Goal: Task Accomplishment & Management: Manage account settings

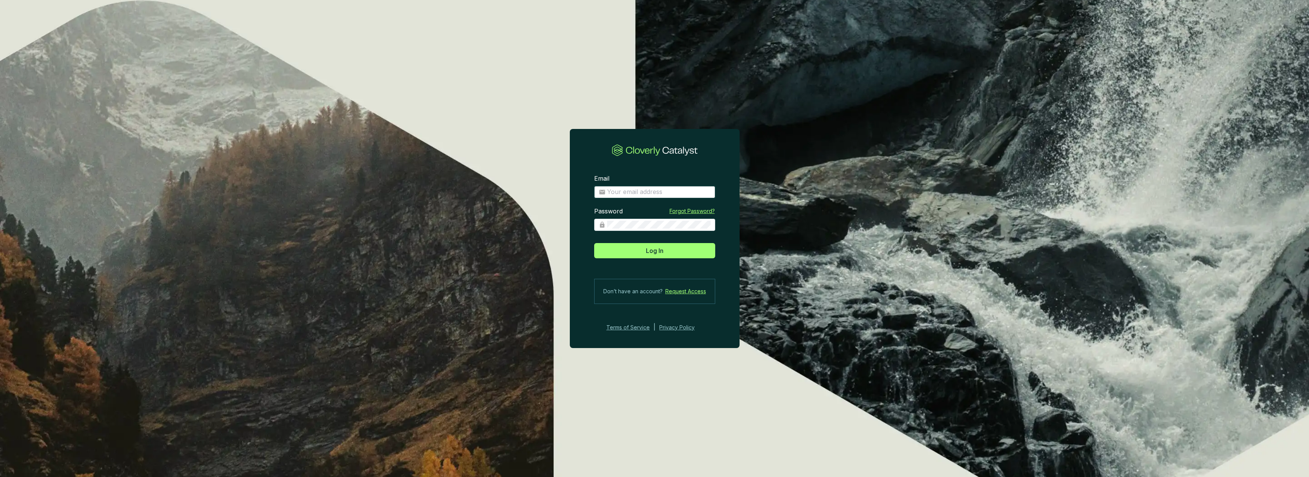
type input "[PERSON_NAME][EMAIL_ADDRESS][DOMAIN_NAME]"
click at [654, 250] on button "Log In" at bounding box center [654, 250] width 121 height 15
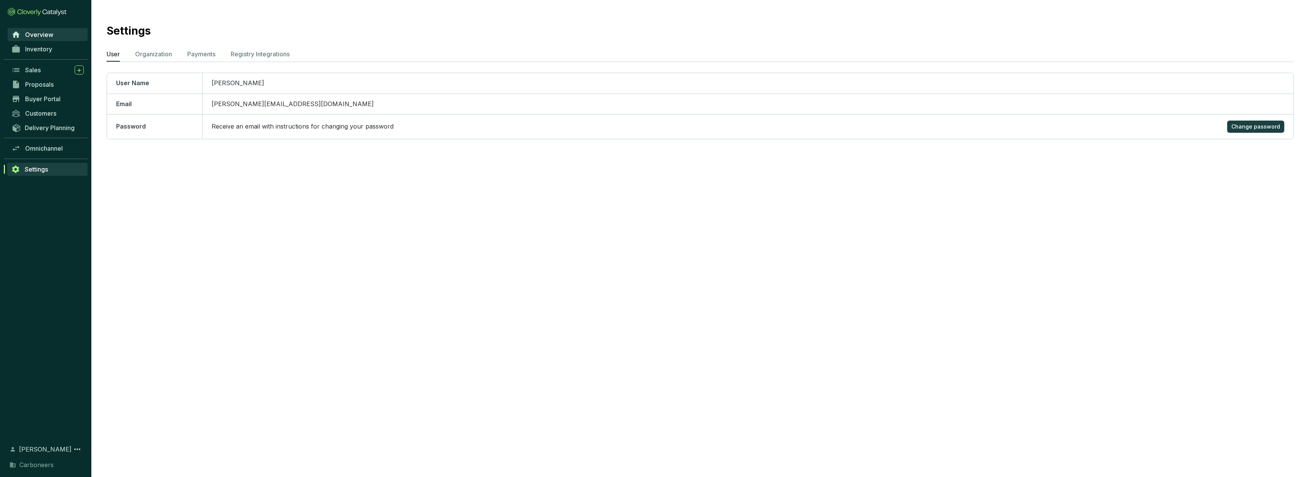
click at [44, 36] on span "Overview" at bounding box center [39, 35] width 28 height 8
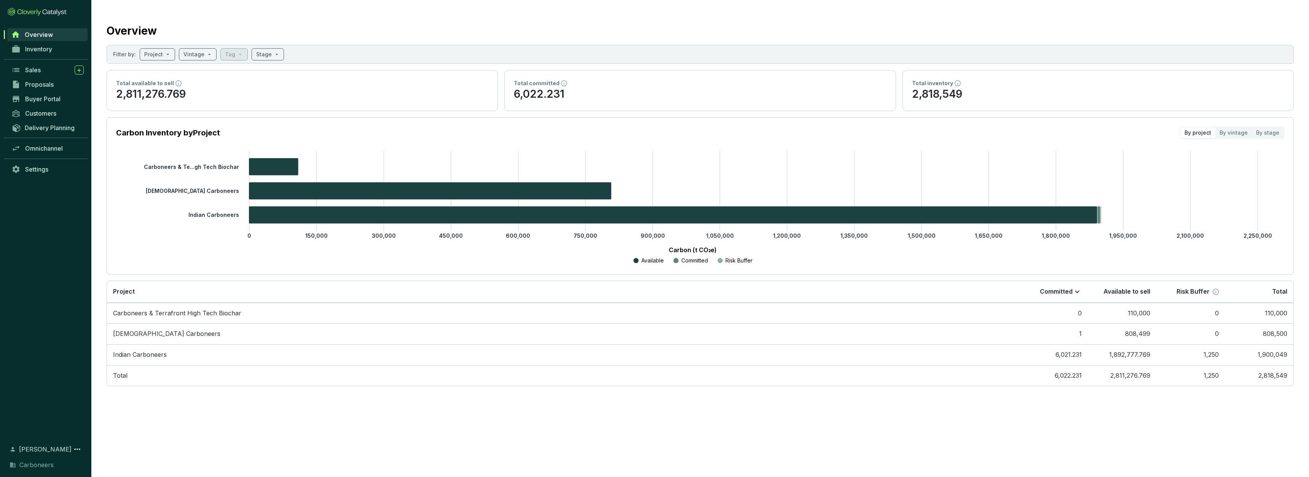
click at [43, 42] on div "Inventory" at bounding box center [45, 49] width 91 height 14
click at [43, 44] on link "Inventory" at bounding box center [48, 49] width 80 height 13
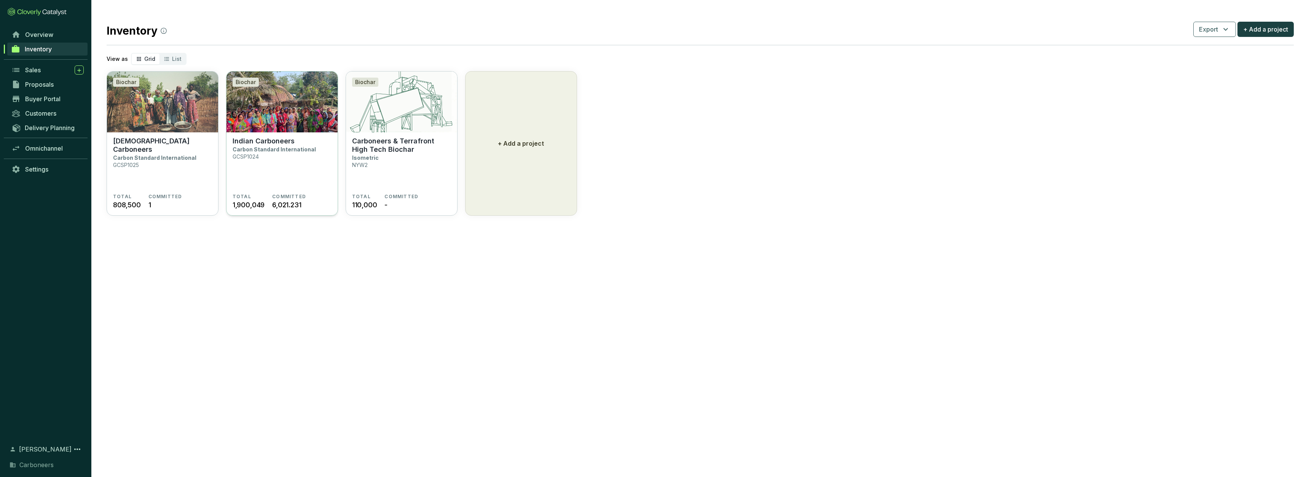
click at [284, 136] on section "Indian Carboneers Carbon Standard International GCSP1024 TOTAL 1,900,049 COMMIT…" at bounding box center [281, 174] width 111 height 84
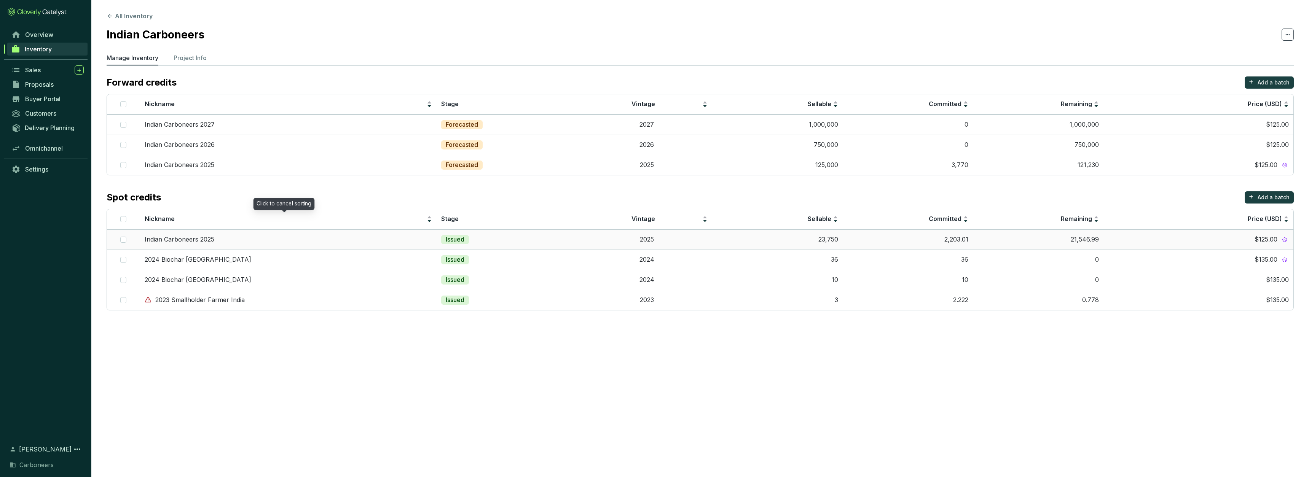
click at [418, 234] on td "Indian Carboneers 2025" at bounding box center [288, 240] width 297 height 20
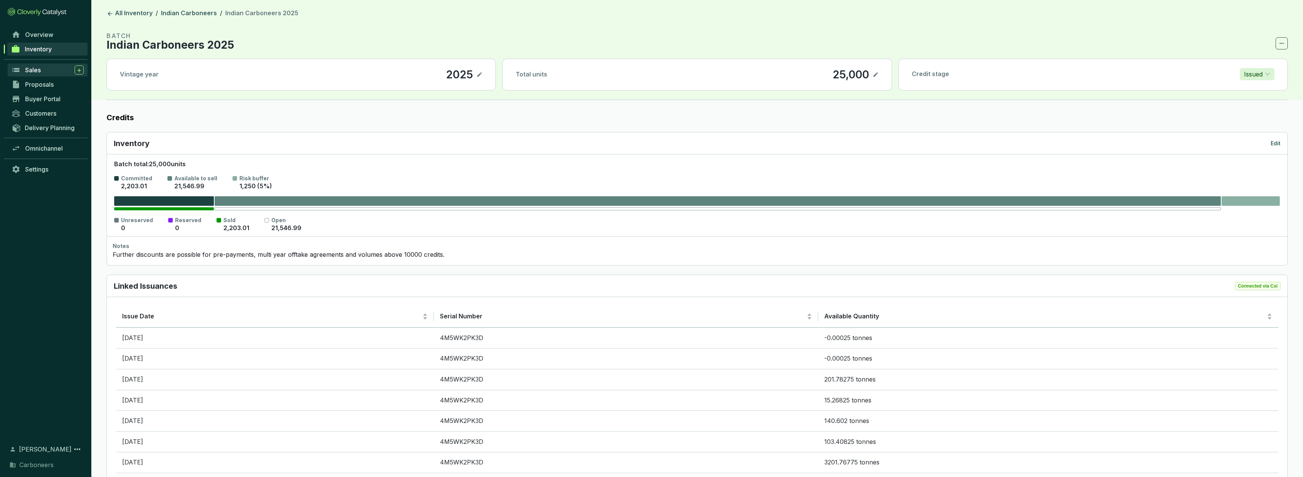
click at [50, 71] on div "Sales" at bounding box center [54, 69] width 59 height 9
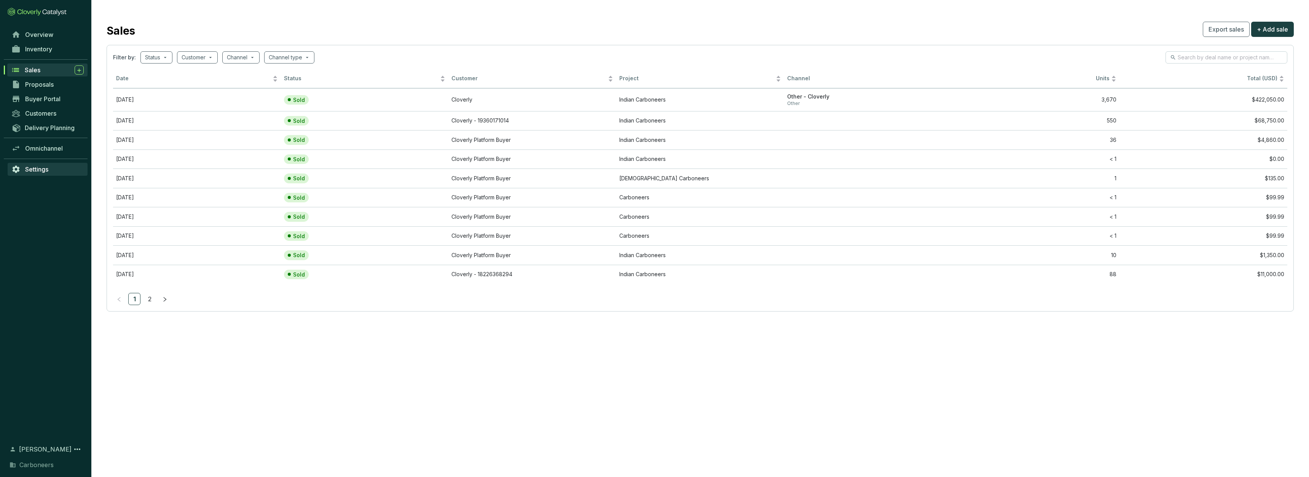
click at [46, 170] on span "Settings" at bounding box center [36, 170] width 23 height 8
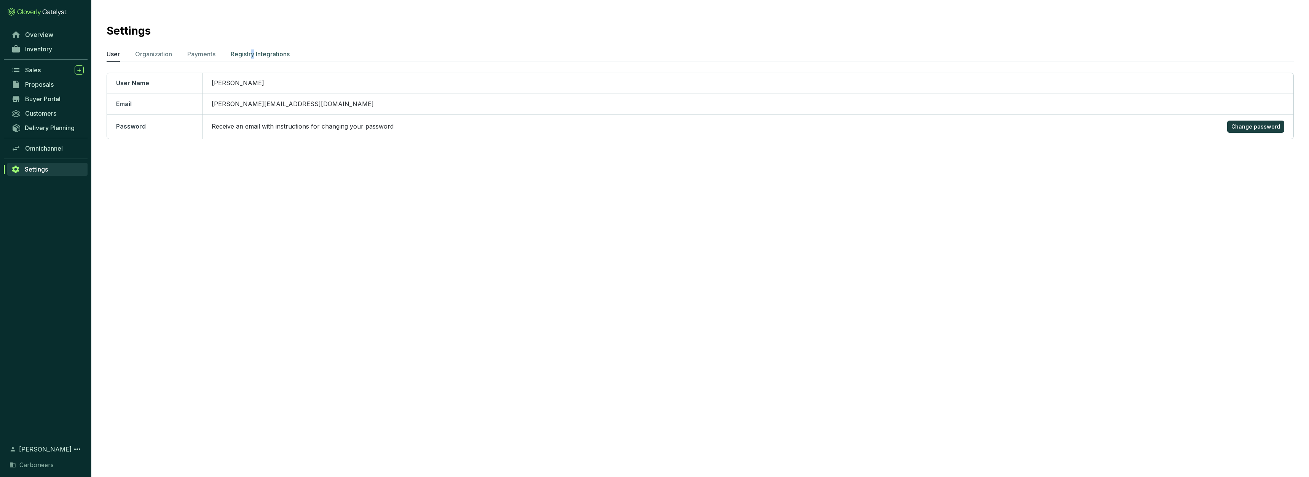
click at [254, 53] on p "Registry Integrations" at bounding box center [260, 53] width 59 height 9
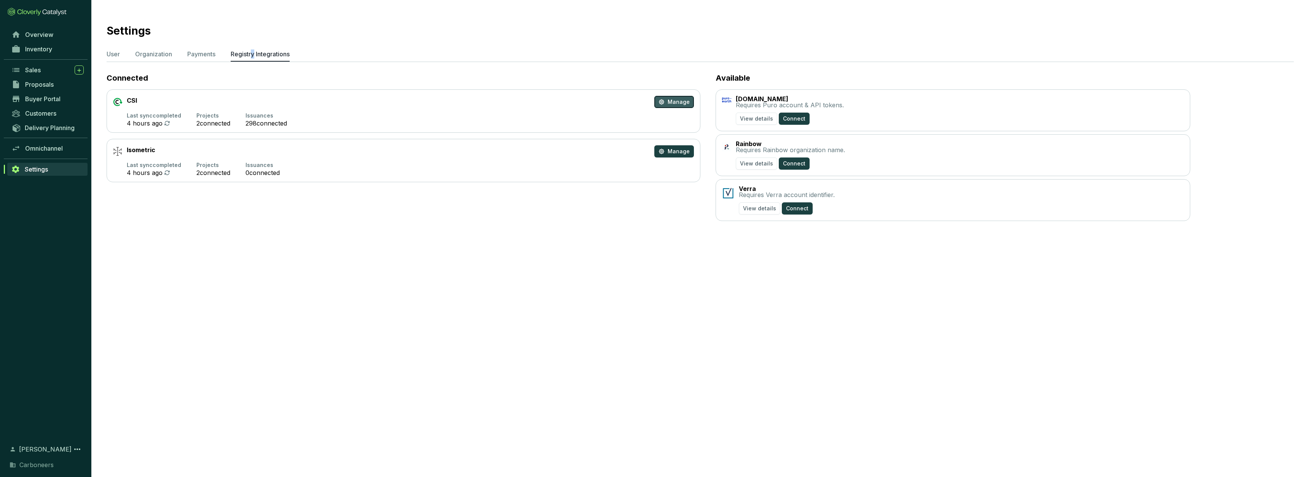
click at [667, 103] on button "Manage" at bounding box center [674, 102] width 40 height 12
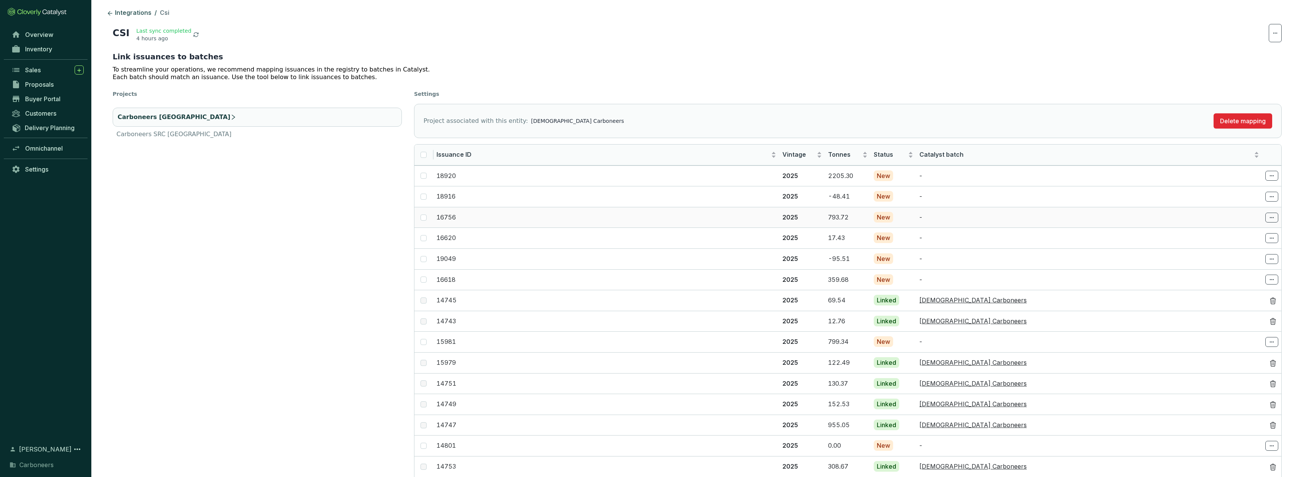
scroll to position [43, 0]
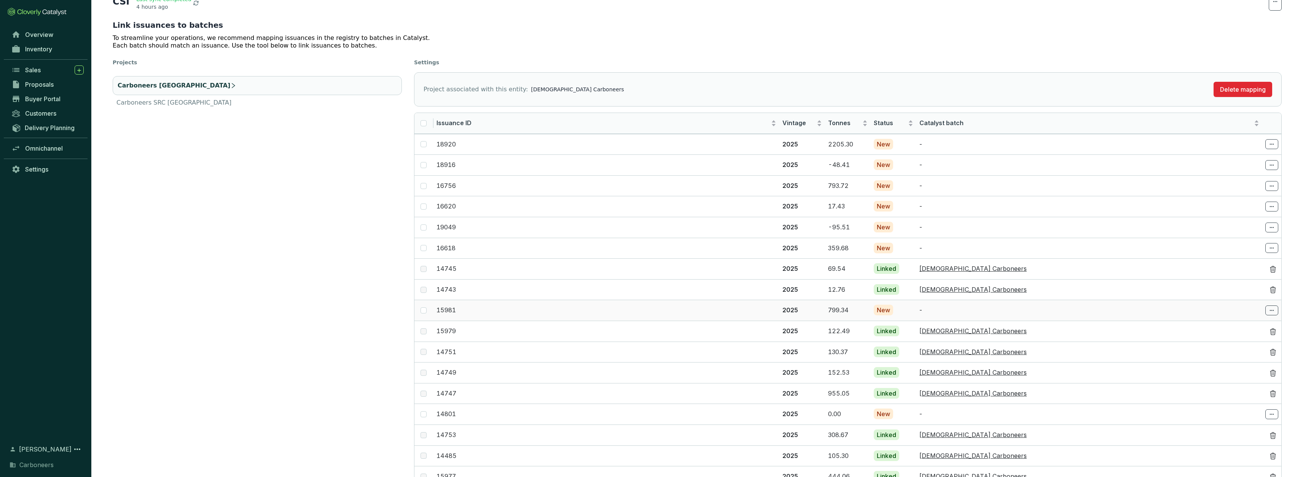
click at [534, 310] on p "15981" at bounding box center [607, 310] width 340 height 8
click at [425, 308] on input "checkbox" at bounding box center [424, 311] width 6 height 6
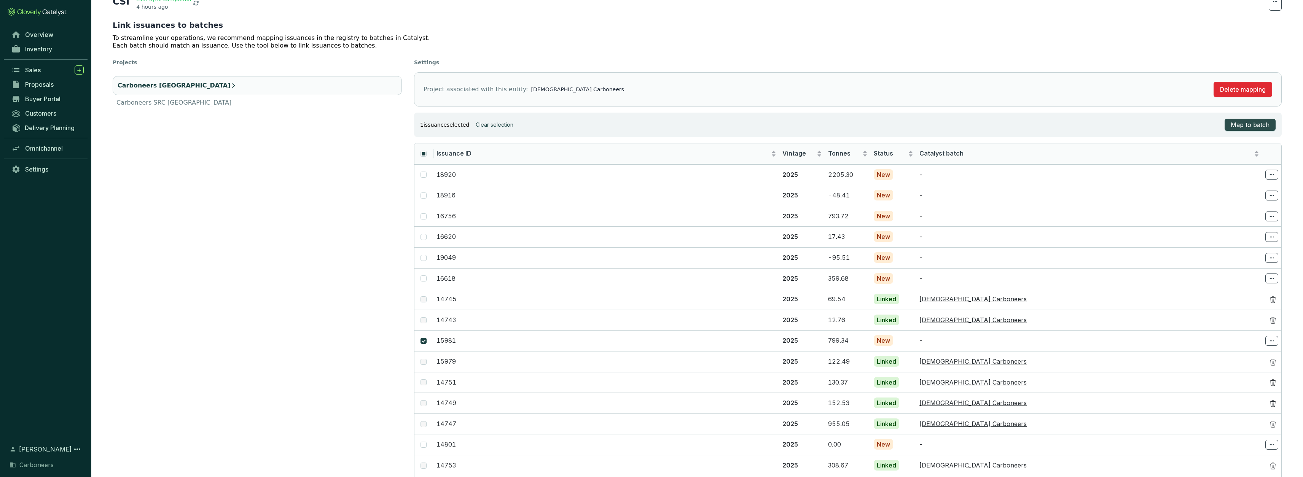
click at [1253, 126] on span "Map to batch" at bounding box center [1250, 124] width 39 height 9
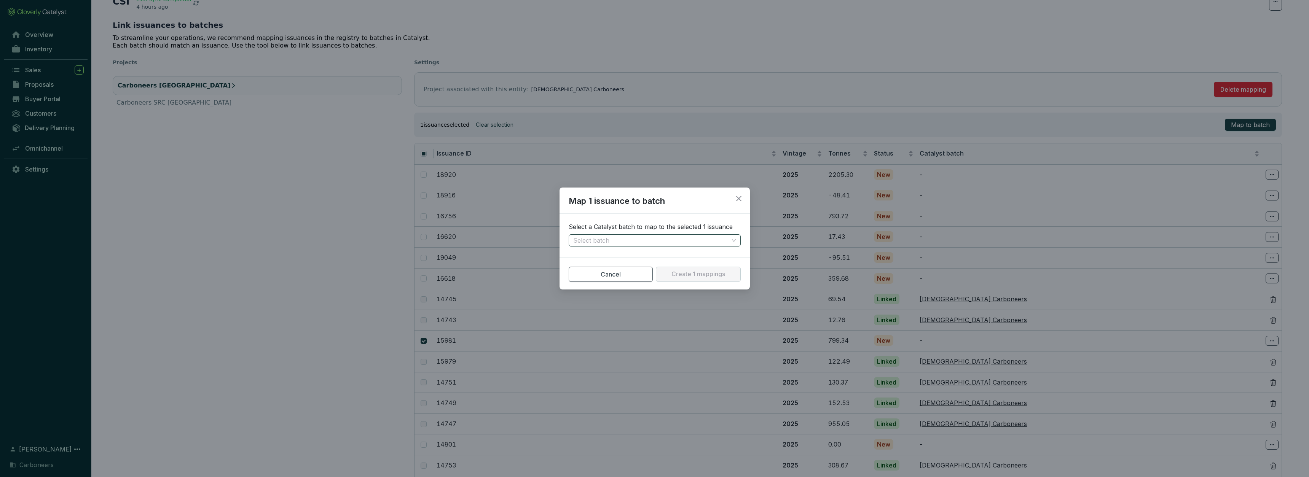
click at [682, 241] on input "search" at bounding box center [650, 240] width 155 height 11
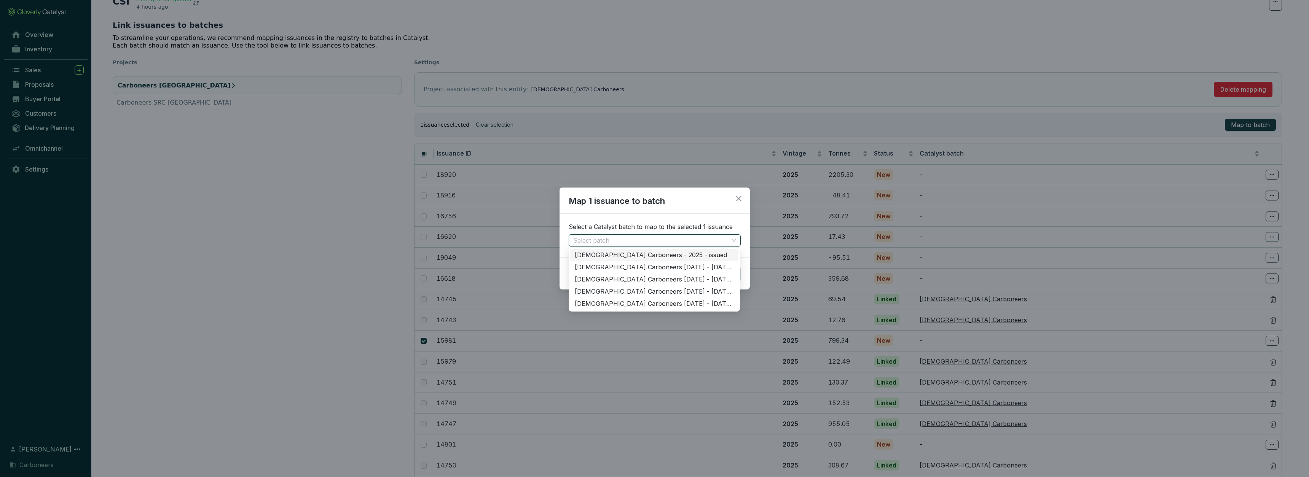
click at [679, 255] on div "[DEMOGRAPHIC_DATA] Carboneers - 2025 - issued" at bounding box center [654, 255] width 159 height 8
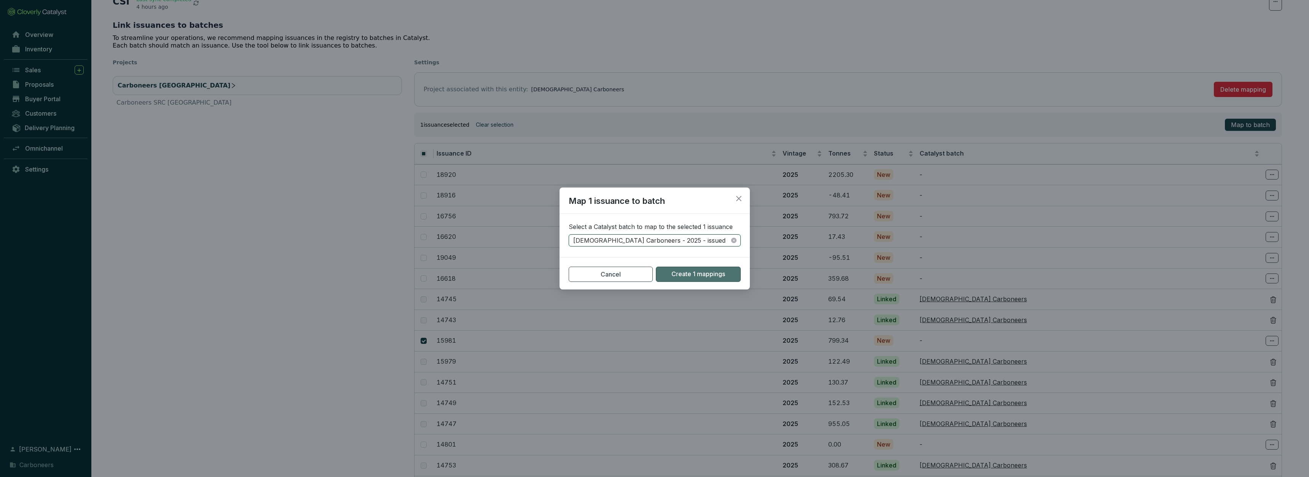
click at [694, 276] on span "Create 1 mappings" at bounding box center [698, 274] width 54 height 8
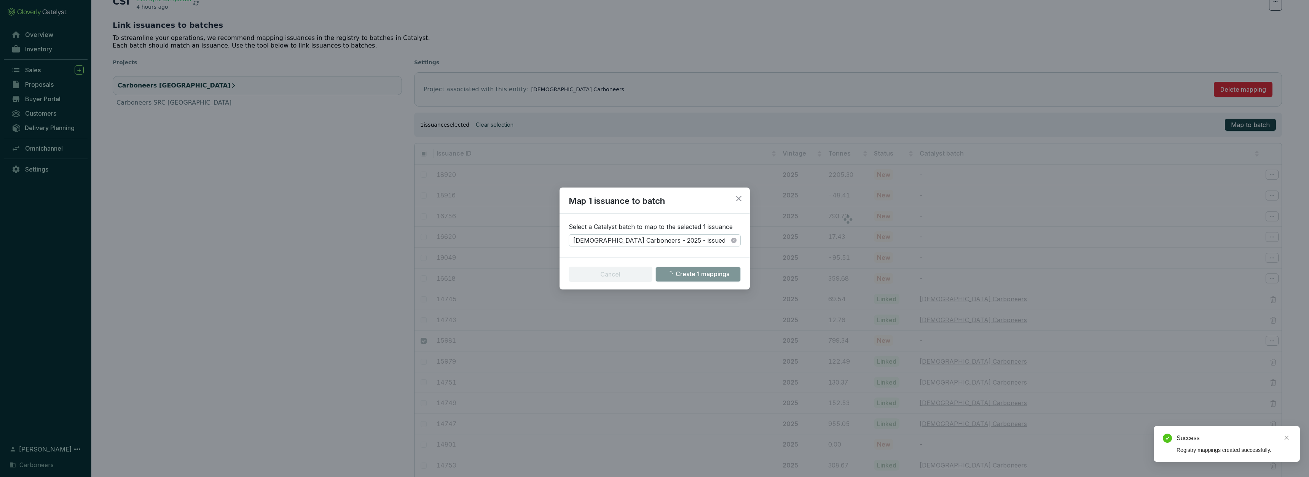
checkbox input "false"
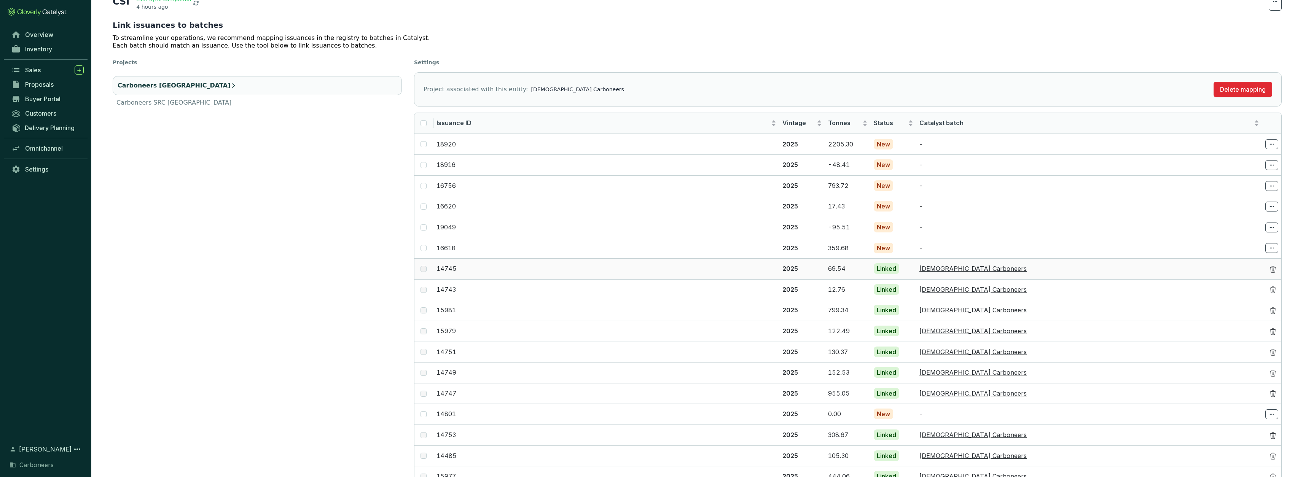
scroll to position [0, 0]
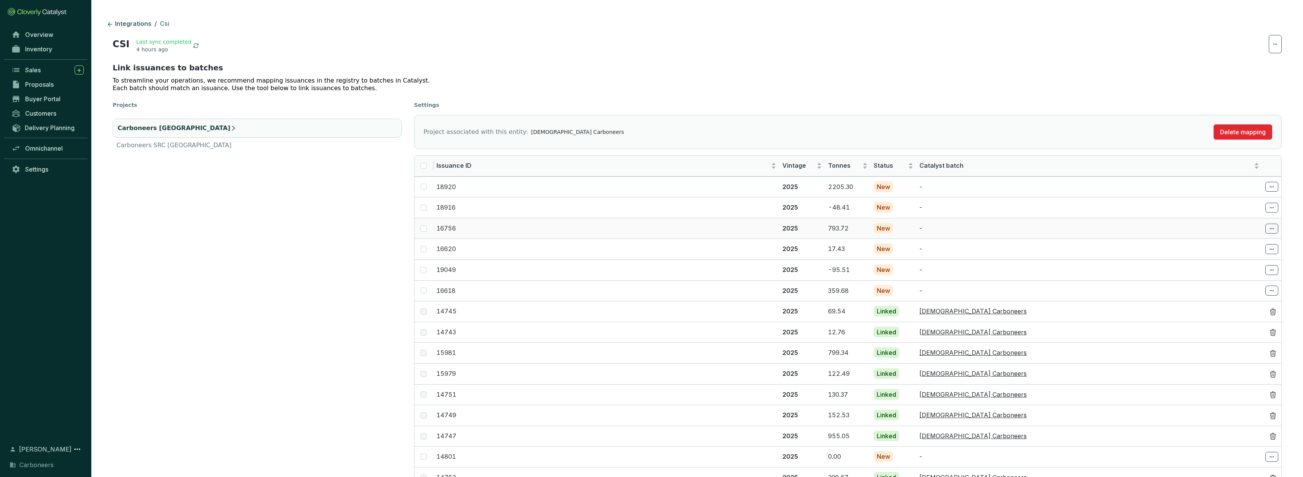
click at [710, 222] on td "16756" at bounding box center [607, 228] width 346 height 21
click at [424, 291] on input "checkbox" at bounding box center [424, 291] width 6 height 6
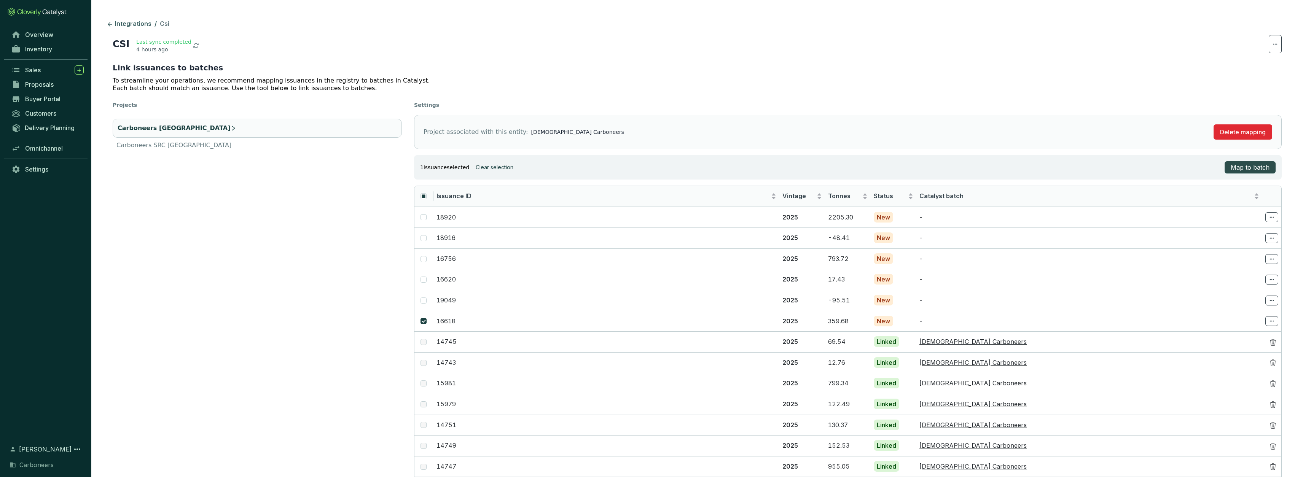
click at [1271, 171] on button "Map to batch" at bounding box center [1250, 167] width 51 height 12
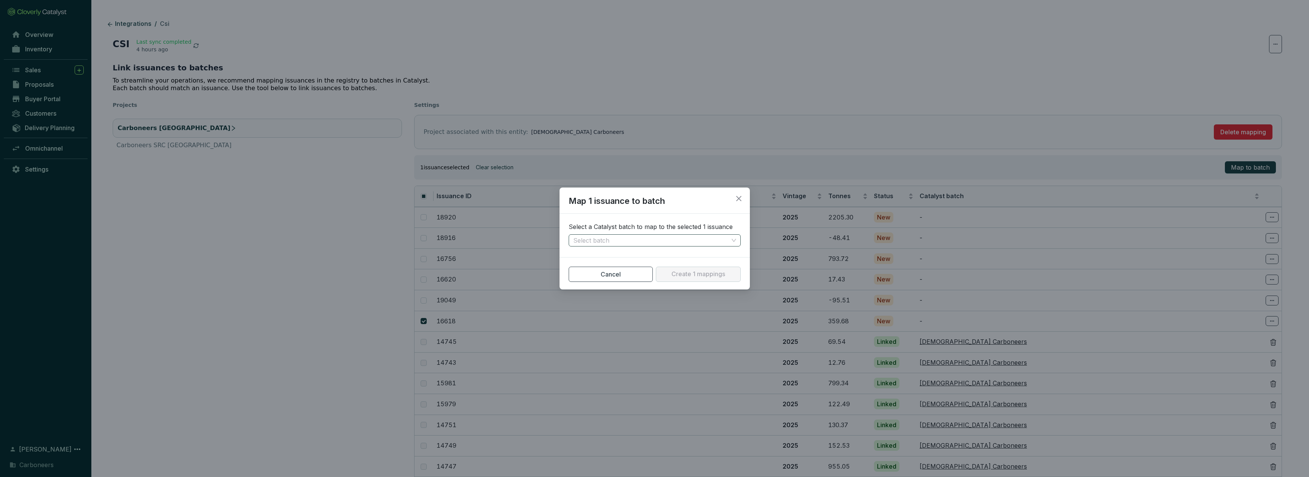
click at [632, 238] on input "search" at bounding box center [650, 240] width 155 height 11
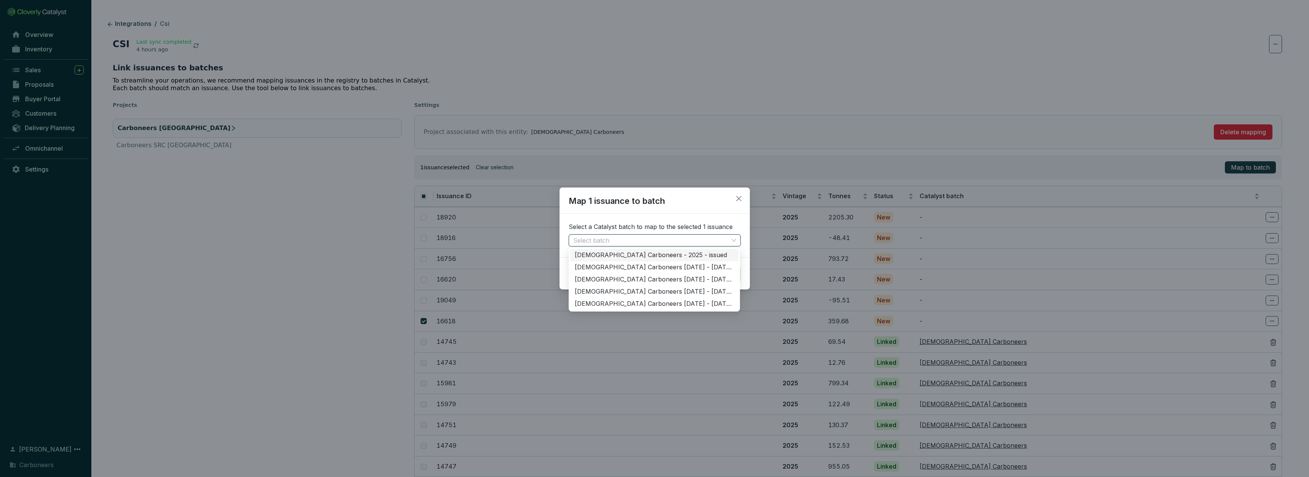
click at [626, 255] on div "[DEMOGRAPHIC_DATA] Carboneers - 2025 - issued" at bounding box center [654, 255] width 159 height 8
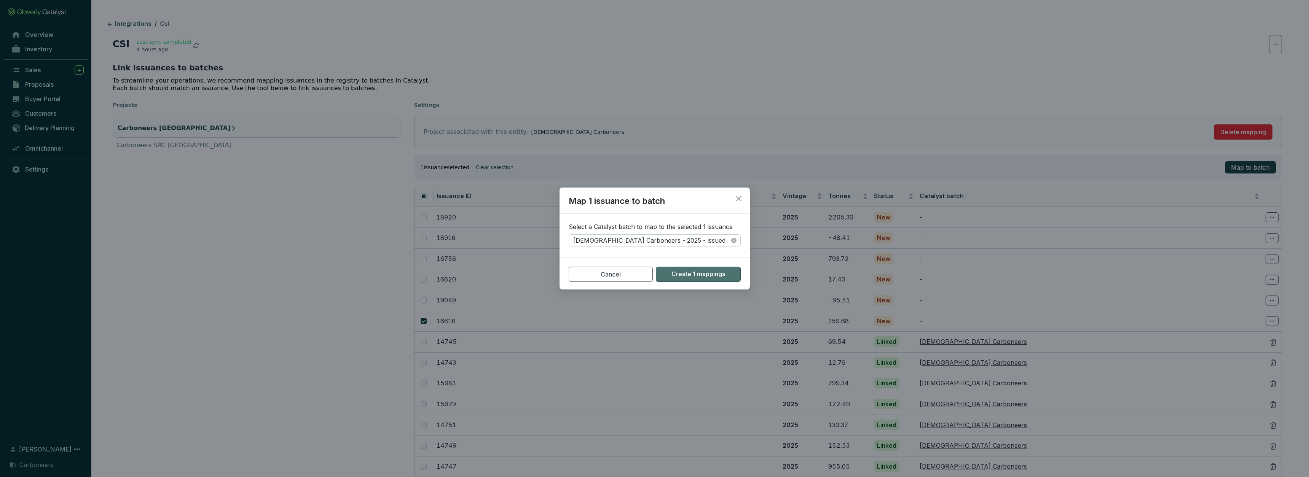
click at [701, 274] on span "Create 1 mappings" at bounding box center [698, 274] width 54 height 8
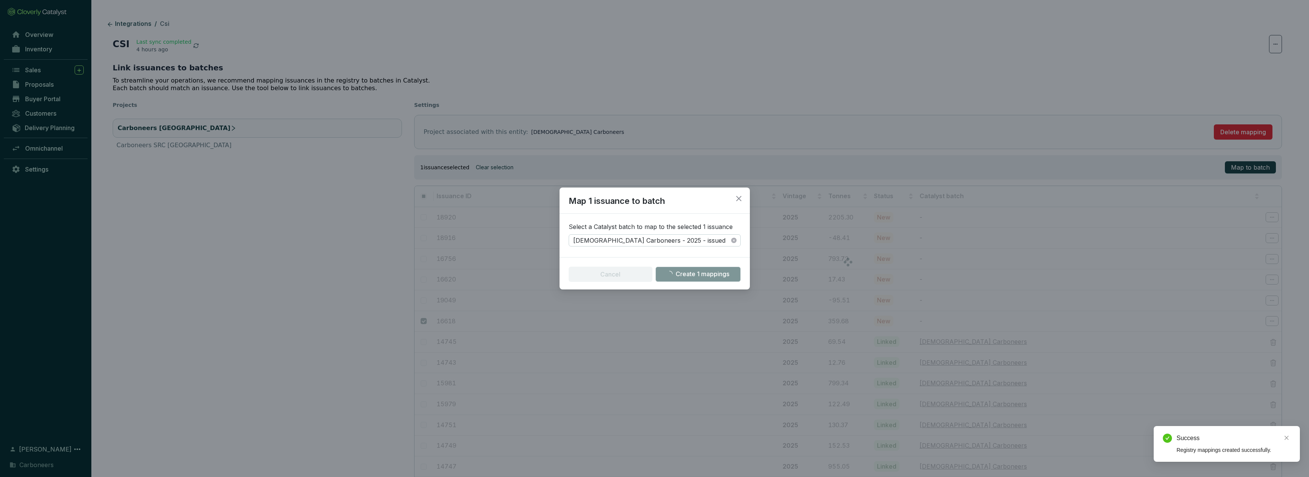
checkbox input "false"
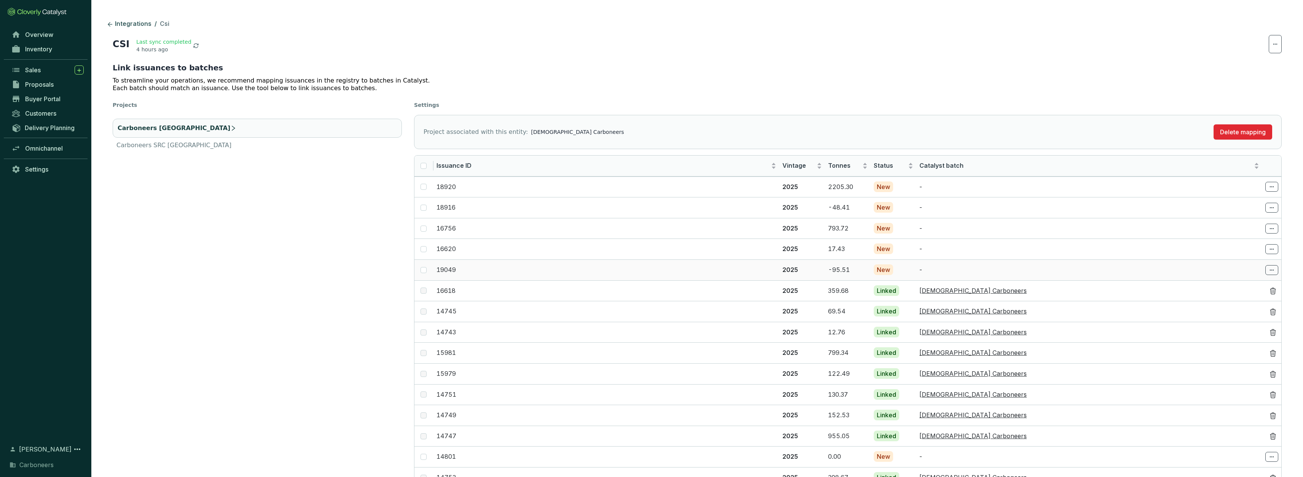
click at [427, 269] on td at bounding box center [424, 270] width 19 height 21
click at [426, 269] on span at bounding box center [424, 270] width 6 height 6
click at [426, 269] on input "checkbox" at bounding box center [424, 270] width 6 height 6
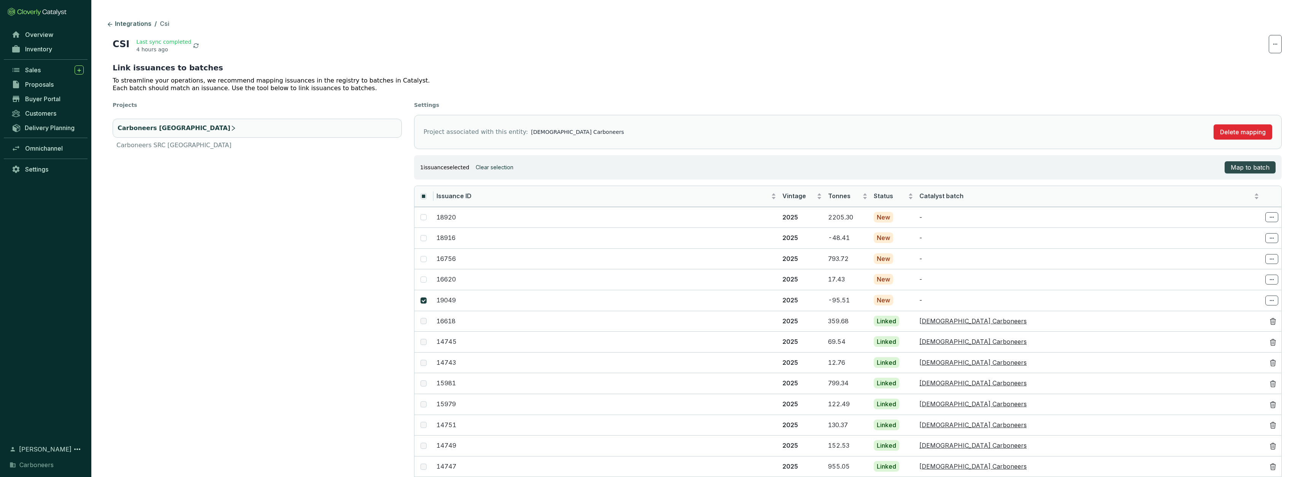
click at [1269, 166] on span "Map to batch" at bounding box center [1250, 167] width 39 height 9
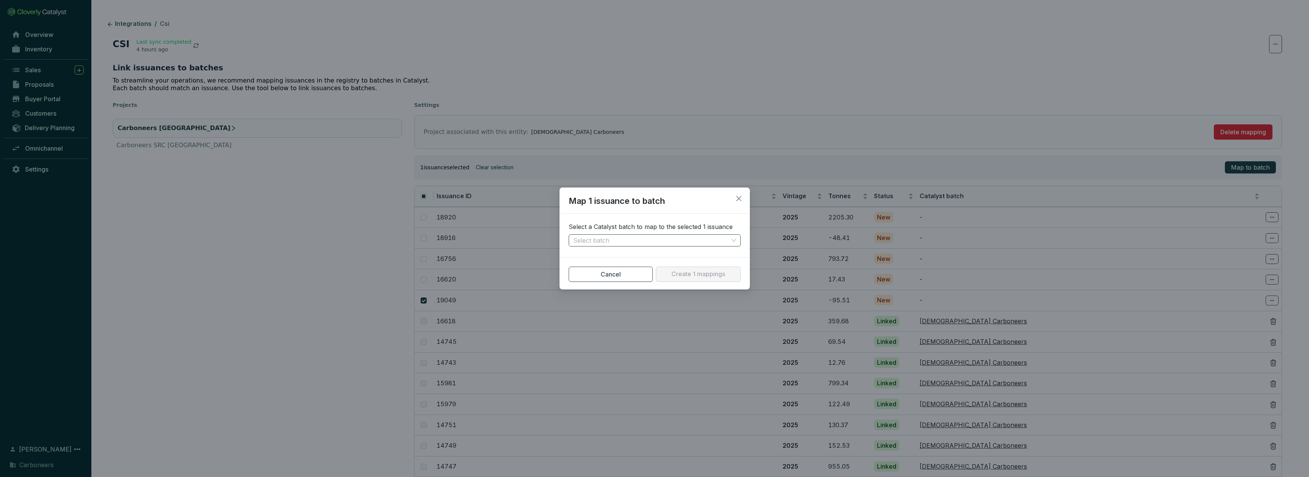
click at [585, 244] on input "search" at bounding box center [650, 240] width 155 height 11
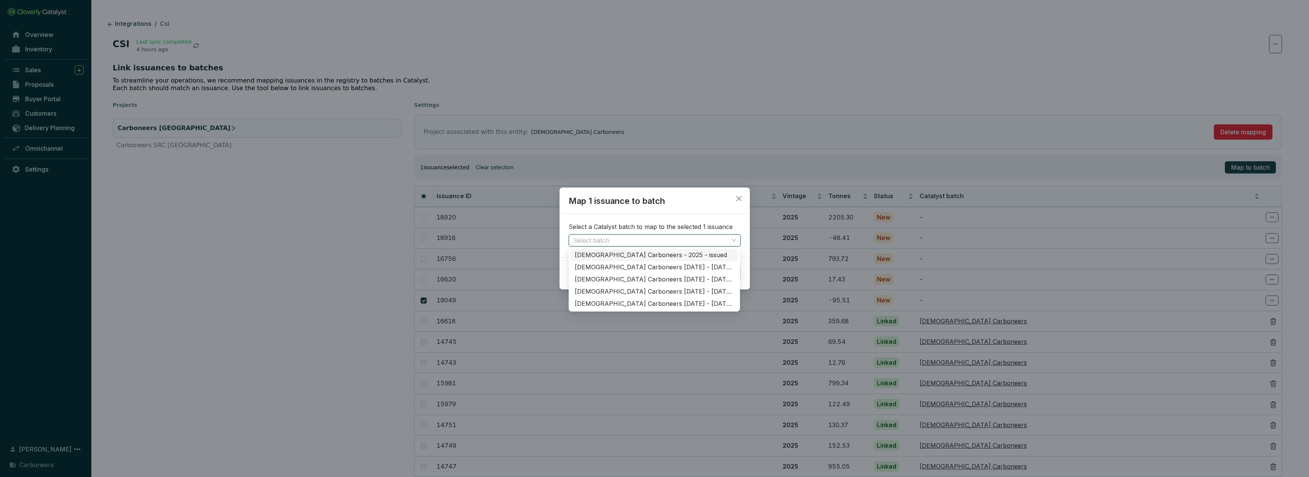
click at [654, 255] on div "[DEMOGRAPHIC_DATA] Carboneers - 2025 - issued" at bounding box center [654, 255] width 159 height 8
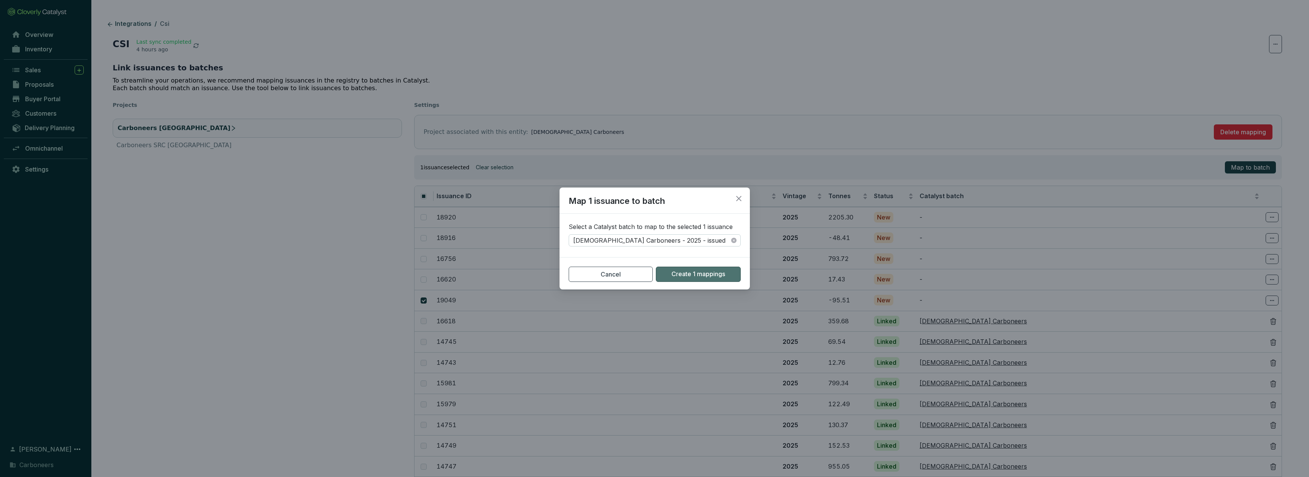
click at [722, 271] on span "Create 1 mappings" at bounding box center [698, 274] width 54 height 8
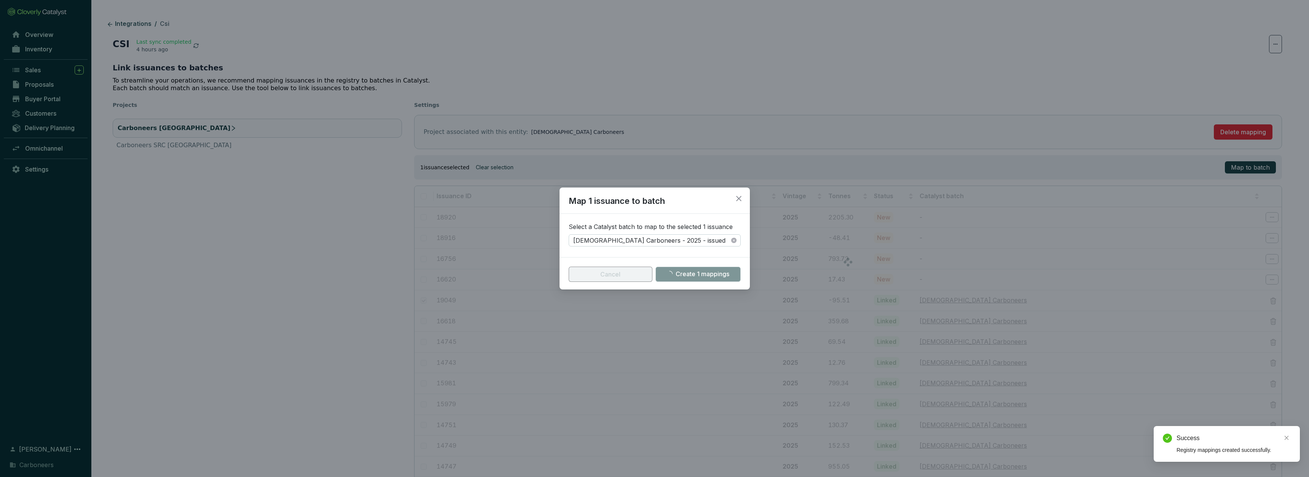
checkbox input "false"
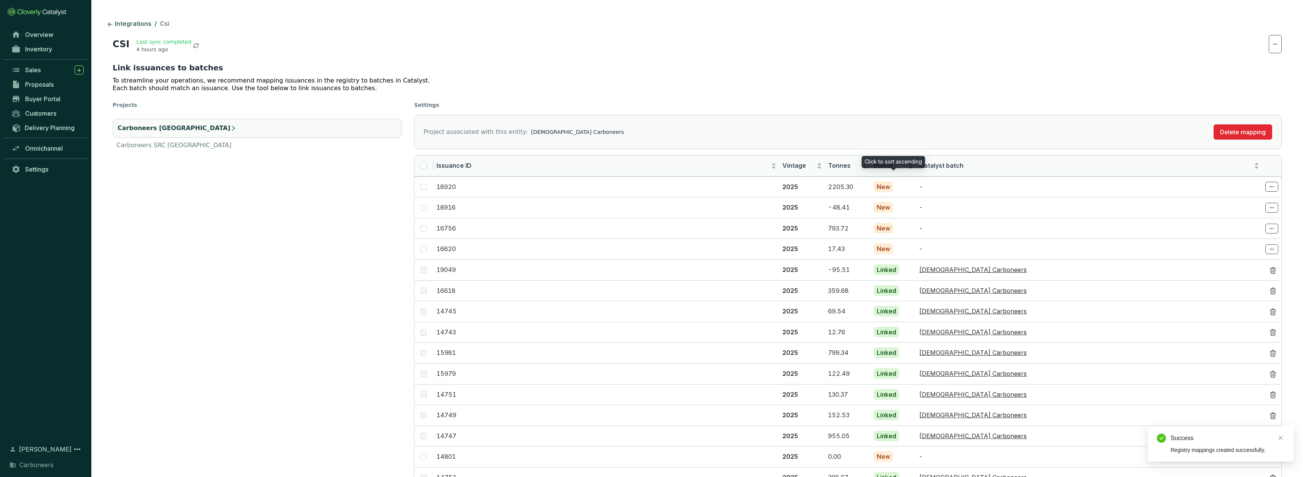
click at [892, 170] on div "Status" at bounding box center [894, 165] width 40 height 9
click at [911, 168] on div "Status" at bounding box center [894, 165] width 40 height 9
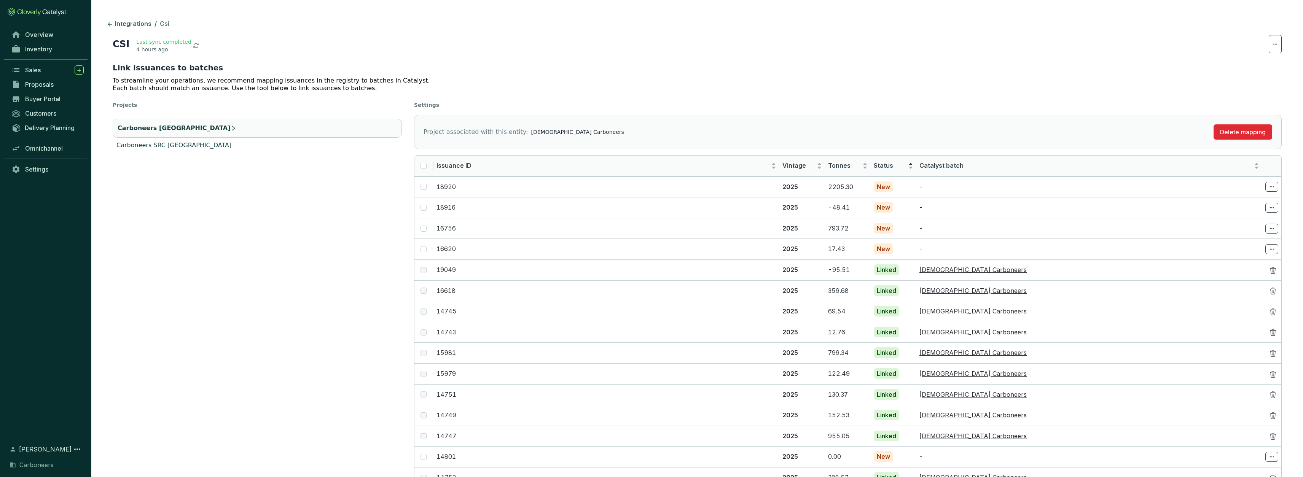
click at [171, 147] on p "Carboneers SRC India" at bounding box center [173, 145] width 115 height 9
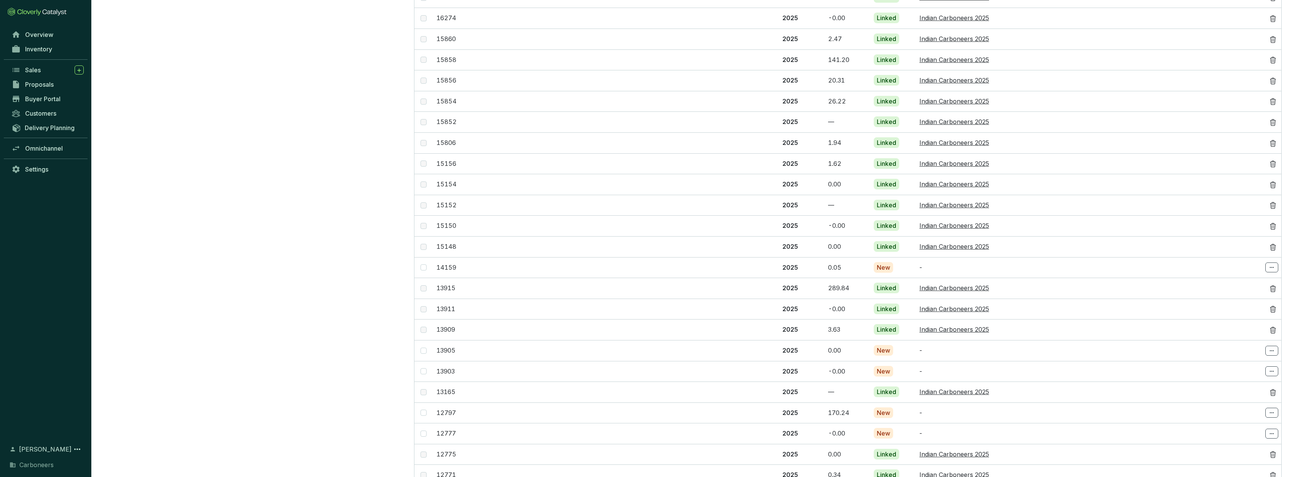
scroll to position [794, 0]
click at [551, 256] on td "14159" at bounding box center [607, 266] width 346 height 21
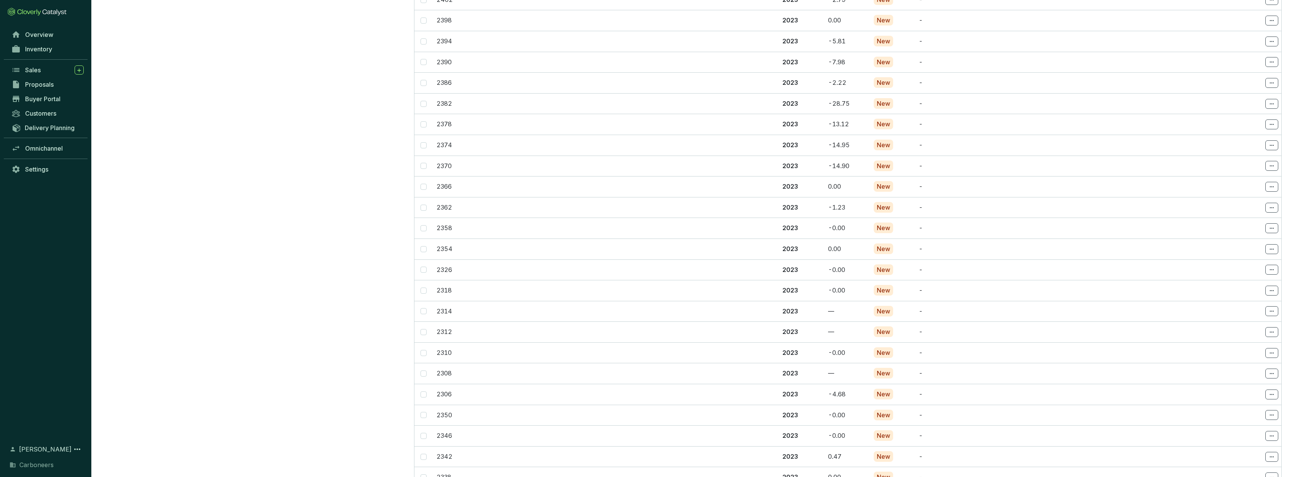
scroll to position [4079, 0]
click at [54, 36] on link "Overview" at bounding box center [48, 34] width 80 height 13
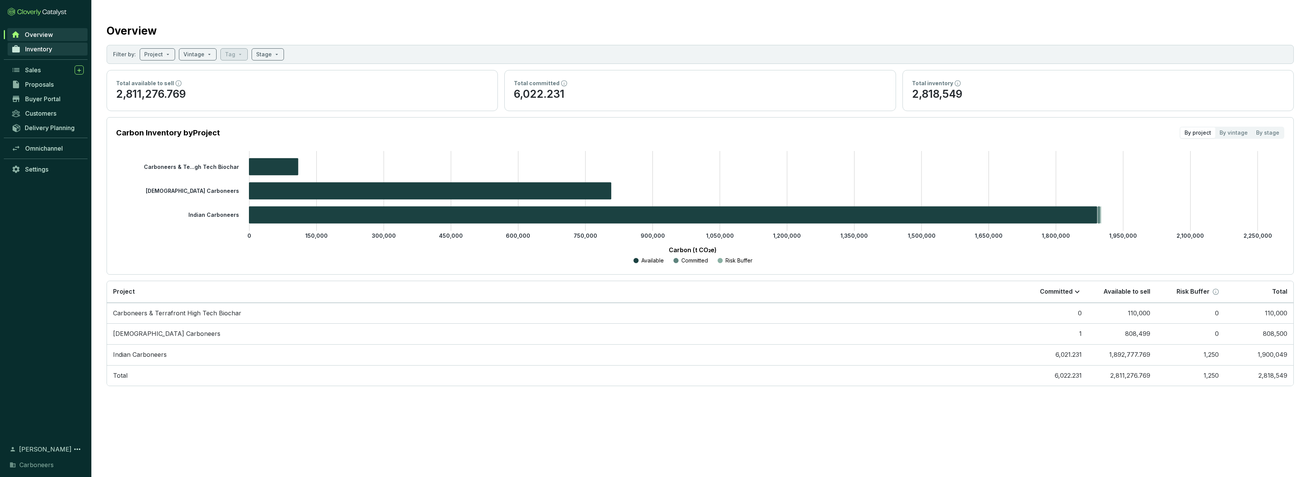
click at [56, 47] on link "Inventory" at bounding box center [48, 49] width 80 height 13
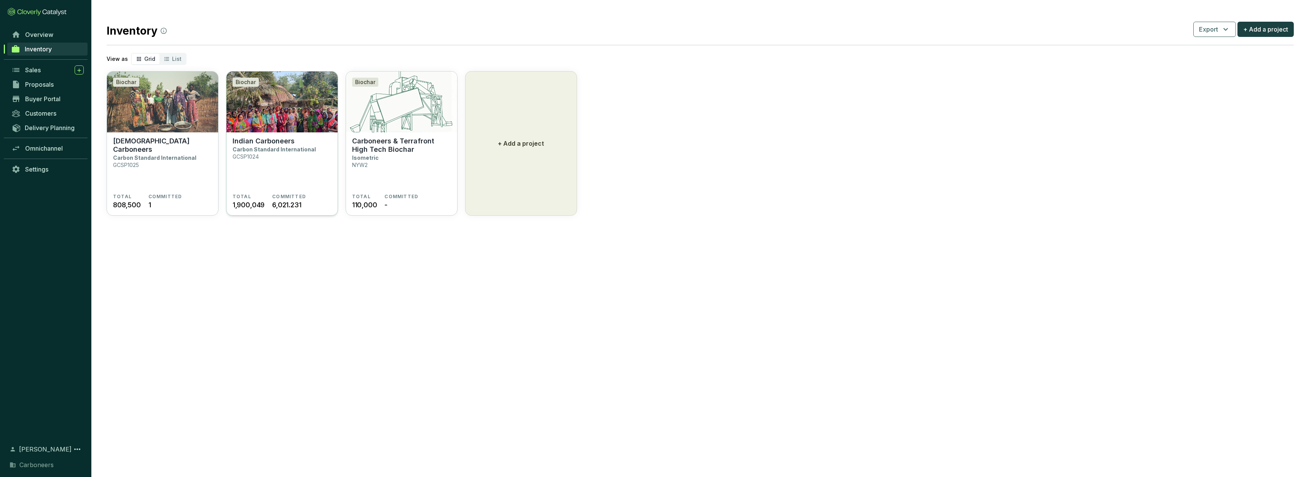
click at [282, 143] on p "Indian Carboneers" at bounding box center [264, 141] width 62 height 8
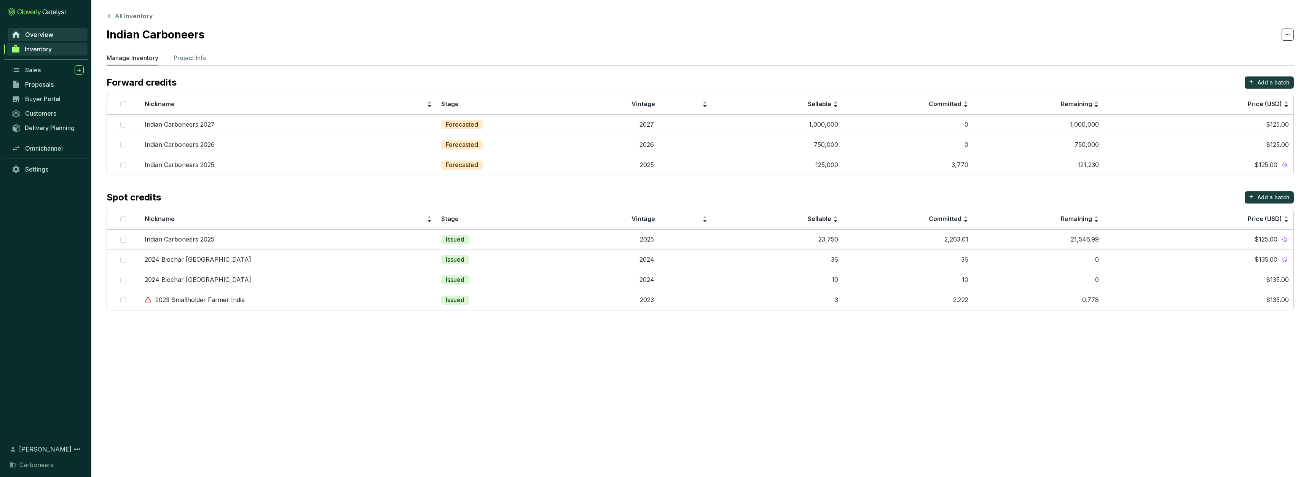
click at [44, 40] on link "Overview" at bounding box center [48, 34] width 80 height 13
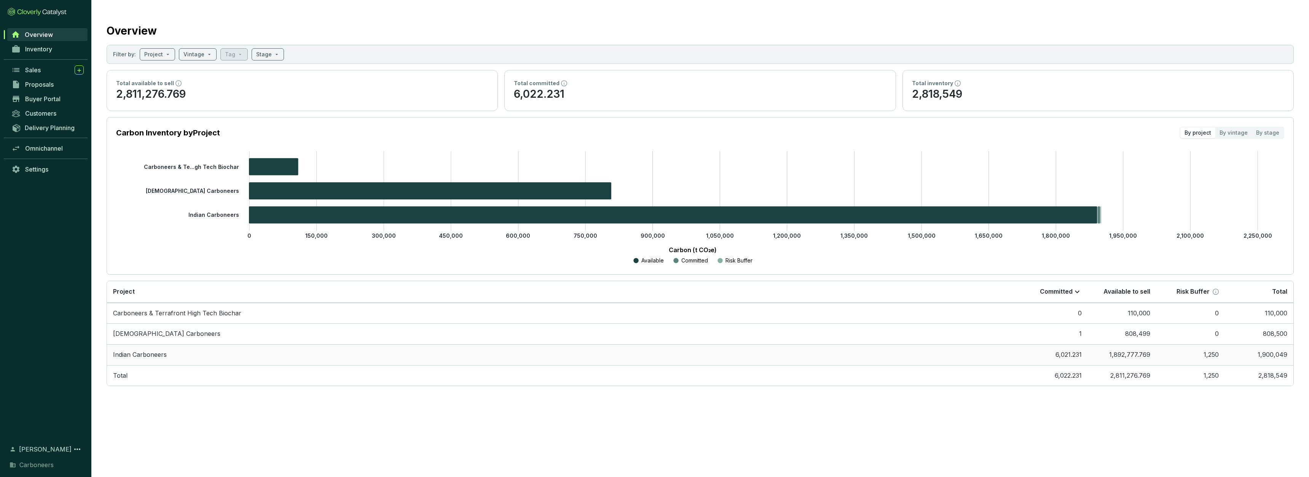
click at [196, 352] on td "Indian Carboneers" at bounding box center [563, 354] width 912 height 21
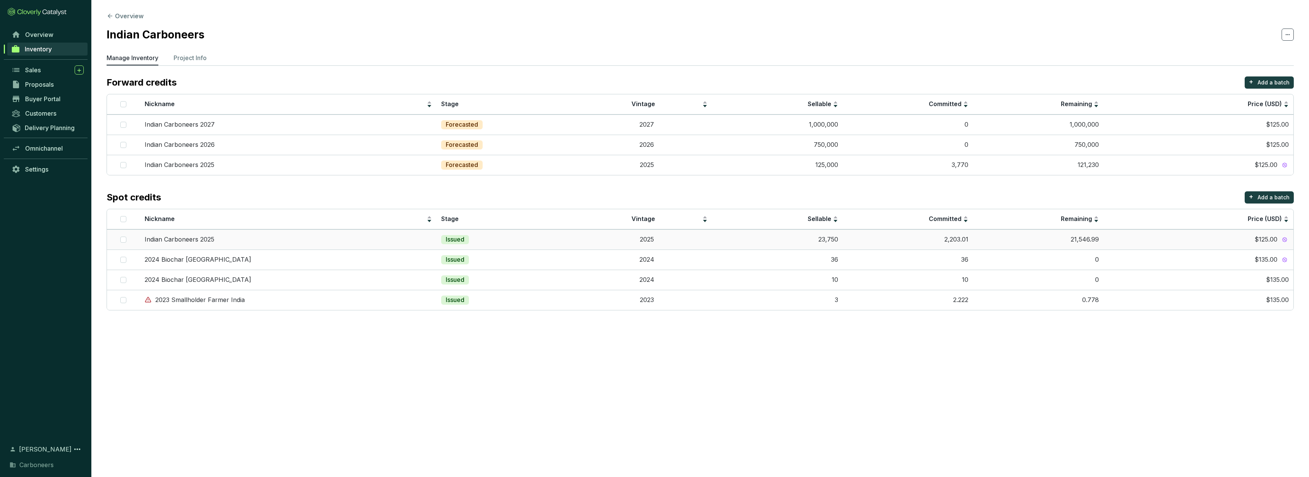
click at [747, 241] on td "23,750" at bounding box center [777, 240] width 131 height 20
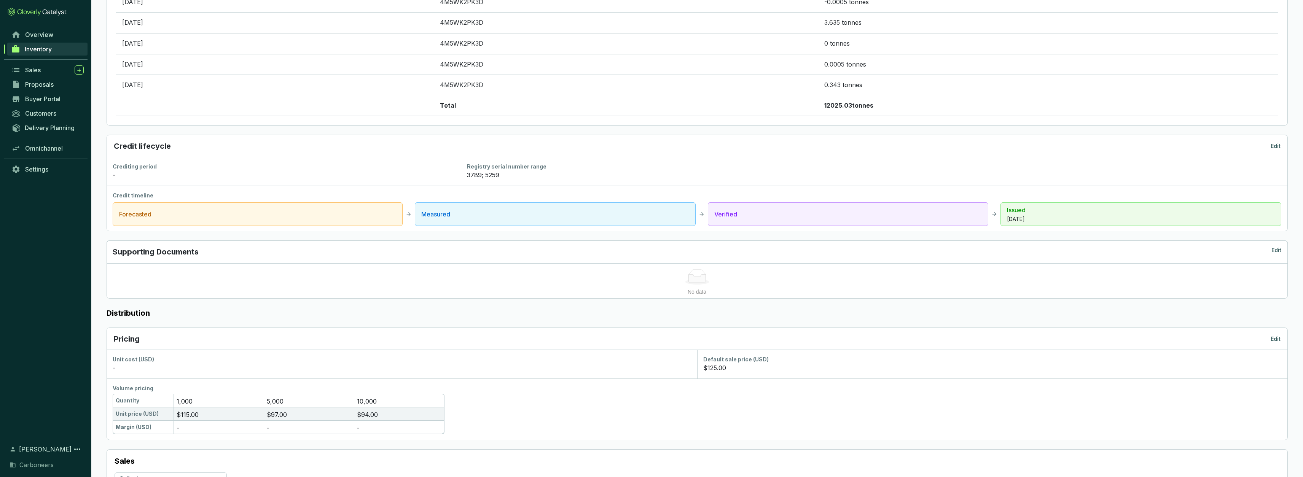
scroll to position [1446, 0]
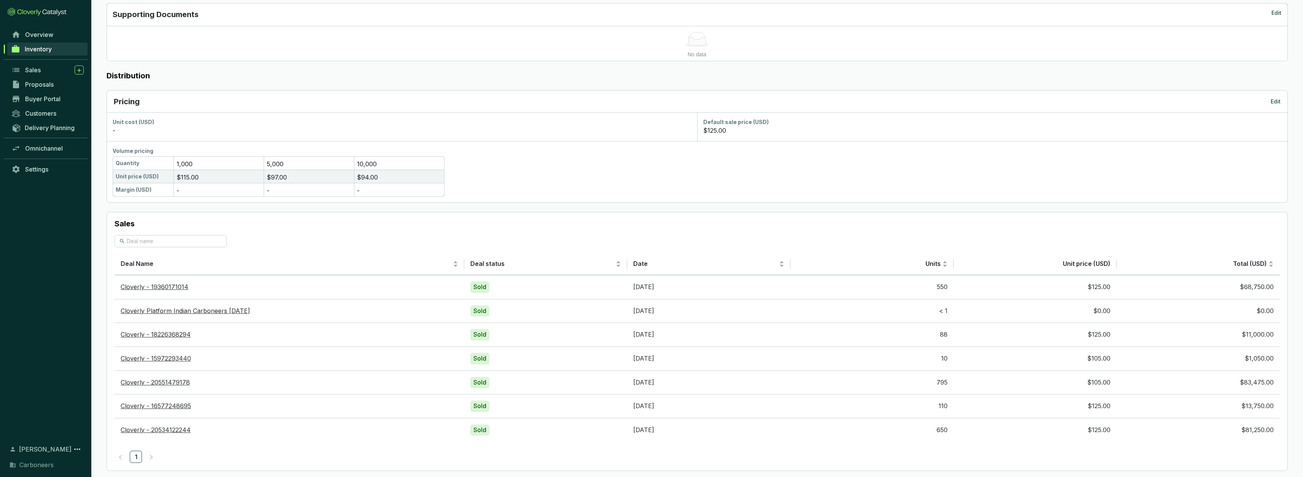
click at [48, 51] on span "Inventory" at bounding box center [38, 49] width 27 height 8
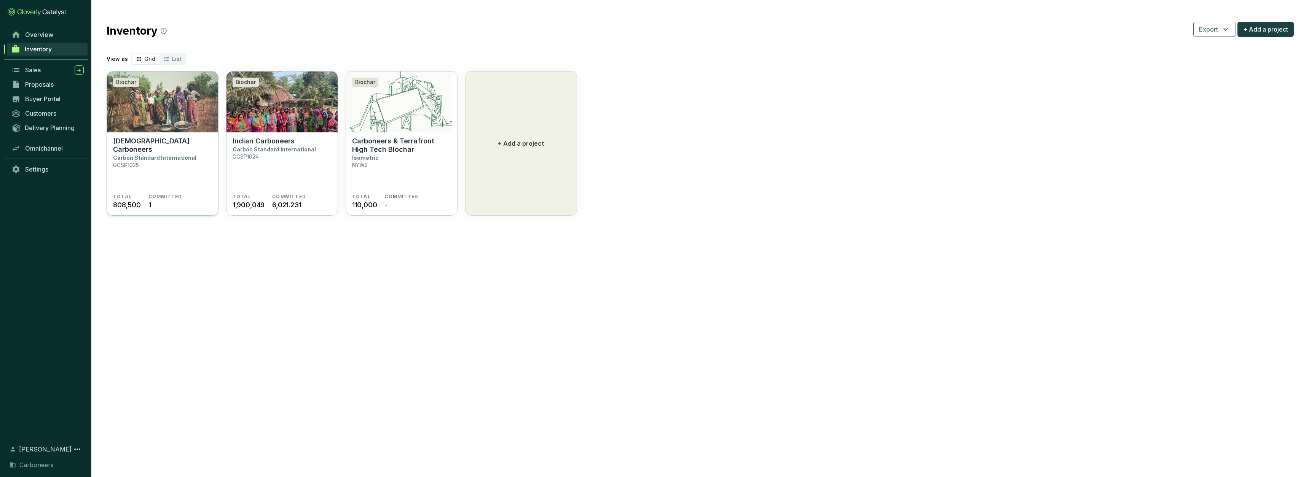
click at [179, 139] on p "[DEMOGRAPHIC_DATA] Carboneers" at bounding box center [162, 145] width 99 height 17
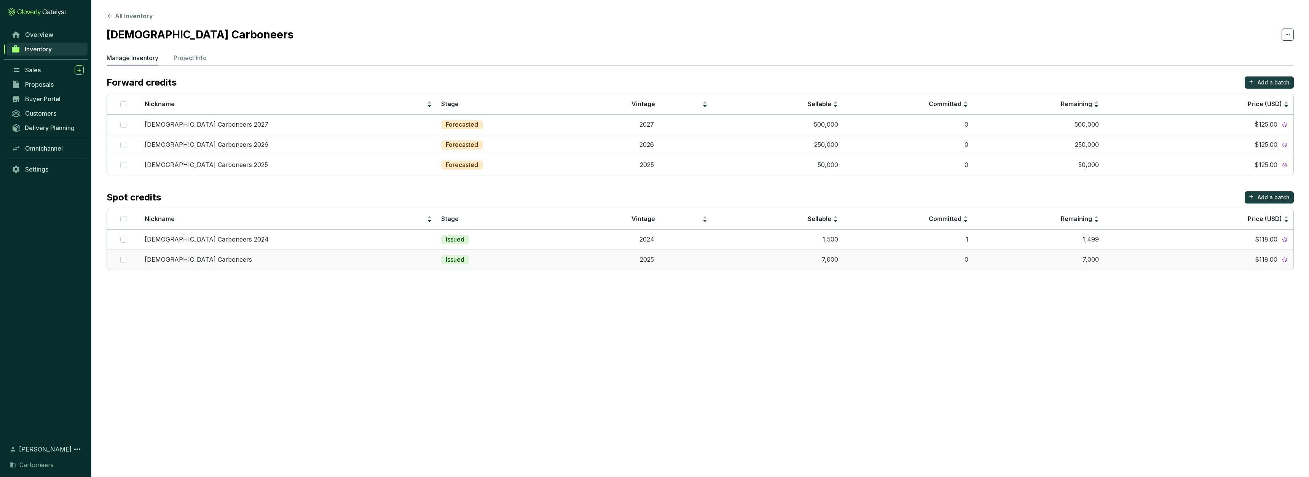
click at [397, 254] on td "[DEMOGRAPHIC_DATA] Carboneers" at bounding box center [288, 260] width 297 height 20
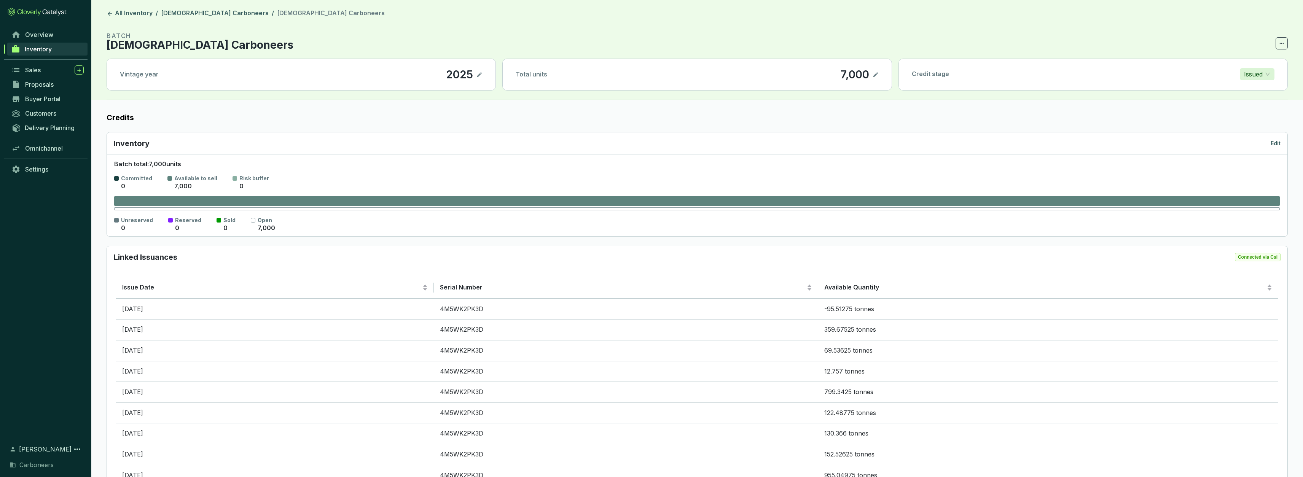
click at [855, 77] on p "7,000" at bounding box center [854, 74] width 29 height 13
drag, startPoint x: 868, startPoint y: 73, endPoint x: 835, endPoint y: 74, distance: 33.1
click at [815, 73] on div "Total units 7,000" at bounding box center [697, 74] width 389 height 31
click at [875, 75] on icon at bounding box center [876, 74] width 5 height 5
click at [877, 75] on icon at bounding box center [876, 74] width 6 height 9
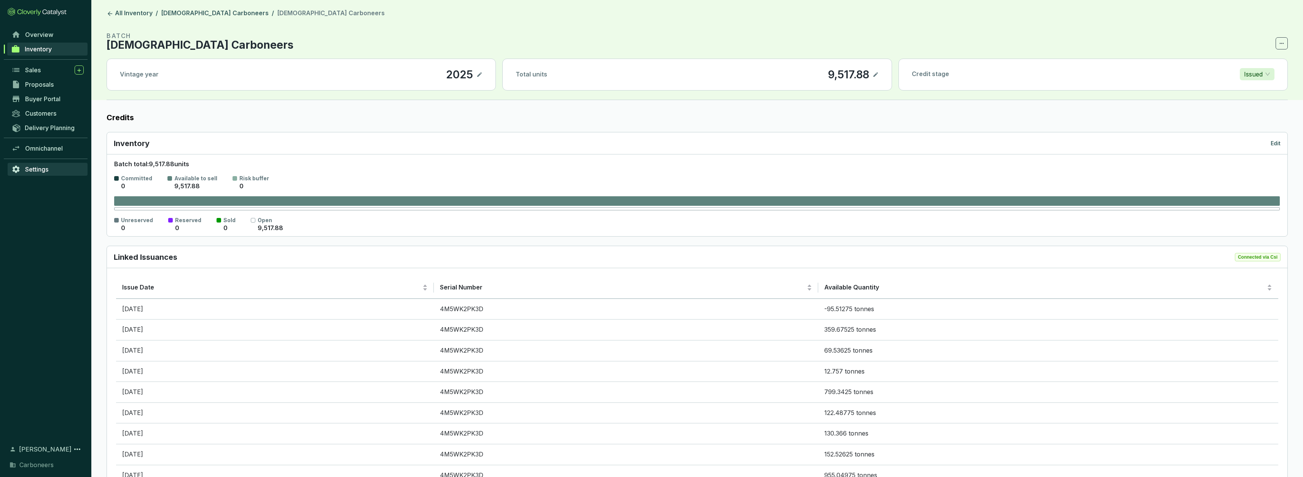
click at [42, 165] on link "Settings" at bounding box center [48, 169] width 80 height 13
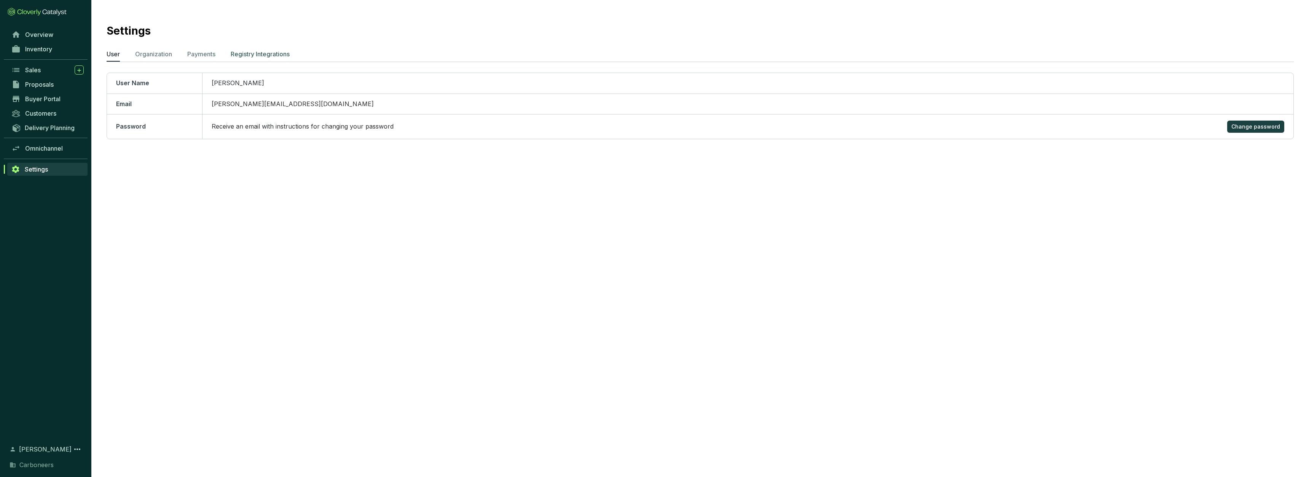
click at [266, 56] on p "Registry Integrations" at bounding box center [260, 53] width 59 height 9
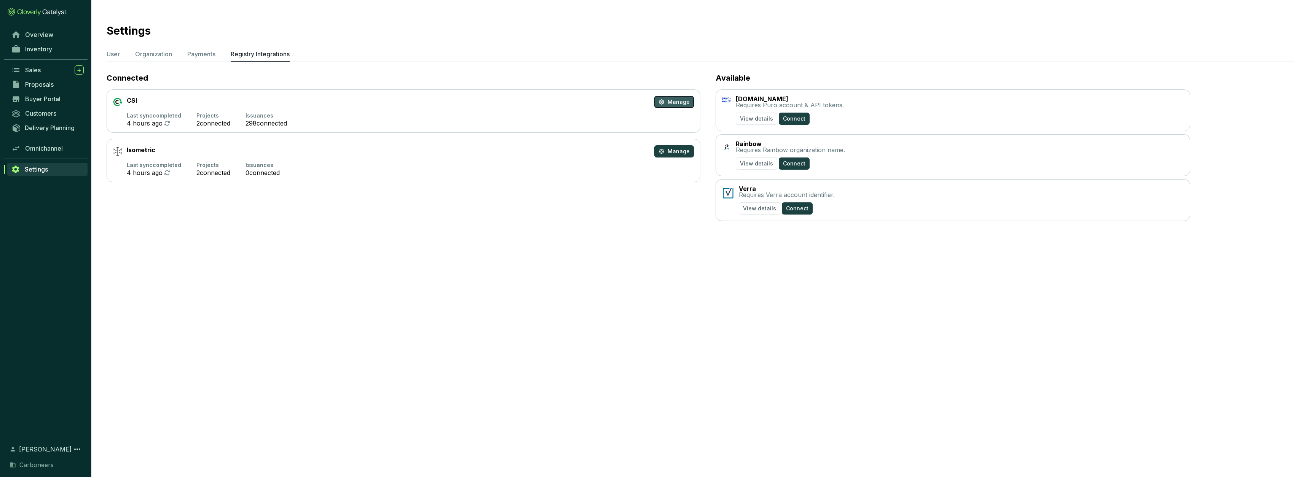
click at [663, 102] on icon "button" at bounding box center [662, 102] width 6 height 6
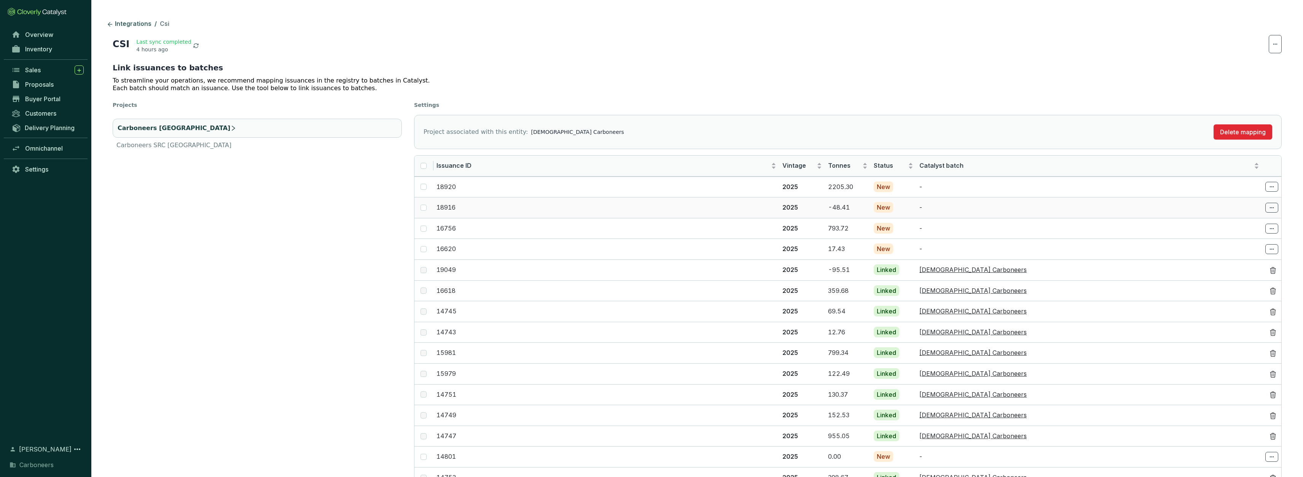
scroll to position [57, 0]
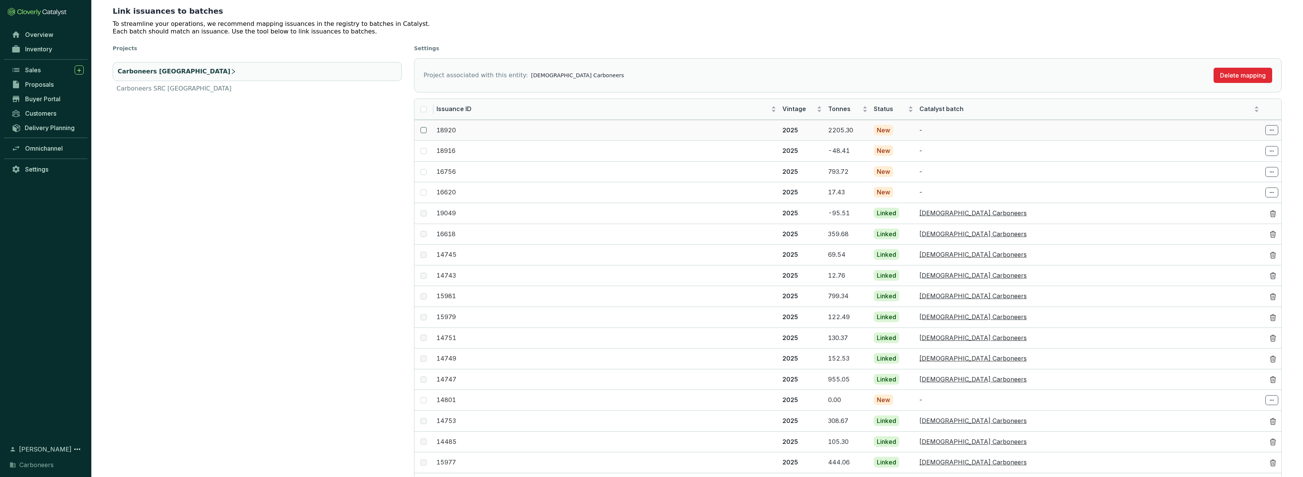
click at [425, 130] on span at bounding box center [424, 130] width 6 height 6
click at [425, 130] on input "checkbox" at bounding box center [424, 130] width 6 height 6
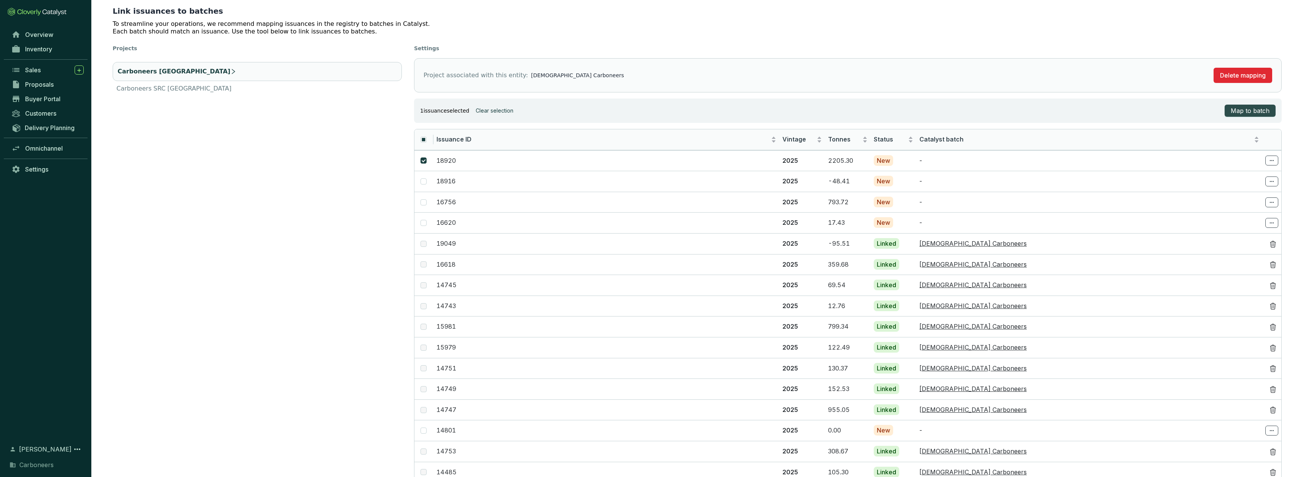
click at [1253, 110] on span "Map to batch" at bounding box center [1250, 110] width 39 height 9
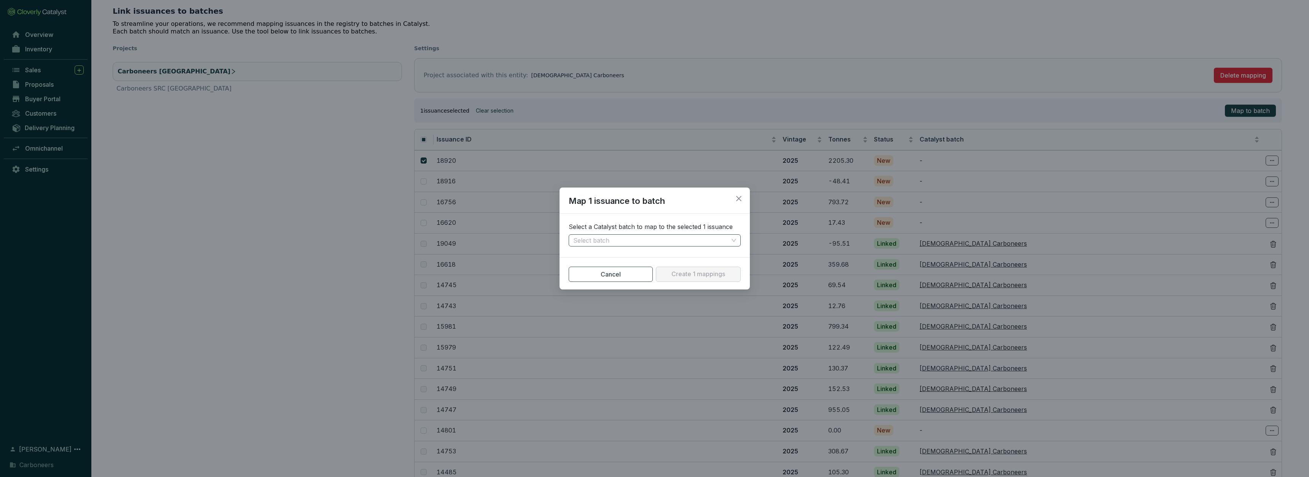
click at [615, 244] on input "search" at bounding box center [650, 240] width 155 height 11
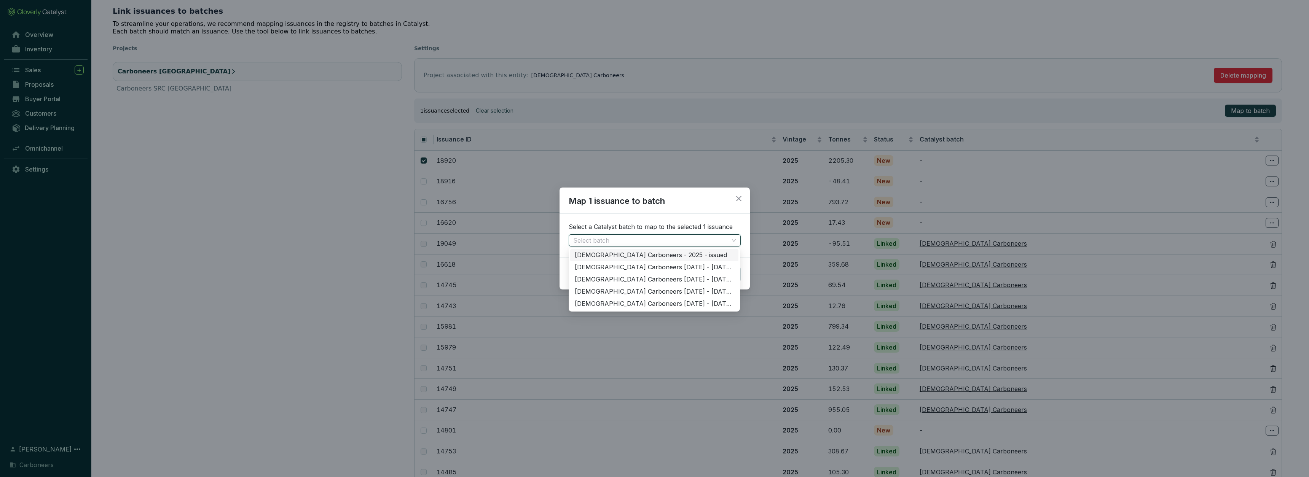
click at [631, 257] on div "[DEMOGRAPHIC_DATA] Carboneers - 2025 - issued" at bounding box center [654, 255] width 159 height 8
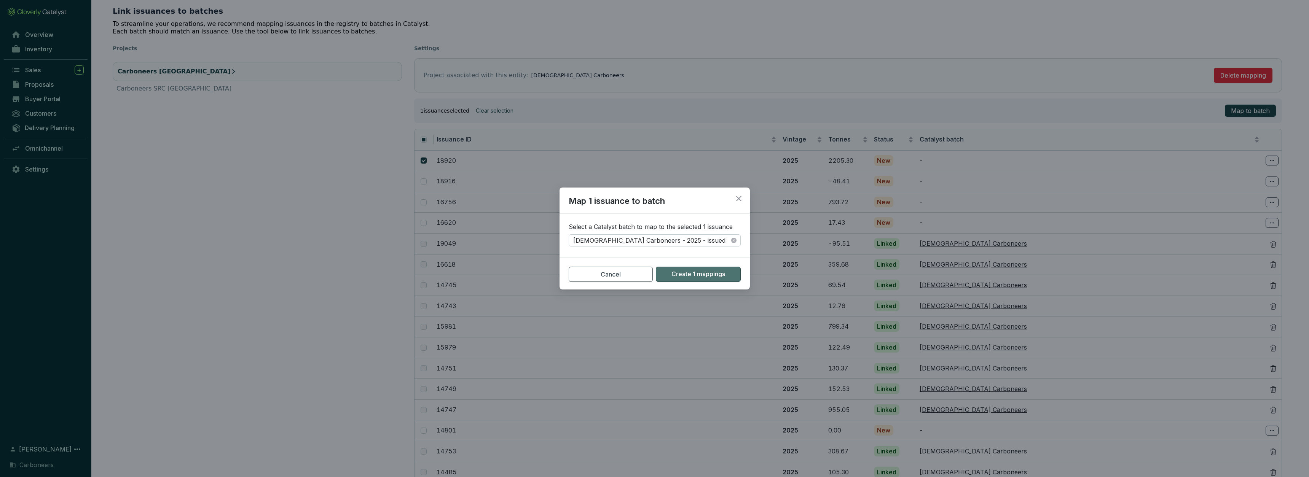
click at [689, 275] on span "Create 1 mappings" at bounding box center [698, 274] width 54 height 8
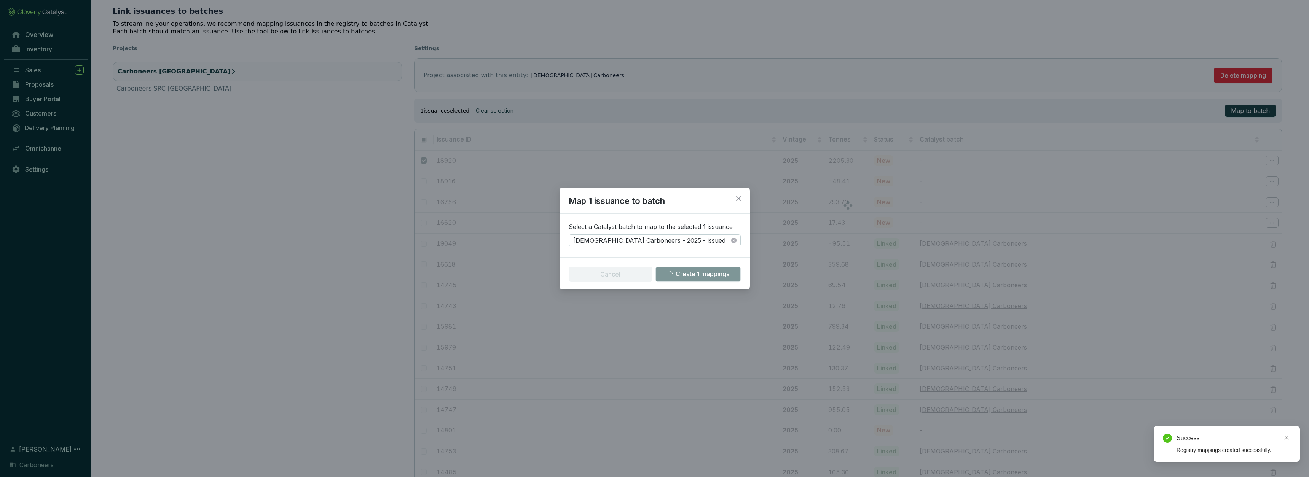
checkbox input "false"
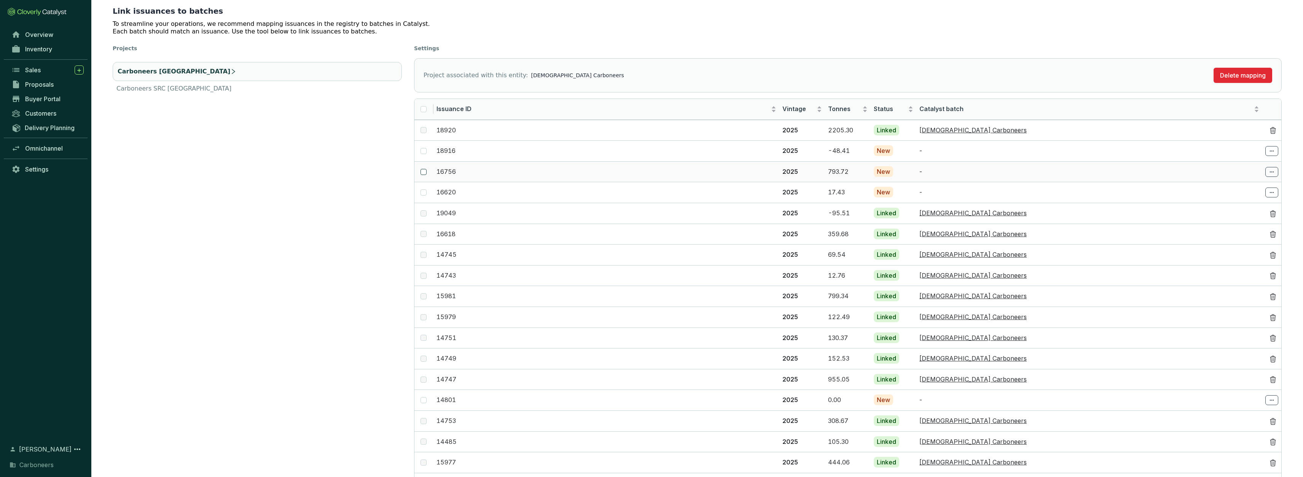
click at [423, 170] on input "checkbox" at bounding box center [424, 172] width 6 height 6
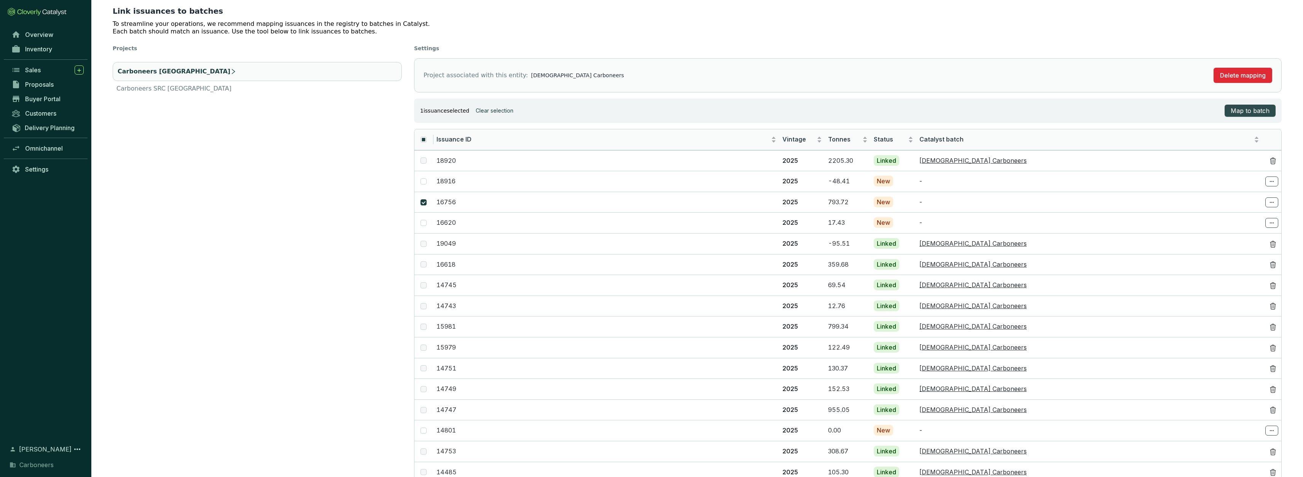
click at [1239, 110] on span "Map to batch" at bounding box center [1250, 110] width 39 height 9
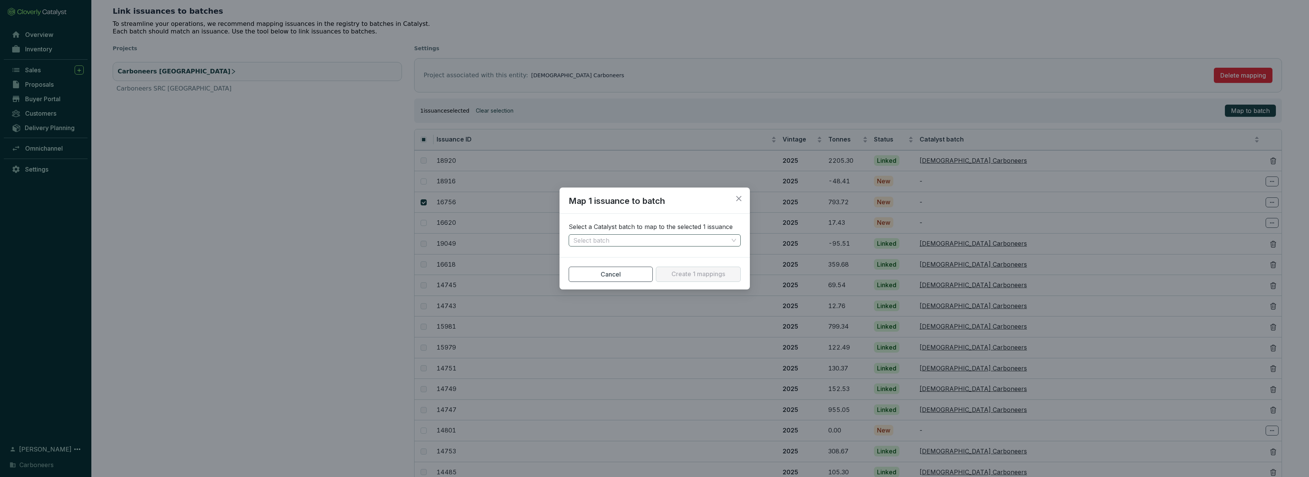
click at [615, 242] on input "search" at bounding box center [650, 240] width 155 height 11
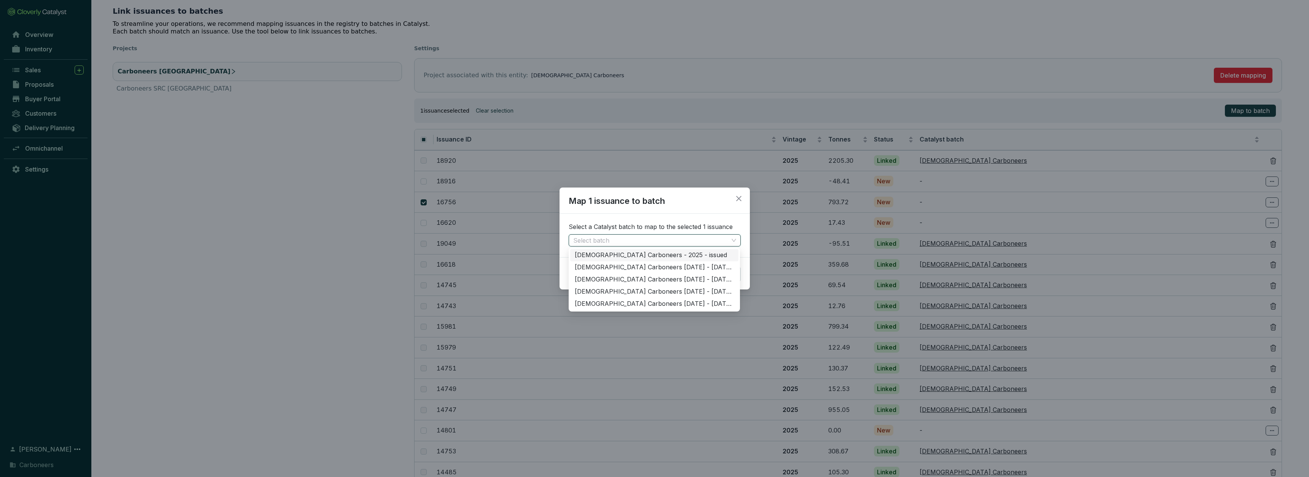
click at [612, 255] on div "[DEMOGRAPHIC_DATA] Carboneers - 2025 - issued" at bounding box center [654, 255] width 159 height 8
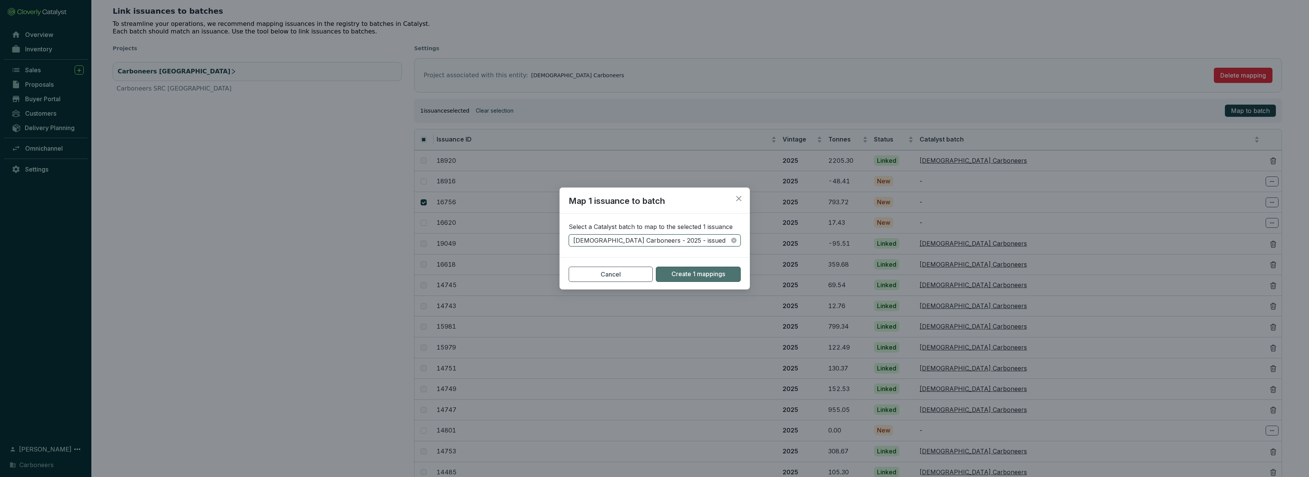
click at [700, 275] on span "Create 1 mappings" at bounding box center [698, 274] width 54 height 8
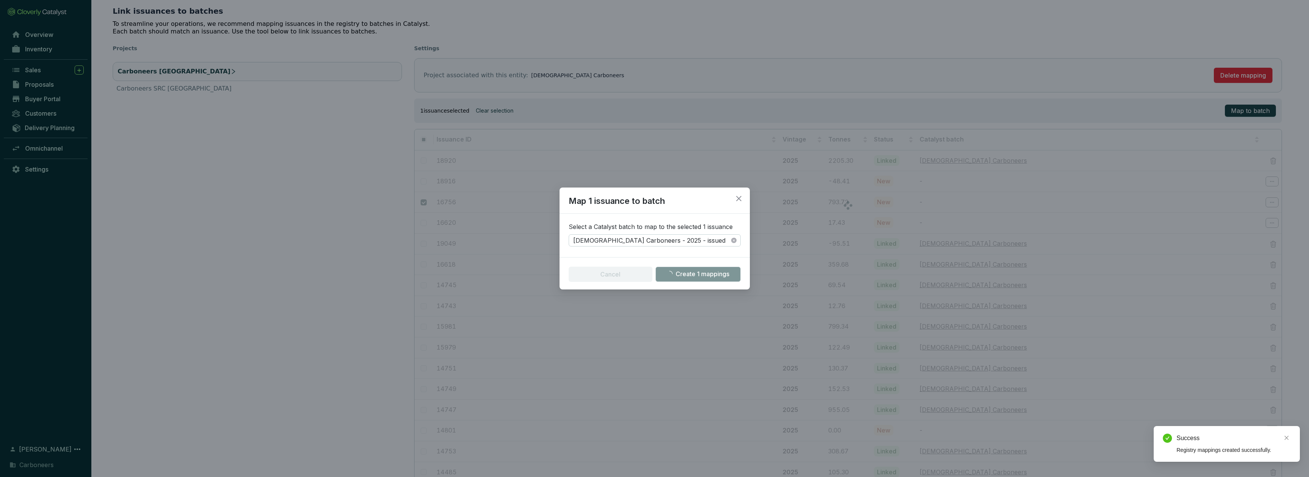
checkbox input "false"
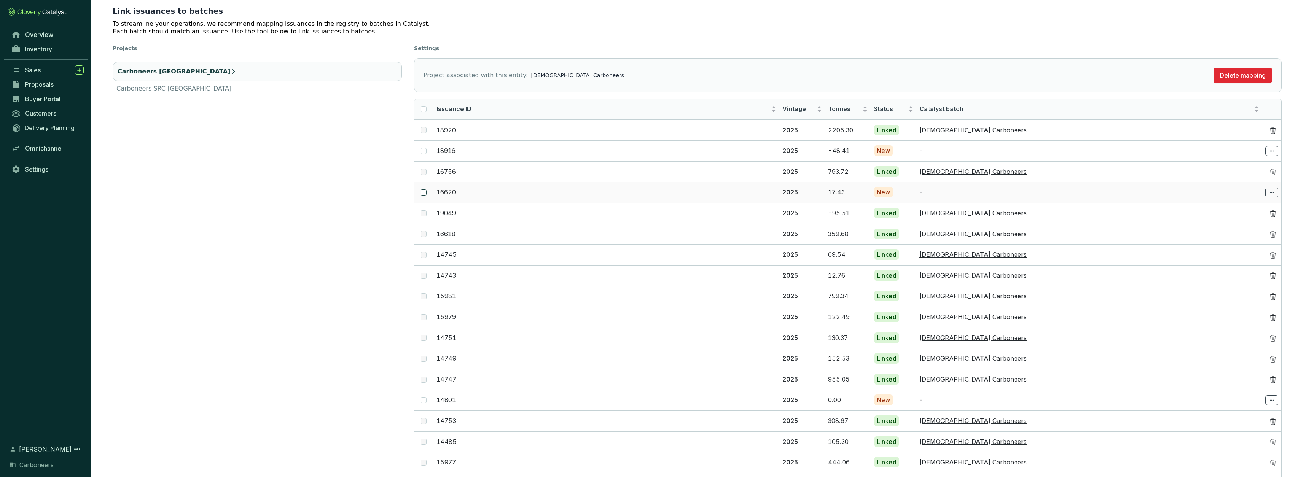
click at [424, 191] on input "checkbox" at bounding box center [424, 193] width 6 height 6
checkbox input "true"
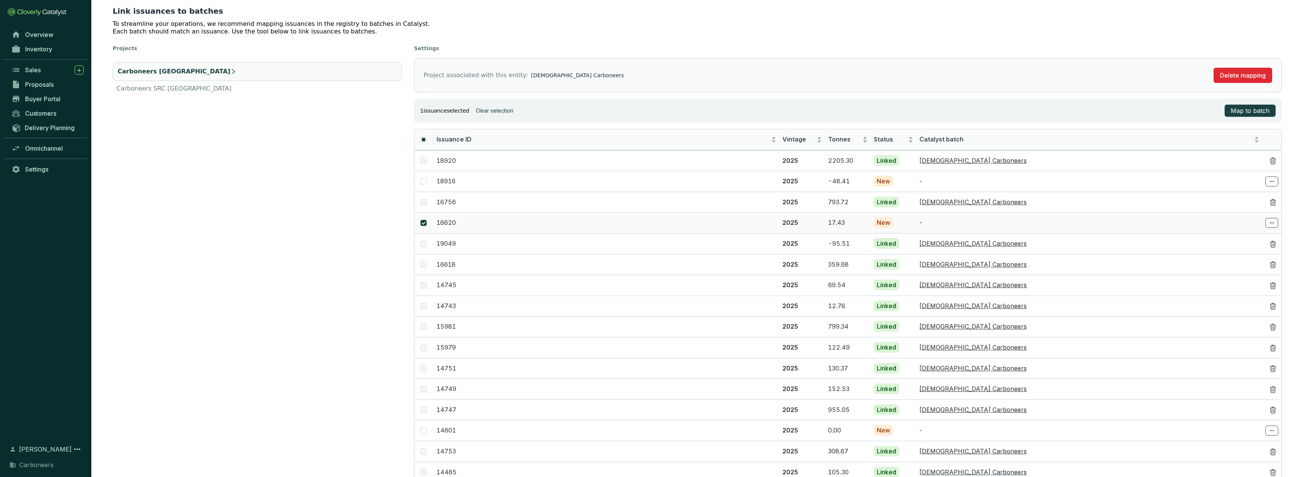
click at [1269, 222] on icon at bounding box center [1272, 222] width 6 height 9
click at [1272, 223] on icon at bounding box center [1272, 223] width 4 height 1
click at [1256, 236] on p "Select batch" at bounding box center [1241, 239] width 67 height 13
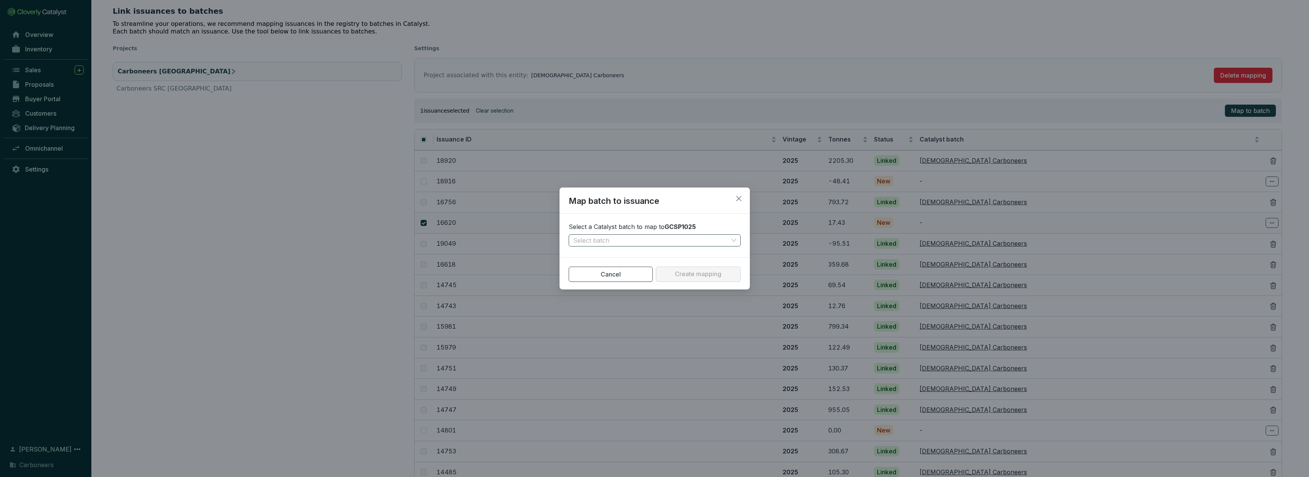
click at [643, 239] on input "search" at bounding box center [650, 240] width 155 height 11
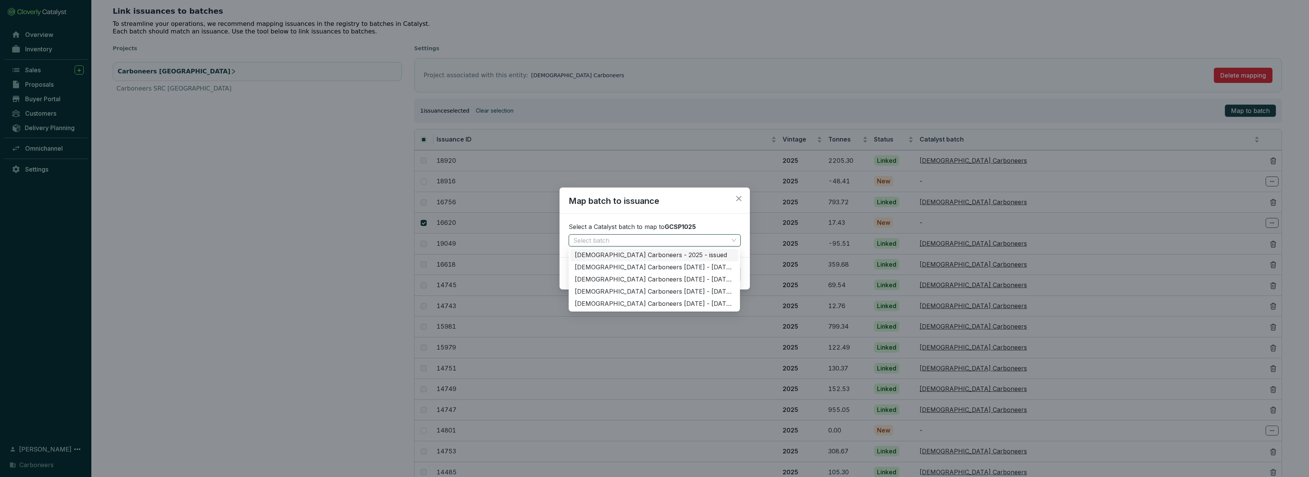
click at [628, 254] on div "[DEMOGRAPHIC_DATA] Carboneers - 2025 - issued" at bounding box center [654, 255] width 159 height 8
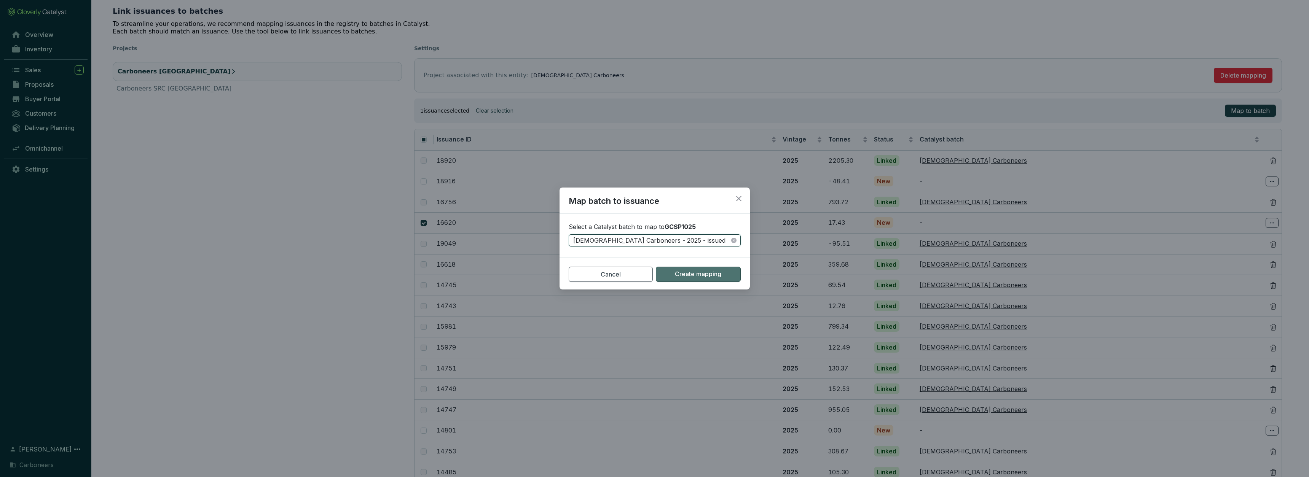
click at [709, 277] on span "Create mapping" at bounding box center [698, 274] width 46 height 8
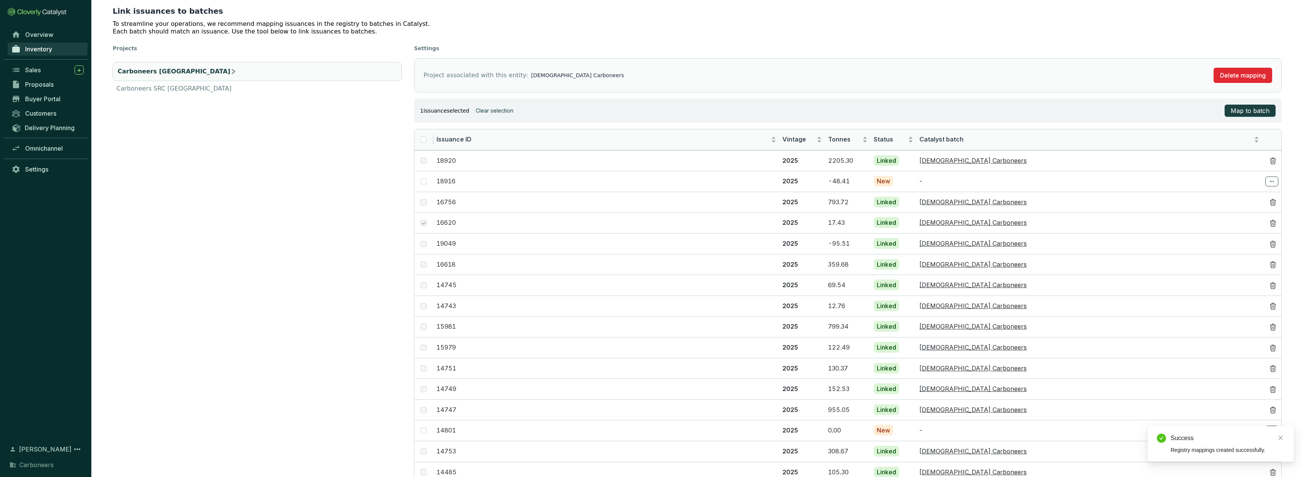
click at [33, 46] on span "Inventory" at bounding box center [38, 49] width 27 height 8
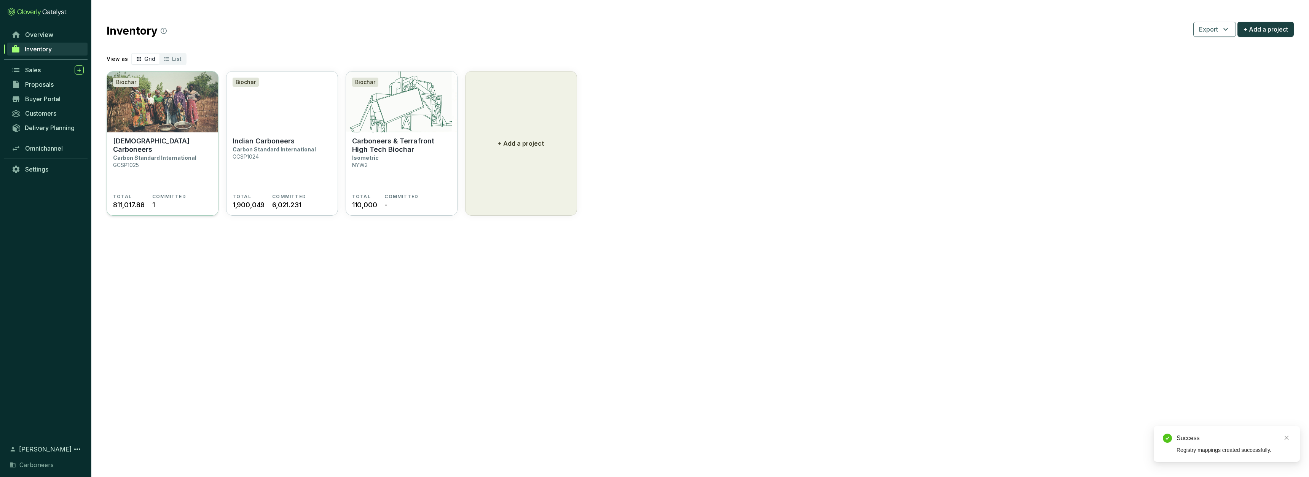
click at [160, 144] on p "[DEMOGRAPHIC_DATA] Carboneers" at bounding box center [162, 145] width 99 height 17
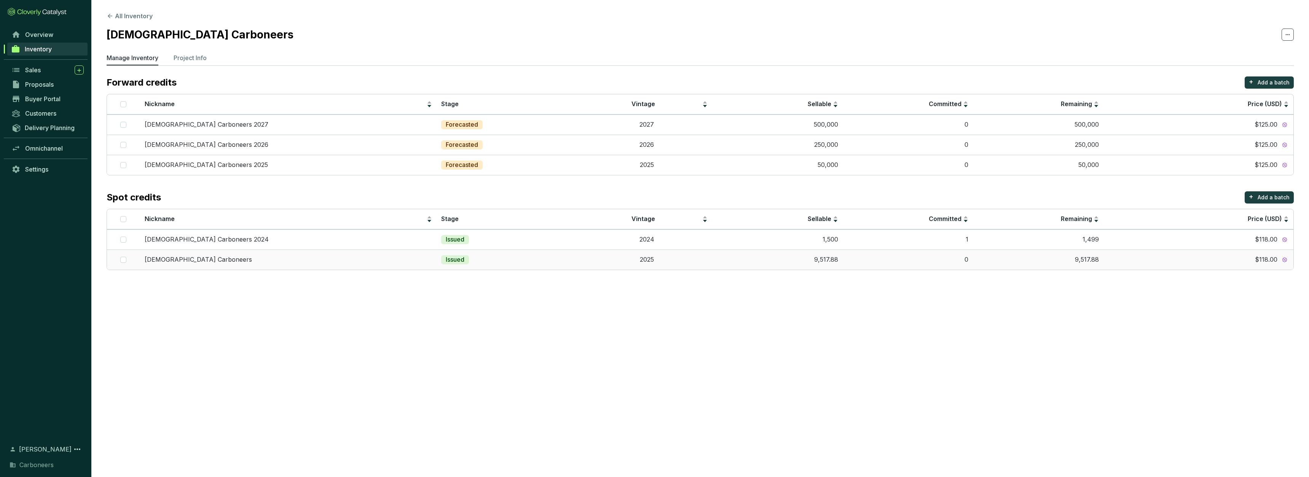
click at [755, 255] on td "9,517.88" at bounding box center [777, 260] width 131 height 20
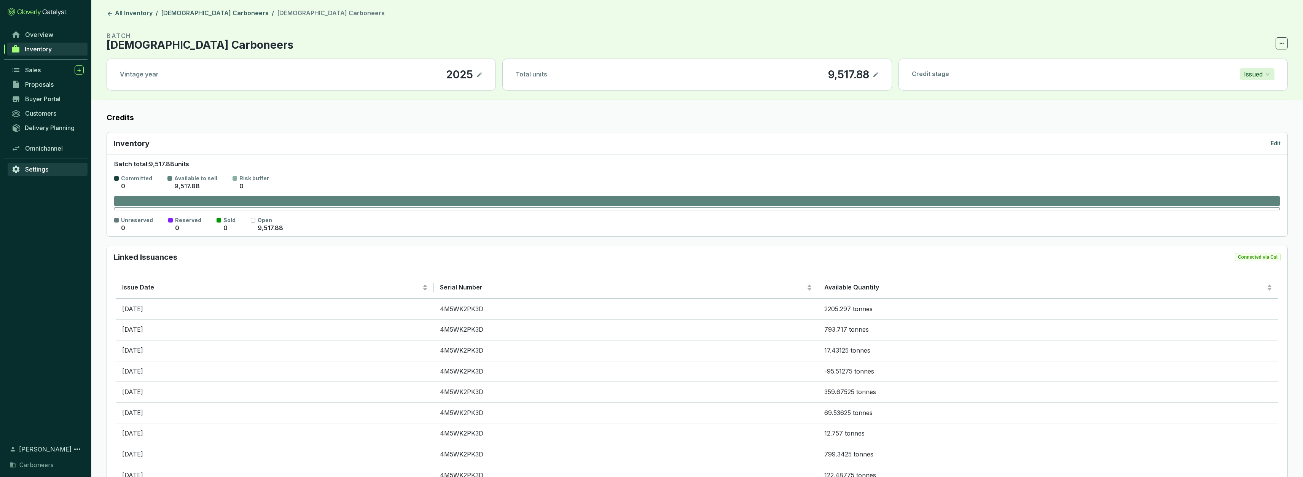
click at [38, 167] on span "Settings" at bounding box center [36, 170] width 23 height 8
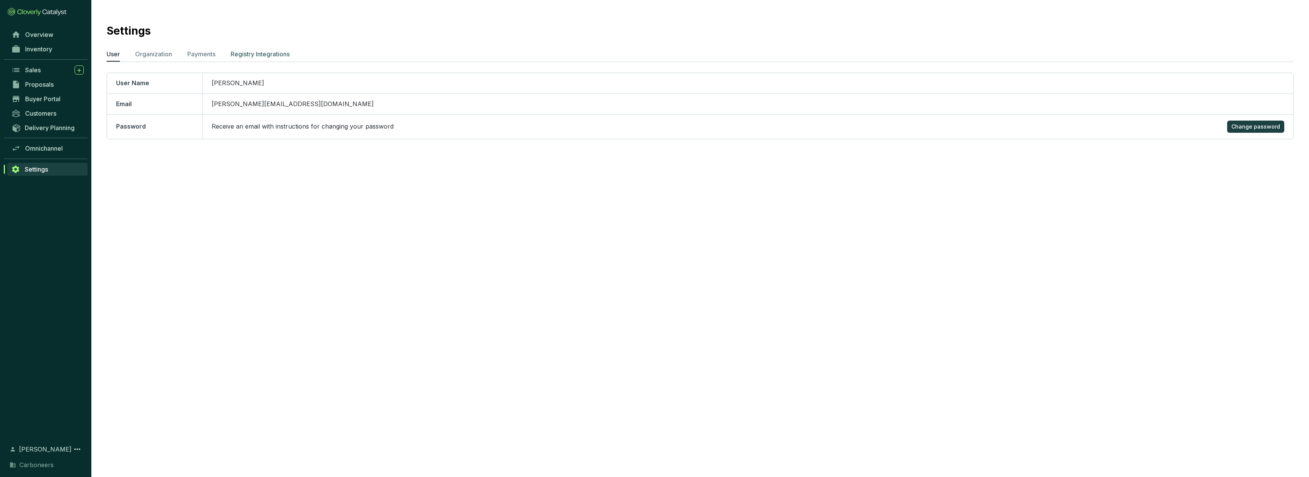
click at [264, 54] on p "Registry Integrations" at bounding box center [260, 53] width 59 height 9
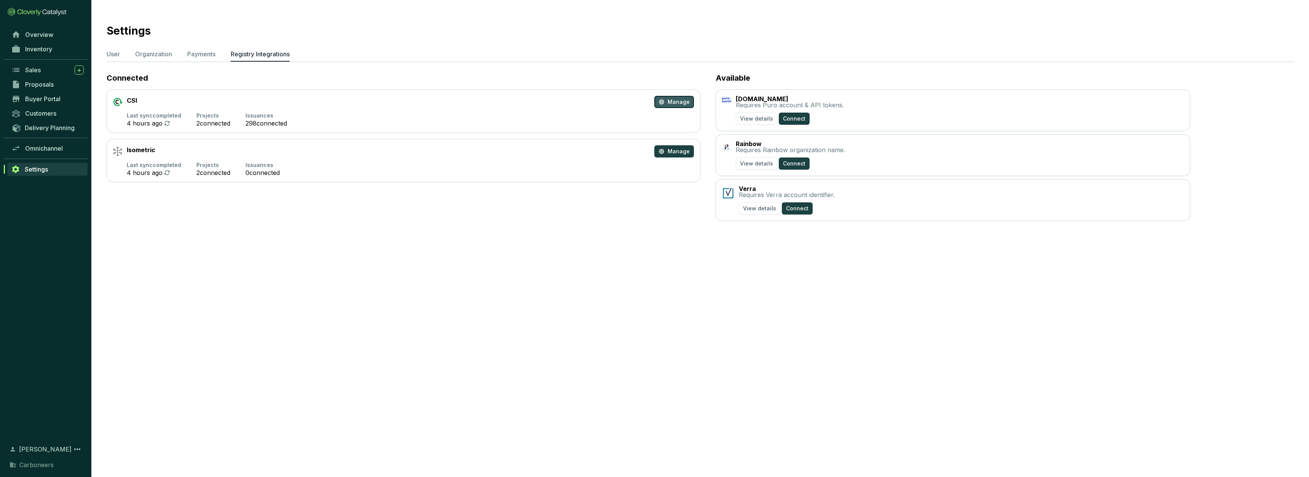
click at [675, 106] on button "Manage" at bounding box center [674, 102] width 40 height 12
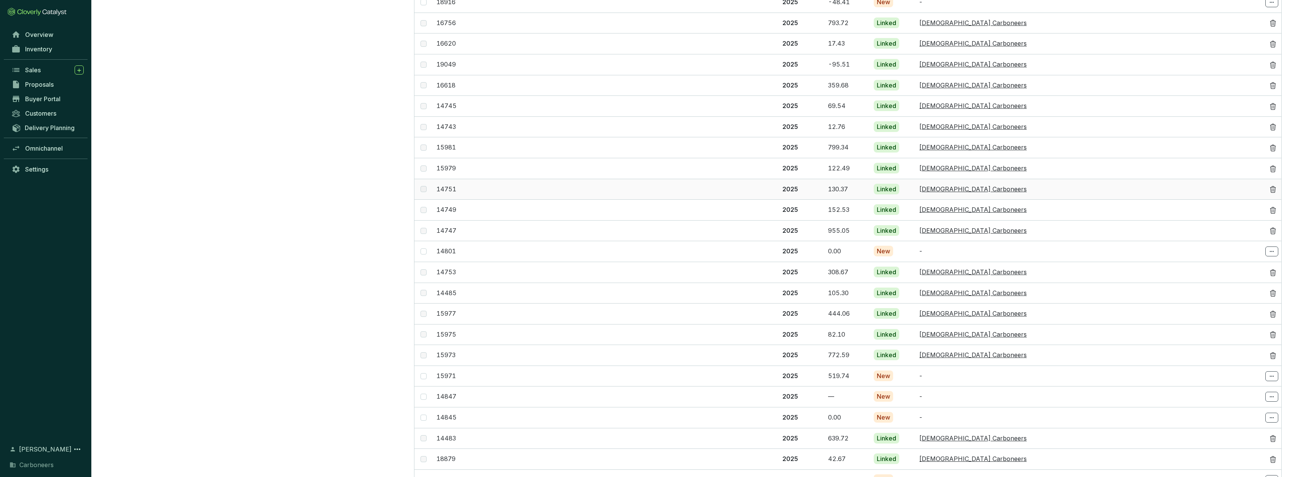
scroll to position [263, 0]
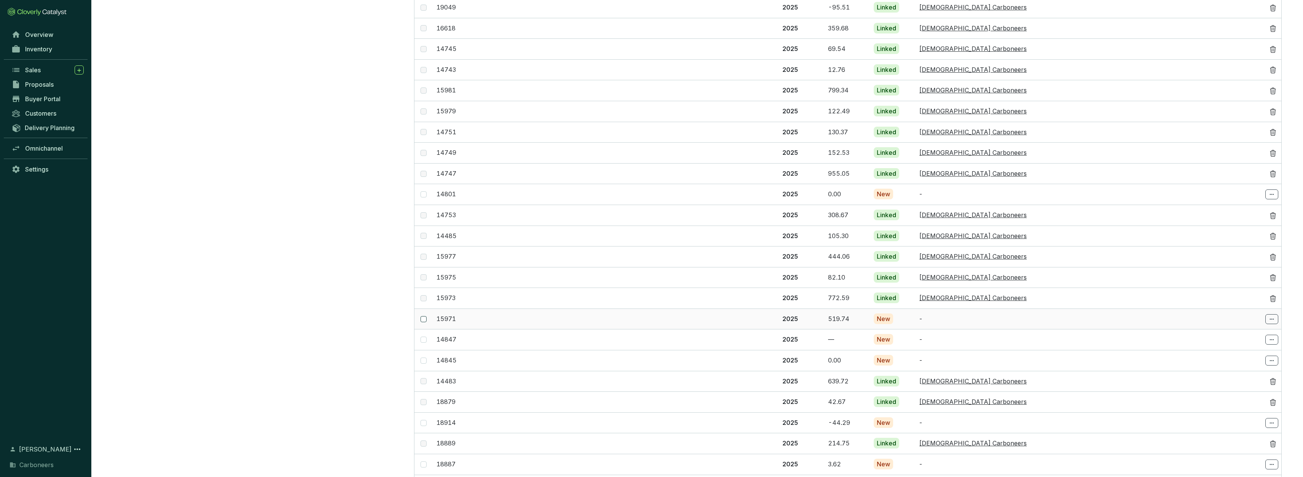
click at [425, 316] on input "checkbox" at bounding box center [424, 319] width 6 height 6
checkbox input "true"
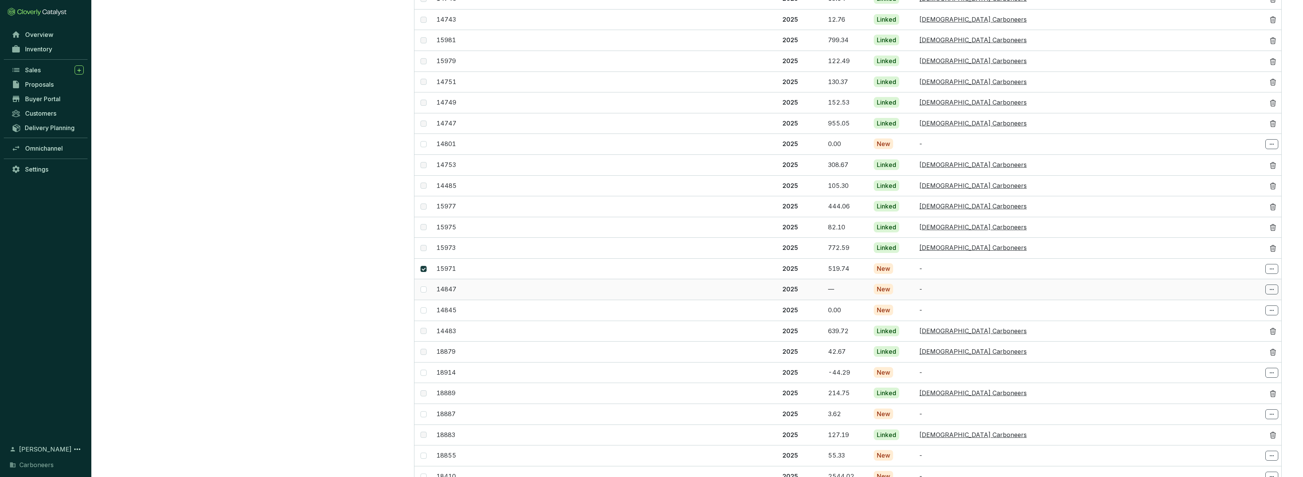
scroll to position [395, 0]
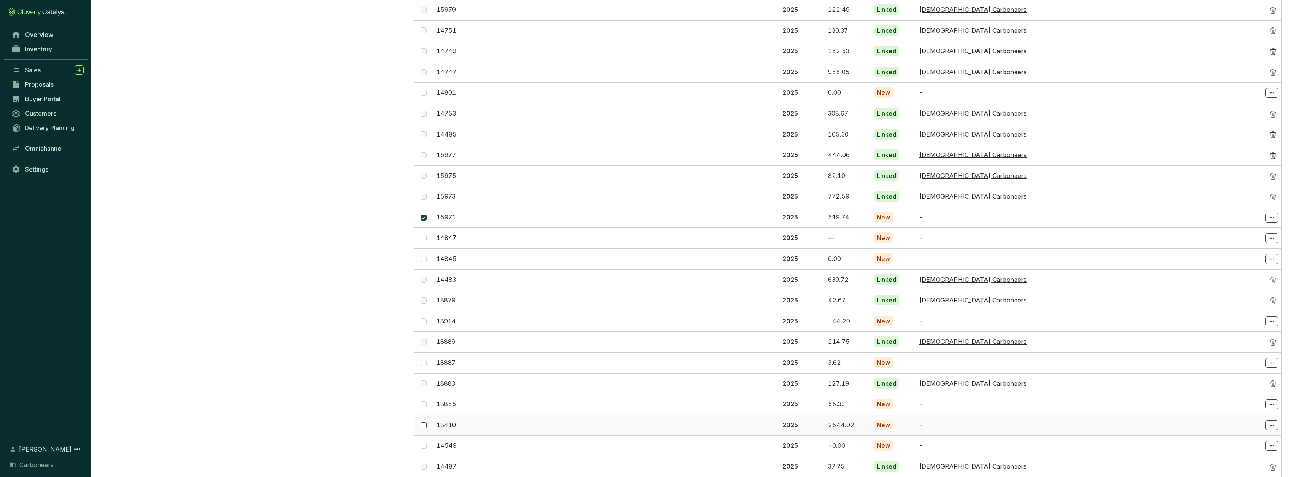
click at [424, 423] on input "checkbox" at bounding box center [424, 426] width 6 height 6
checkbox input "true"
click at [423, 215] on input "checkbox" at bounding box center [424, 218] width 6 height 6
checkbox input "false"
click at [520, 421] on p "18410" at bounding box center [607, 425] width 340 height 8
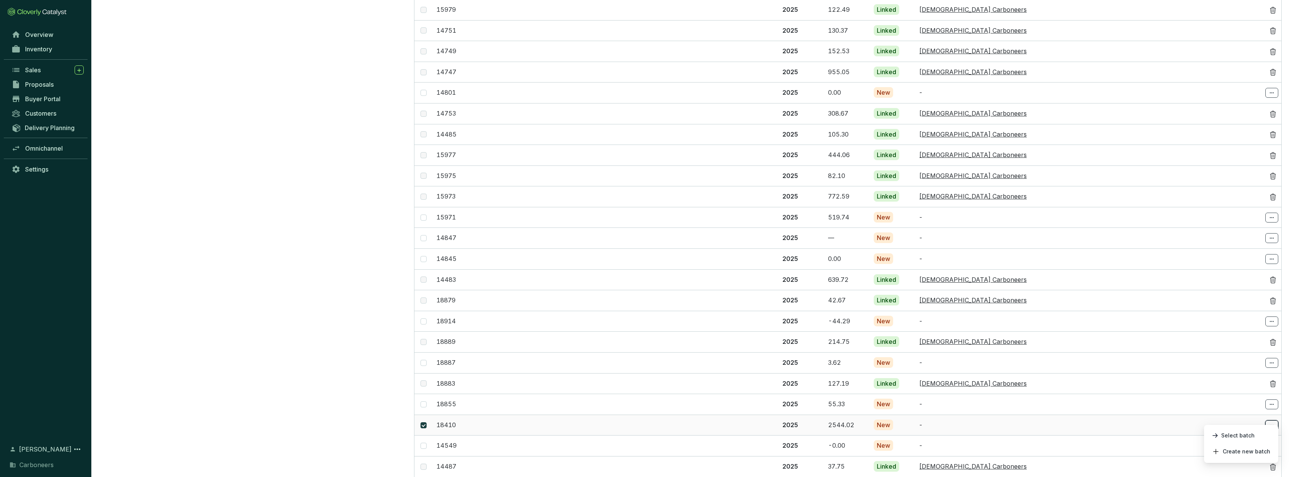
click at [1273, 421] on icon at bounding box center [1272, 425] width 6 height 9
click at [1231, 421] on p "-" at bounding box center [1090, 425] width 340 height 8
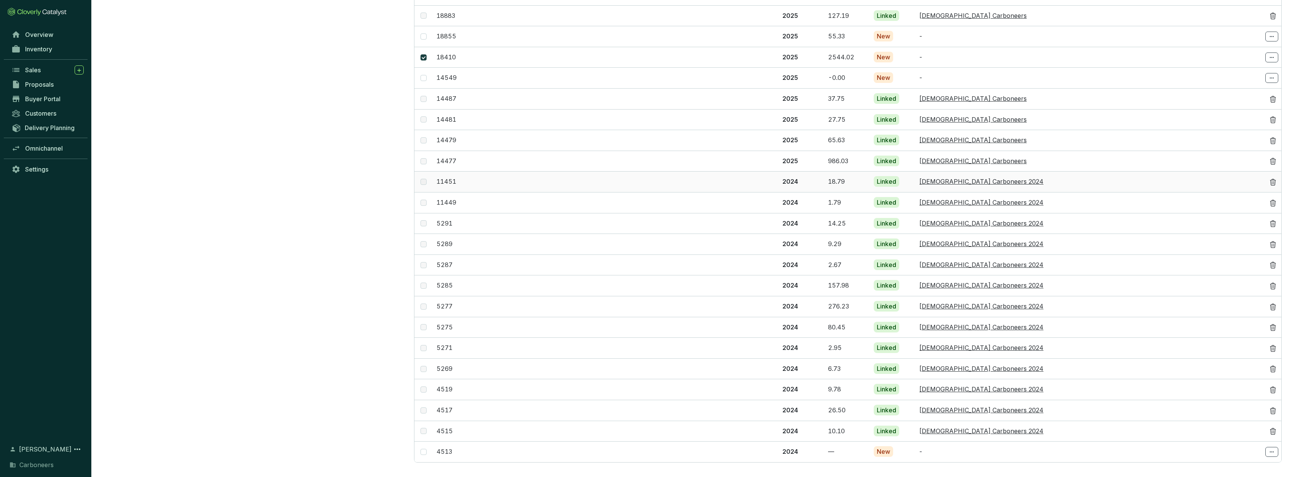
scroll to position [749, 0]
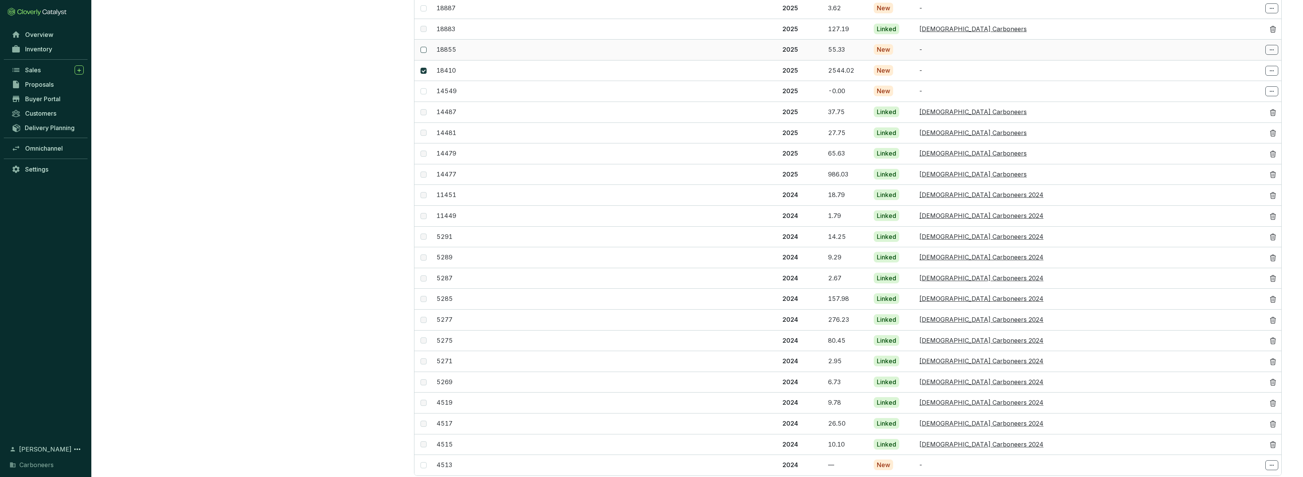
click at [423, 47] on input "checkbox" at bounding box center [424, 50] width 6 height 6
checkbox input "true"
click at [1275, 45] on span at bounding box center [1272, 50] width 13 height 10
click at [1255, 62] on span "Select batch" at bounding box center [1237, 60] width 33 height 6
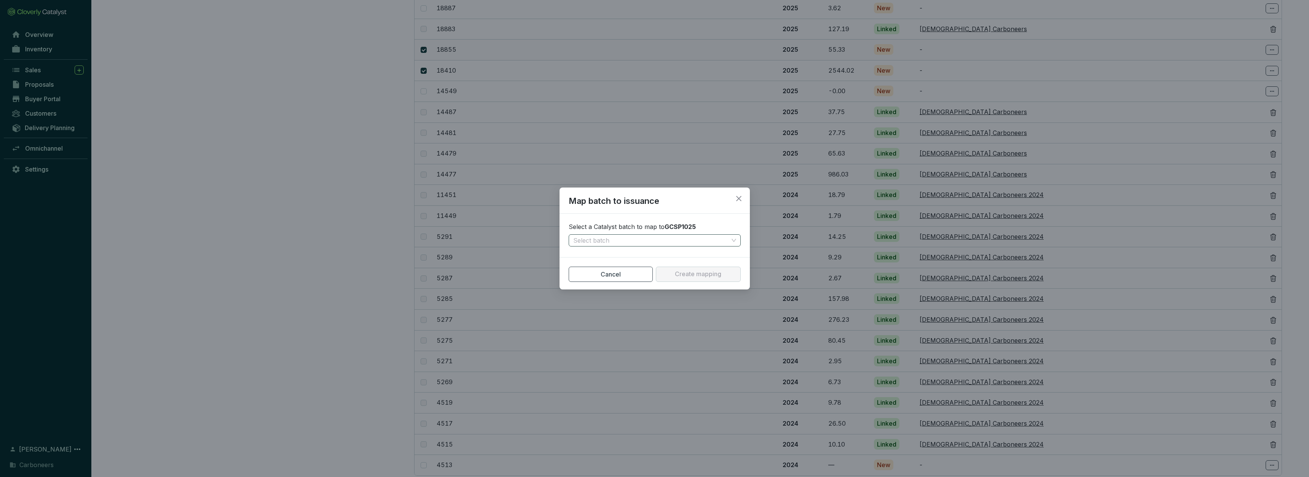
click at [657, 241] on input "search" at bounding box center [650, 240] width 155 height 11
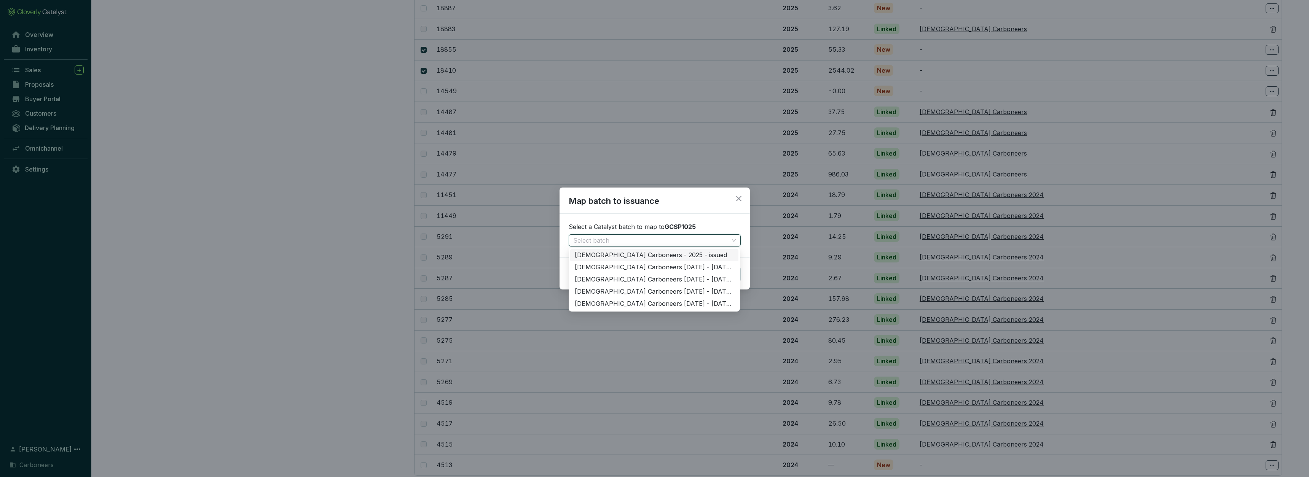
click at [649, 256] on div "[DEMOGRAPHIC_DATA] Carboneers - 2025 - issued" at bounding box center [654, 255] width 159 height 8
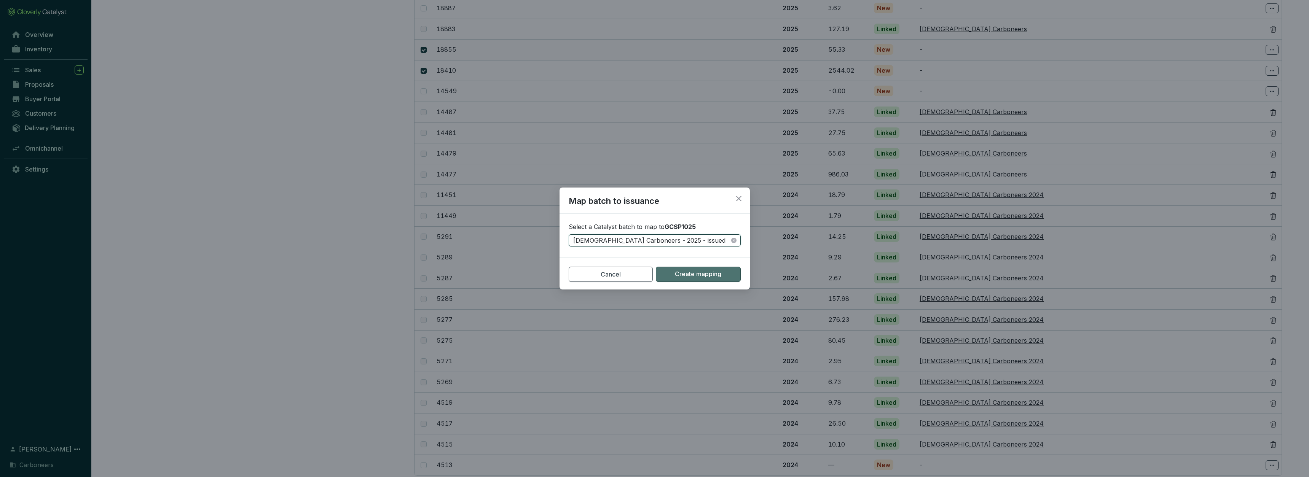
click at [711, 275] on span "Create mapping" at bounding box center [698, 274] width 46 height 8
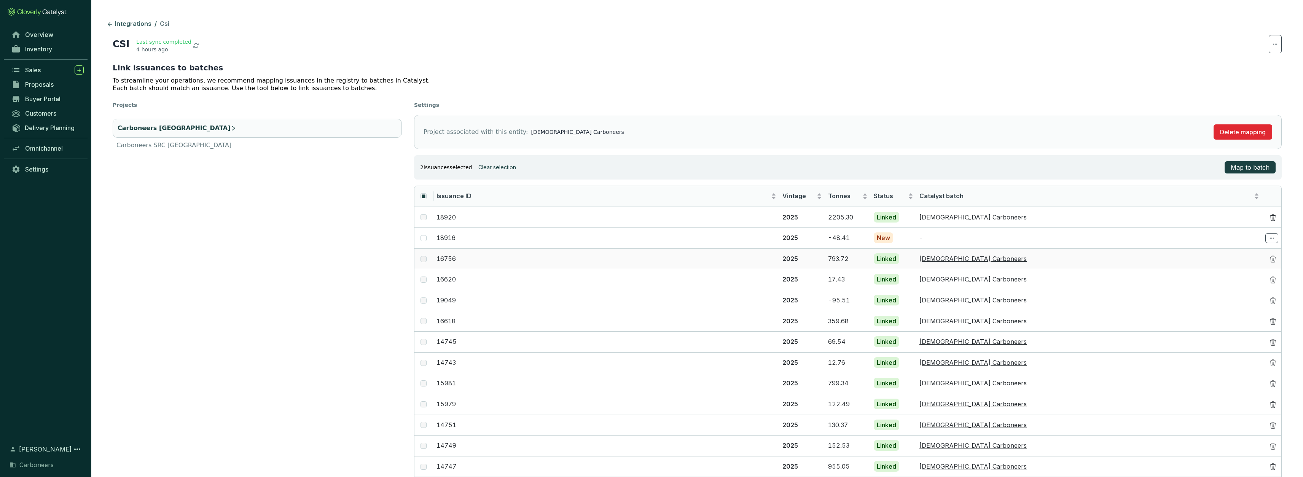
scroll to position [2, 0]
click at [43, 35] on span "Overview" at bounding box center [39, 35] width 28 height 8
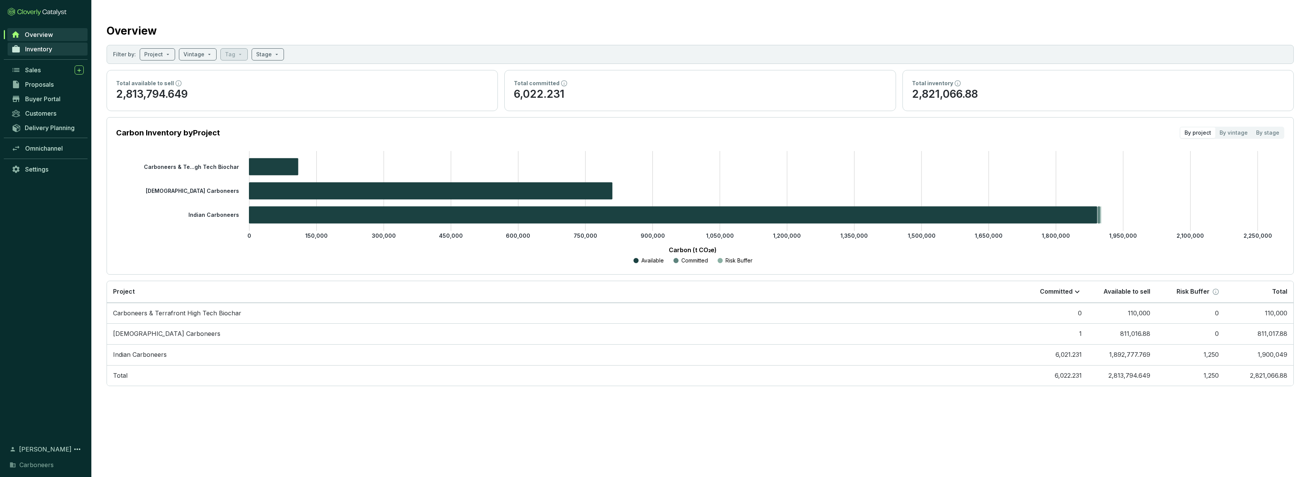
click at [40, 48] on span "Inventory" at bounding box center [38, 49] width 27 height 8
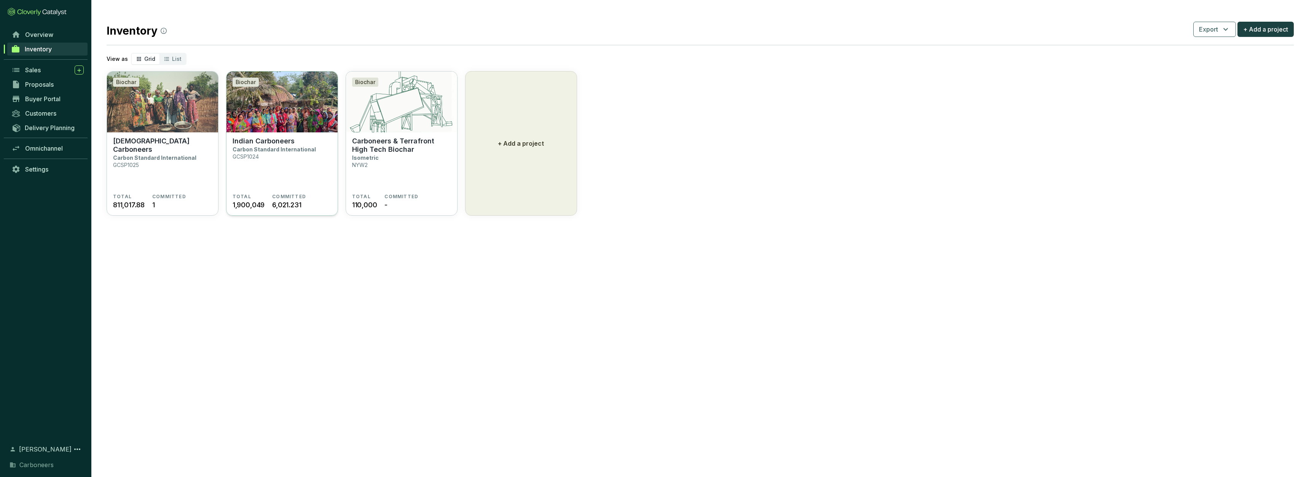
click at [254, 171] on section "Indian Carboneers Carbon Standard International GCSP1024" at bounding box center [282, 165] width 99 height 57
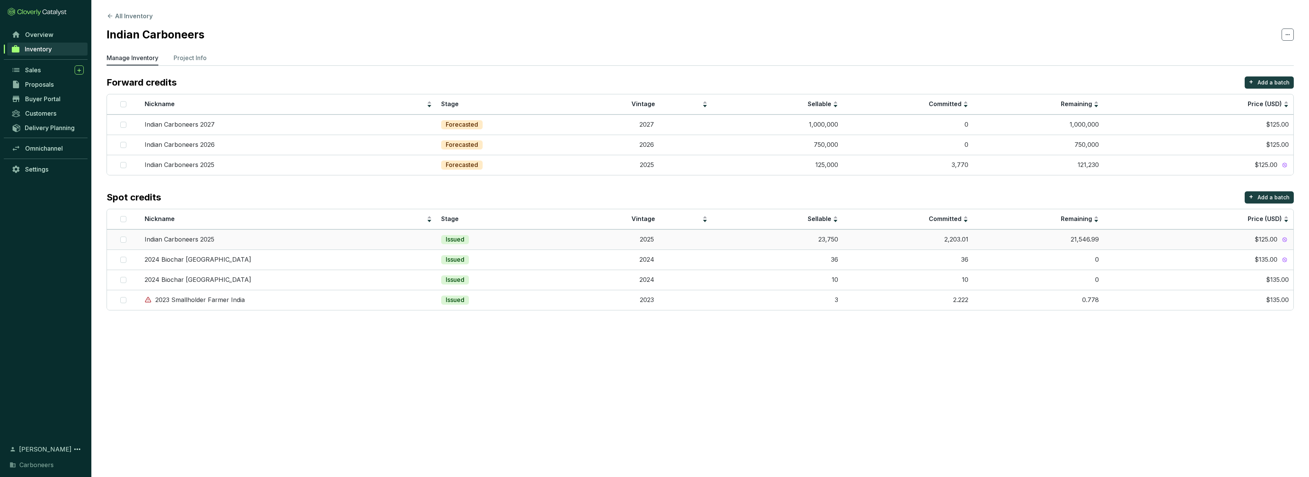
click at [383, 234] on td "Indian Carboneers 2025" at bounding box center [288, 240] width 297 height 20
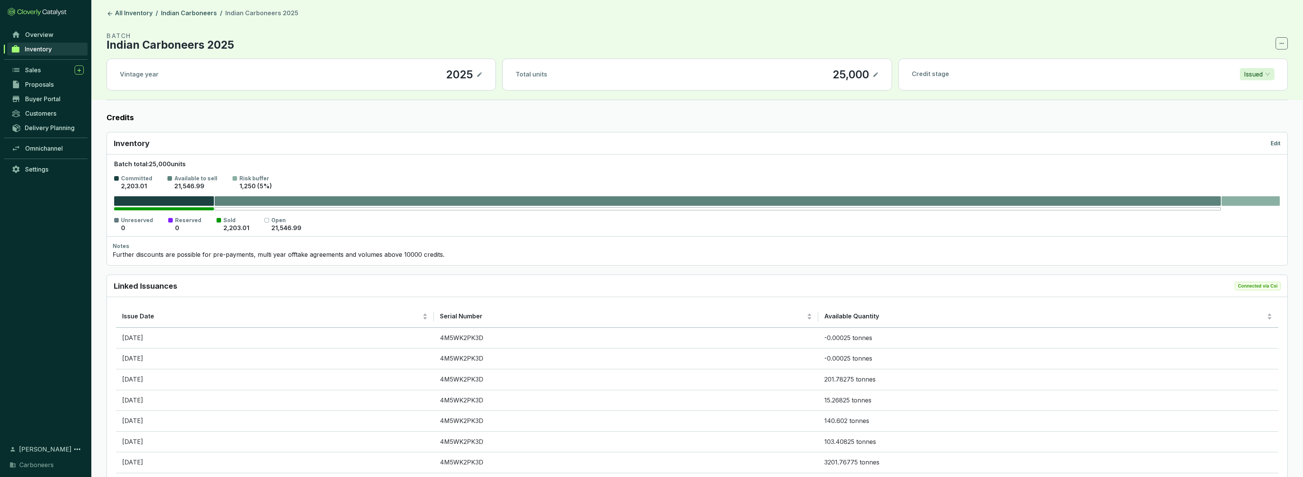
click at [263, 201] on div at bounding box center [718, 201] width 1006 height 10
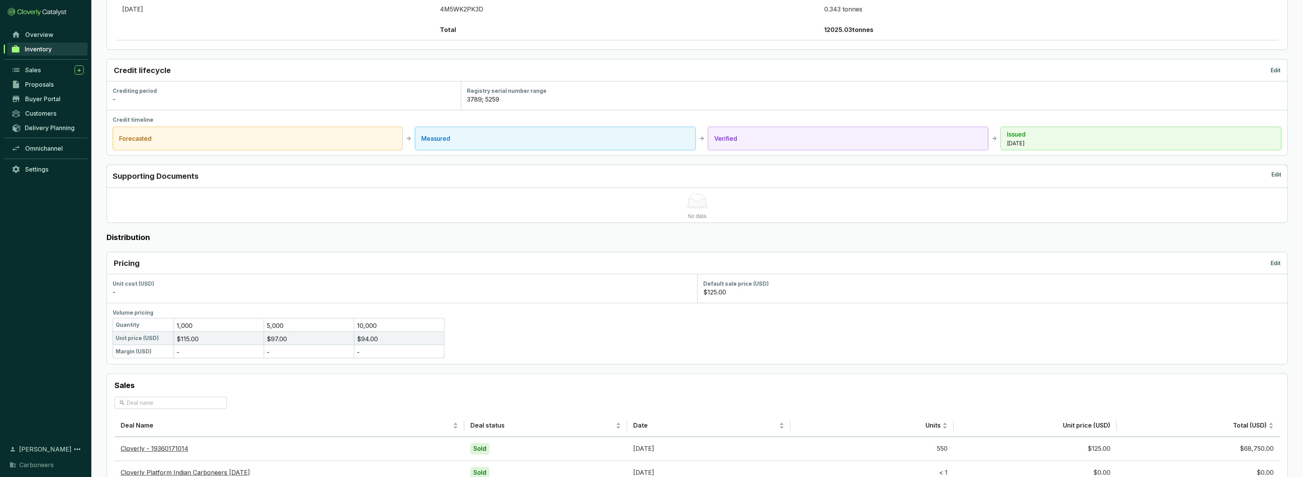
scroll to position [1446, 0]
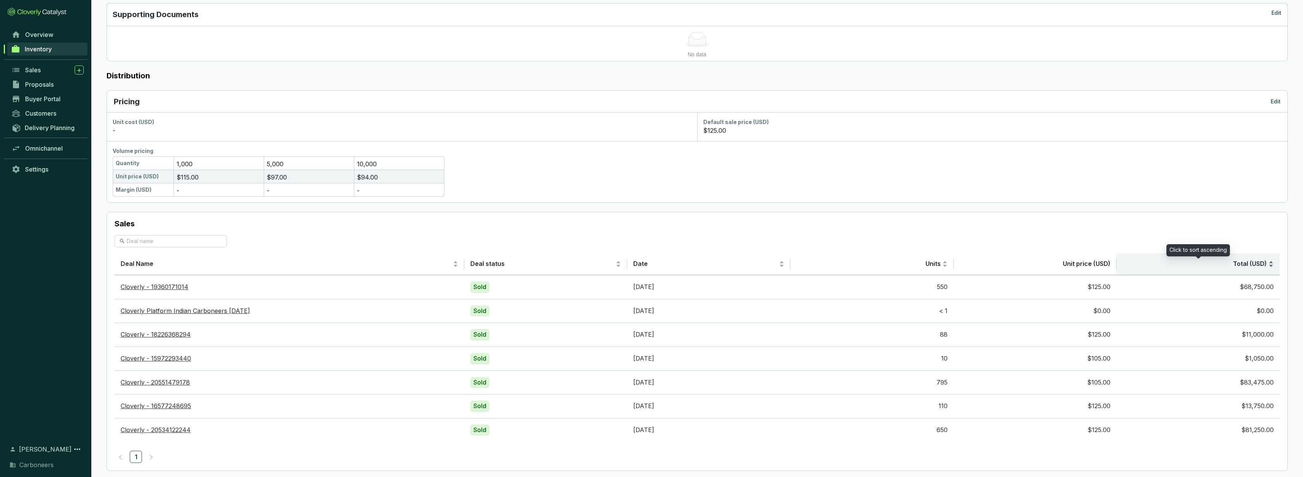
click at [1273, 260] on div "Total (USD)" at bounding box center [1198, 264] width 151 height 9
click at [1270, 260] on div "Total (USD)" at bounding box center [1198, 264] width 151 height 9
click at [33, 67] on span "Sales" at bounding box center [33, 70] width 16 height 8
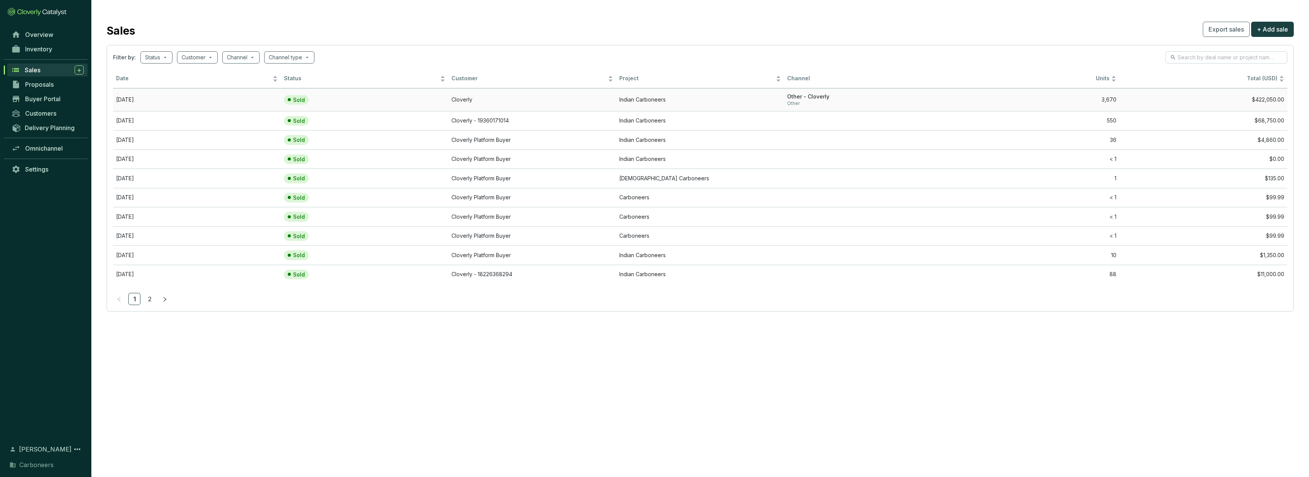
click at [344, 104] on td "Sold" at bounding box center [365, 99] width 168 height 23
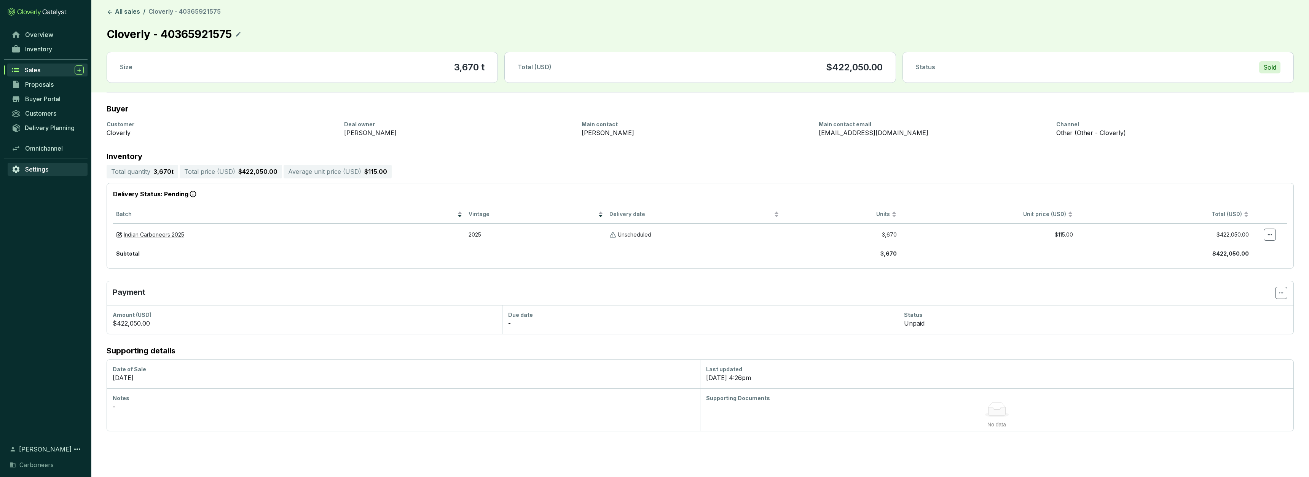
click at [45, 169] on span "Settings" at bounding box center [36, 170] width 23 height 8
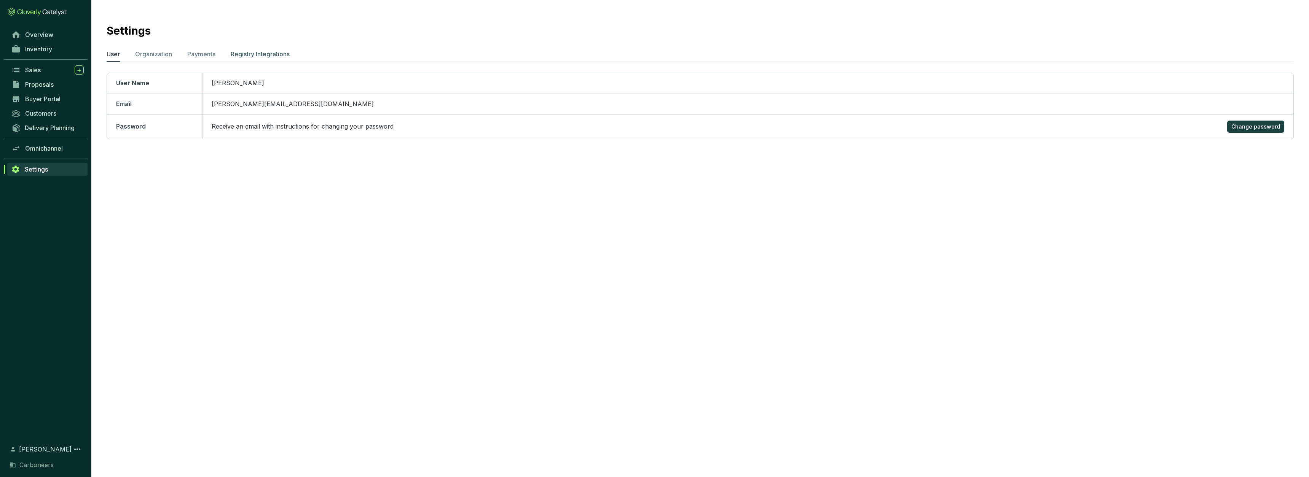
click at [272, 55] on p "Registry Integrations" at bounding box center [260, 53] width 59 height 9
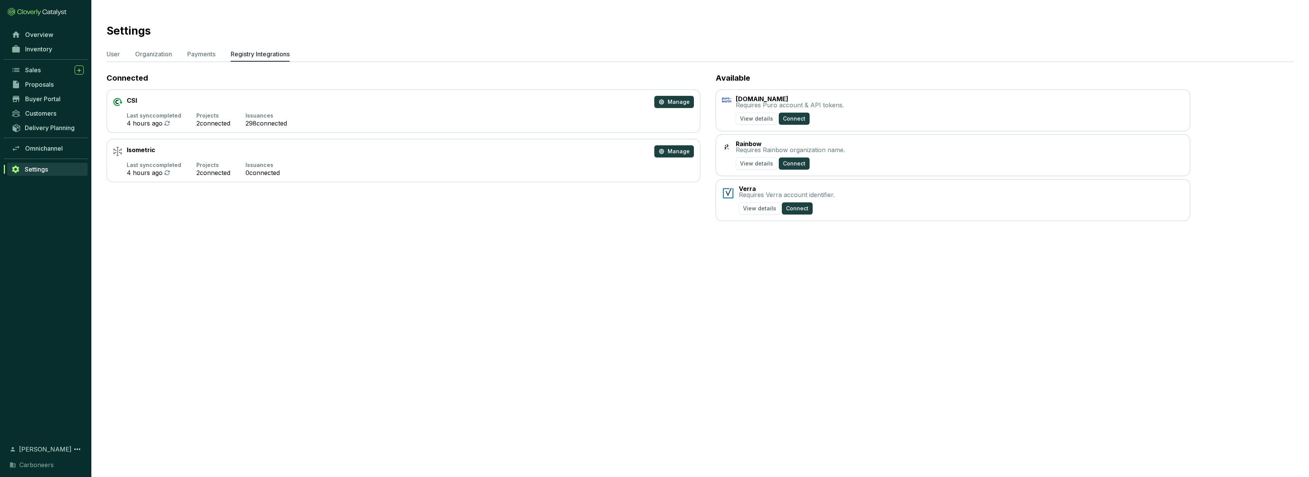
click at [325, 106] on section "CSI Manage" at bounding box center [403, 102] width 581 height 12
click at [678, 106] on button "Manage" at bounding box center [674, 102] width 40 height 12
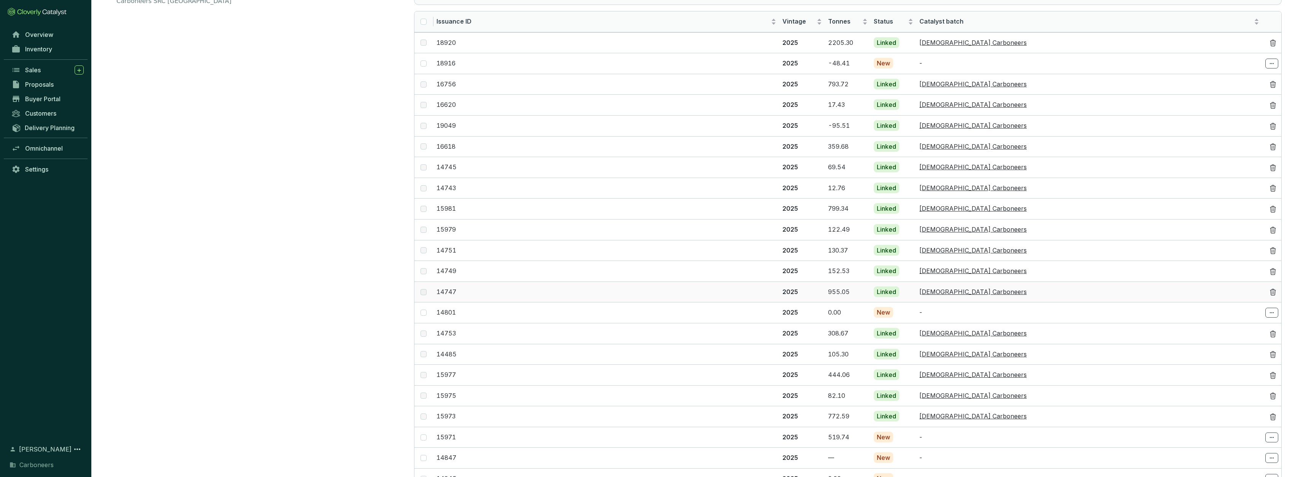
scroll to position [179, 0]
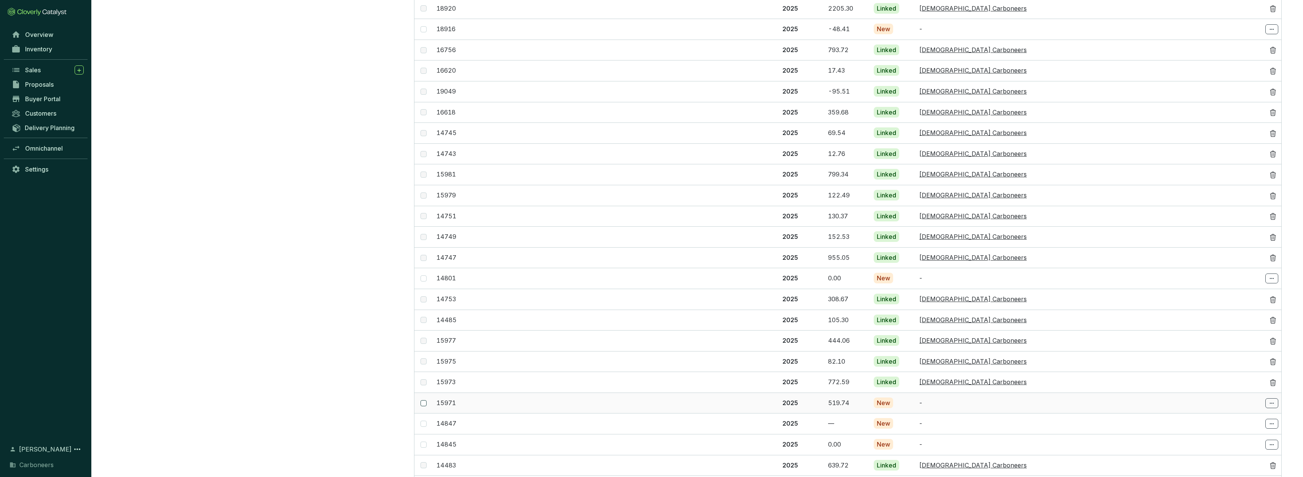
click at [423, 400] on span at bounding box center [424, 403] width 6 height 6
click at [423, 400] on input "checkbox" at bounding box center [424, 403] width 6 height 6
checkbox input "true"
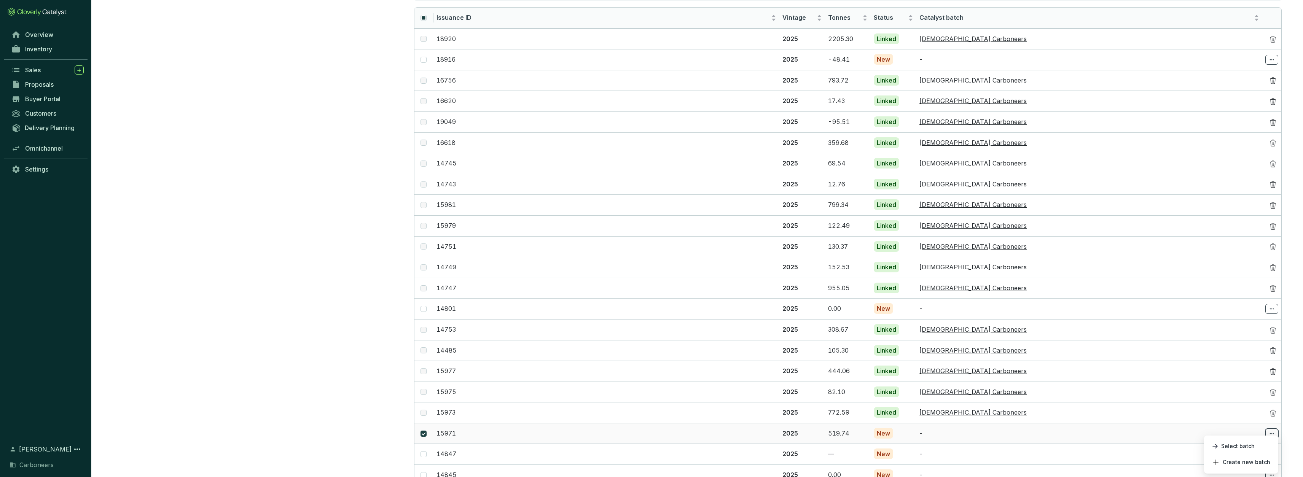
click at [1268, 429] on span at bounding box center [1272, 434] width 13 height 10
click at [1259, 443] on p "Select batch" at bounding box center [1241, 446] width 67 height 13
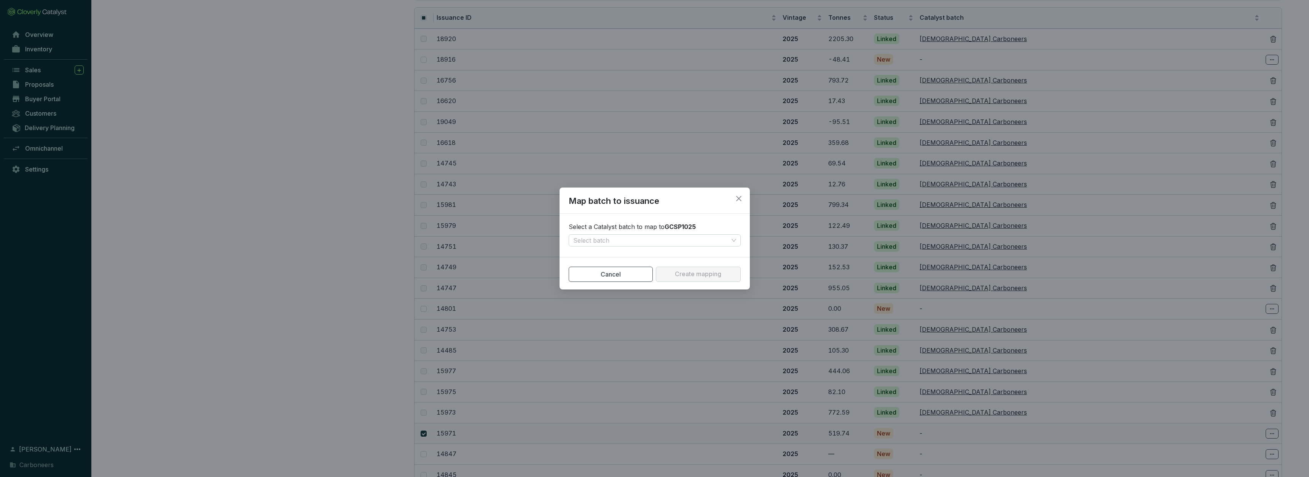
click at [638, 233] on section "Select a Catalyst batch to map to GCSP1025 Select batch" at bounding box center [655, 235] width 190 height 36
click at [636, 237] on input "search" at bounding box center [650, 240] width 155 height 11
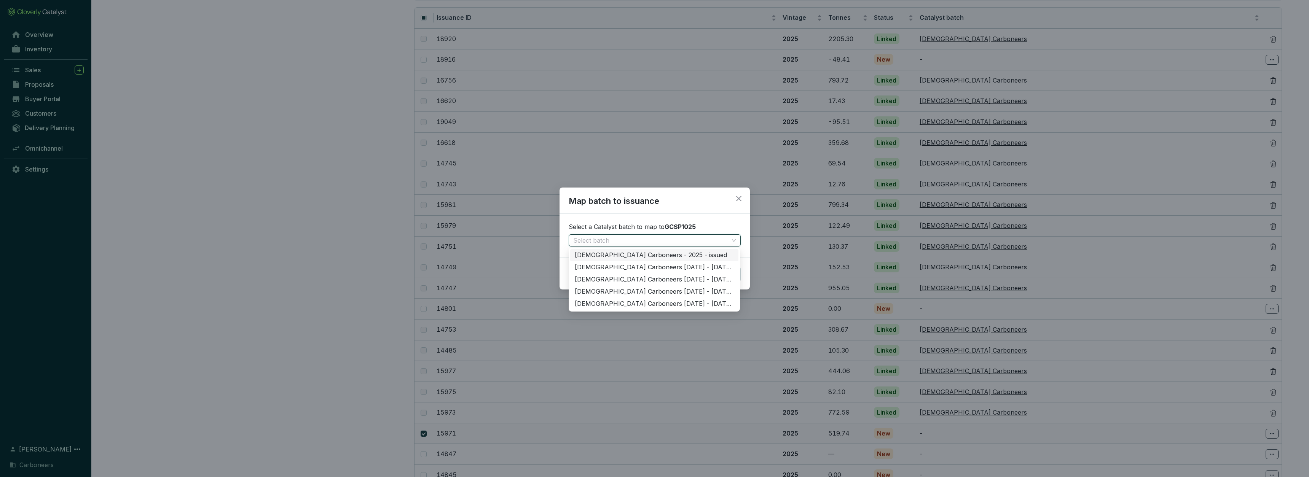
click at [652, 258] on div "[DEMOGRAPHIC_DATA] Carboneers - 2025 - issued" at bounding box center [654, 255] width 159 height 8
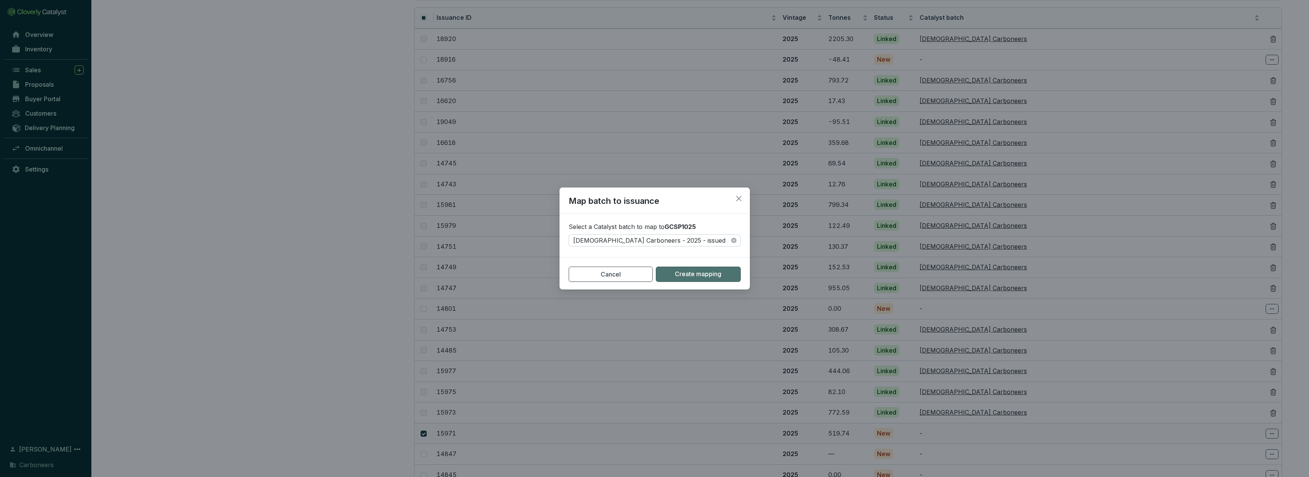
click at [713, 277] on span "Create mapping" at bounding box center [698, 274] width 46 height 8
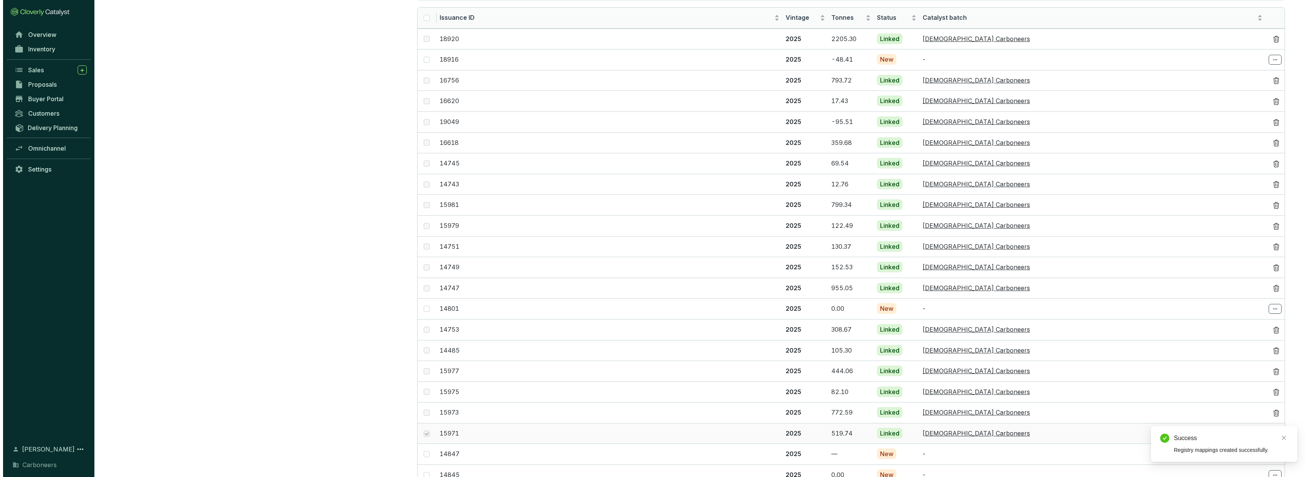
scroll to position [0, 0]
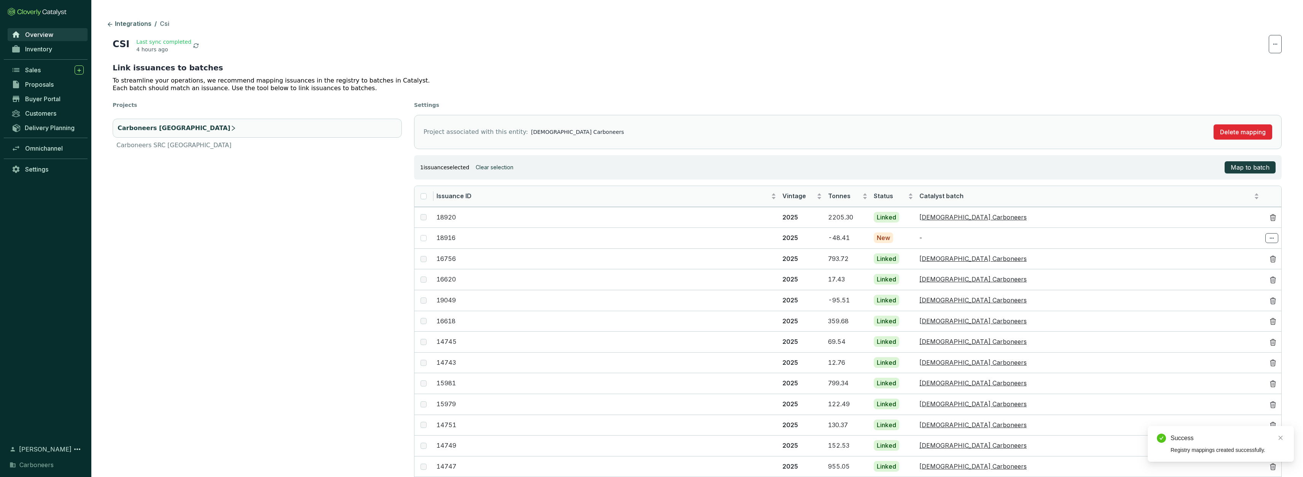
click at [55, 38] on link "Overview" at bounding box center [48, 34] width 80 height 13
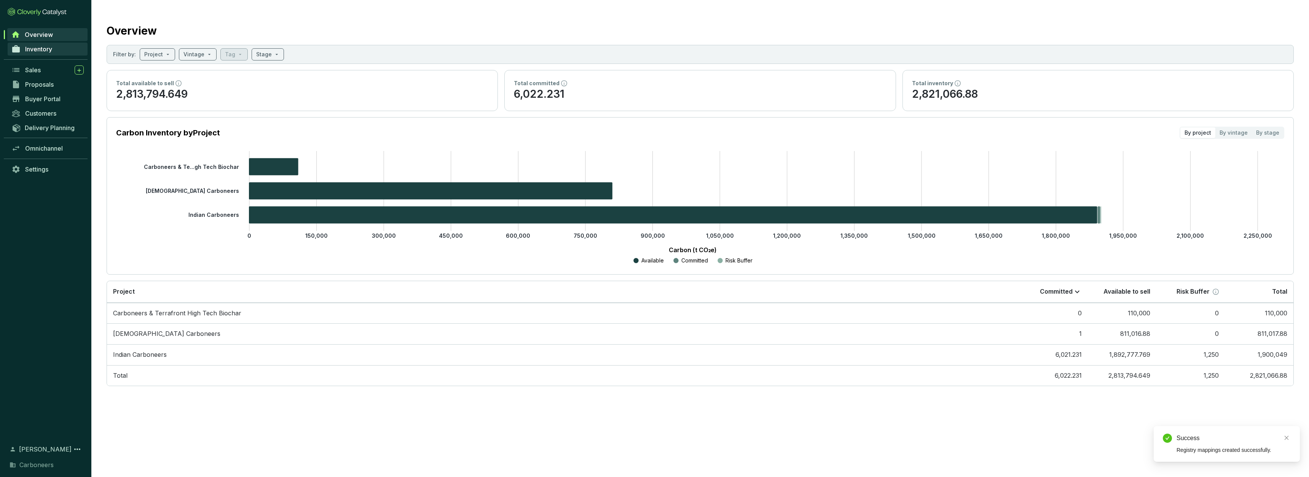
click at [49, 50] on span "Inventory" at bounding box center [38, 49] width 27 height 8
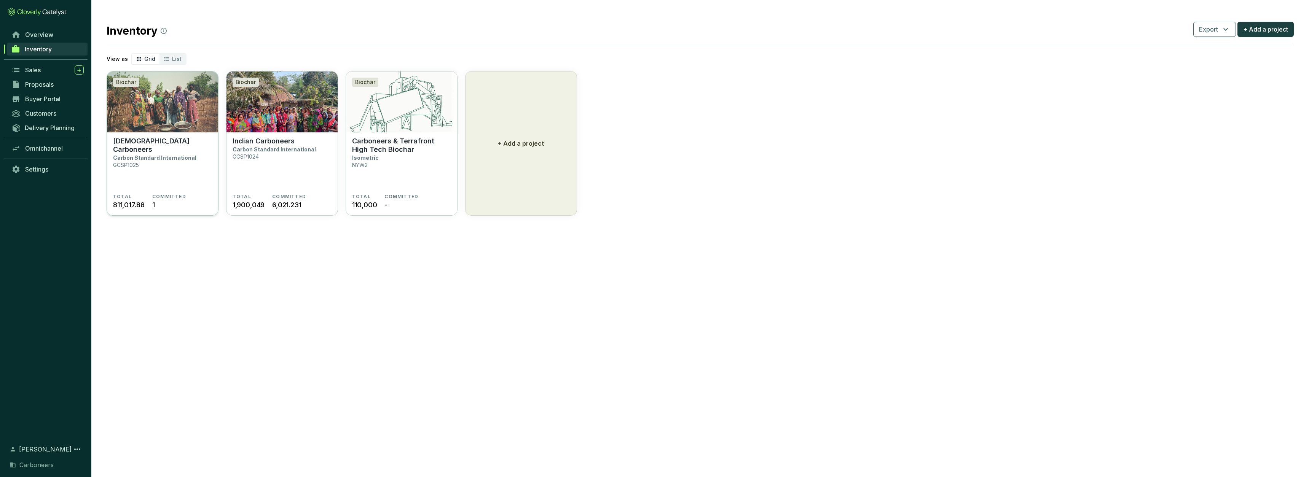
click at [194, 149] on section "[DEMOGRAPHIC_DATA] Carboneers Carbon Standard International GCSP1025" at bounding box center [162, 165] width 99 height 57
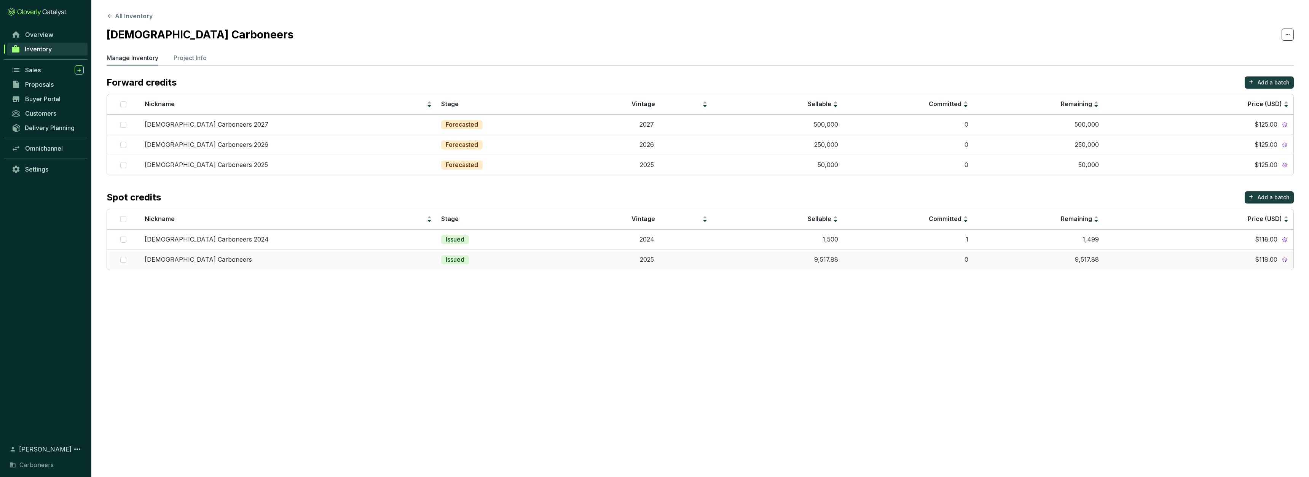
click at [405, 257] on div "[DEMOGRAPHIC_DATA] Carboneers" at bounding box center [288, 260] width 287 height 8
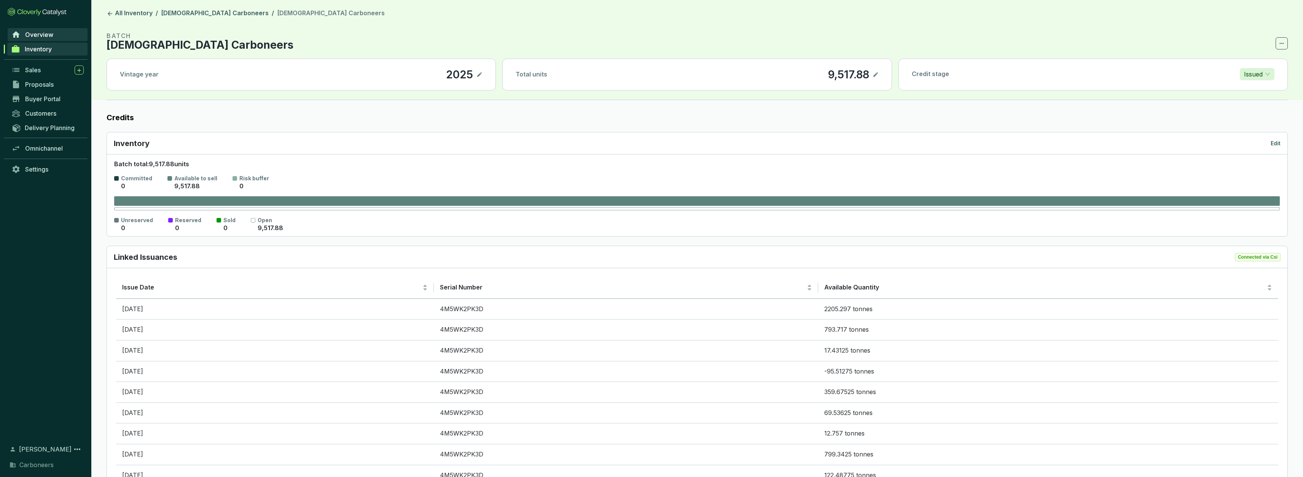
click at [45, 31] on span "Overview" at bounding box center [39, 35] width 28 height 8
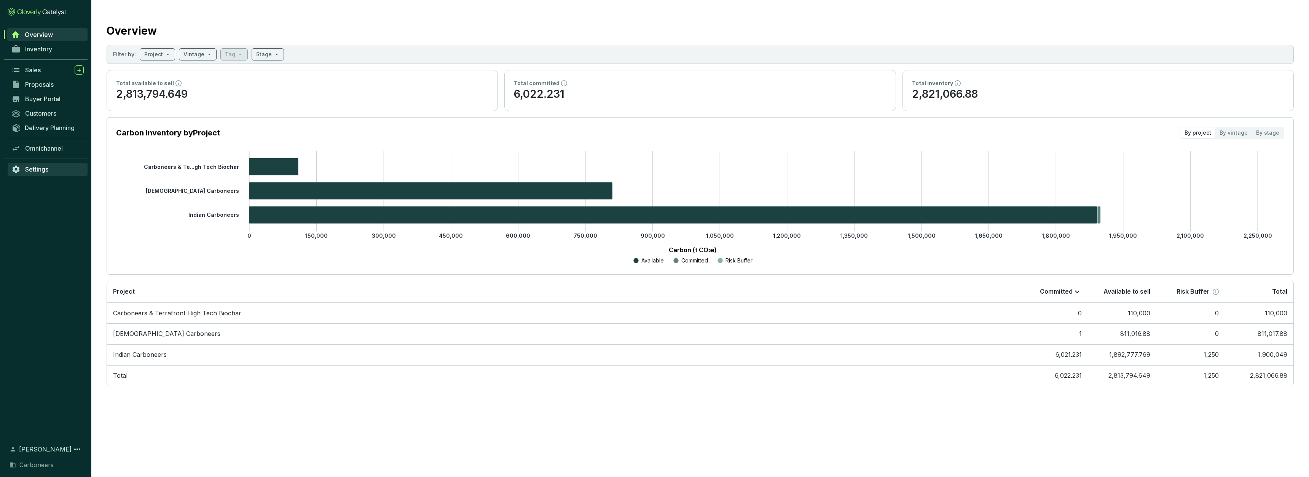
click at [39, 168] on span "Settings" at bounding box center [36, 170] width 23 height 8
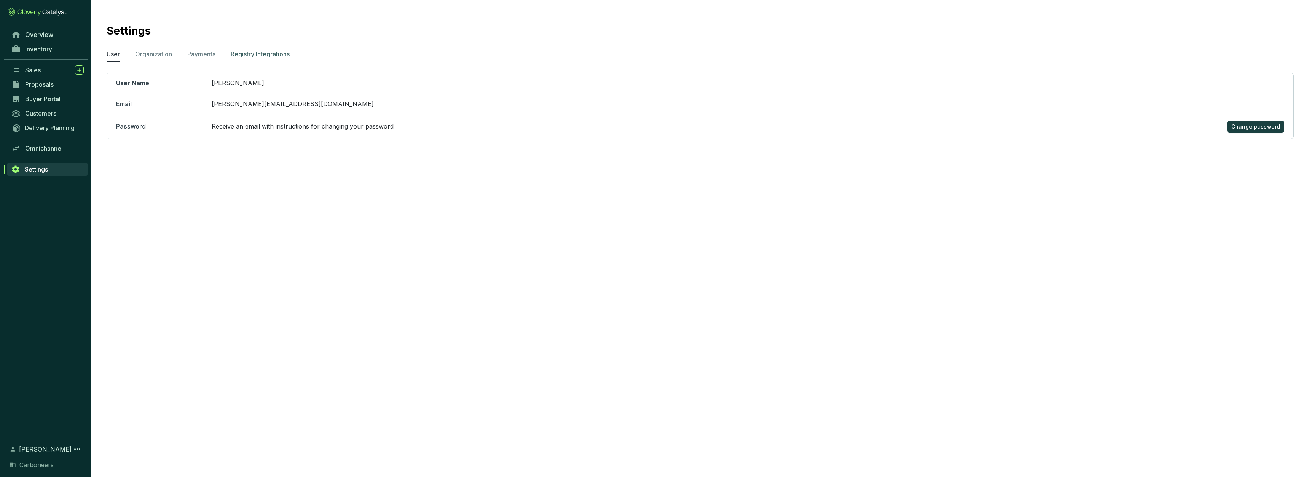
click at [241, 57] on p "Registry Integrations" at bounding box center [260, 53] width 59 height 9
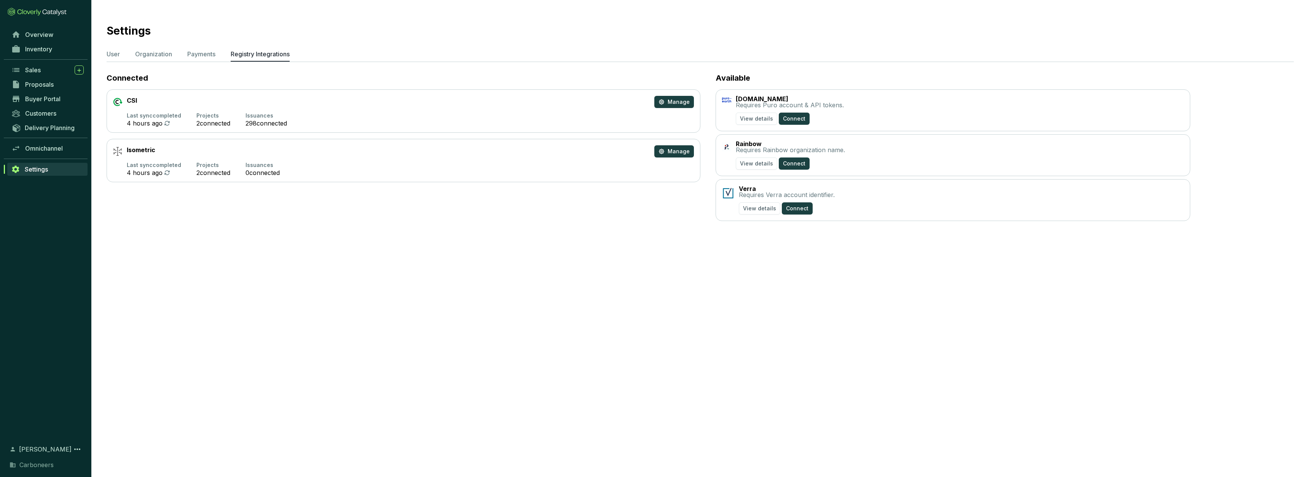
click at [348, 111] on section "CSI Manage Last sync completed 4 hours ago Projects 2 connected Issuances 298 c…" at bounding box center [404, 110] width 594 height 43
click at [671, 103] on span "Manage" at bounding box center [679, 102] width 22 height 8
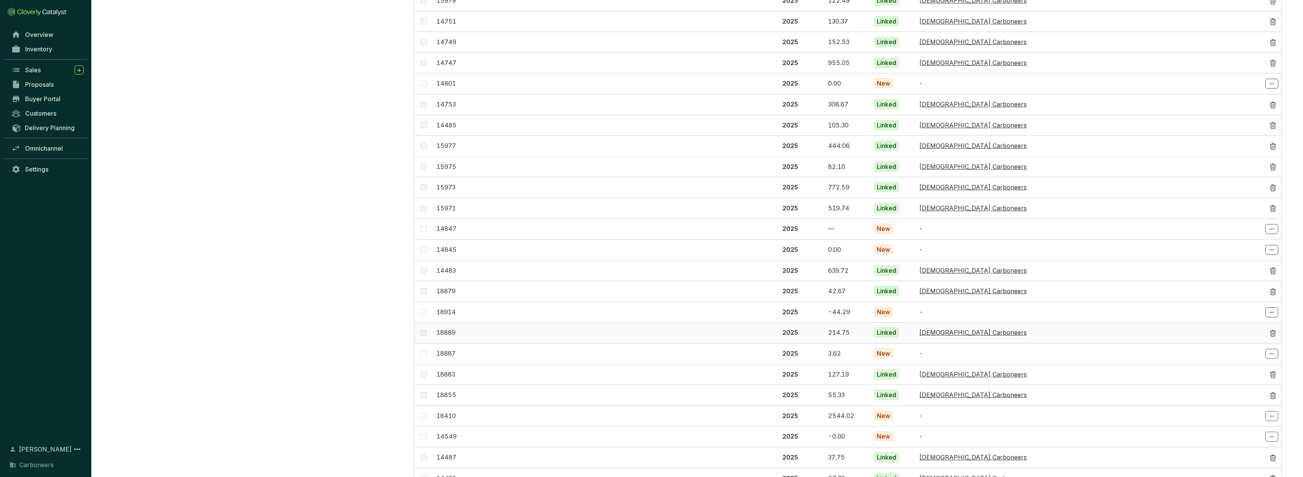
scroll to position [394, 0]
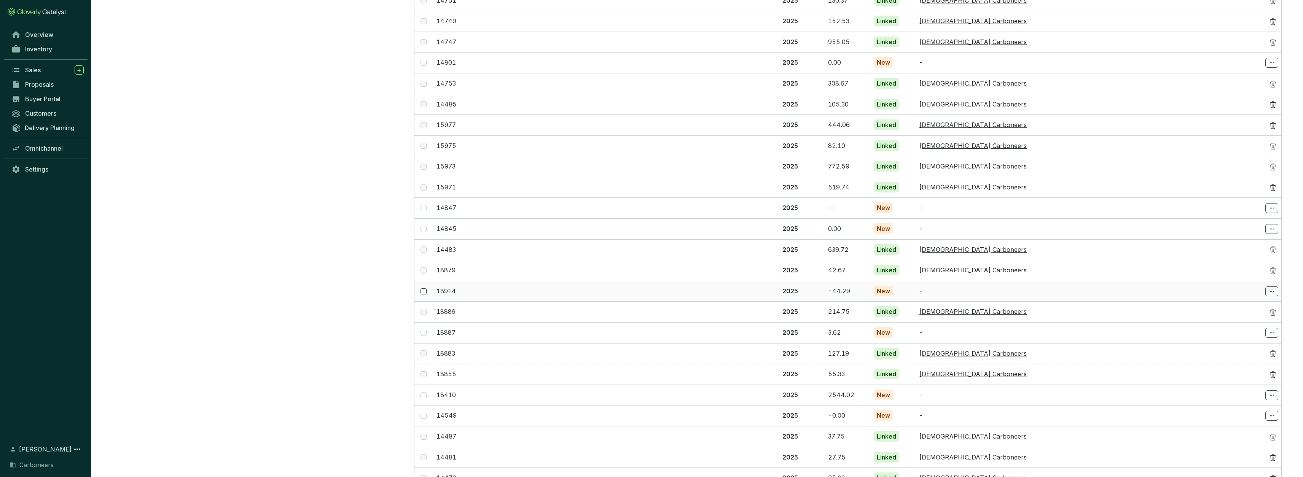
click at [426, 289] on span at bounding box center [424, 292] width 6 height 6
click at [426, 289] on input "checkbox" at bounding box center [424, 292] width 6 height 6
checkbox input "true"
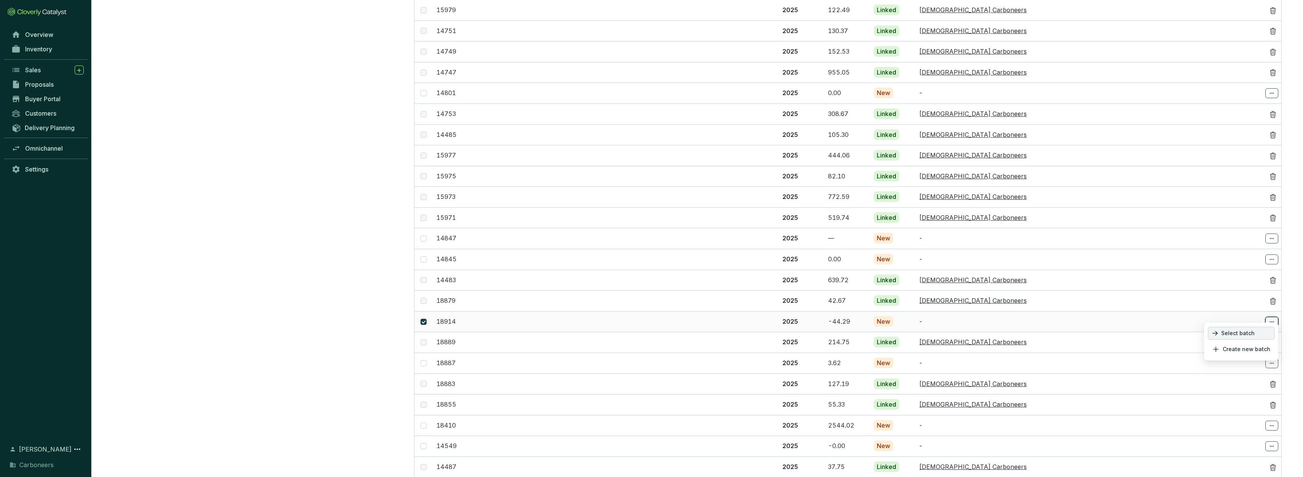
click at [1262, 330] on p "Select batch" at bounding box center [1241, 333] width 67 height 13
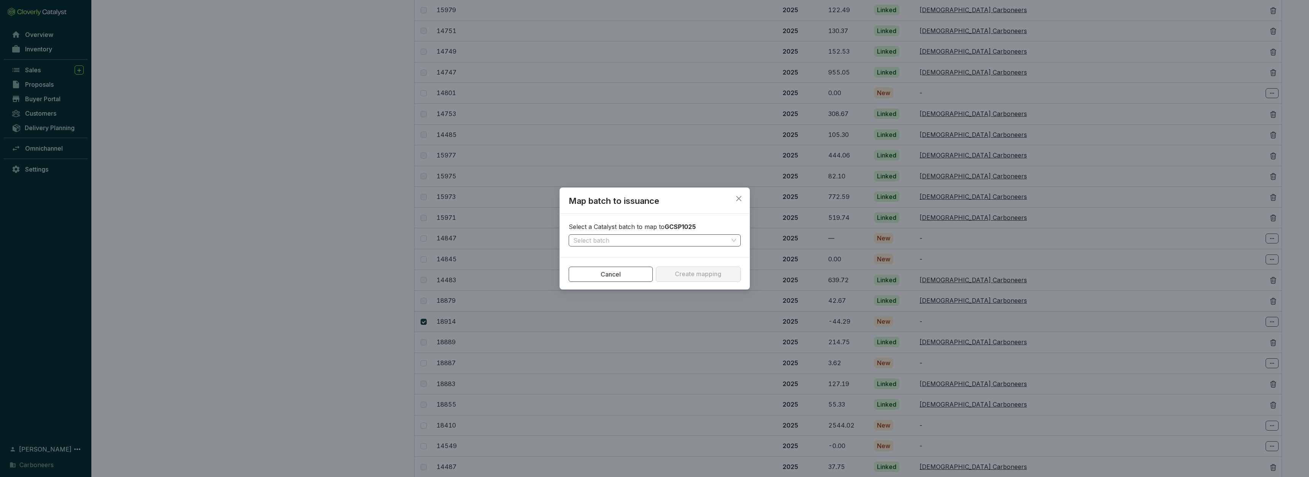
click at [645, 239] on input "search" at bounding box center [650, 240] width 155 height 11
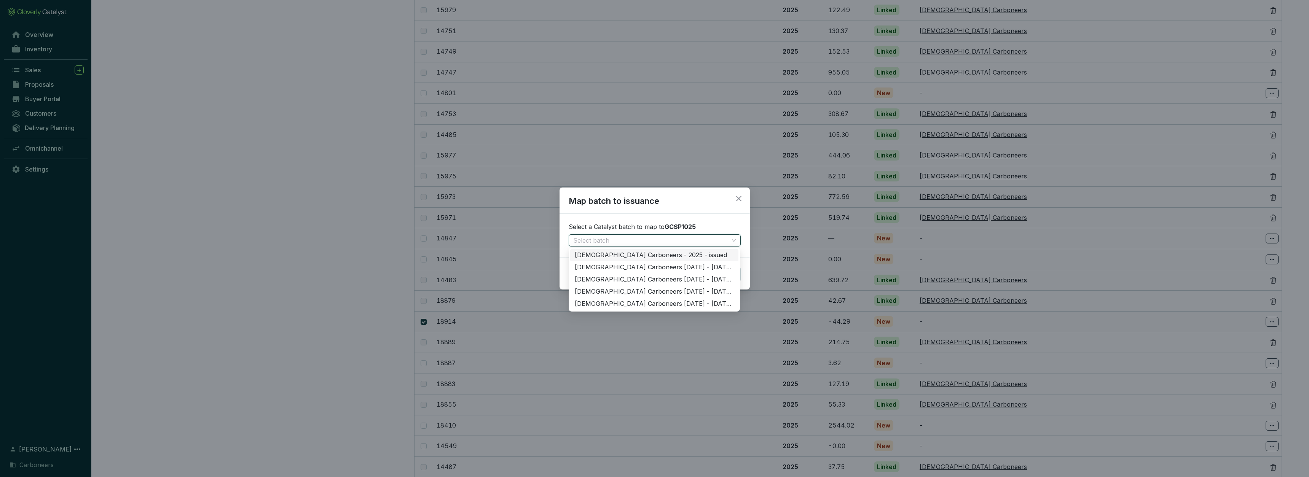
click at [668, 254] on div "Ghanaian Carboneers - 2025 - issued" at bounding box center [654, 255] width 159 height 8
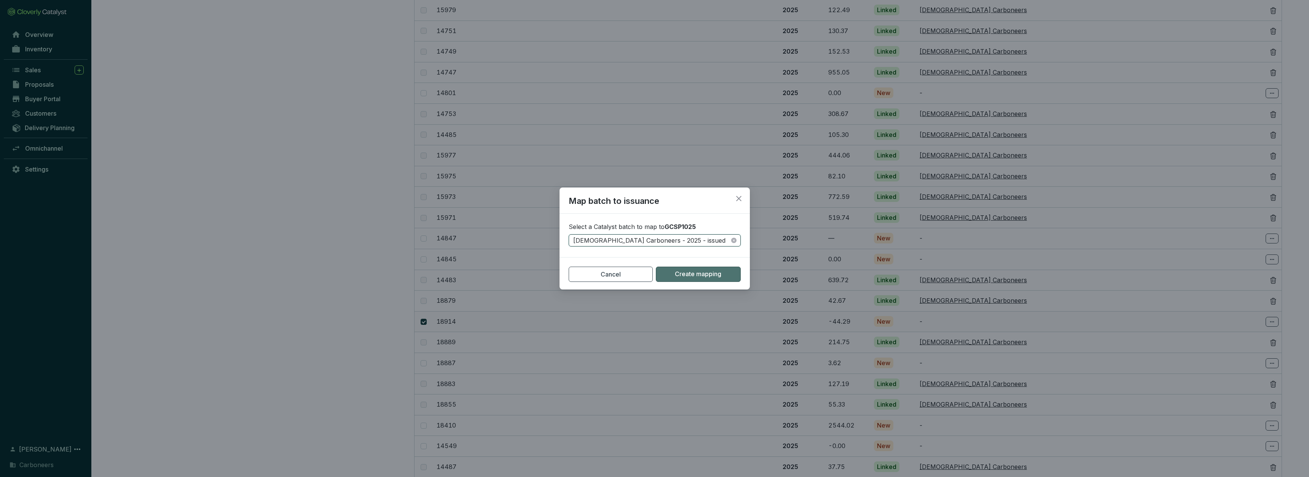
click at [680, 272] on span "Create mapping" at bounding box center [698, 274] width 46 height 8
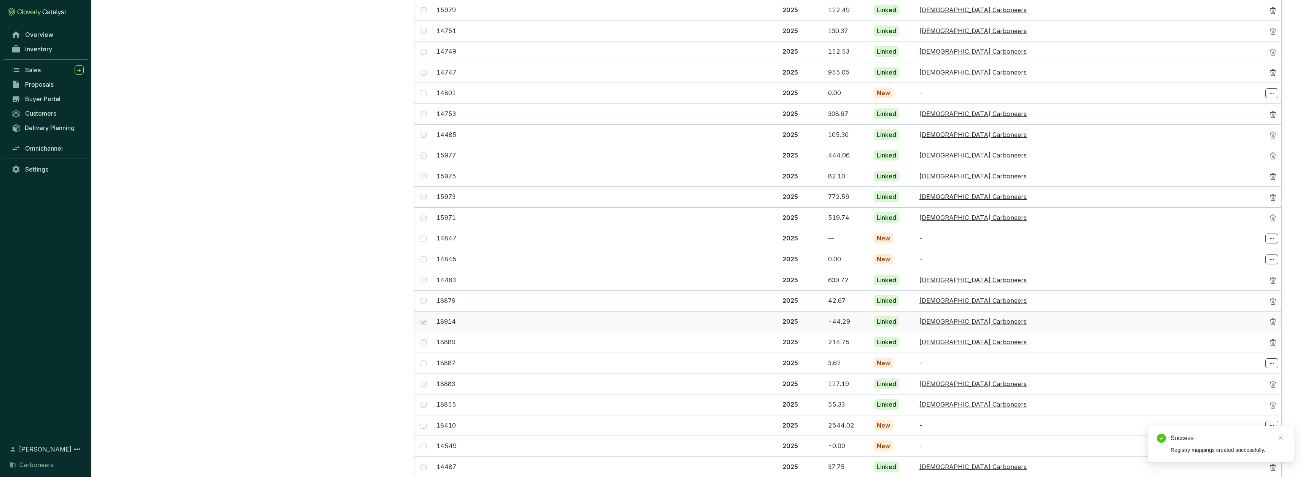
click at [172, 50] on section "Projects Carboneers Ghana Carboneers SRC India" at bounding box center [257, 269] width 289 height 1124
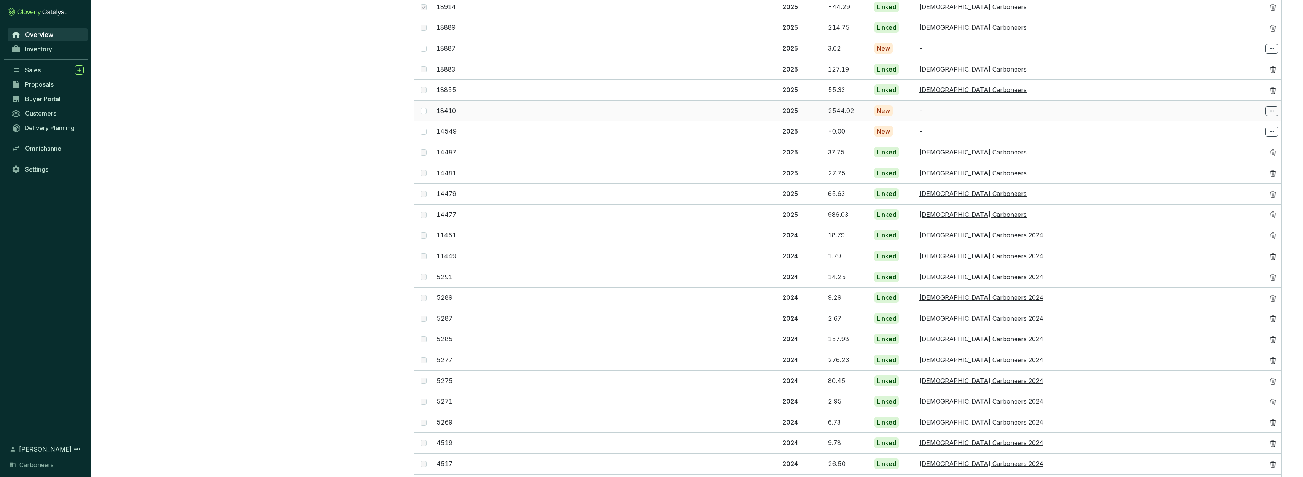
scroll to position [696, 0]
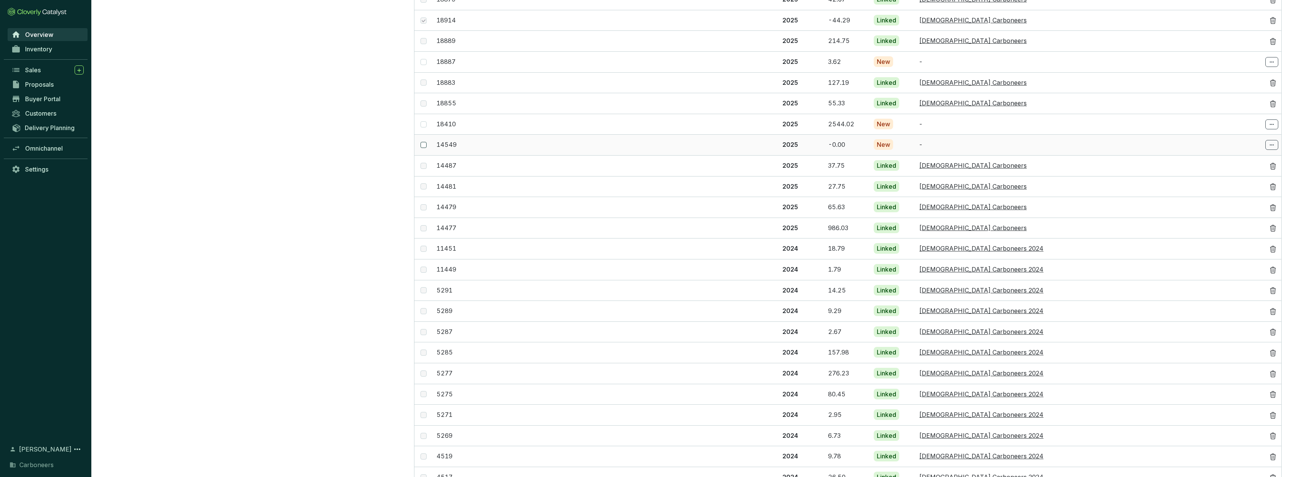
click at [425, 142] on input "checkbox" at bounding box center [424, 145] width 6 height 6
checkbox input "true"
click at [1272, 140] on icon at bounding box center [1272, 144] width 6 height 9
click at [1255, 153] on span "Select batch" at bounding box center [1237, 155] width 33 height 6
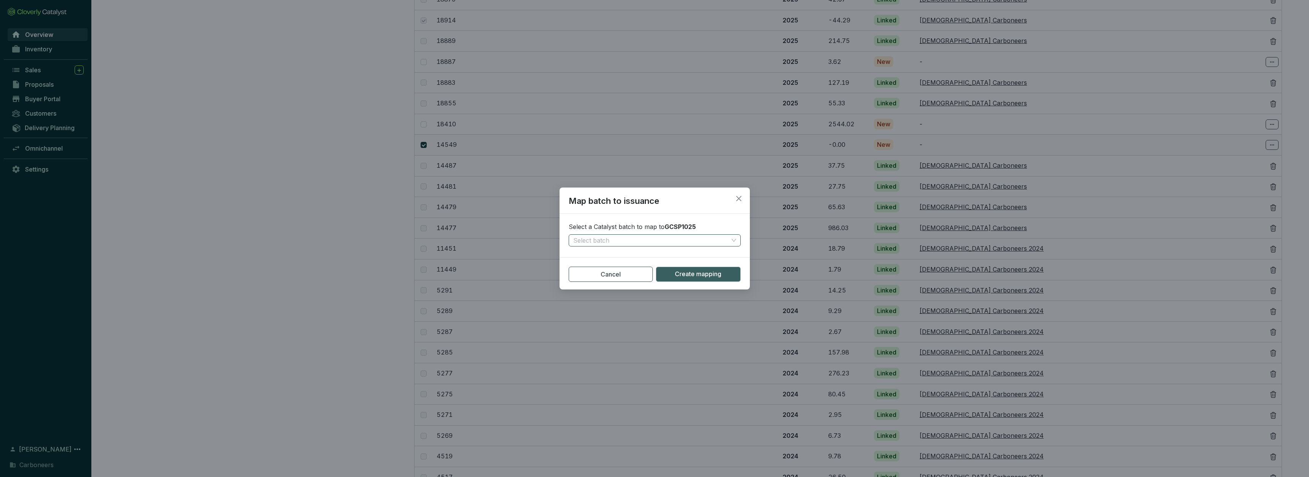
click at [675, 241] on input "search" at bounding box center [650, 240] width 155 height 11
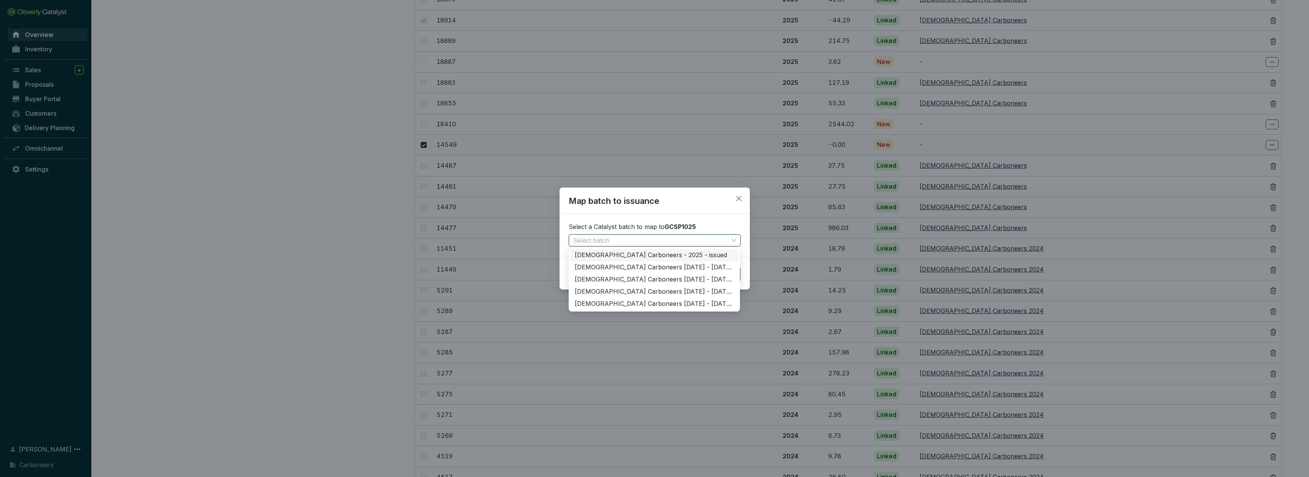
click at [684, 255] on div "Ghanaian Carboneers - 2025 - issued" at bounding box center [654, 255] width 159 height 8
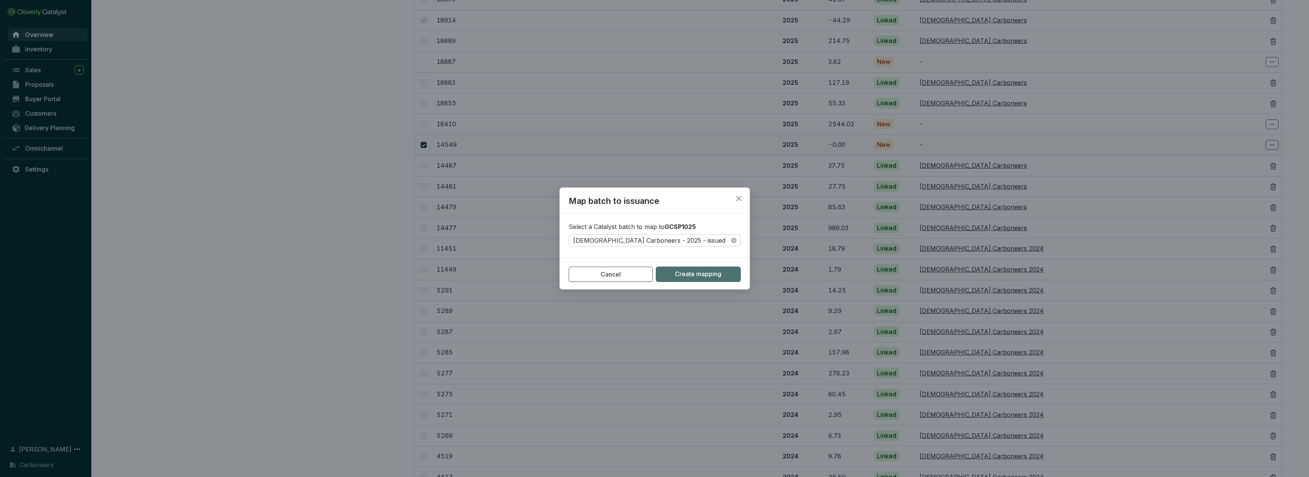
click at [696, 272] on span "Create mapping" at bounding box center [698, 274] width 46 height 8
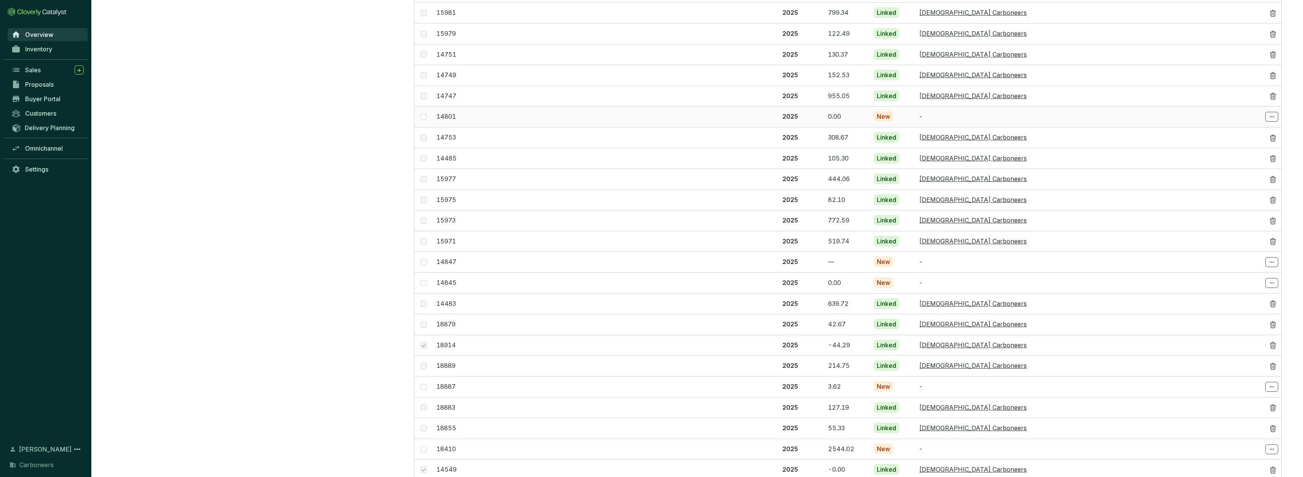
scroll to position [356, 0]
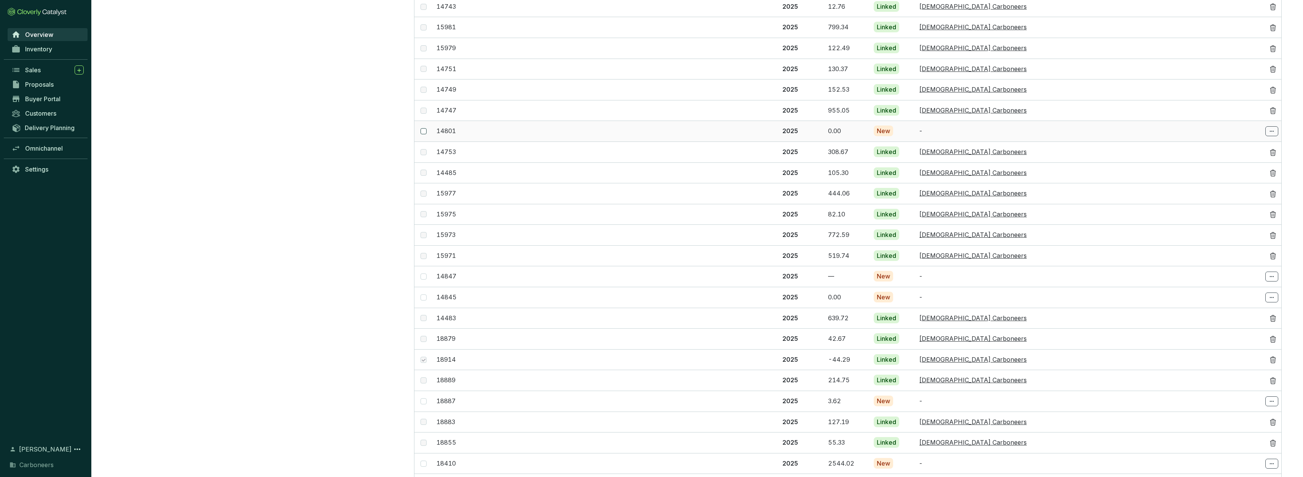
click at [421, 128] on input "checkbox" at bounding box center [424, 131] width 6 height 6
checkbox input "true"
click at [1272, 131] on icon at bounding box center [1272, 131] width 4 height 1
click at [1244, 148] on span "Select batch" at bounding box center [1237, 145] width 33 height 6
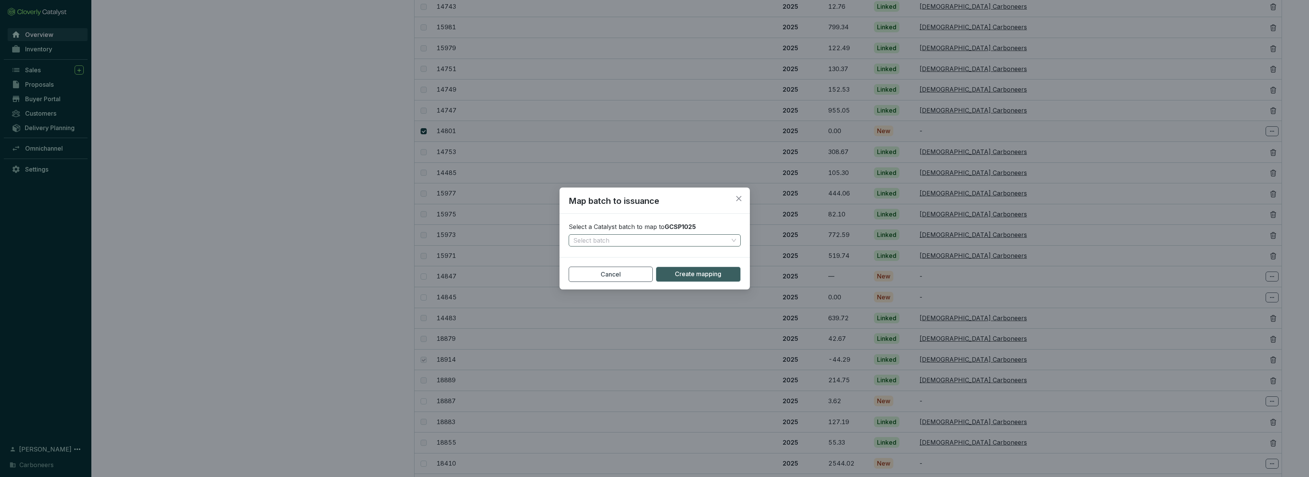
click at [681, 234] on section "Select a Catalyst batch to map to GCSP1025 Select batch" at bounding box center [655, 235] width 190 height 36
click at [681, 236] on input "search" at bounding box center [650, 240] width 155 height 11
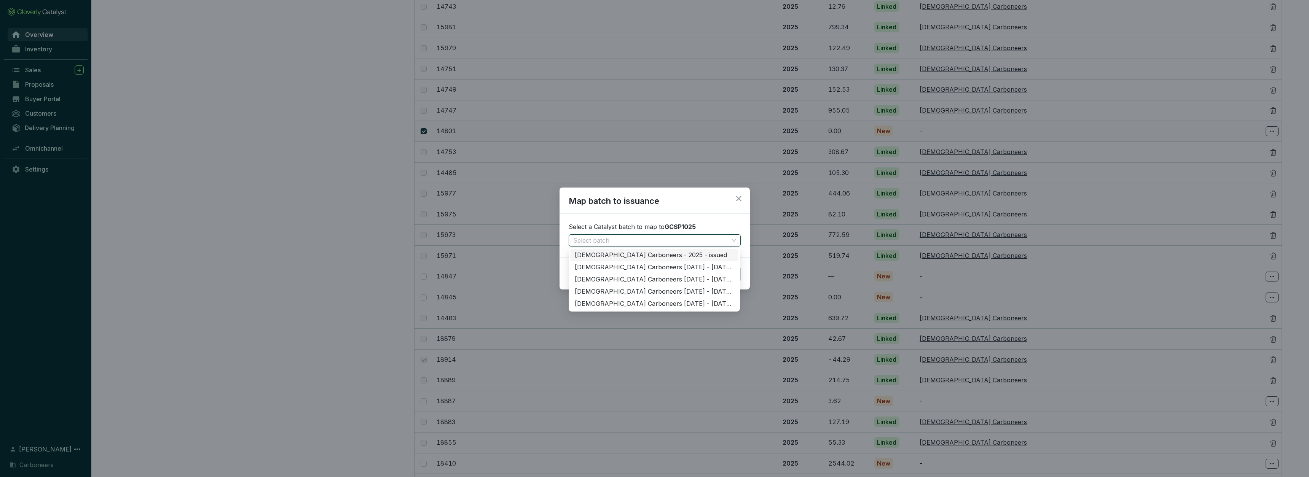
click at [649, 252] on div "Ghanaian Carboneers - 2025 - issued" at bounding box center [654, 255] width 159 height 8
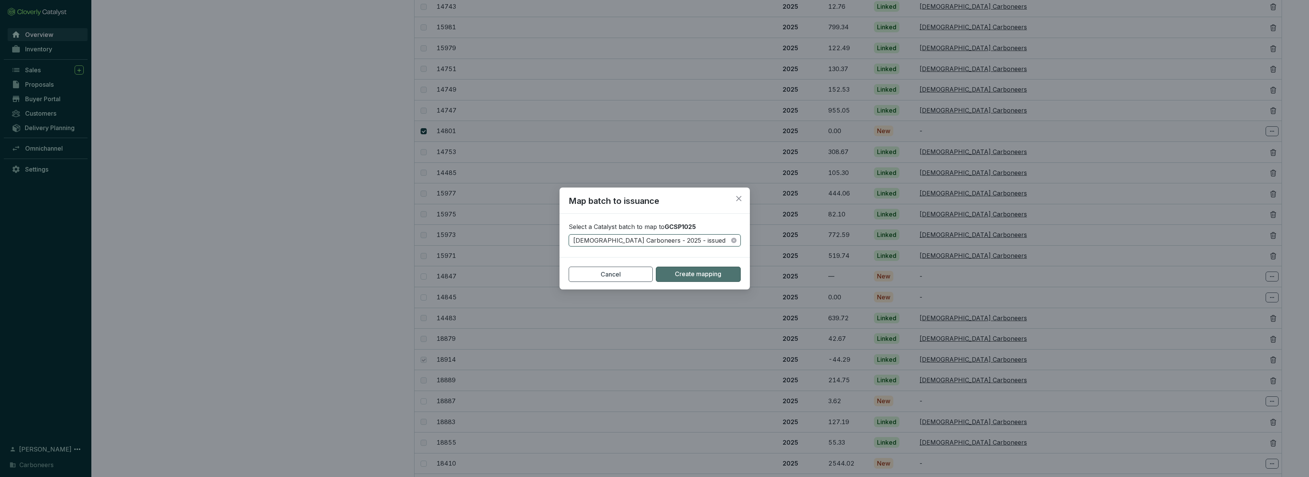
click at [699, 269] on button "Create mapping" at bounding box center [698, 274] width 85 height 15
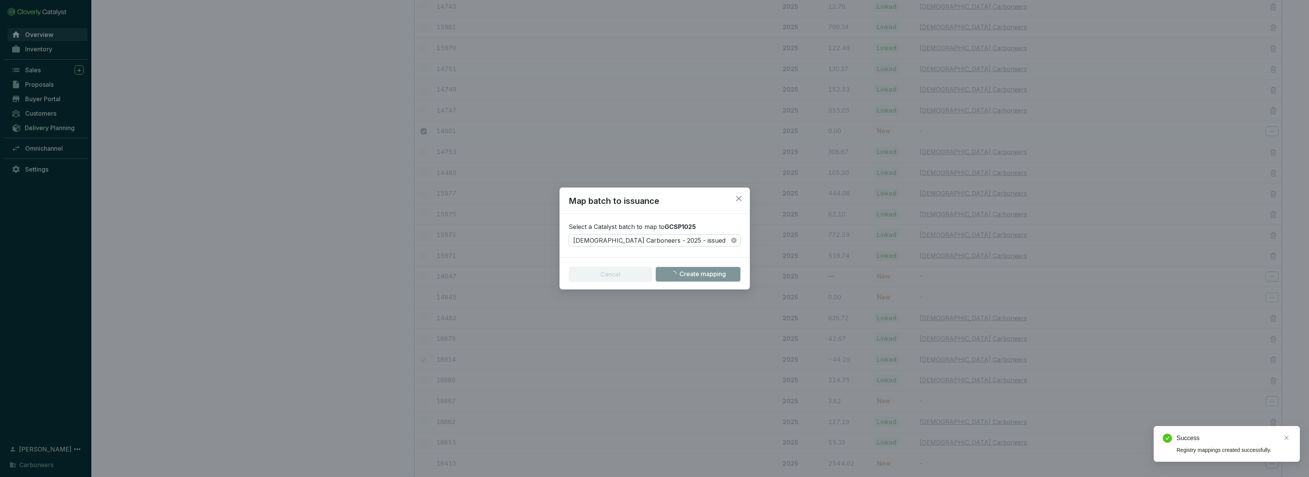
click at [714, 123] on div "Map batch to issuance Select a Catalyst batch to map to GCSP1025 Ghanaian Carbo…" at bounding box center [654, 238] width 1309 height 477
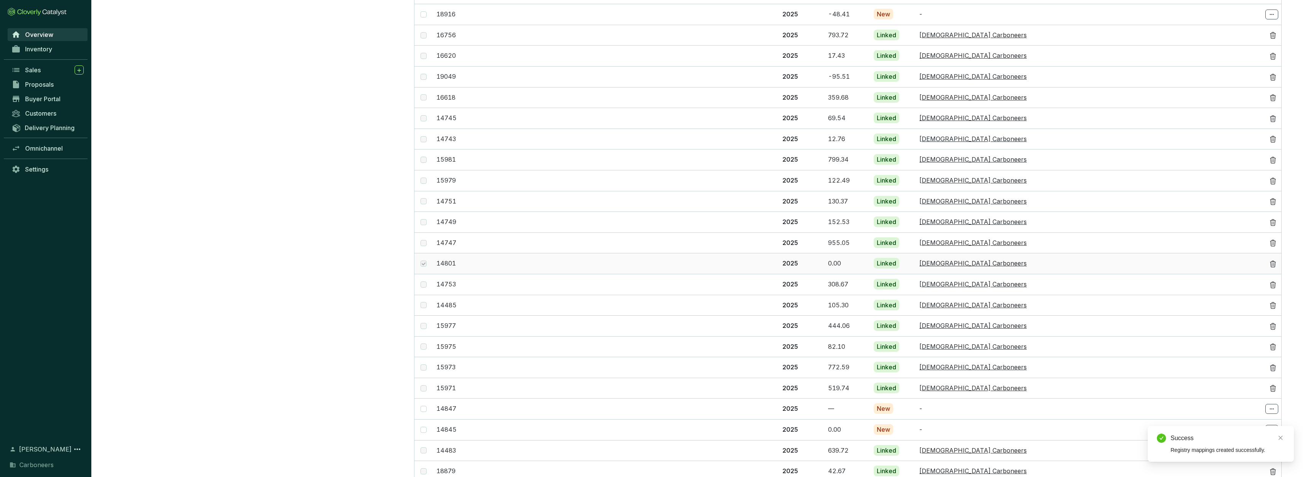
scroll to position [96, 0]
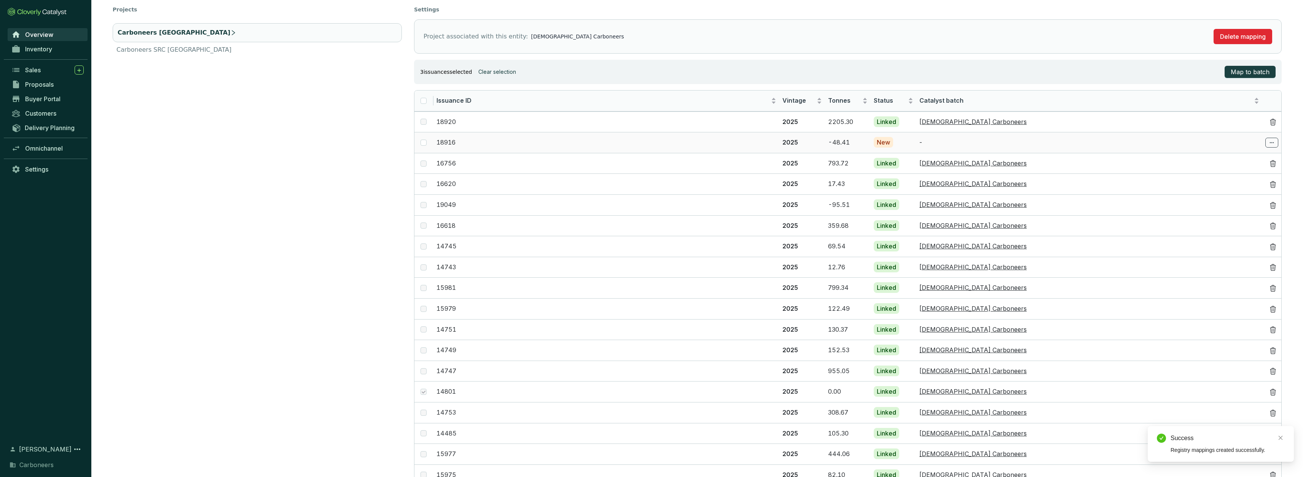
click at [689, 139] on p "18916" at bounding box center [607, 143] width 340 height 8
click at [425, 142] on span at bounding box center [424, 143] width 6 height 6
click at [425, 142] on input "checkbox" at bounding box center [424, 143] width 6 height 6
checkbox input "true"
click at [1276, 144] on span at bounding box center [1272, 143] width 13 height 10
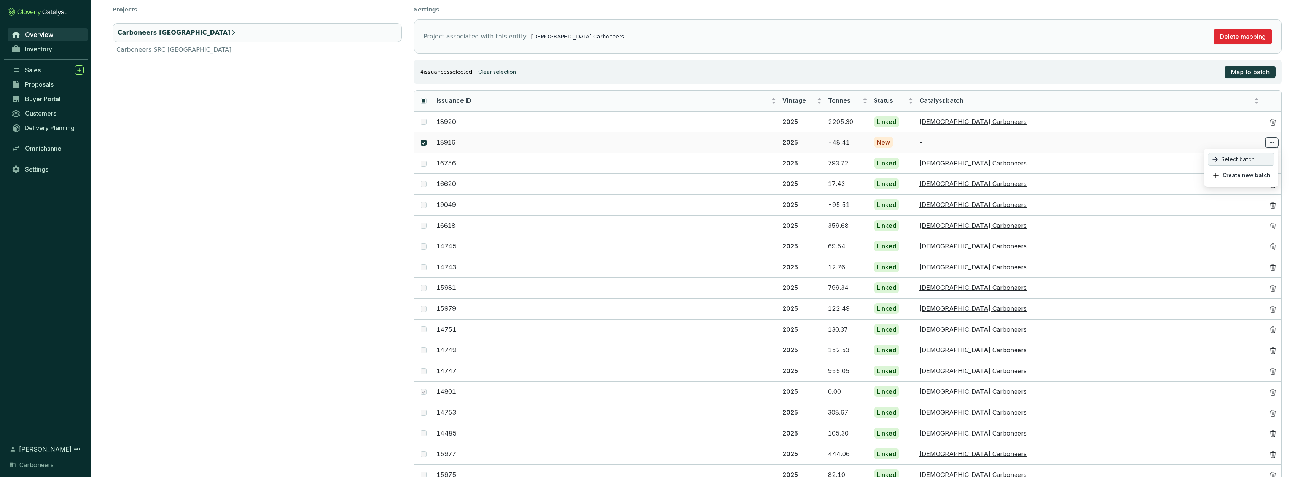
click at [1253, 158] on span "Select batch" at bounding box center [1237, 159] width 33 height 6
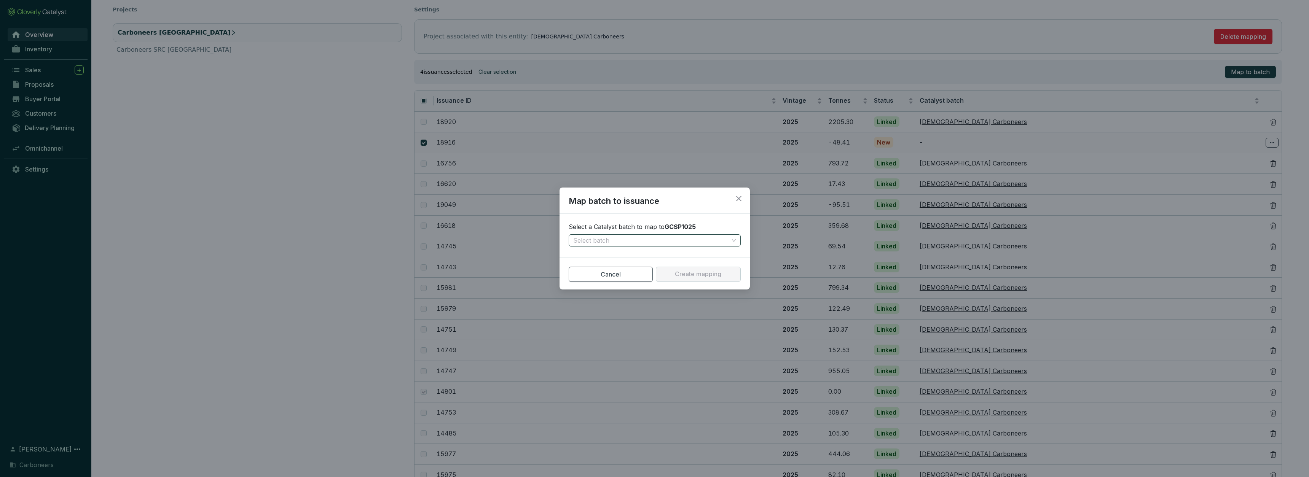
click at [661, 243] on input "search" at bounding box center [650, 240] width 155 height 11
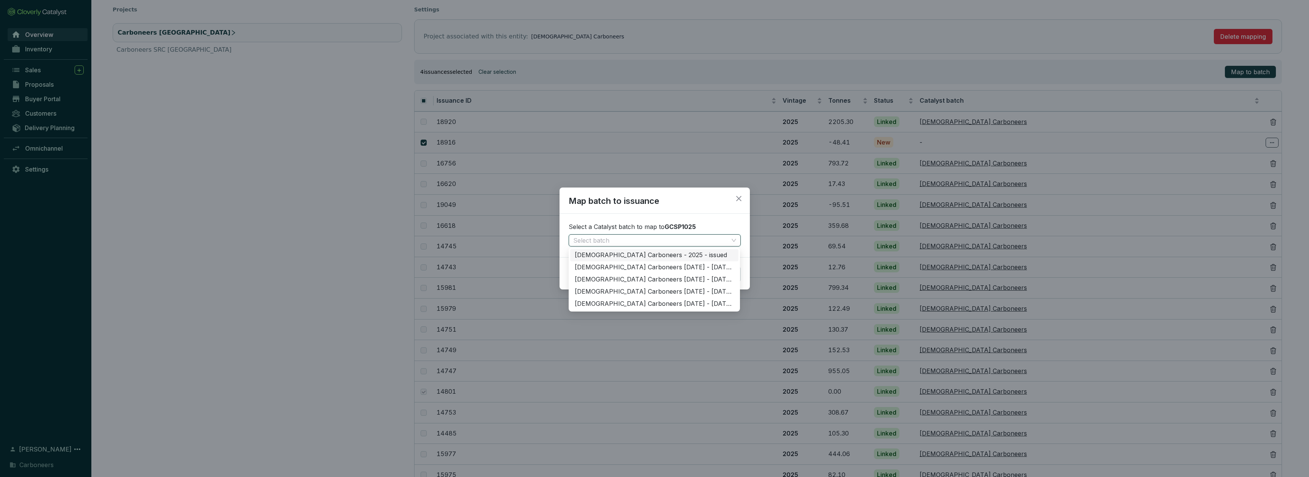
click at [668, 258] on div "Ghanaian Carboneers - 2025 - issued" at bounding box center [654, 255] width 159 height 8
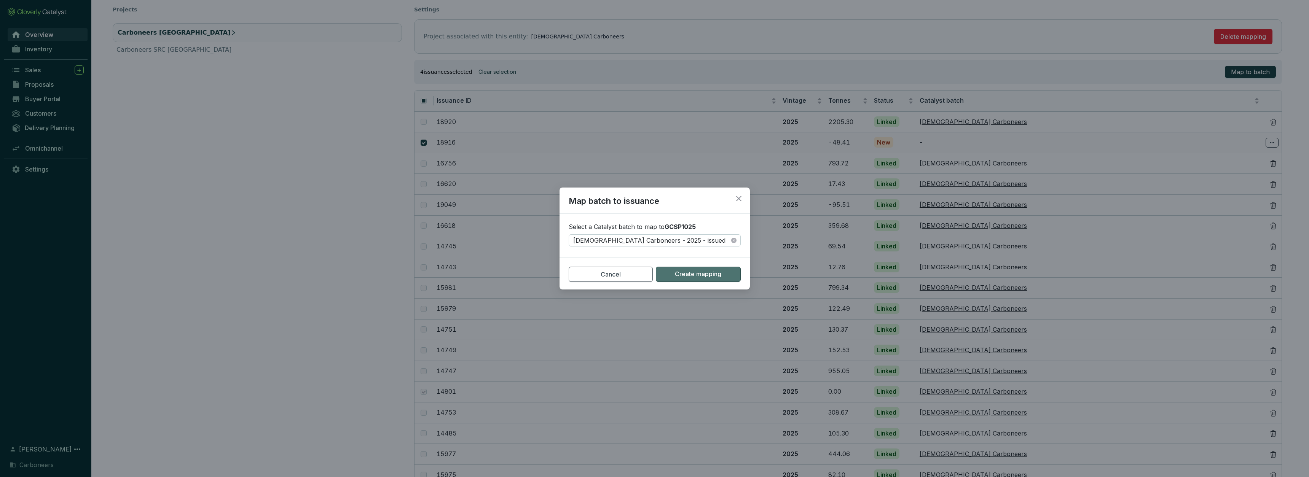
click at [694, 271] on span "Create mapping" at bounding box center [698, 274] width 46 height 8
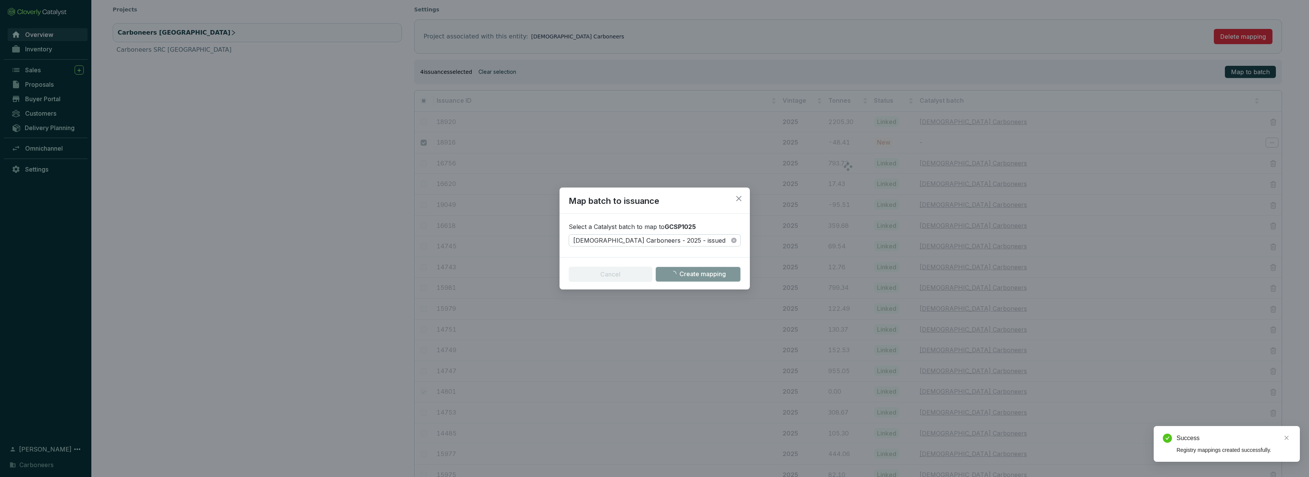
click at [568, 143] on div "Map batch to issuance Select a Catalyst batch to map to GCSP1025 Ghanaian Carbo…" at bounding box center [654, 238] width 1309 height 477
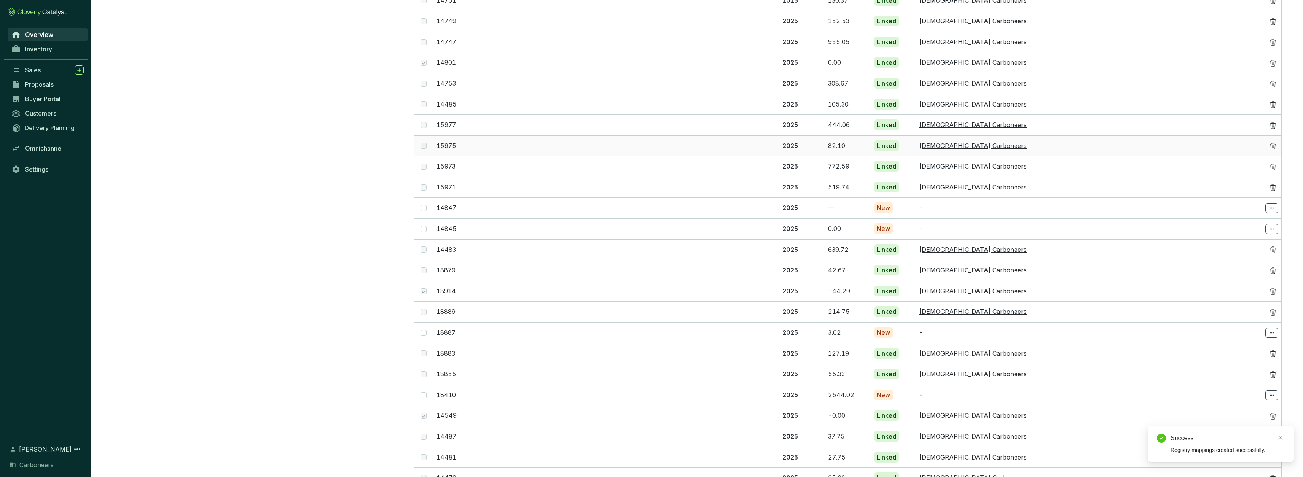
scroll to position [492, 0]
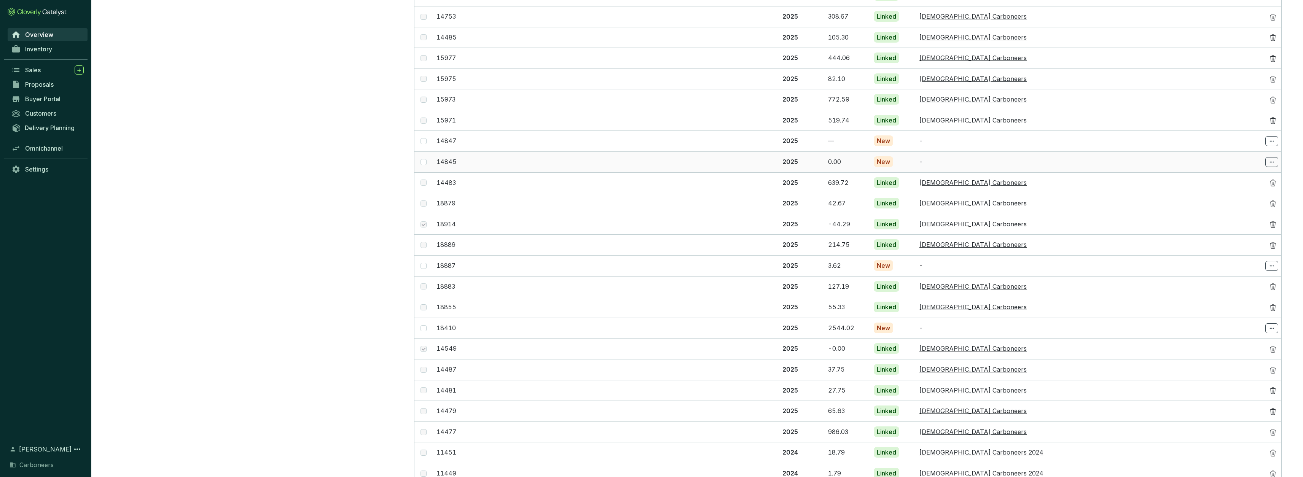
click at [424, 152] on td at bounding box center [424, 161] width 19 height 21
click at [423, 158] on label at bounding box center [424, 162] width 6 height 8
click at [423, 159] on input "checkbox" at bounding box center [424, 162] width 6 height 6
checkbox input "true"
click at [425, 138] on span at bounding box center [424, 141] width 6 height 6
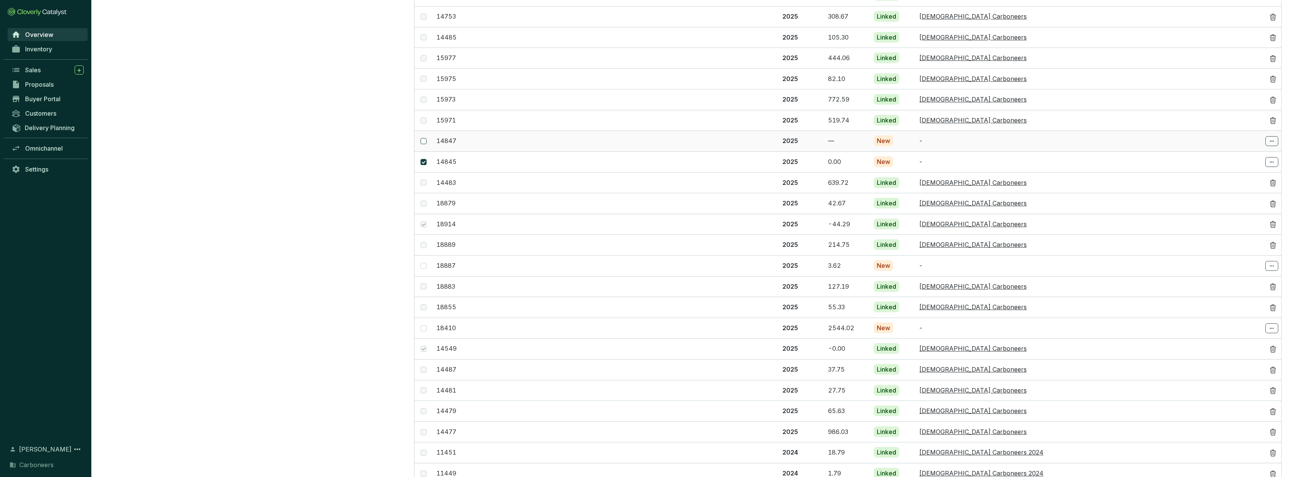
click at [425, 138] on input "checkbox" at bounding box center [424, 141] width 6 height 6
checkbox input "true"
click at [1276, 138] on span at bounding box center [1272, 141] width 13 height 10
click at [1263, 152] on p "Select batch" at bounding box center [1241, 153] width 67 height 13
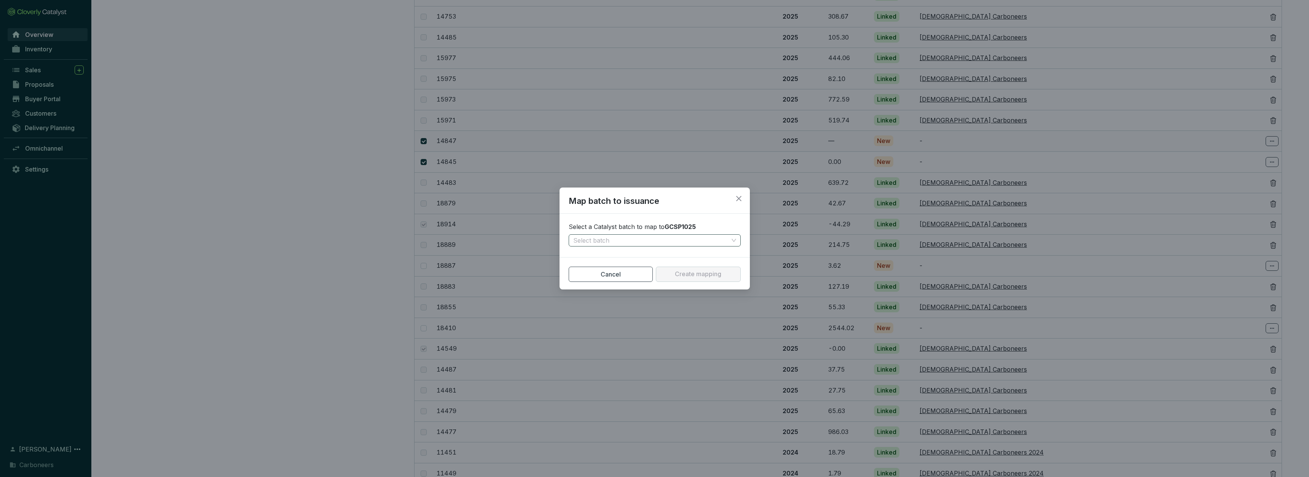
click at [697, 242] on input "search" at bounding box center [650, 240] width 155 height 11
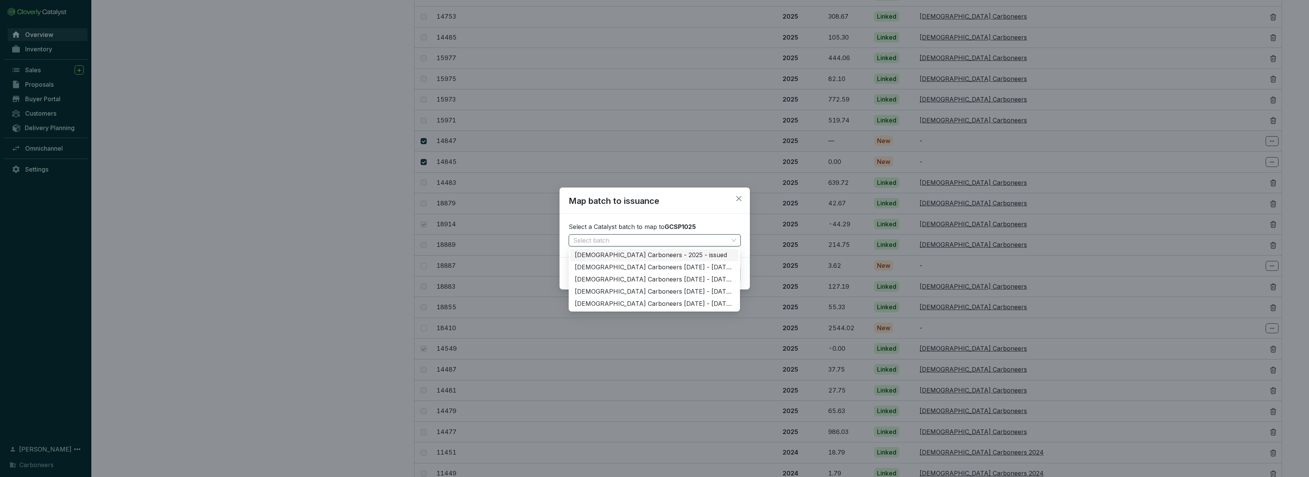
click at [690, 254] on div "Ghanaian Carboneers - 2025 - issued" at bounding box center [654, 255] width 159 height 8
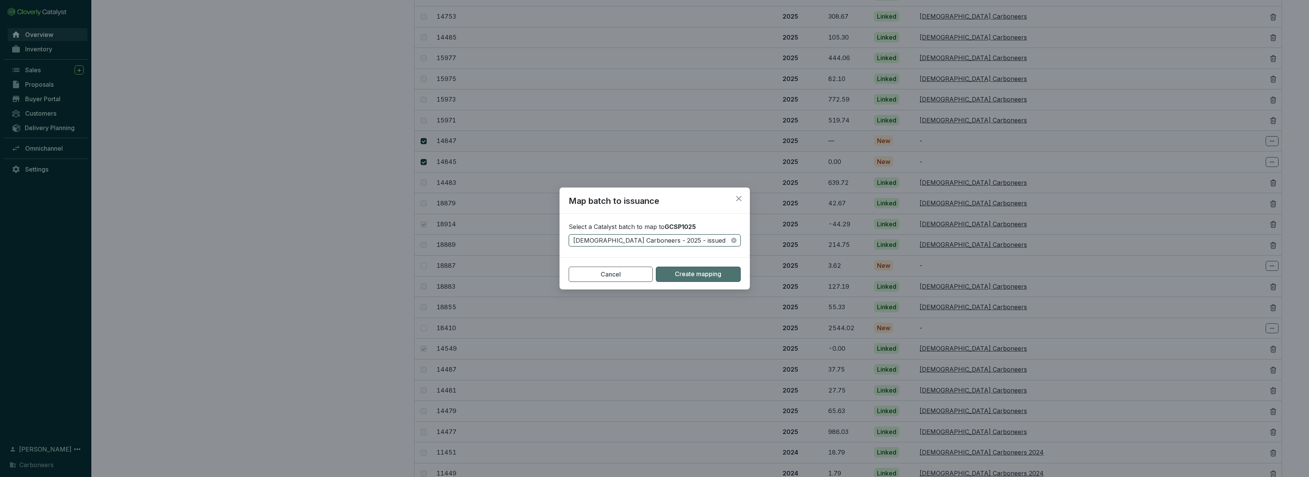
click at [703, 277] on span "Create mapping" at bounding box center [698, 274] width 46 height 8
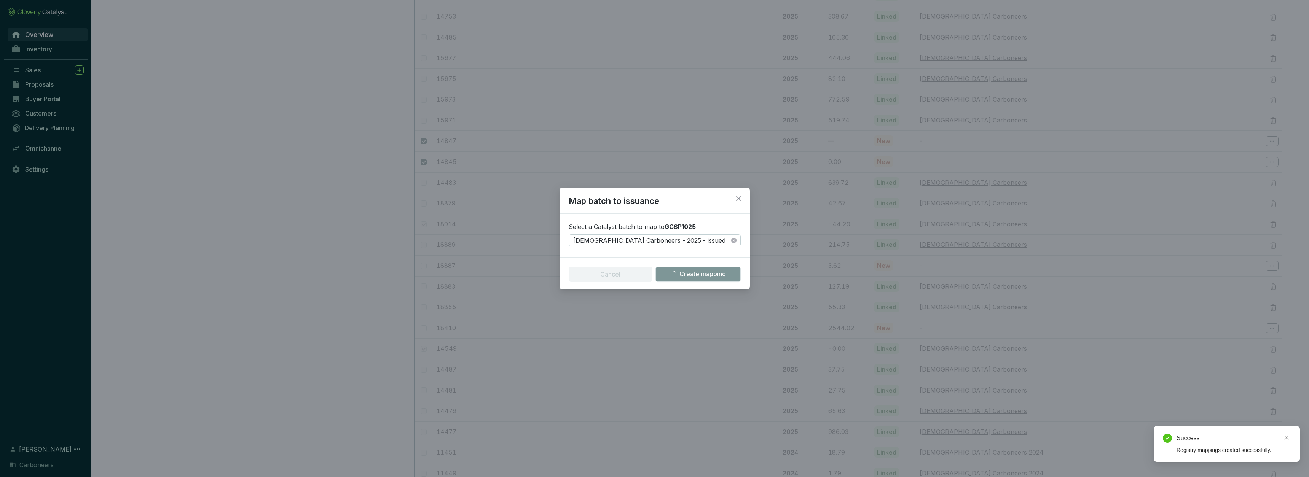
click at [1145, 346] on div "Map batch to issuance Select a Catalyst batch to map to GCSP1025 Ghanaian Carbo…" at bounding box center [654, 238] width 1309 height 477
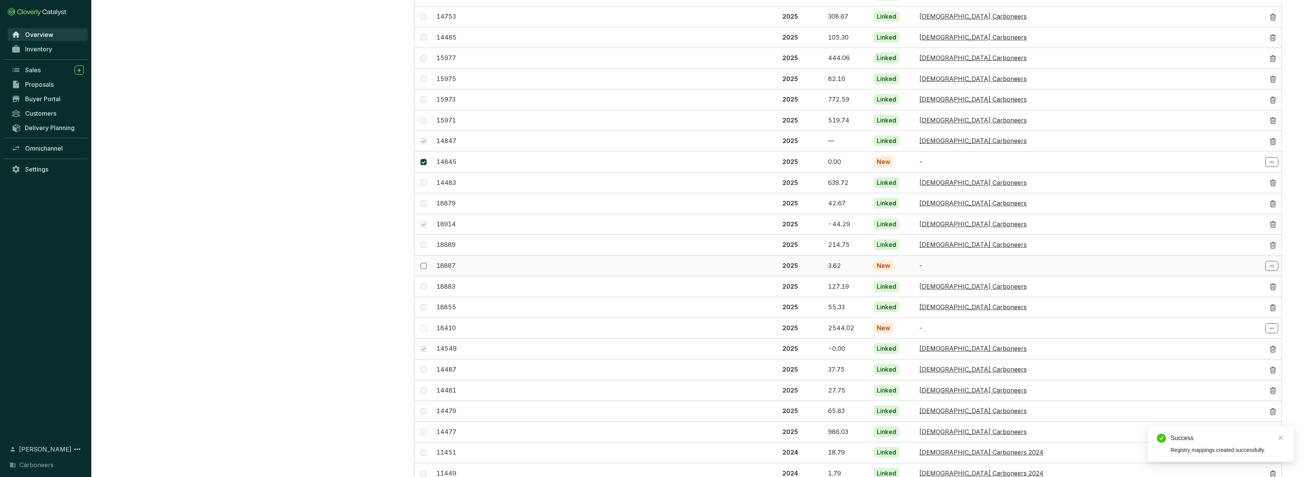
click at [426, 263] on span at bounding box center [424, 266] width 6 height 6
click at [426, 263] on input "checkbox" at bounding box center [424, 266] width 6 height 6
checkbox input "true"
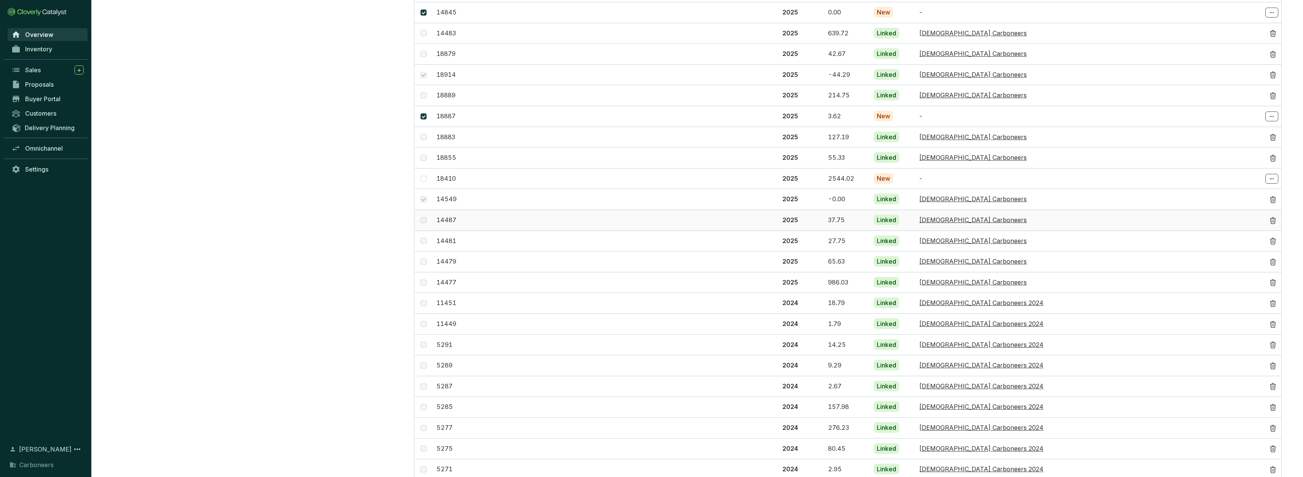
scroll to position [763, 0]
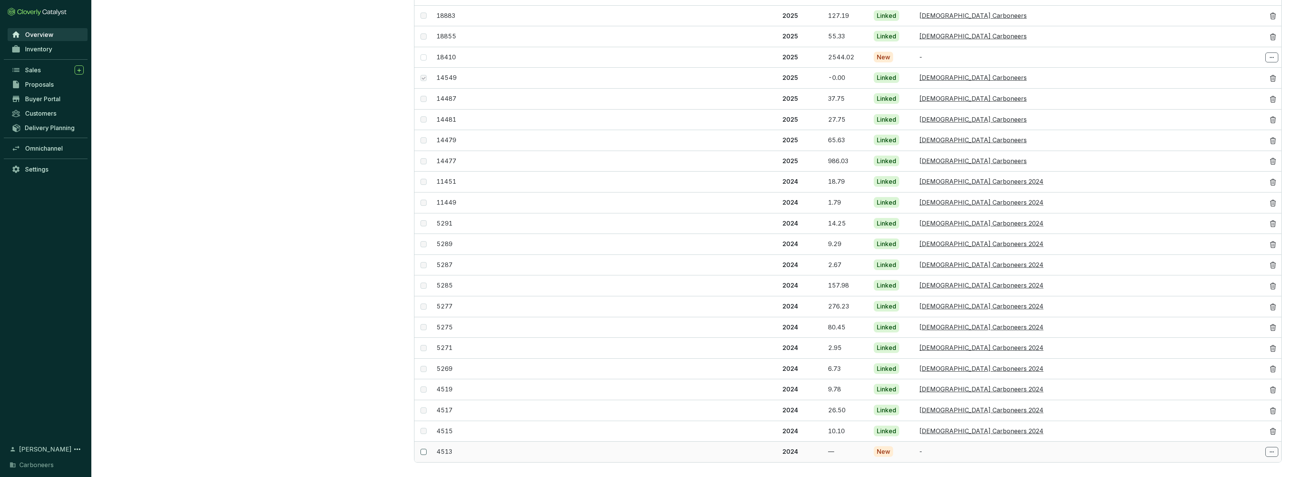
click at [424, 449] on span at bounding box center [424, 452] width 6 height 6
click at [424, 449] on input "checkbox" at bounding box center [424, 452] width 6 height 6
checkbox input "true"
click at [1270, 448] on icon at bounding box center [1272, 452] width 6 height 9
click at [1274, 448] on icon at bounding box center [1272, 452] width 6 height 9
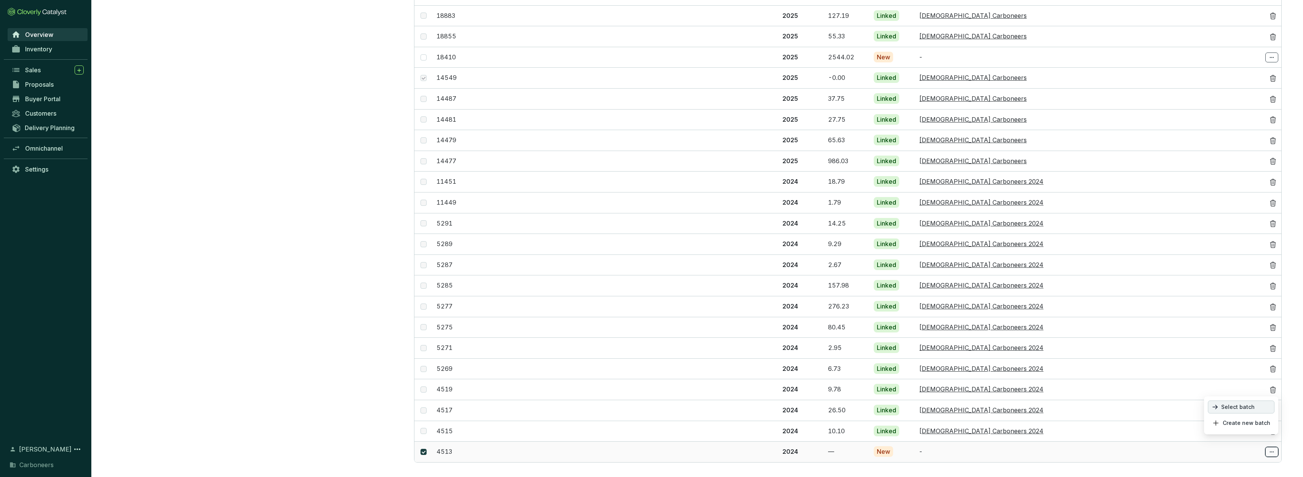
click at [1245, 404] on span "Select batch" at bounding box center [1237, 407] width 33 height 6
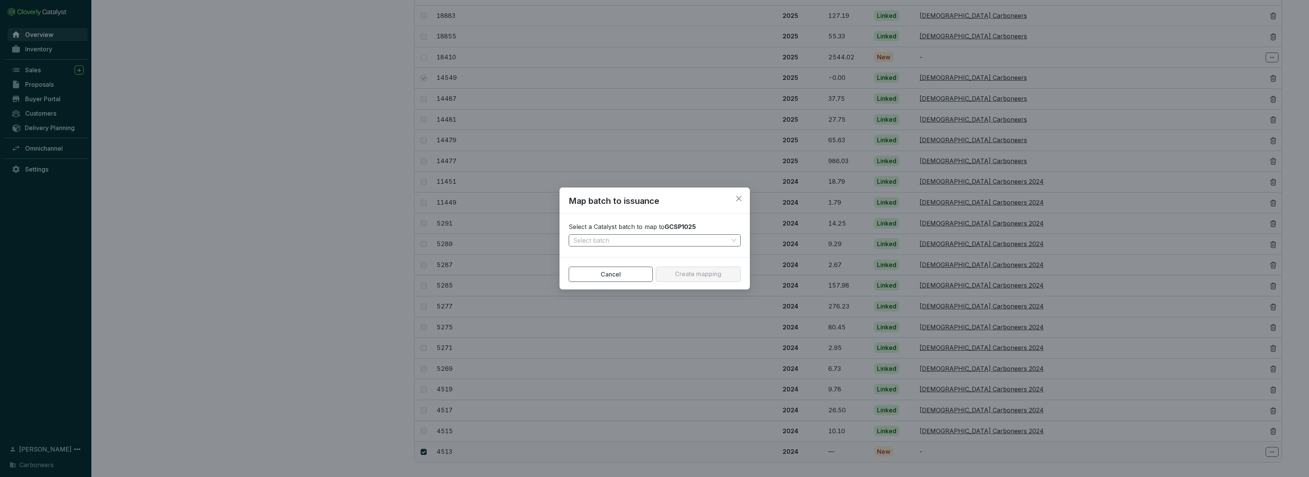
click at [676, 246] on div "Select batch" at bounding box center [655, 240] width 172 height 12
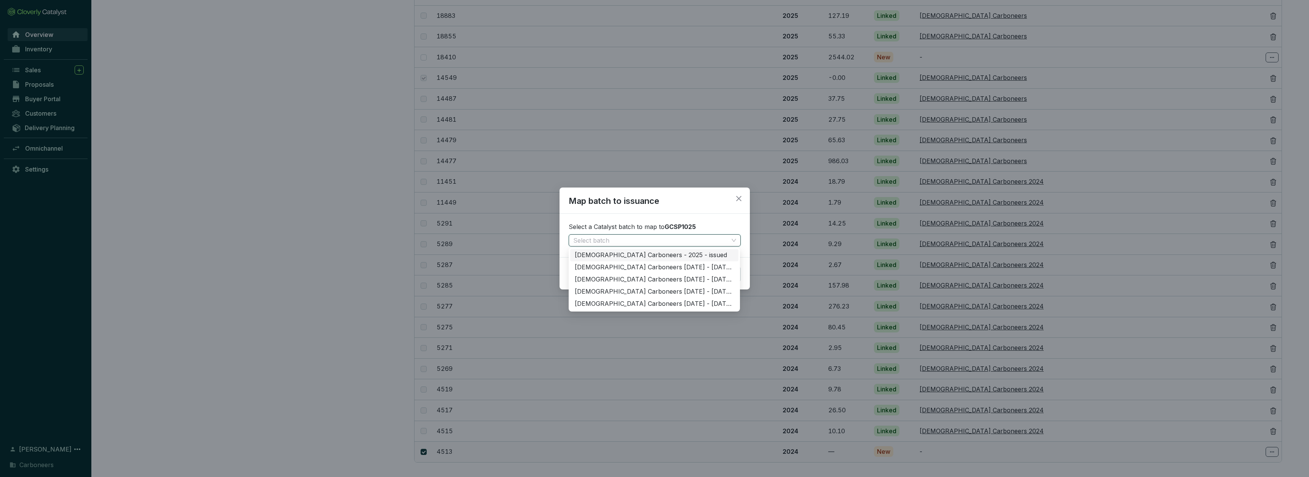
click at [676, 257] on div "Ghanaian Carboneers - 2025 - issued" at bounding box center [654, 255] width 159 height 8
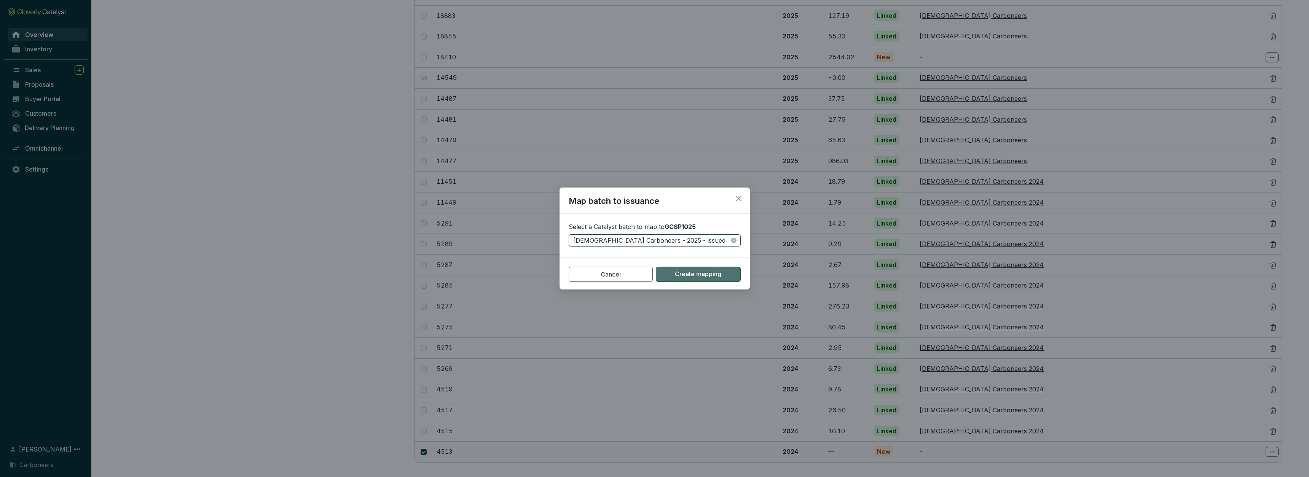
click at [680, 280] on button "Create mapping" at bounding box center [698, 274] width 85 height 15
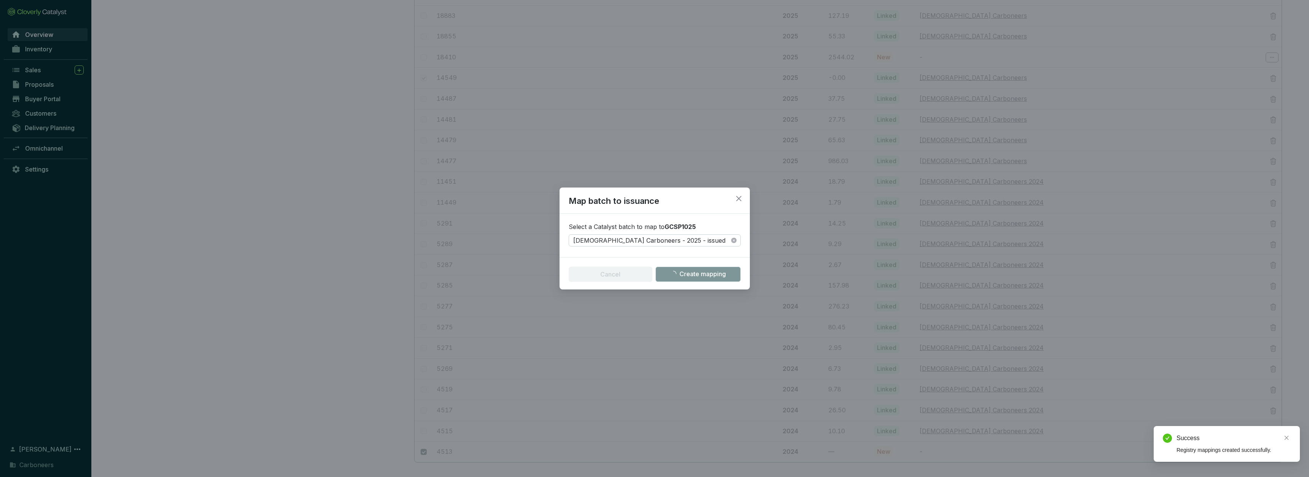
click at [731, 339] on div "Map batch to issuance Select a Catalyst batch to map to GCSP1025 Ghanaian Carbo…" at bounding box center [654, 238] width 1309 height 477
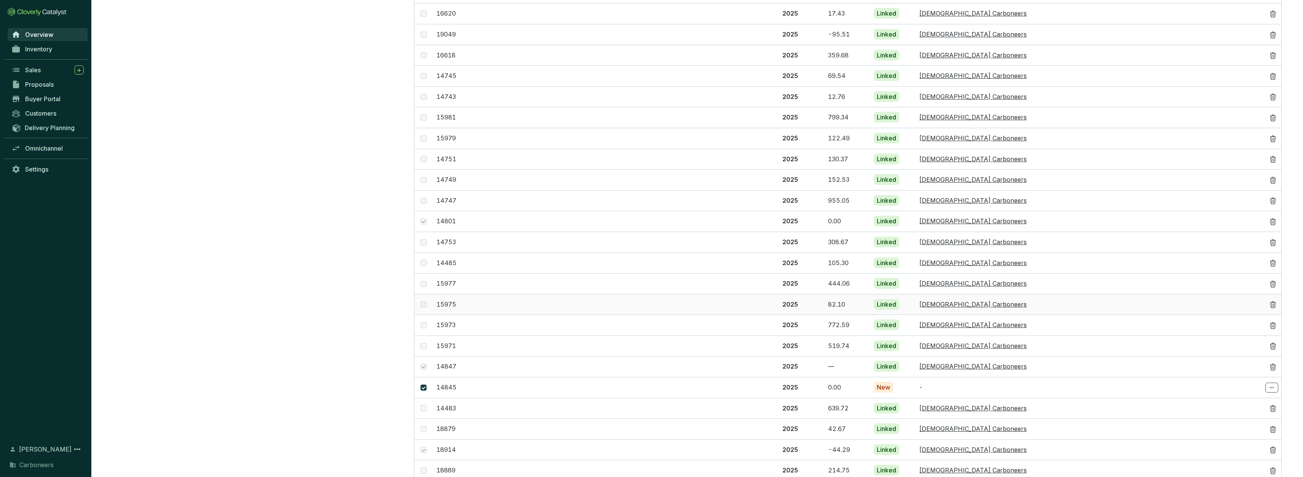
scroll to position [478, 0]
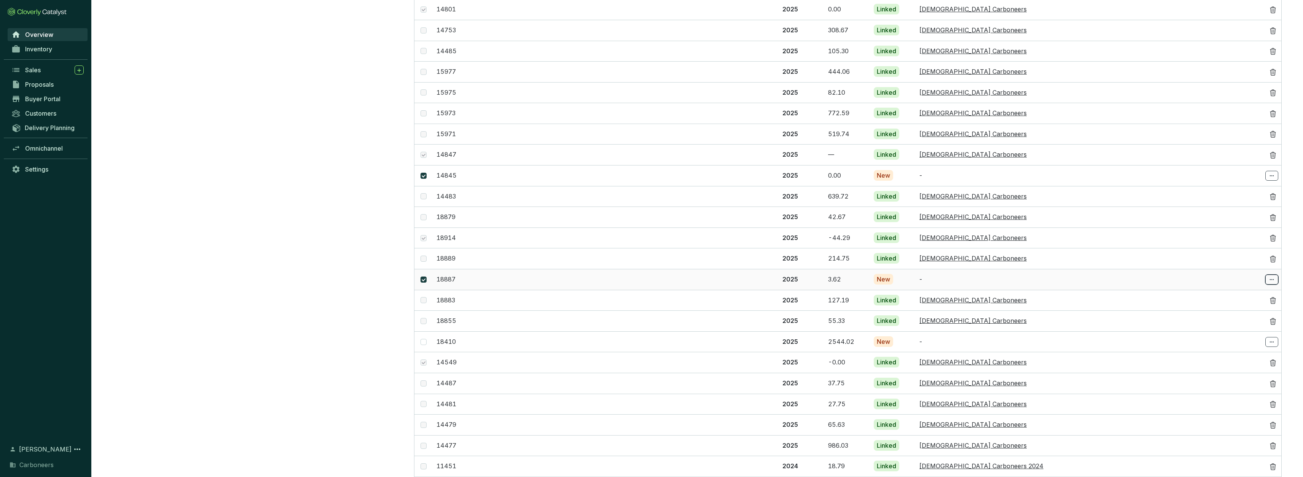
click at [1272, 275] on icon at bounding box center [1272, 279] width 6 height 9
click at [1259, 284] on p "Select batch" at bounding box center [1241, 290] width 67 height 13
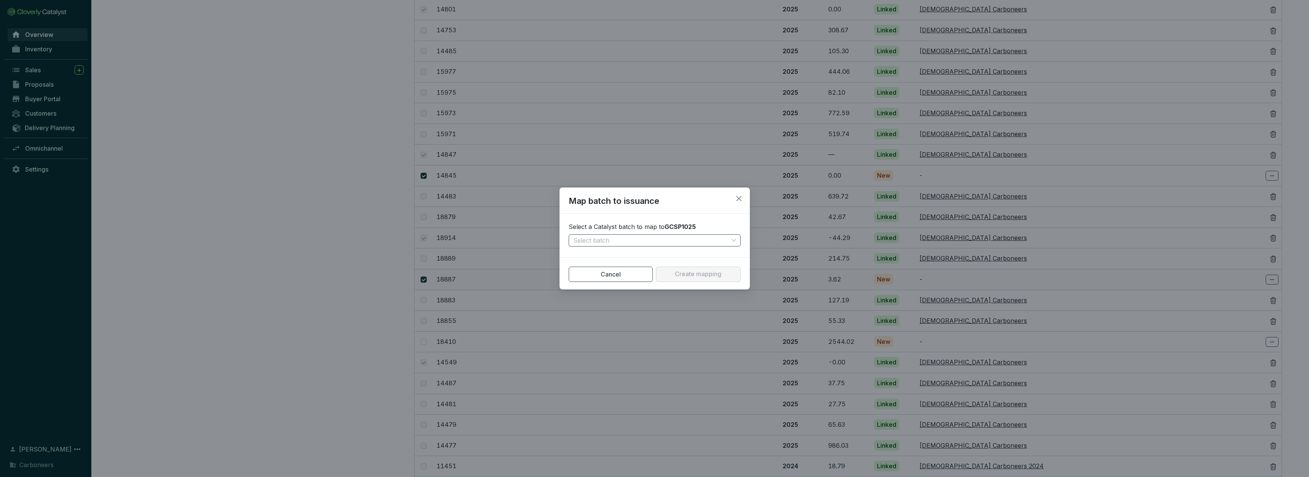
click at [643, 237] on input "search" at bounding box center [650, 240] width 155 height 11
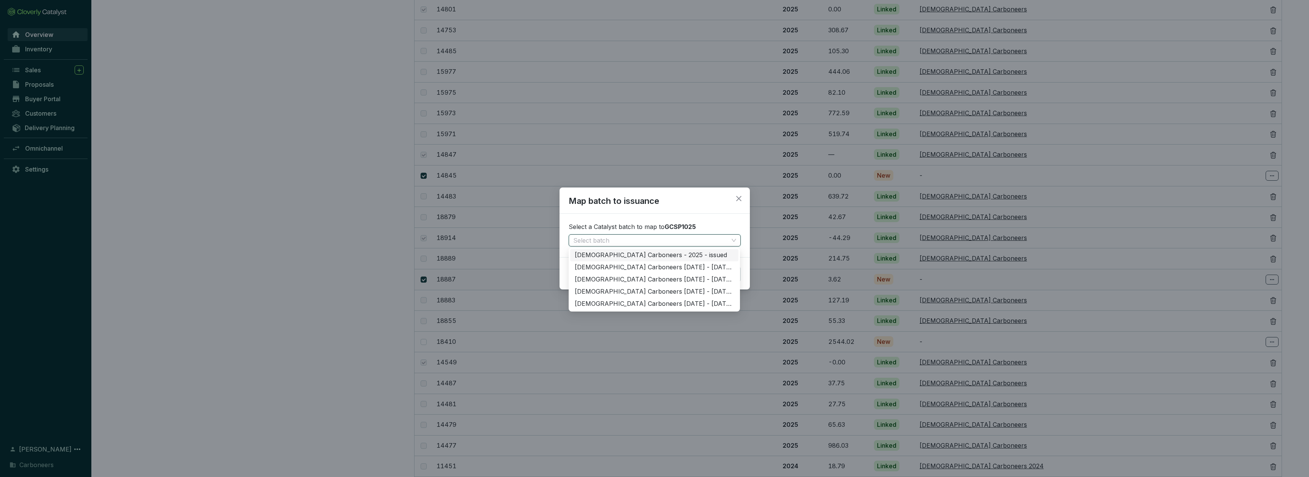
click at [637, 254] on div "Ghanaian Carboneers - 2025 - issued" at bounding box center [654, 255] width 159 height 8
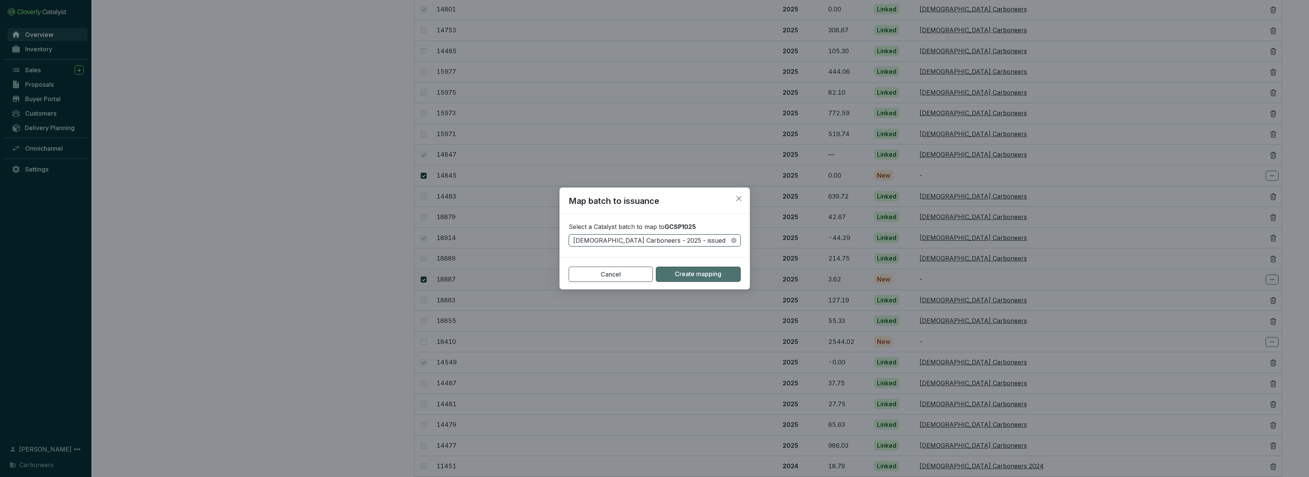
click at [693, 277] on span "Create mapping" at bounding box center [698, 274] width 46 height 8
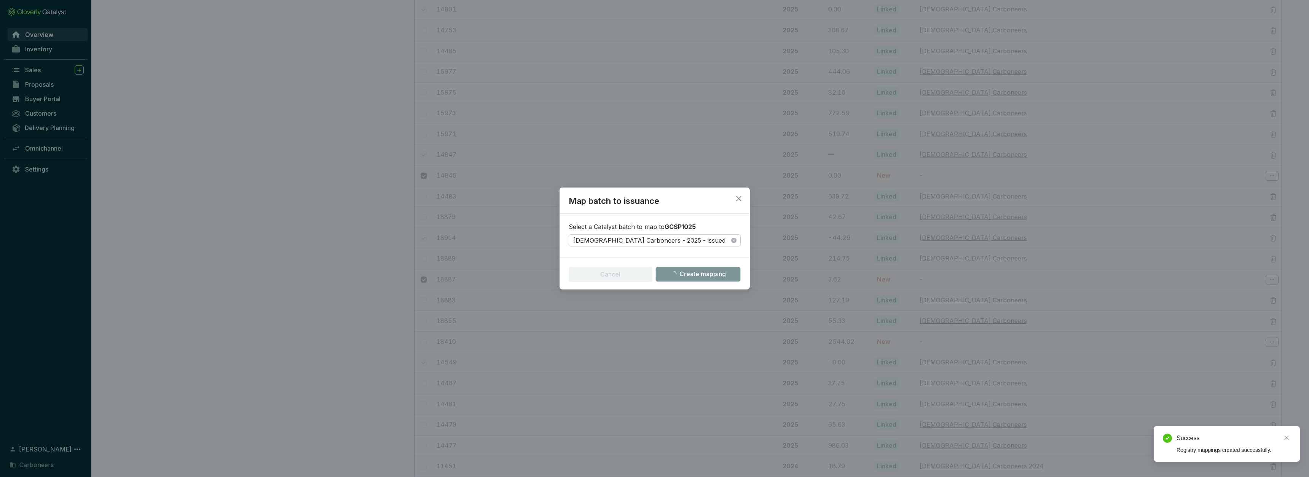
click at [1286, 171] on div "Map batch to issuance Select a Catalyst batch to map to GCSP1025 Ghanaian Carbo…" at bounding box center [654, 238] width 1309 height 477
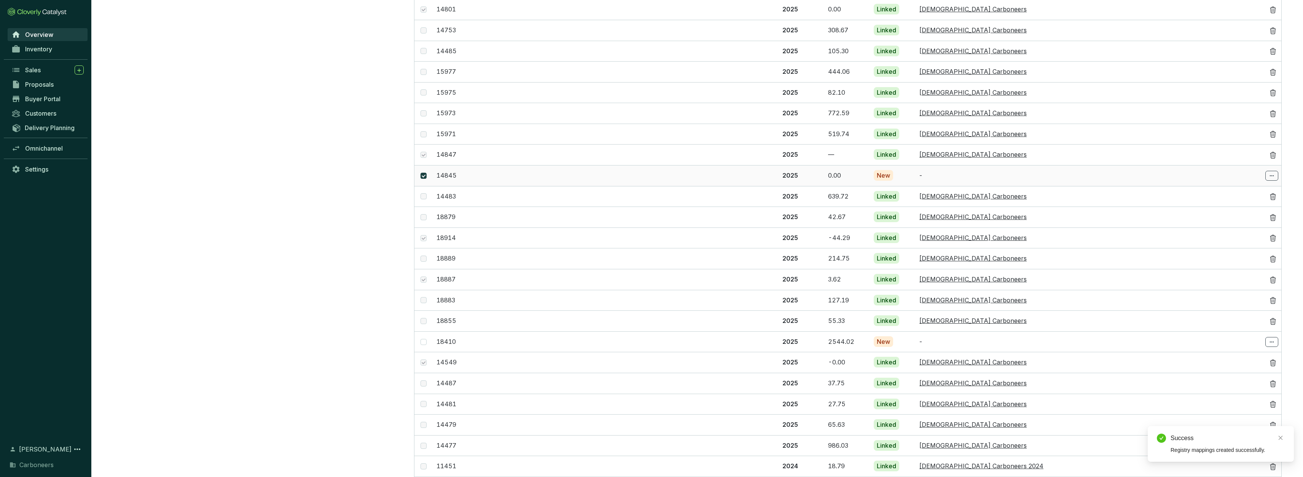
click at [1274, 172] on icon at bounding box center [1272, 175] width 6 height 9
click at [1270, 188] on p "Select batch" at bounding box center [1241, 188] width 67 height 13
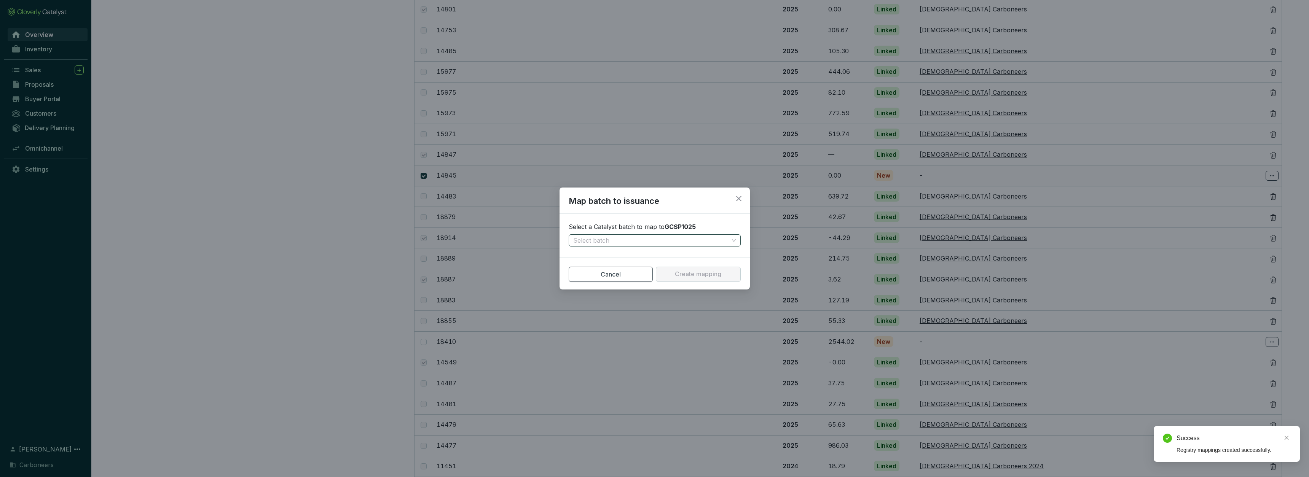
click at [674, 238] on input "search" at bounding box center [650, 240] width 155 height 11
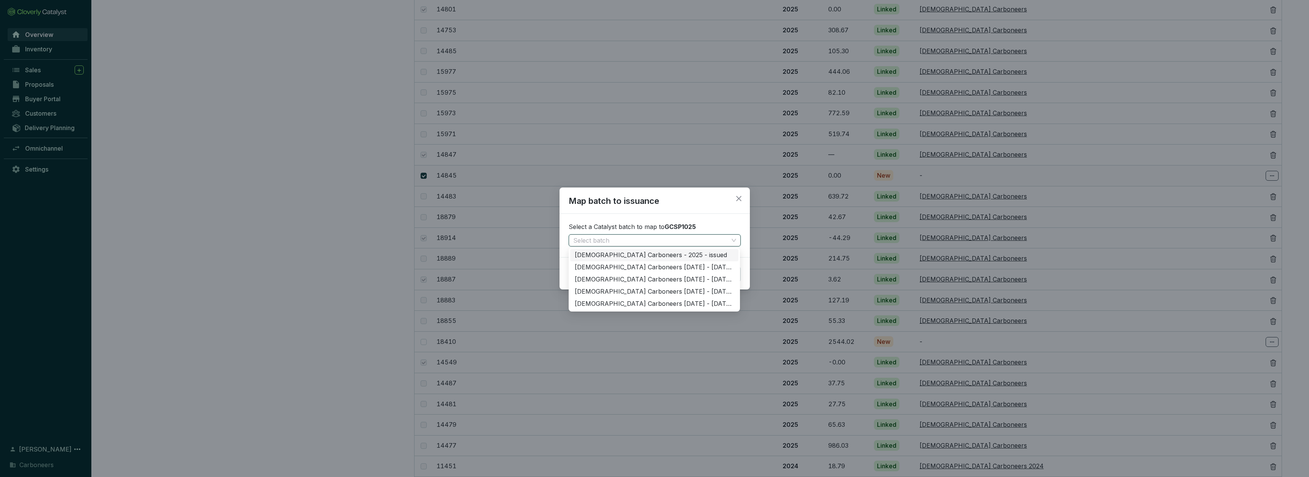
click at [677, 255] on div "Ghanaian Carboneers - 2025 - issued" at bounding box center [654, 255] width 159 height 8
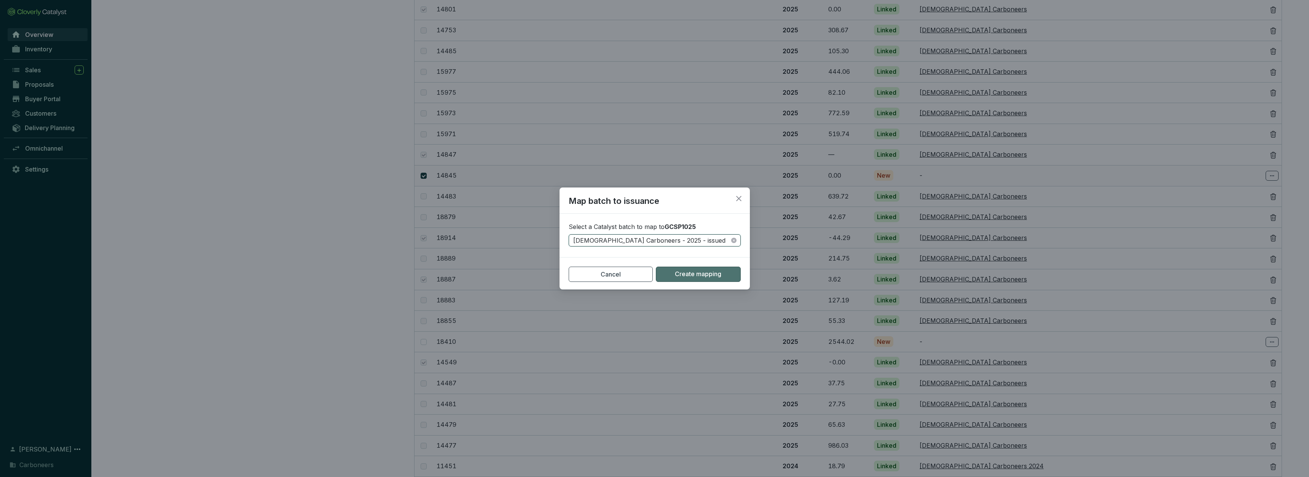
click at [705, 279] on button "Create mapping" at bounding box center [698, 274] width 85 height 15
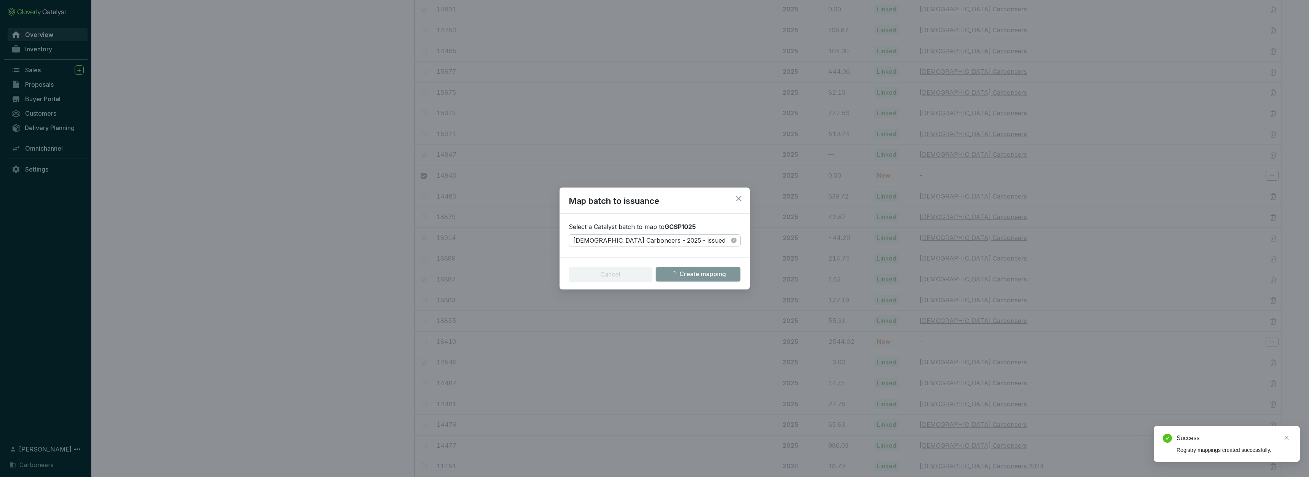
click at [609, 171] on div "Map batch to issuance Select a Catalyst batch to map to GCSP1025 Ghanaian Carbo…" at bounding box center [654, 238] width 1309 height 477
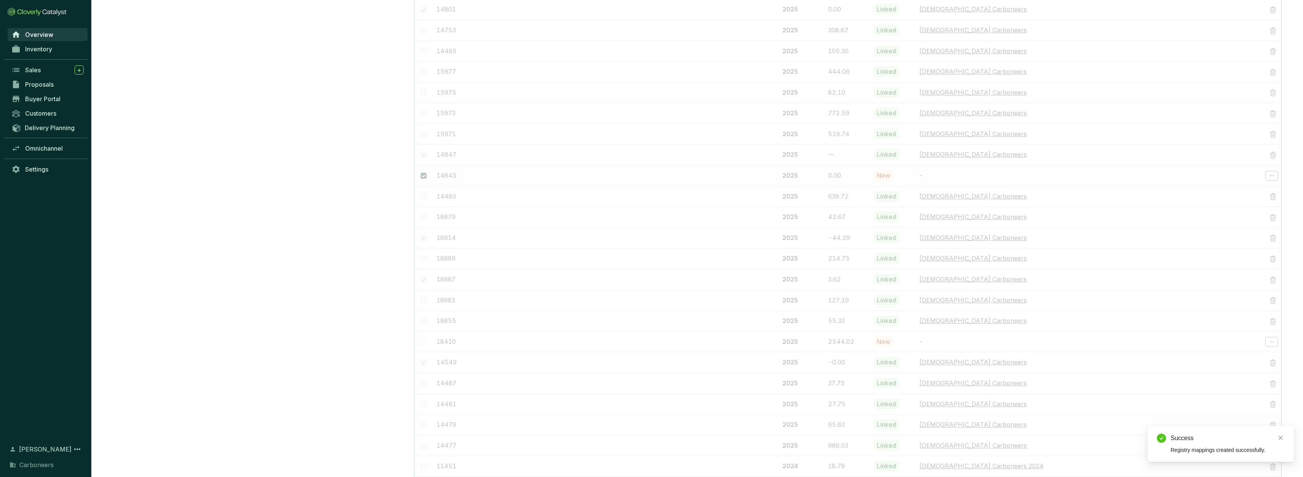
click at [620, 256] on div "Issuance ID Vintage Tonnes Status Catalyst batch 18920 2025 2205.30 Linked Ghan…" at bounding box center [848, 227] width 867 height 1039
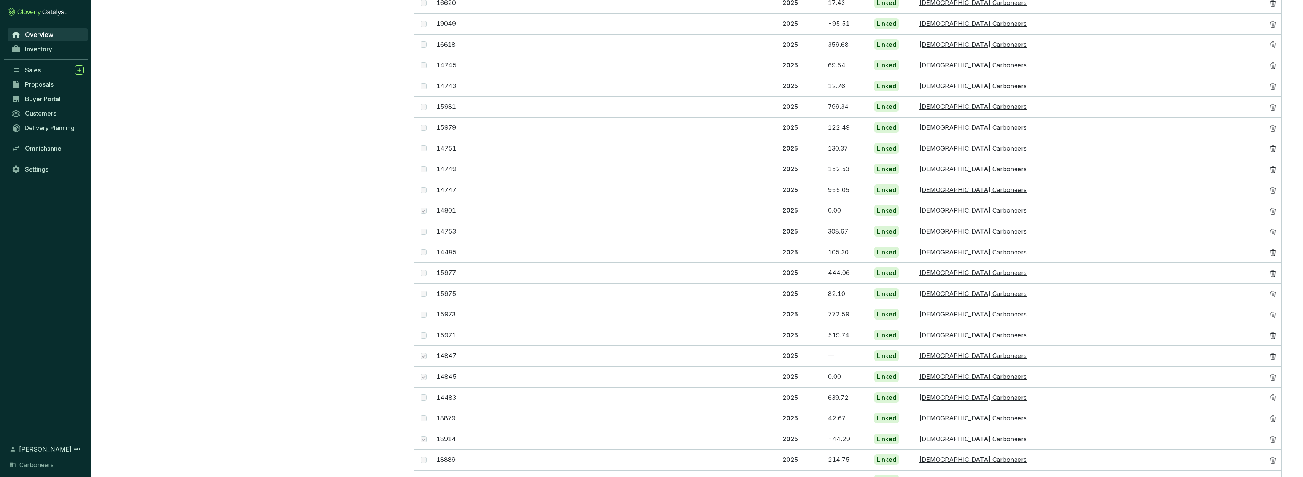
scroll to position [0, 0]
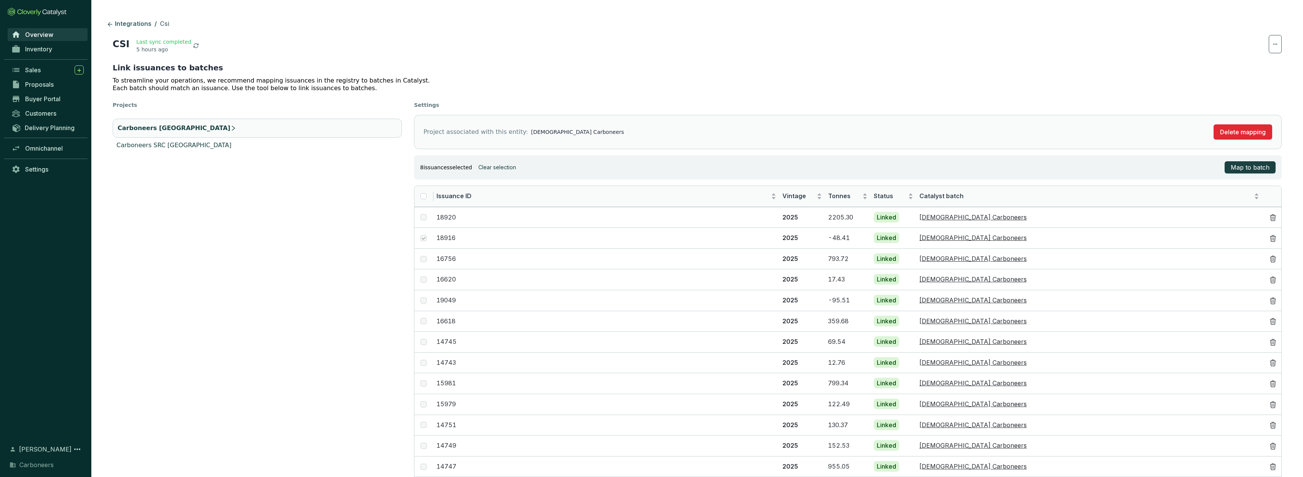
click at [191, 141] on li "Carboneers SRC India" at bounding box center [257, 145] width 289 height 9
checkbox input "false"
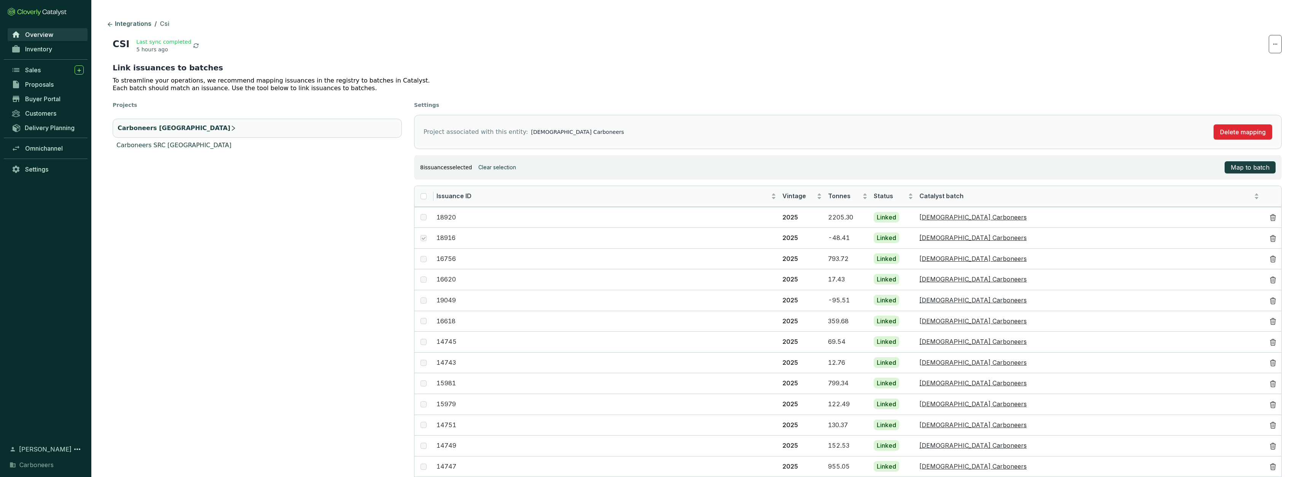
checkbox input "false"
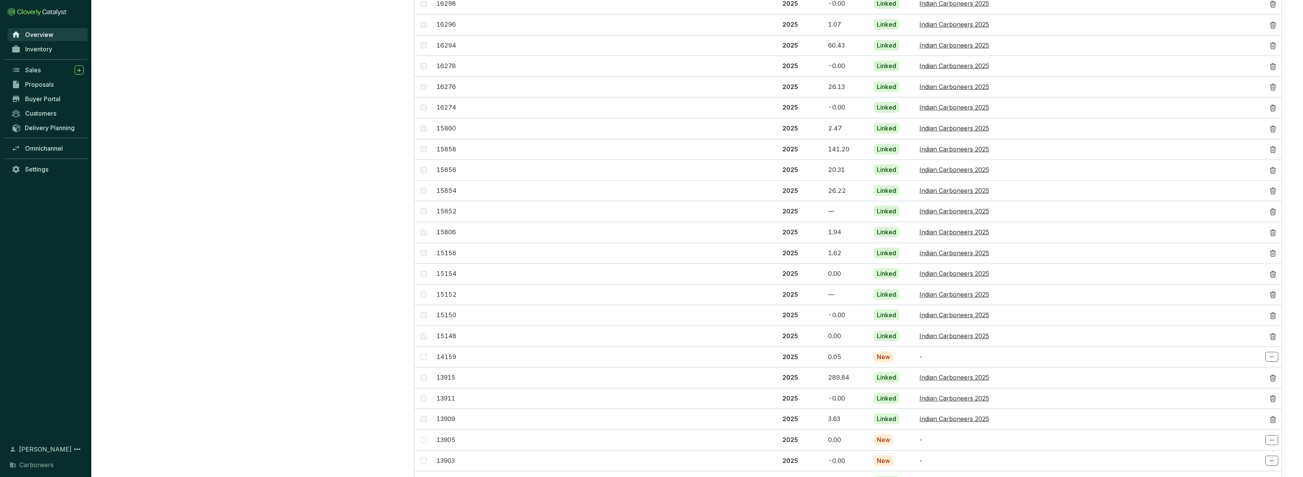
scroll to position [895, 0]
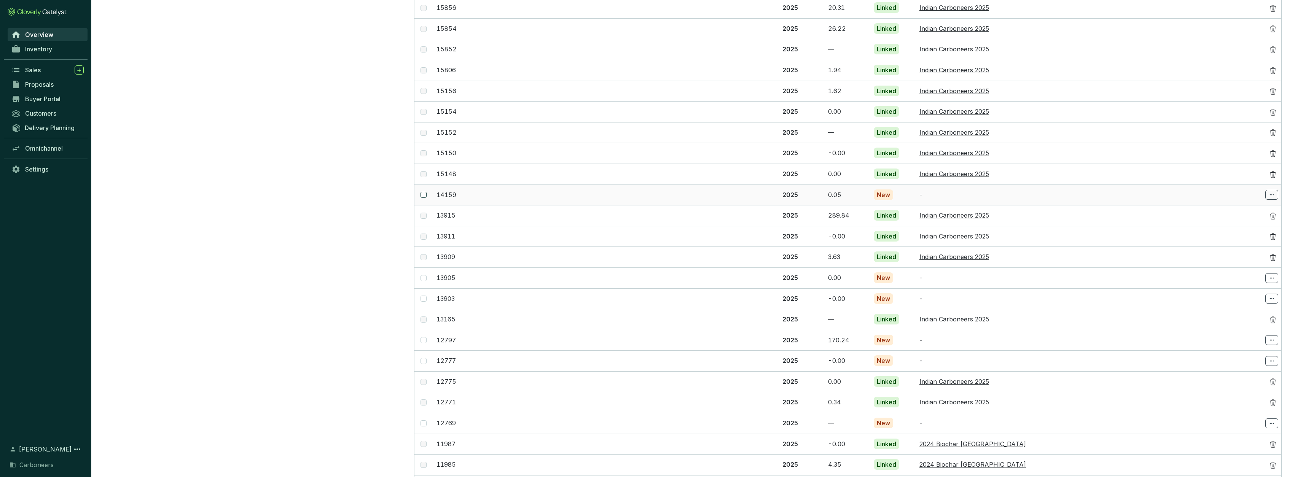
click at [425, 192] on span at bounding box center [424, 195] width 6 height 6
click at [425, 192] on input "checkbox" at bounding box center [424, 195] width 6 height 6
checkbox input "true"
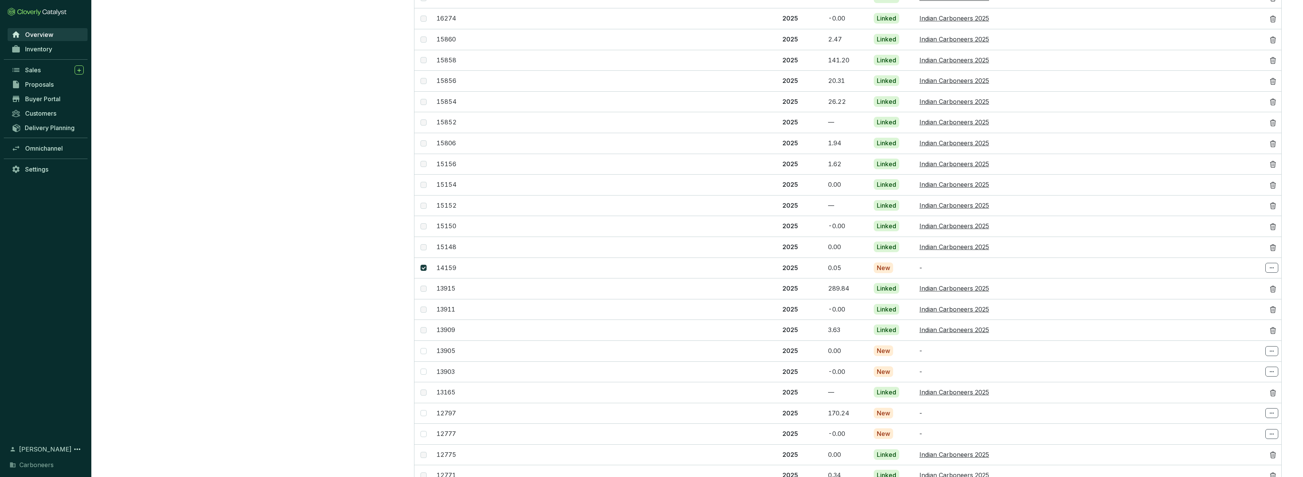
scroll to position [916, 0]
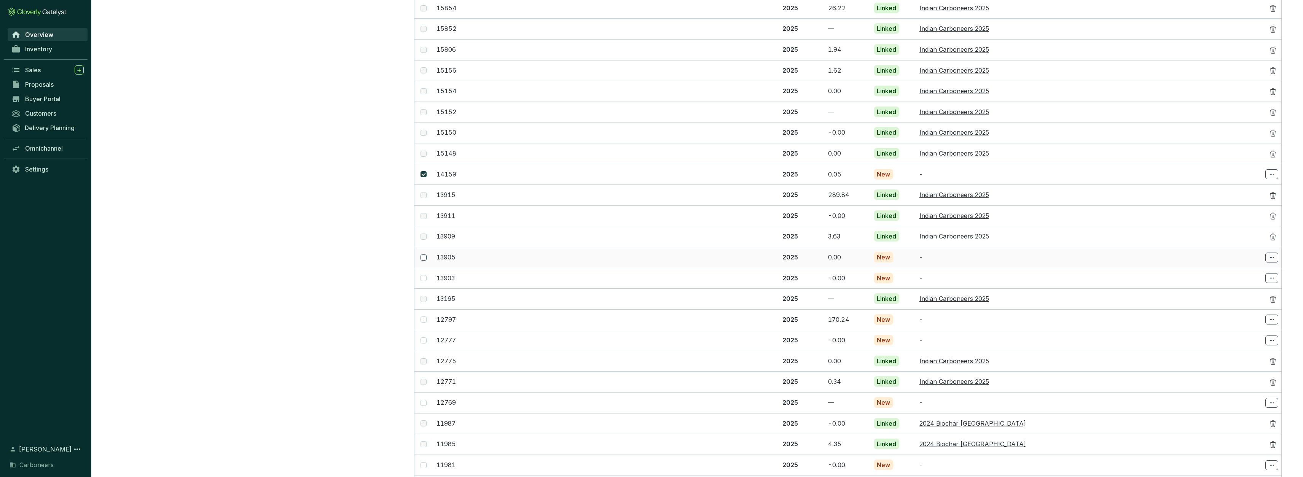
click at [422, 255] on input "checkbox" at bounding box center [424, 258] width 6 height 6
checkbox input "true"
click at [425, 275] on input "checkbox" at bounding box center [424, 278] width 6 height 6
checkbox input "true"
click at [421, 317] on input "checkbox" at bounding box center [424, 320] width 6 height 6
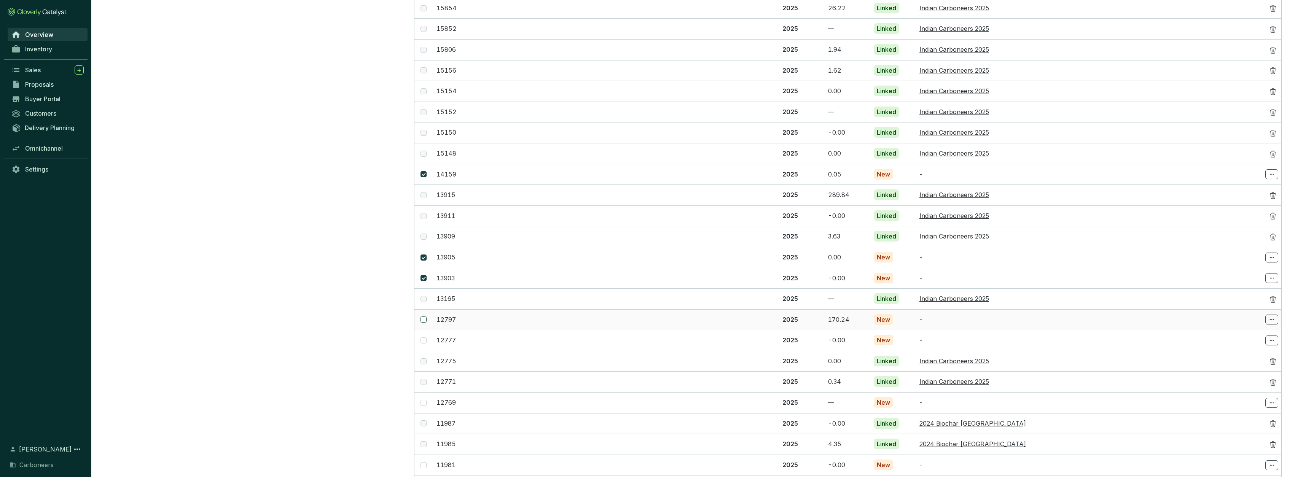
checkbox input "true"
click at [424, 338] on input "checkbox" at bounding box center [424, 341] width 6 height 6
checkbox input "true"
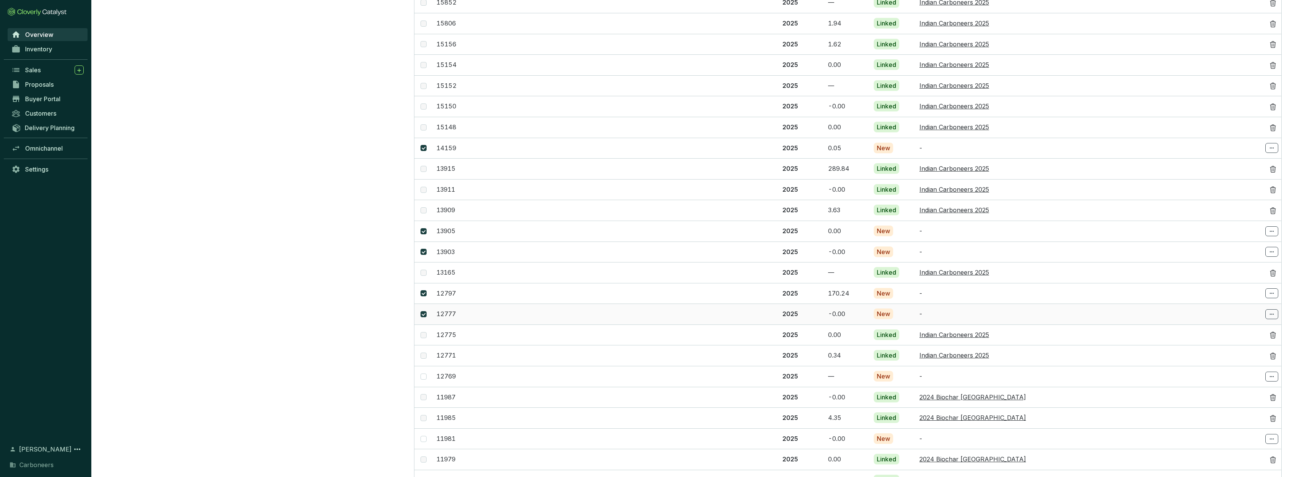
scroll to position [954, 0]
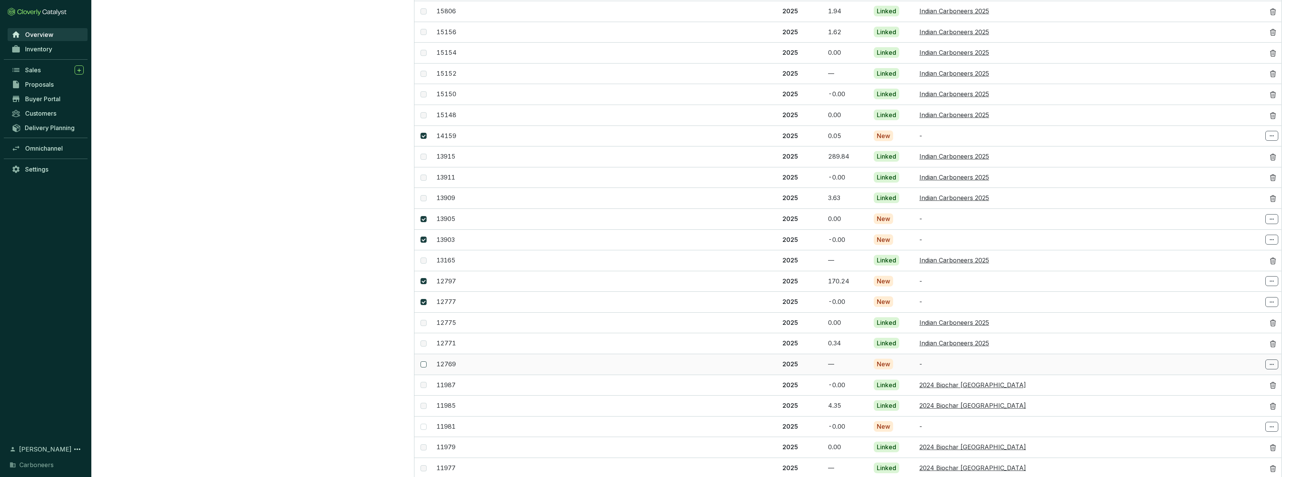
click at [424, 362] on input "checkbox" at bounding box center [424, 365] width 6 height 6
checkbox input "true"
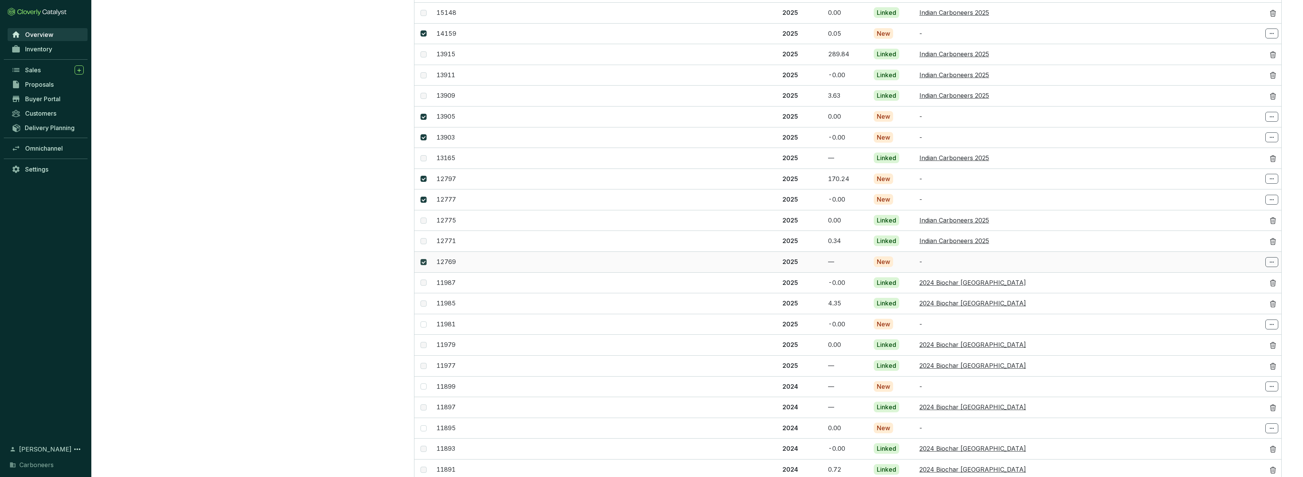
scroll to position [1111, 0]
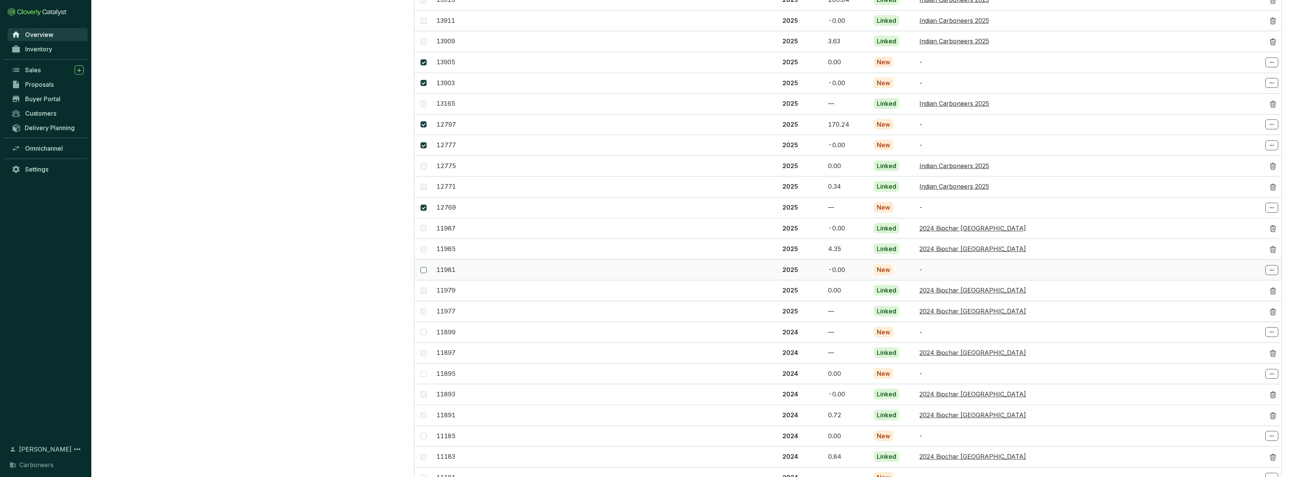
click at [424, 267] on input "checkbox" at bounding box center [424, 270] width 6 height 6
checkbox input "false"
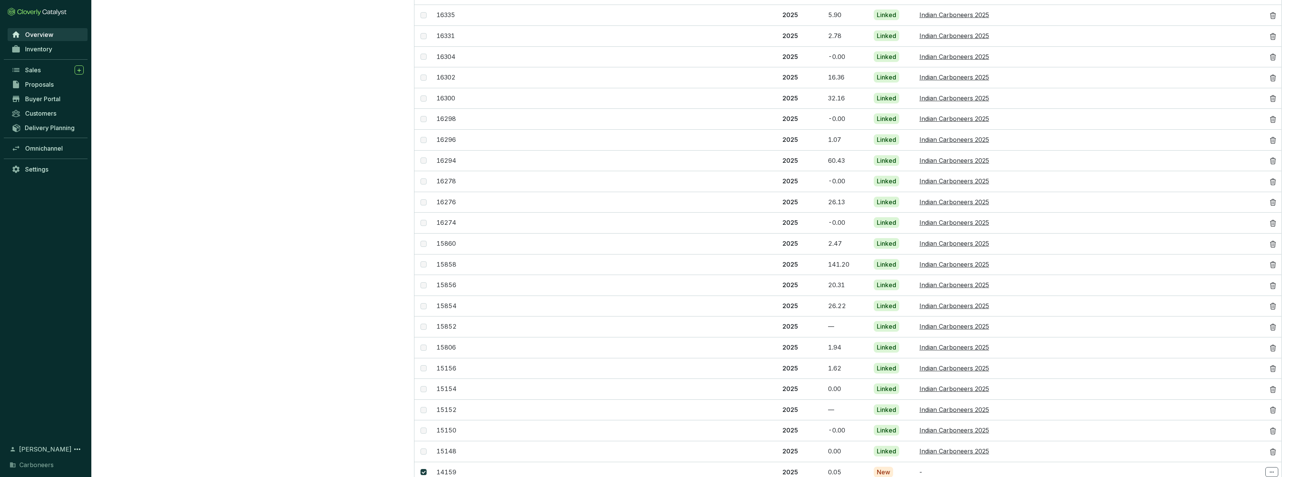
scroll to position [122, 0]
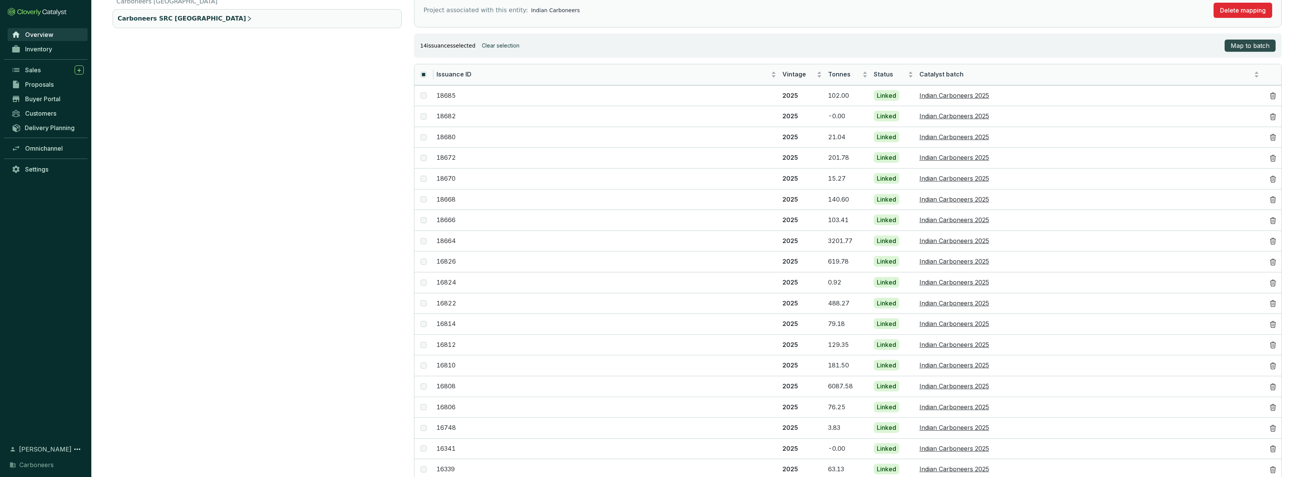
click at [1241, 46] on span "Map to batch" at bounding box center [1250, 45] width 39 height 9
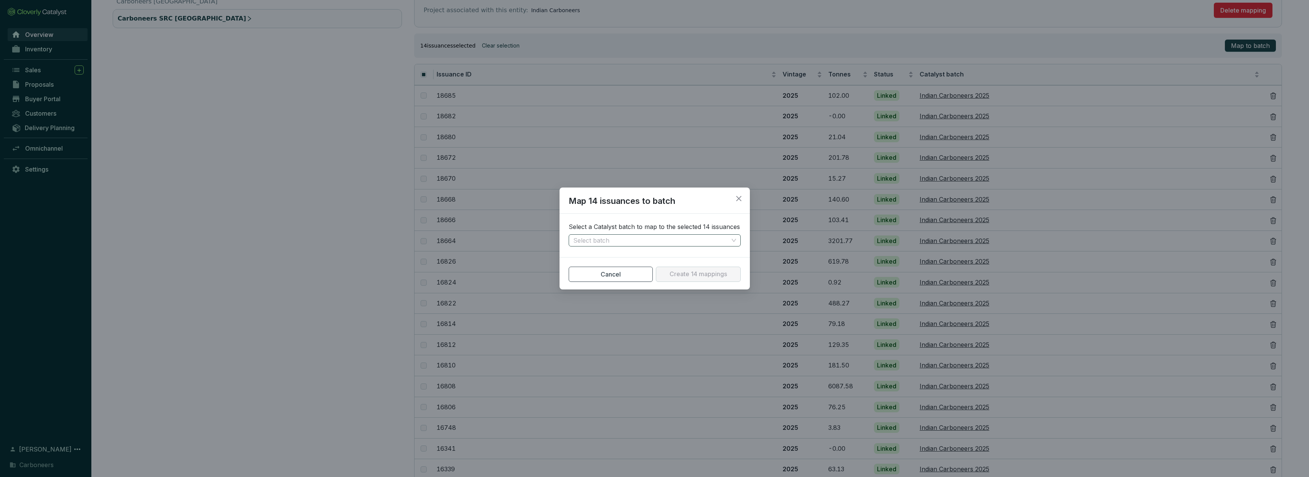
click at [603, 239] on input "search" at bounding box center [650, 240] width 155 height 11
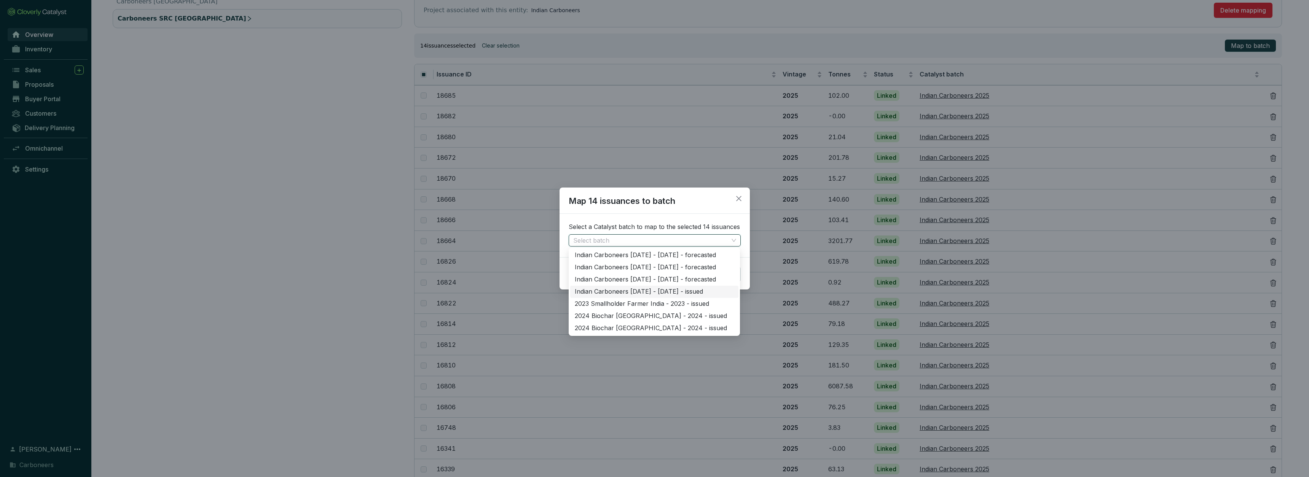
click at [650, 292] on div "Indian Carboneers 2025 - 2025 - issued" at bounding box center [654, 292] width 159 height 8
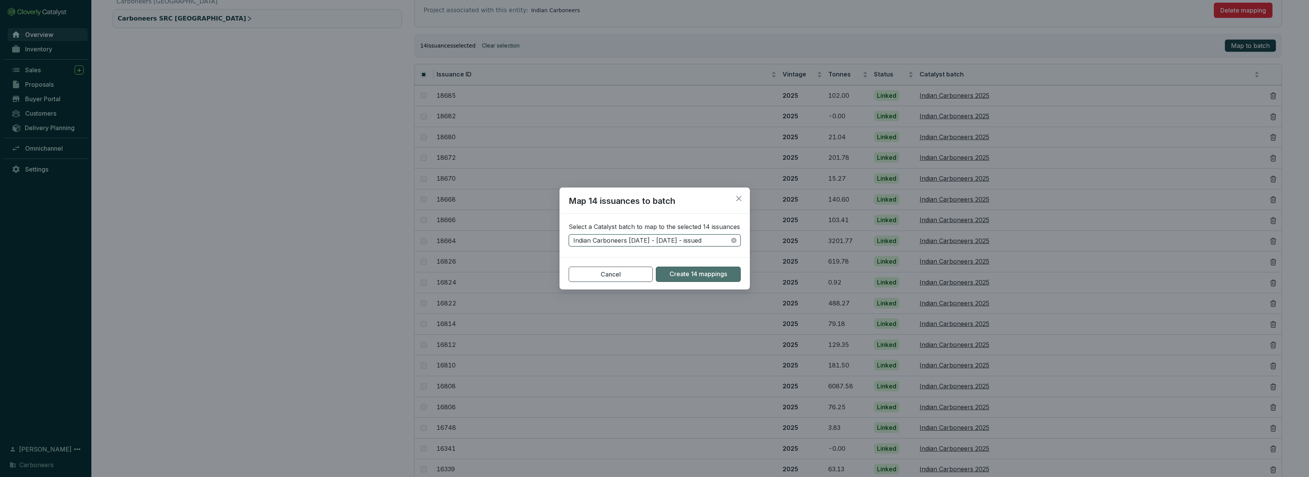
click at [697, 271] on span "Create 14 mappings" at bounding box center [698, 274] width 57 height 8
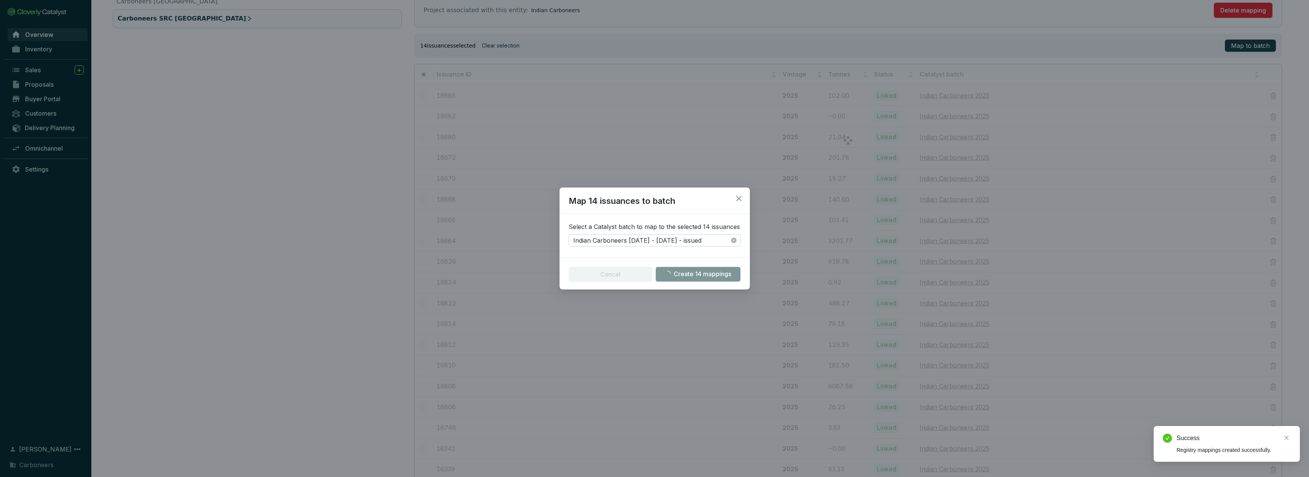
checkbox input "false"
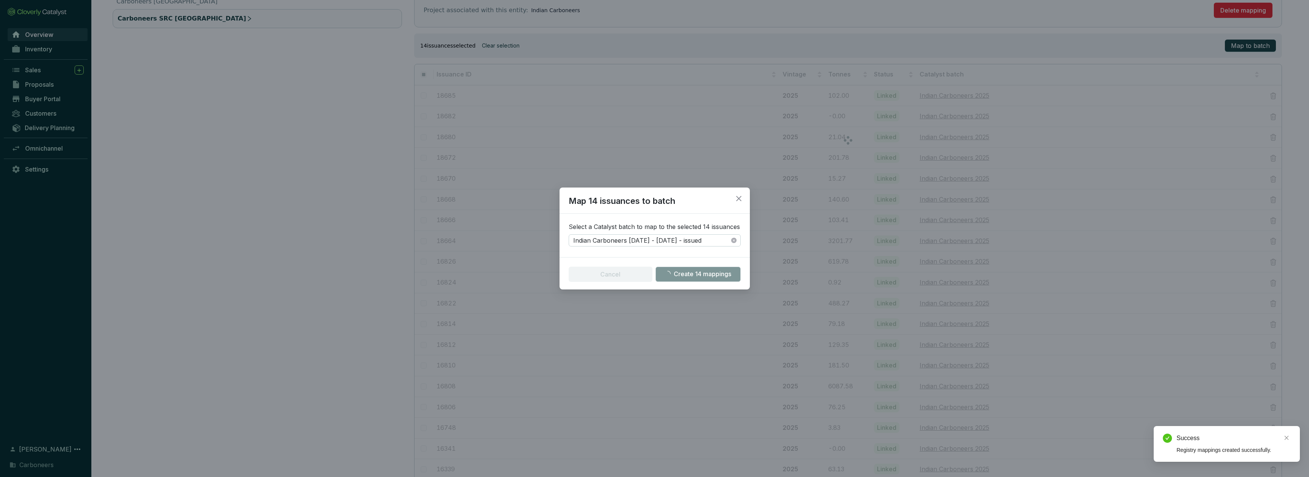
checkbox input "false"
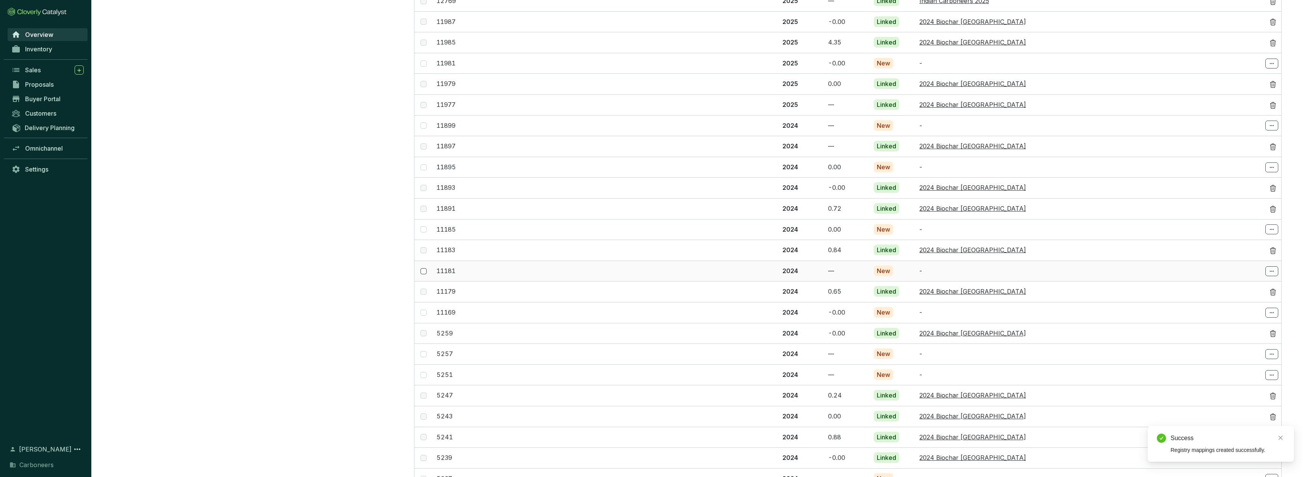
scroll to position [1125, 0]
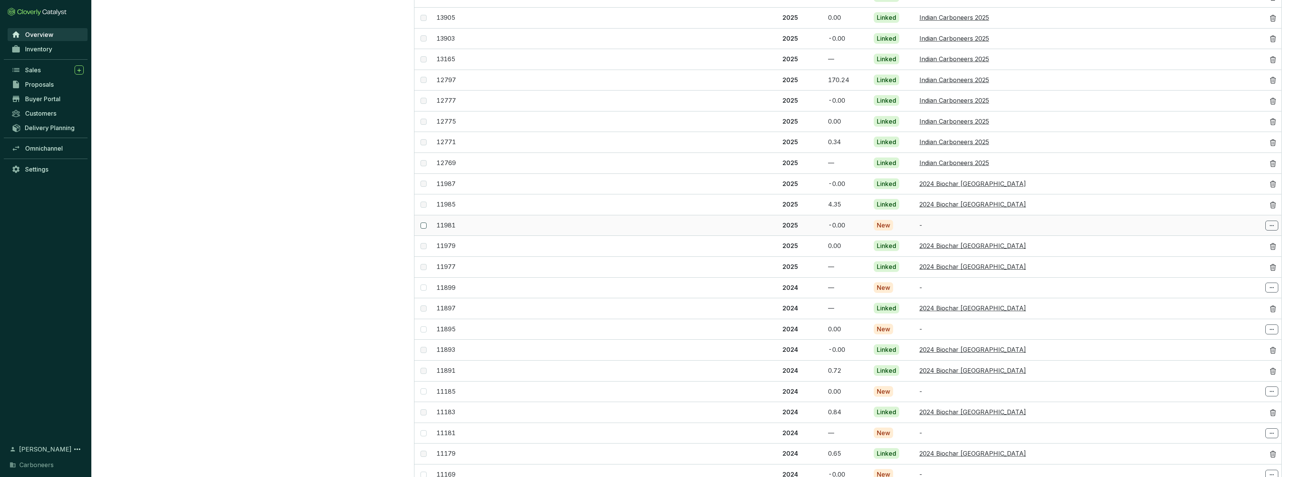
click at [424, 223] on input "checkbox" at bounding box center [424, 226] width 6 height 6
checkbox input "true"
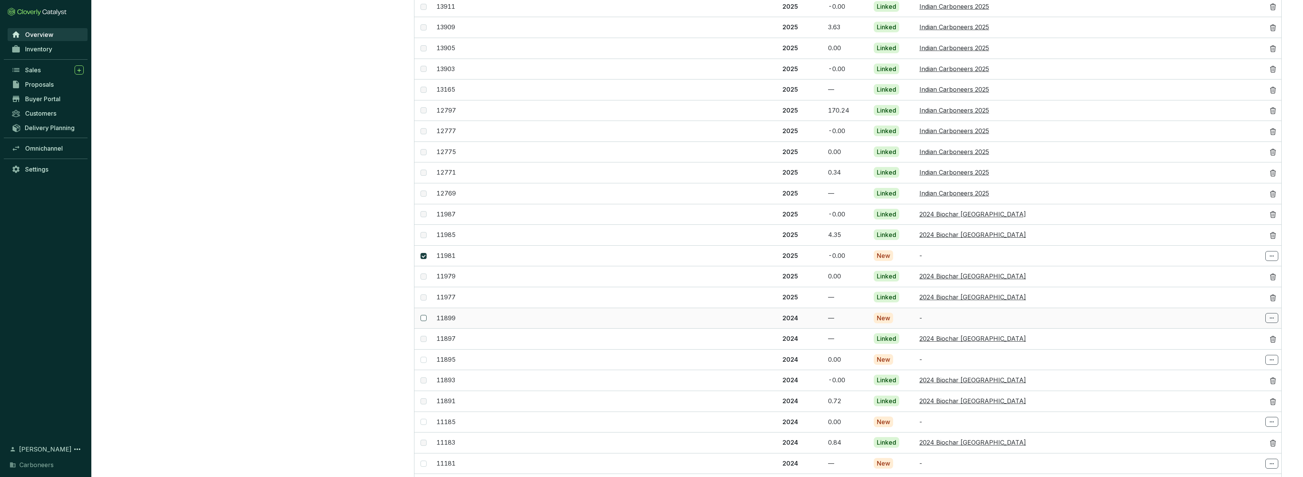
click at [423, 315] on input "checkbox" at bounding box center [424, 318] width 6 height 6
checkbox input "true"
click at [426, 357] on span at bounding box center [424, 360] width 6 height 6
click at [426, 357] on input "checkbox" at bounding box center [424, 360] width 6 height 6
checkbox input "true"
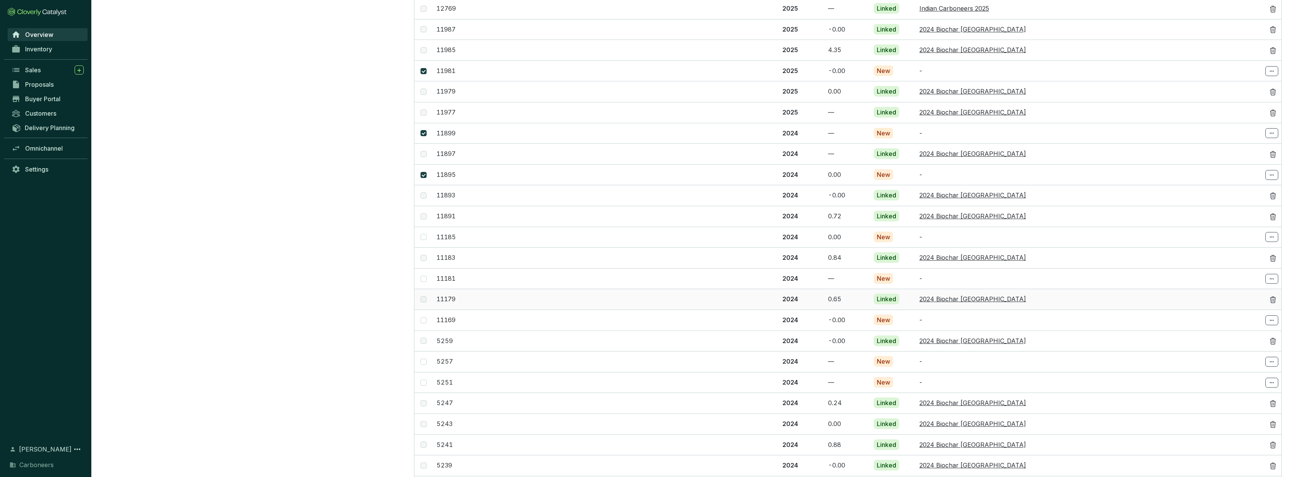
scroll to position [1305, 0]
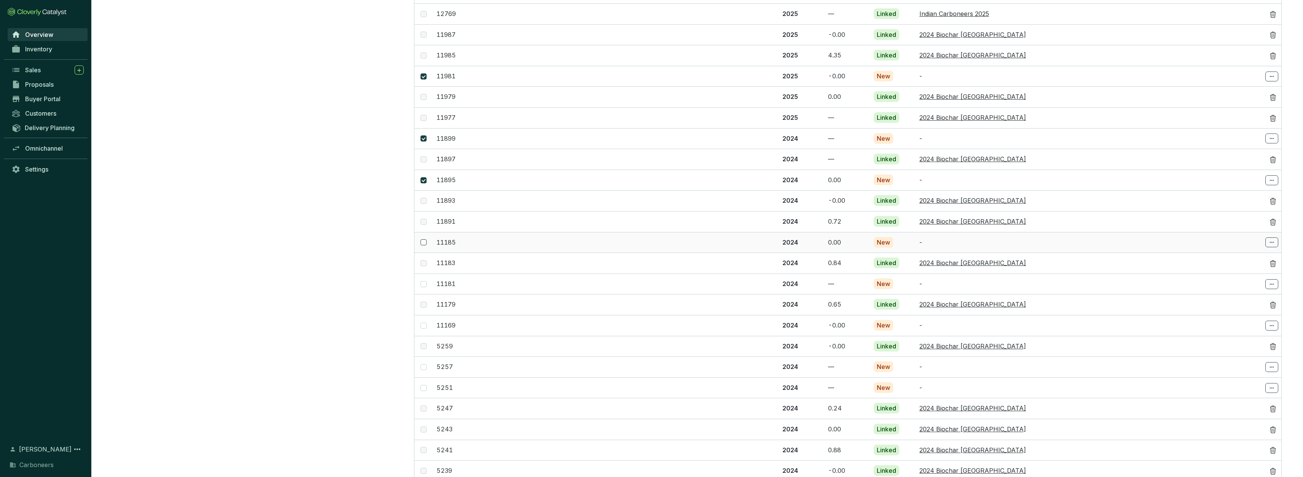
click at [424, 239] on input "checkbox" at bounding box center [424, 242] width 6 height 6
checkbox input "true"
click at [425, 281] on span at bounding box center [424, 284] width 6 height 6
click at [425, 281] on input "checkbox" at bounding box center [424, 284] width 6 height 6
checkbox input "true"
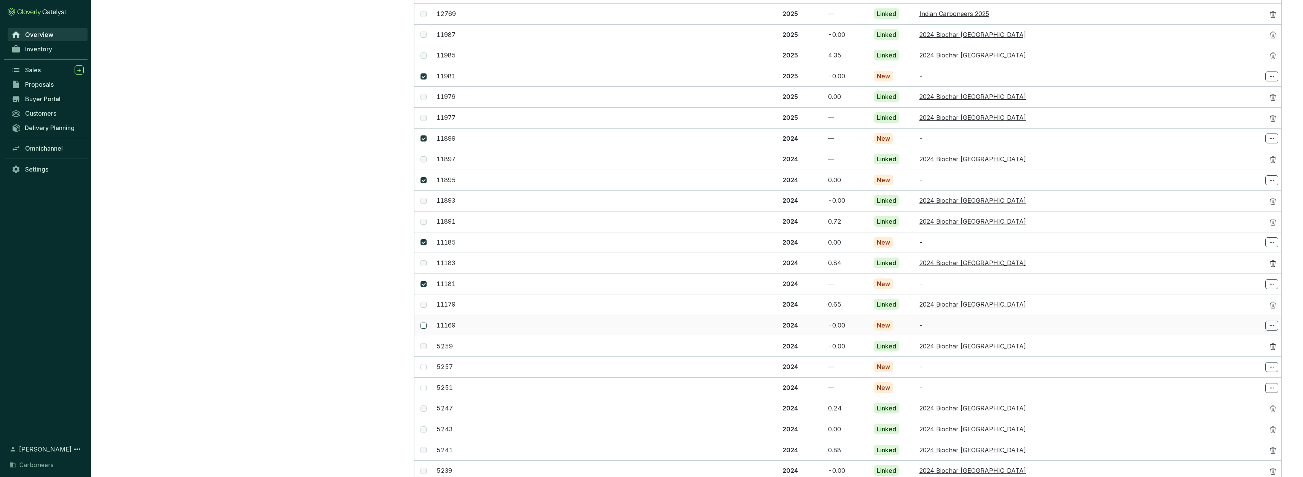
click at [424, 323] on input "checkbox" at bounding box center [424, 326] width 6 height 6
checkbox input "true"
click at [423, 364] on input "checkbox" at bounding box center [424, 367] width 6 height 6
checkbox input "true"
click at [423, 385] on input "checkbox" at bounding box center [424, 388] width 6 height 6
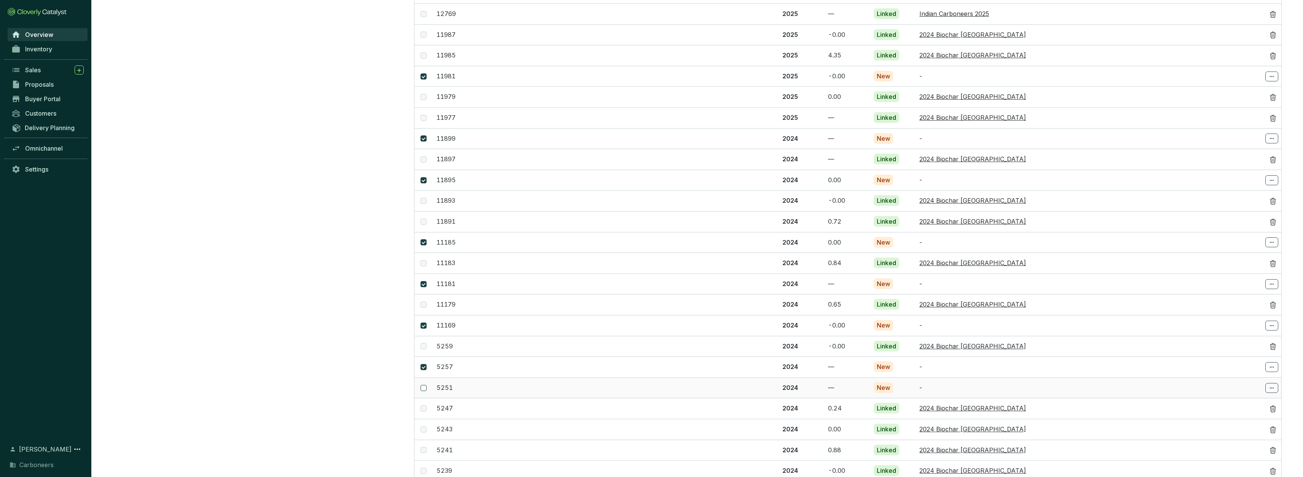
checkbox input "true"
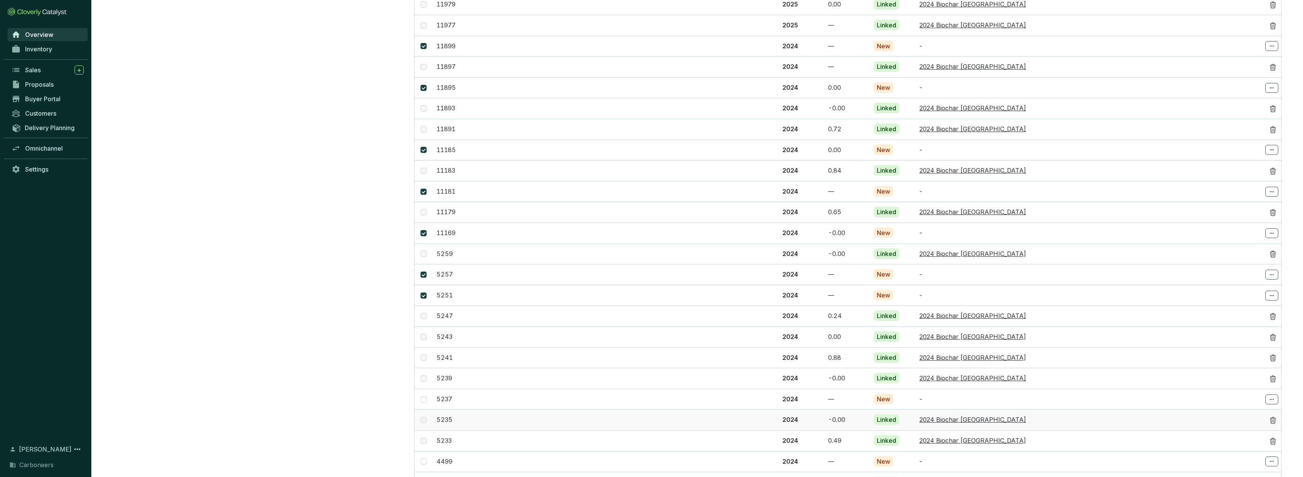
scroll to position [1435, 0]
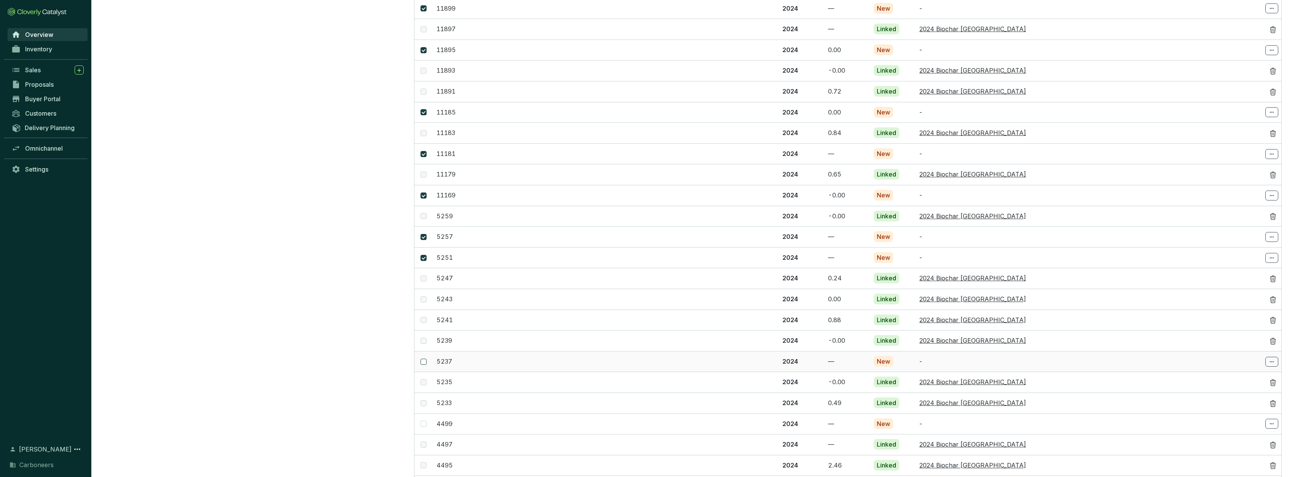
click at [426, 359] on span at bounding box center [424, 362] width 6 height 6
click at [426, 359] on input "checkbox" at bounding box center [424, 362] width 6 height 6
checkbox input "true"
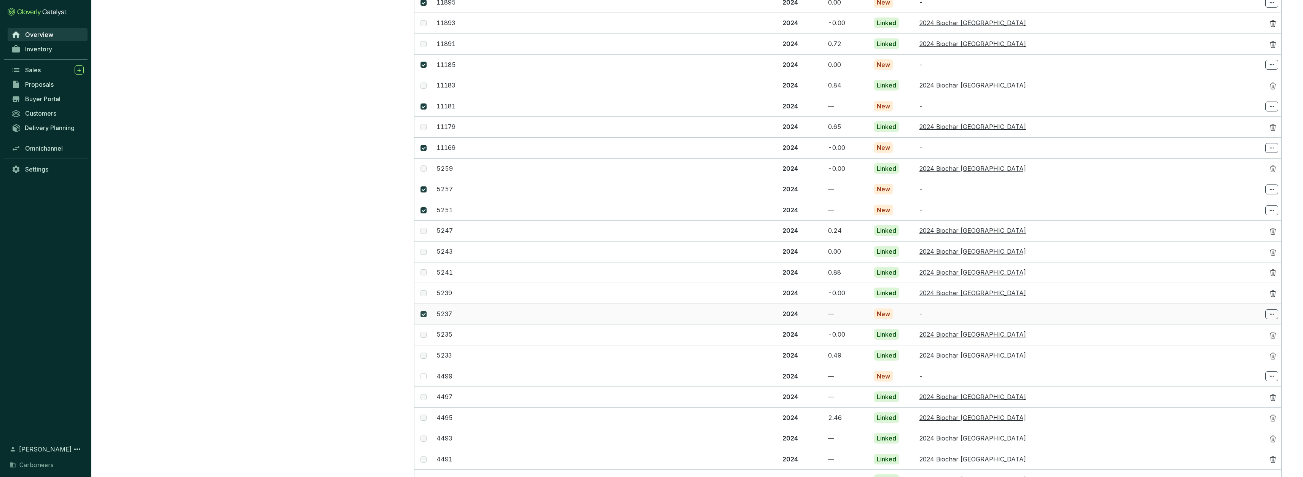
scroll to position [1572, 0]
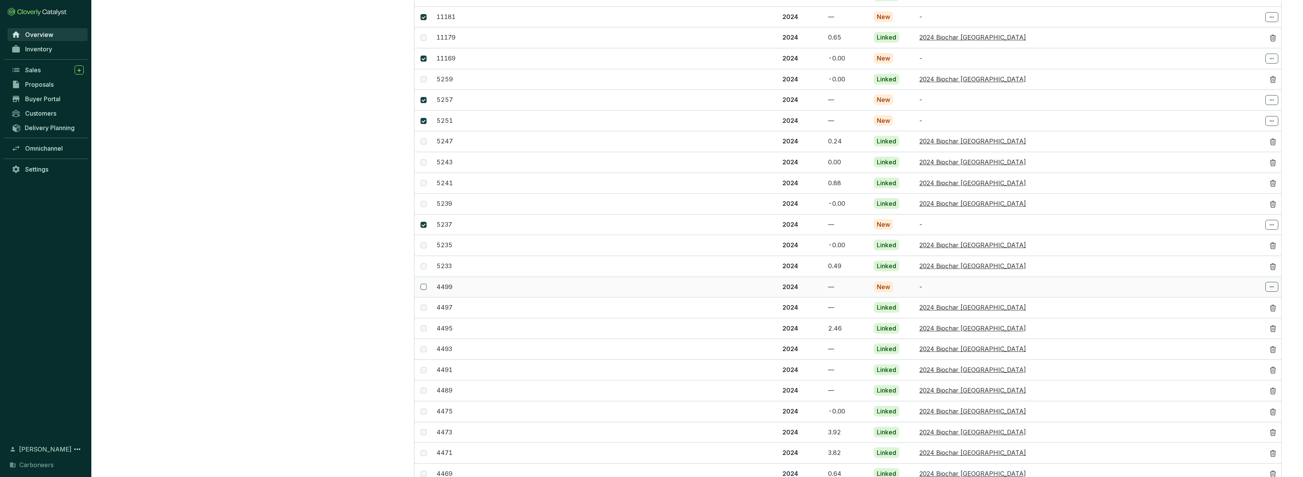
click at [425, 284] on input "checkbox" at bounding box center [424, 287] width 6 height 6
checkbox input "true"
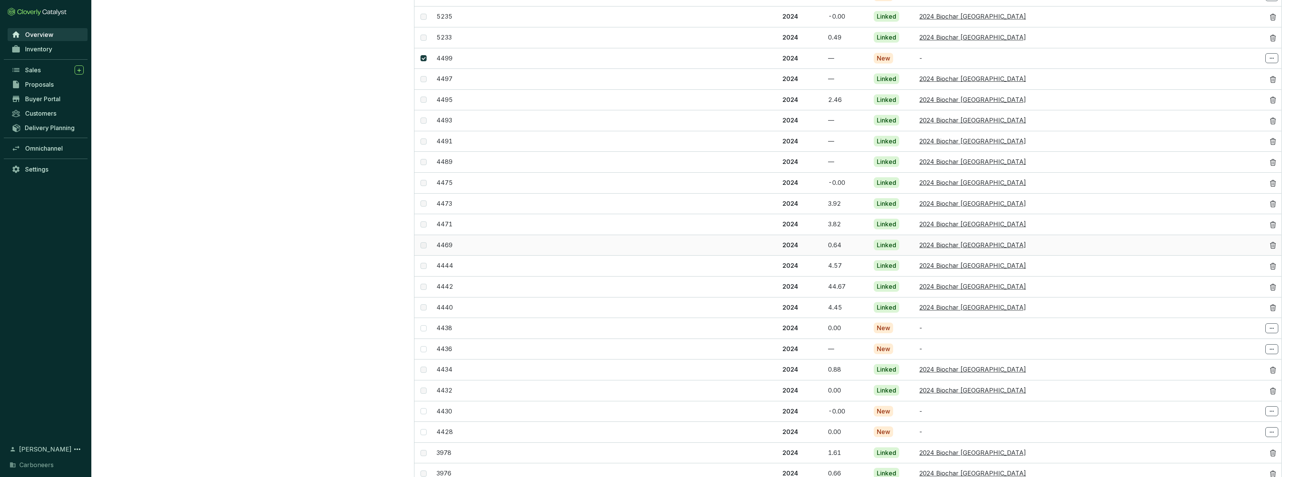
scroll to position [1869, 0]
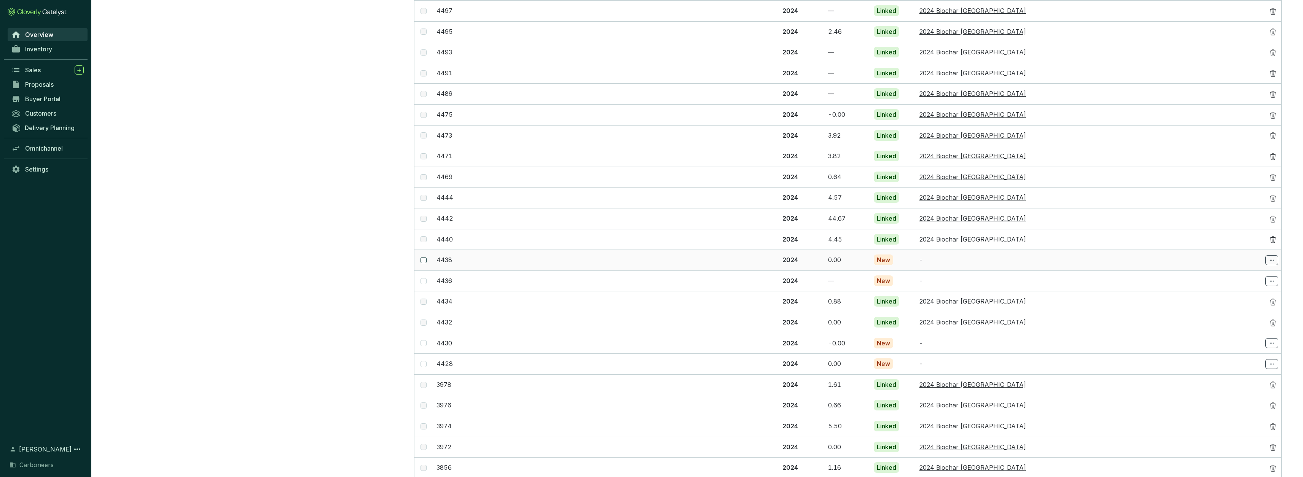
click at [424, 257] on span at bounding box center [424, 260] width 6 height 6
click at [424, 257] on input "checkbox" at bounding box center [424, 260] width 6 height 6
checkbox input "true"
click at [425, 278] on span at bounding box center [424, 281] width 6 height 6
click at [425, 278] on input "checkbox" at bounding box center [424, 281] width 6 height 6
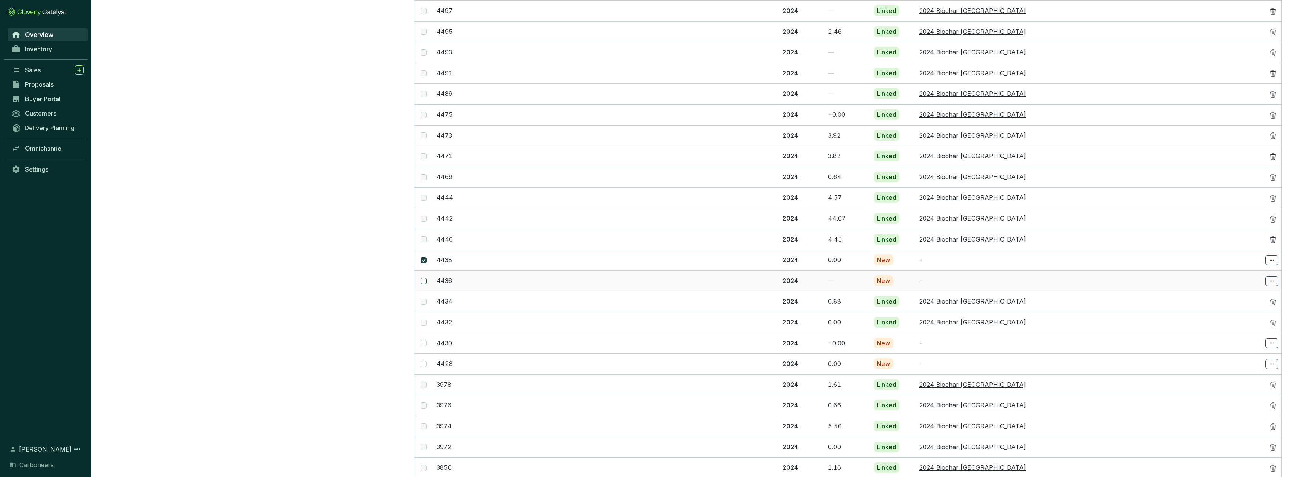
checkbox input "true"
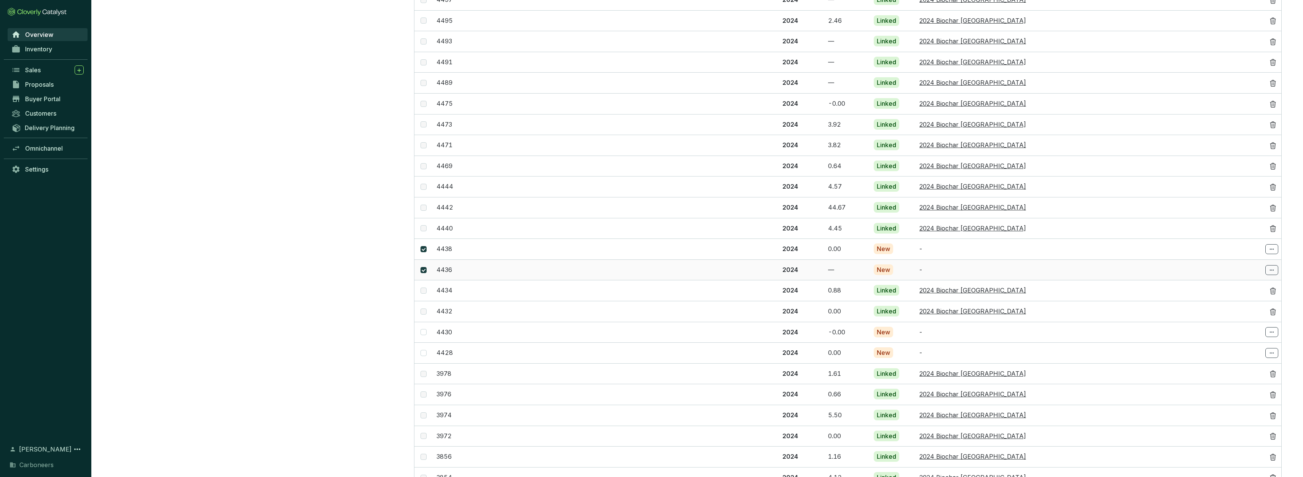
scroll to position [1914, 0]
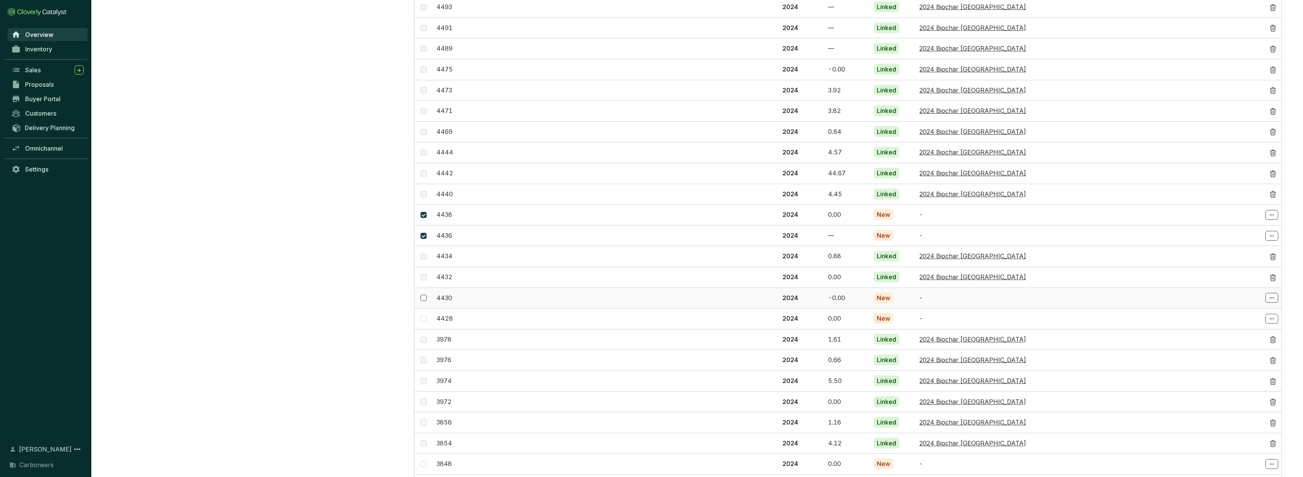
click at [423, 295] on input "checkbox" at bounding box center [424, 298] width 6 height 6
checkbox input "true"
click at [423, 316] on input "checkbox" at bounding box center [424, 319] width 6 height 6
checkbox input "true"
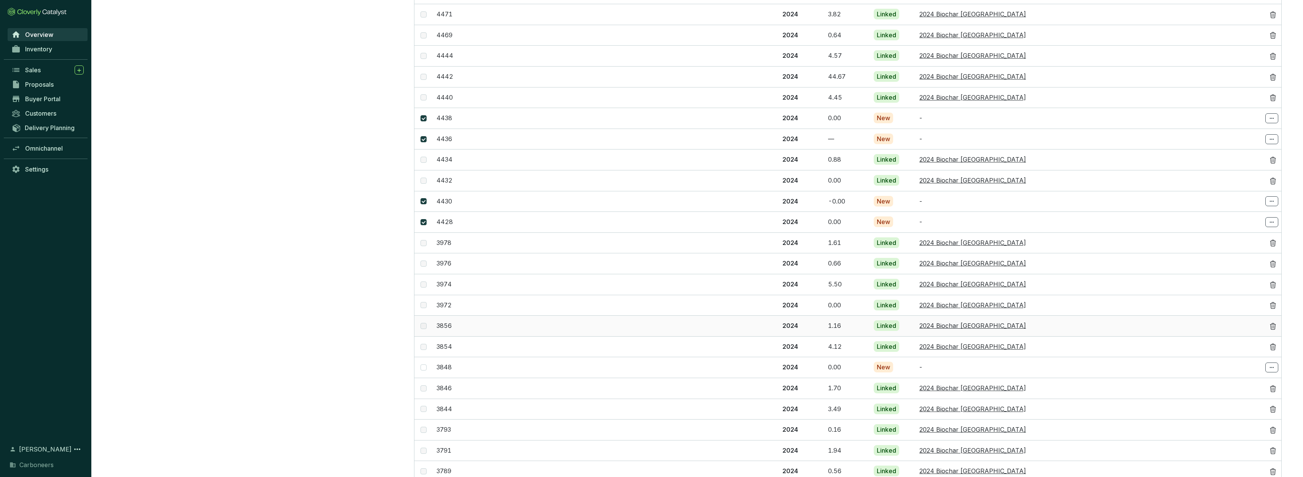
scroll to position [2015, 0]
click at [426, 361] on span at bounding box center [424, 364] width 6 height 6
click at [426, 361] on input "checkbox" at bounding box center [424, 364] width 6 height 6
checkbox input "true"
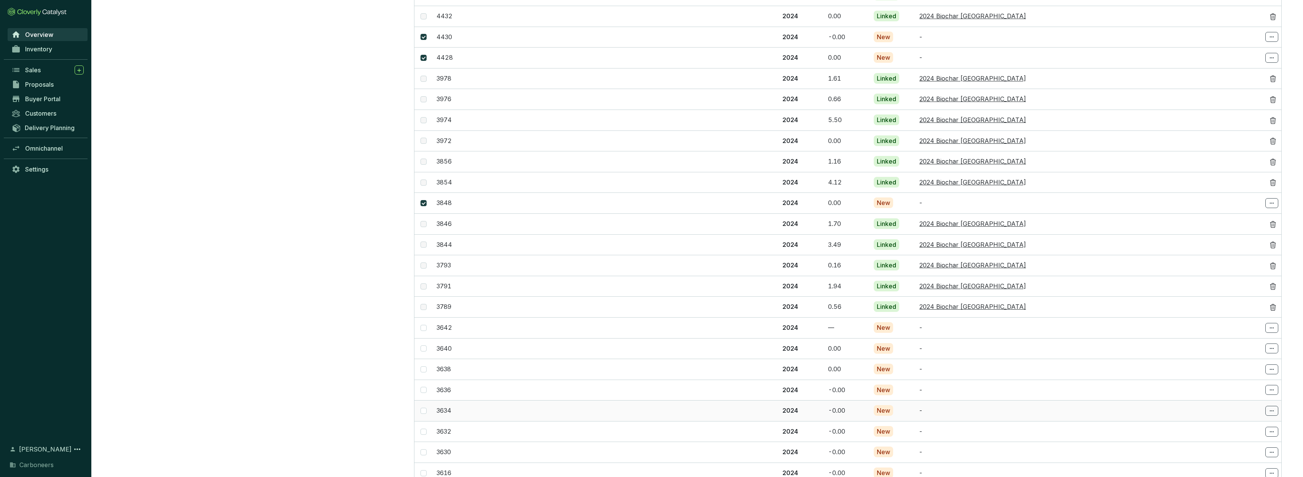
scroll to position [2225, 0]
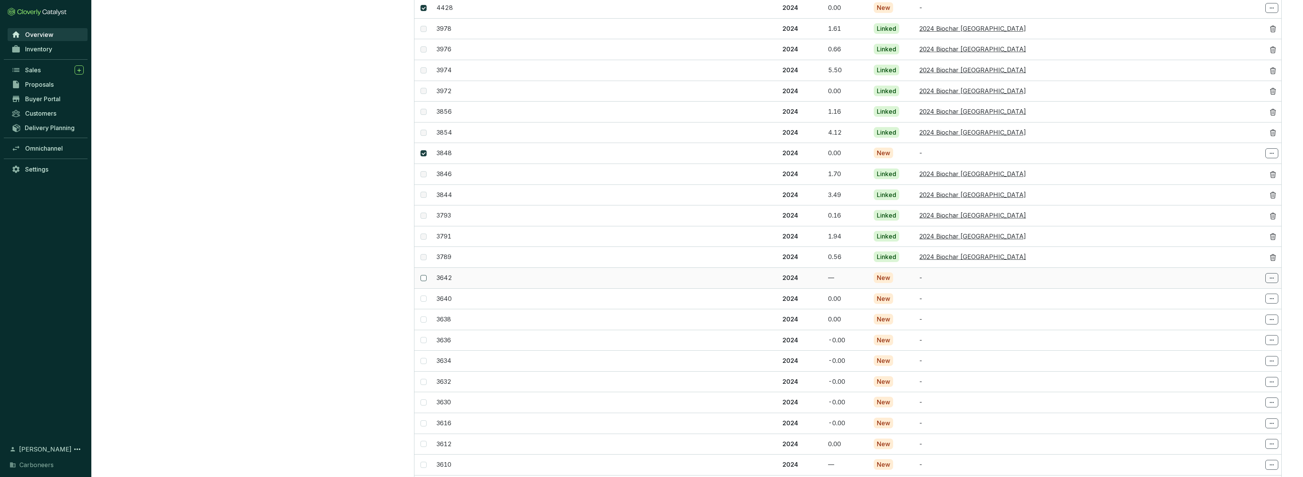
click at [425, 275] on span at bounding box center [424, 278] width 6 height 6
click at [425, 275] on input "checkbox" at bounding box center [424, 278] width 6 height 6
checkbox input "true"
click at [424, 296] on input "checkbox" at bounding box center [424, 299] width 6 height 6
checkbox input "true"
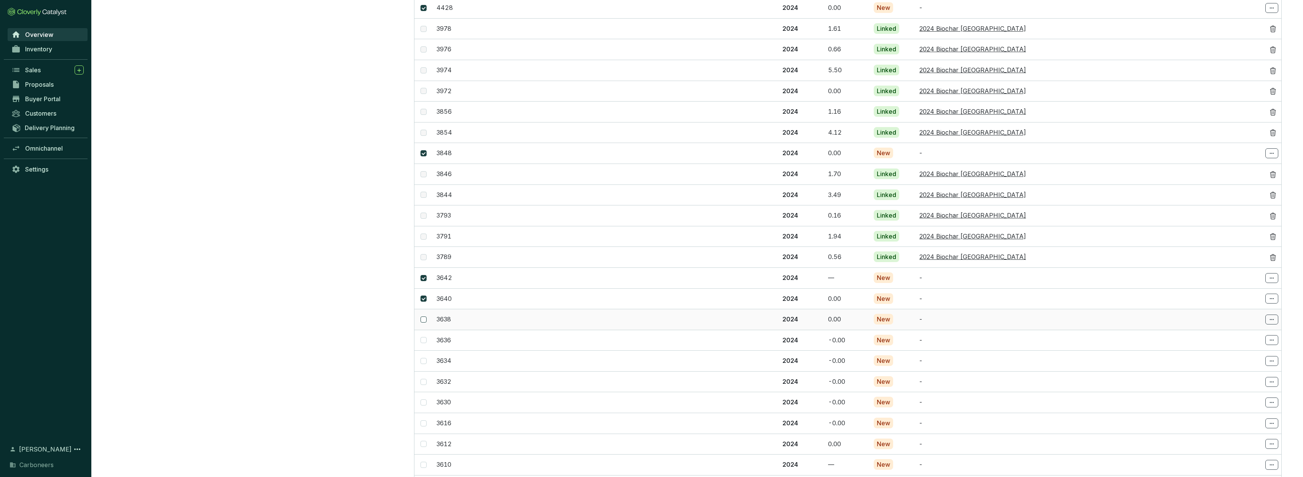
click at [424, 317] on input "checkbox" at bounding box center [424, 320] width 6 height 6
checkbox input "true"
click at [424, 337] on input "checkbox" at bounding box center [424, 340] width 6 height 6
checkbox input "true"
click at [423, 358] on input "checkbox" at bounding box center [424, 361] width 6 height 6
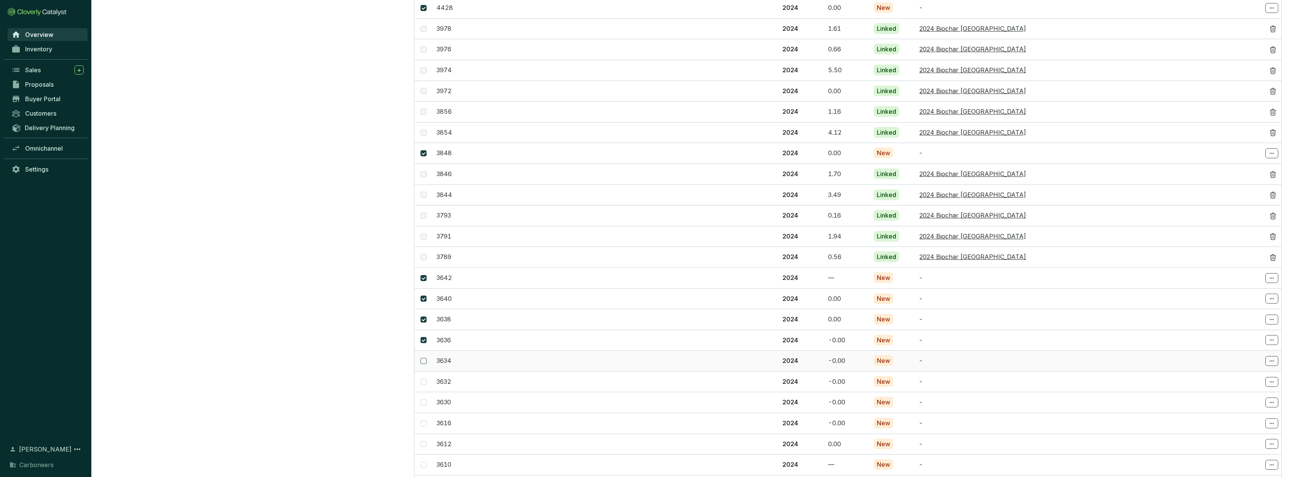
checkbox input "true"
click at [426, 379] on span at bounding box center [424, 382] width 6 height 6
click at [426, 379] on input "checkbox" at bounding box center [424, 382] width 6 height 6
checkbox input "true"
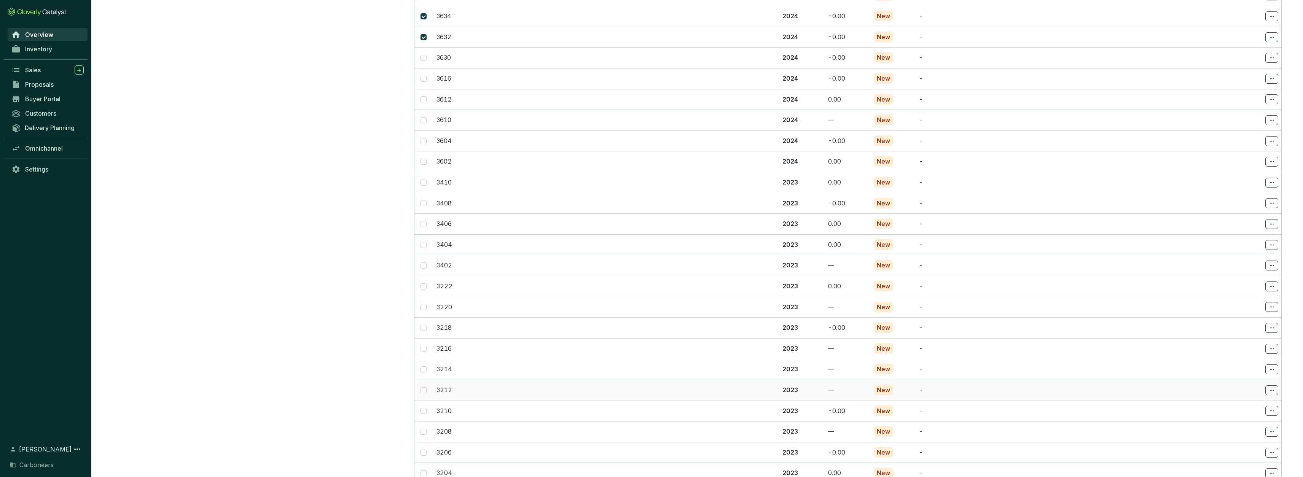
scroll to position [2580, 0]
click at [425, 461] on span at bounding box center [424, 464] width 6 height 6
click at [425, 461] on input "checkbox" at bounding box center [424, 464] width 6 height 6
checkbox input "true"
click at [425, 440] on span at bounding box center [424, 443] width 6 height 6
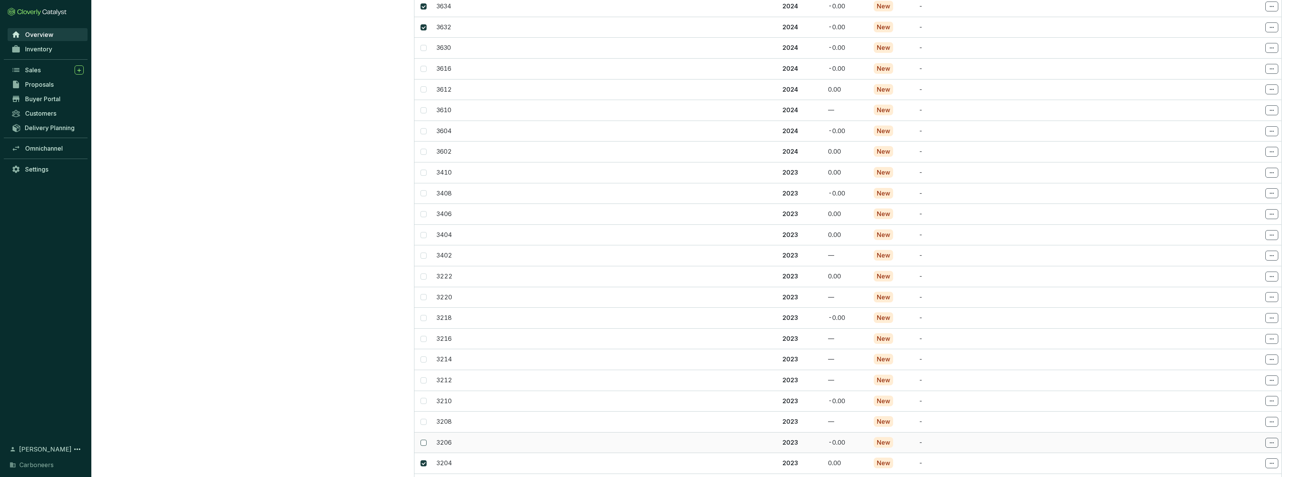
click at [425, 440] on input "checkbox" at bounding box center [424, 443] width 6 height 6
checkbox input "true"
click at [424, 418] on label at bounding box center [424, 422] width 6 height 8
click at [424, 419] on input "checkbox" at bounding box center [424, 422] width 6 height 6
checkbox input "true"
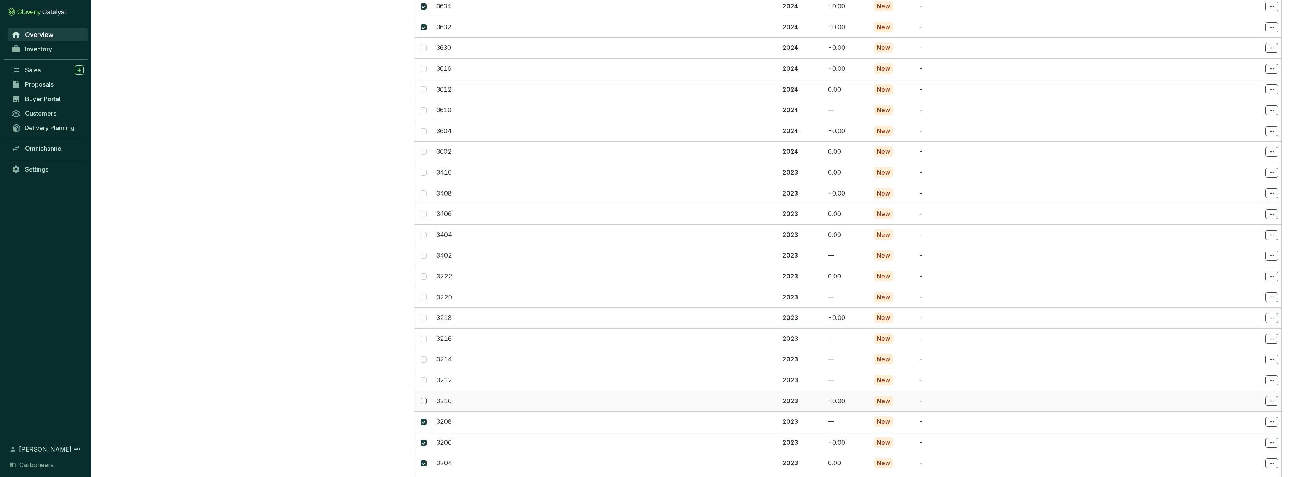
click at [421, 398] on input "checkbox" at bounding box center [424, 401] width 6 height 6
checkbox input "true"
click at [424, 378] on input "checkbox" at bounding box center [424, 381] width 6 height 6
checkbox input "true"
click at [424, 357] on input "checkbox" at bounding box center [424, 360] width 6 height 6
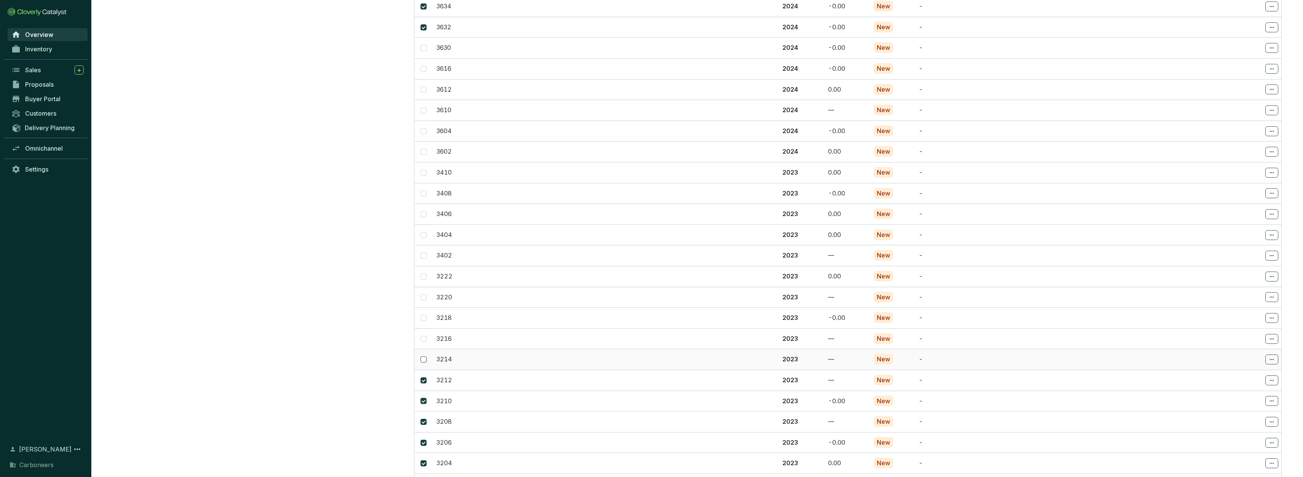
checkbox input "true"
click at [425, 328] on td at bounding box center [424, 338] width 19 height 21
click at [425, 336] on span at bounding box center [424, 339] width 6 height 6
click at [425, 336] on input "checkbox" at bounding box center [424, 339] width 6 height 6
checkbox input "true"
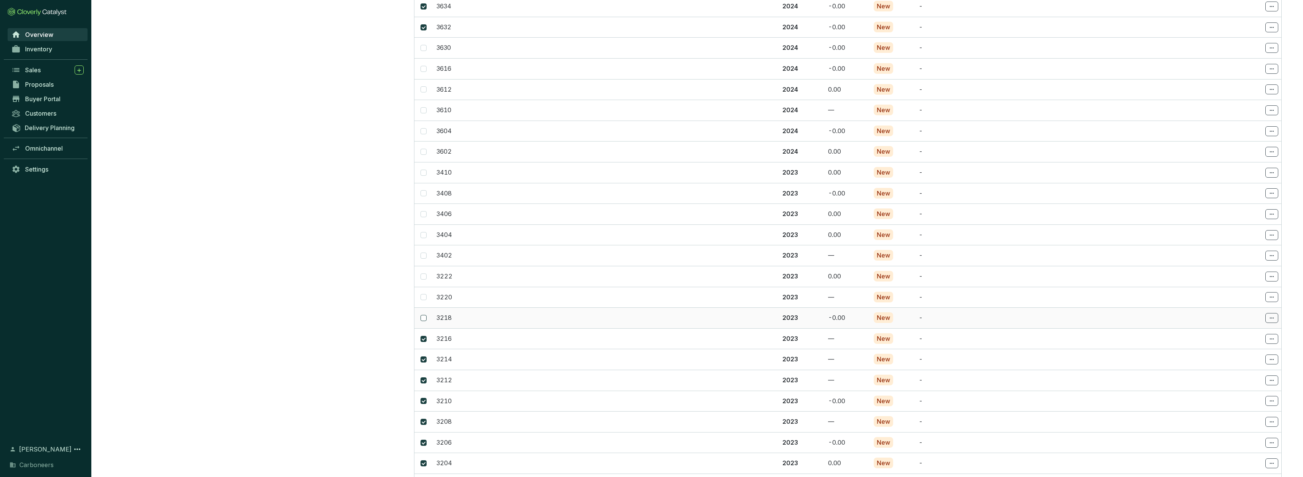
click at [426, 315] on span at bounding box center [424, 318] width 6 height 6
click at [426, 315] on input "checkbox" at bounding box center [424, 318] width 6 height 6
checkbox input "true"
click at [426, 294] on span at bounding box center [424, 297] width 6 height 6
click at [426, 294] on input "checkbox" at bounding box center [424, 297] width 6 height 6
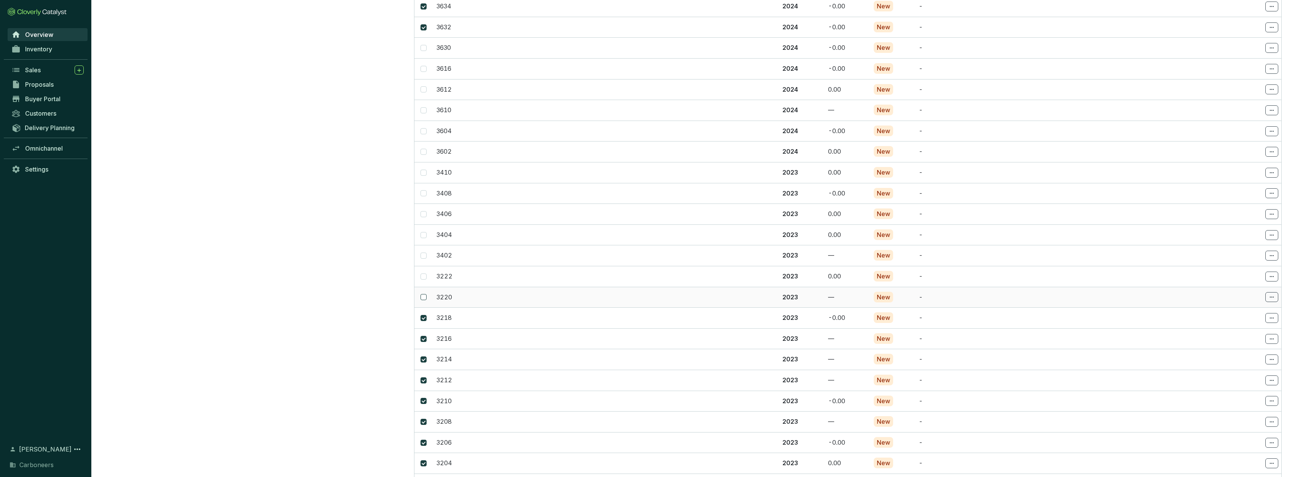
checkbox input "true"
click at [424, 274] on span at bounding box center [424, 277] width 6 height 6
click at [424, 274] on input "checkbox" at bounding box center [424, 277] width 6 height 6
checkbox input "true"
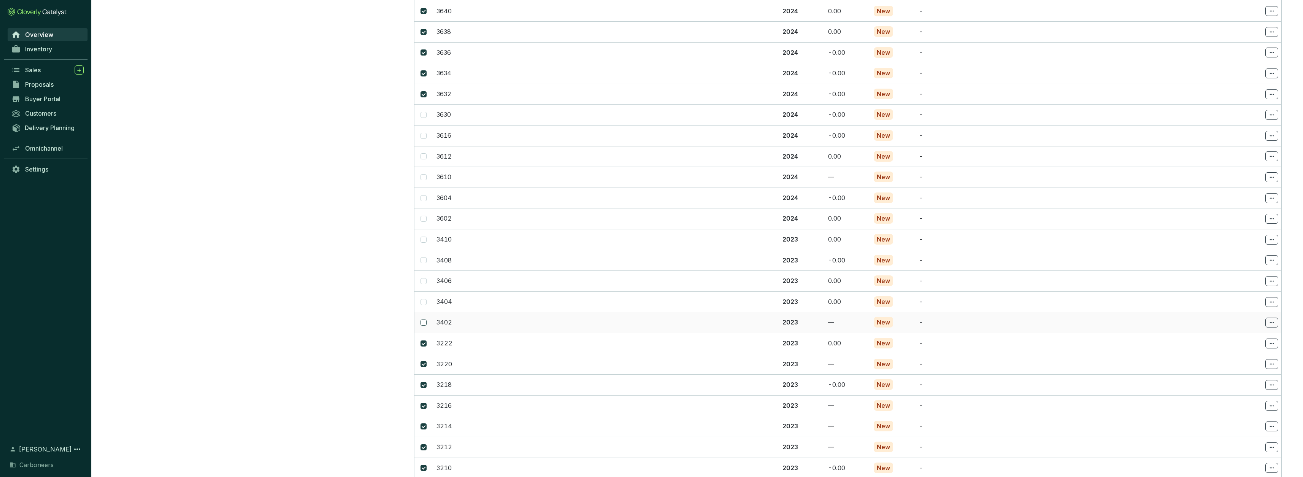
click at [422, 320] on input "checkbox" at bounding box center [424, 323] width 6 height 6
checkbox input "true"
click at [424, 299] on input "checkbox" at bounding box center [424, 302] width 6 height 6
checkbox input "true"
click at [424, 278] on span at bounding box center [424, 281] width 6 height 6
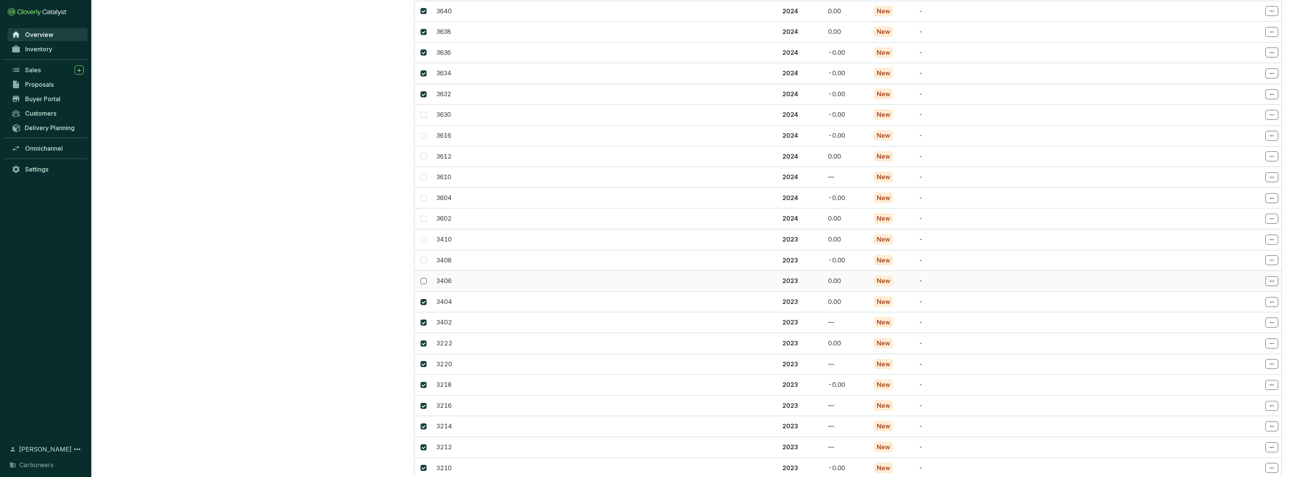
click at [424, 278] on input "checkbox" at bounding box center [424, 281] width 6 height 6
checkbox input "true"
click at [426, 257] on span at bounding box center [424, 260] width 6 height 6
click at [426, 257] on input "checkbox" at bounding box center [424, 260] width 6 height 6
checkbox input "true"
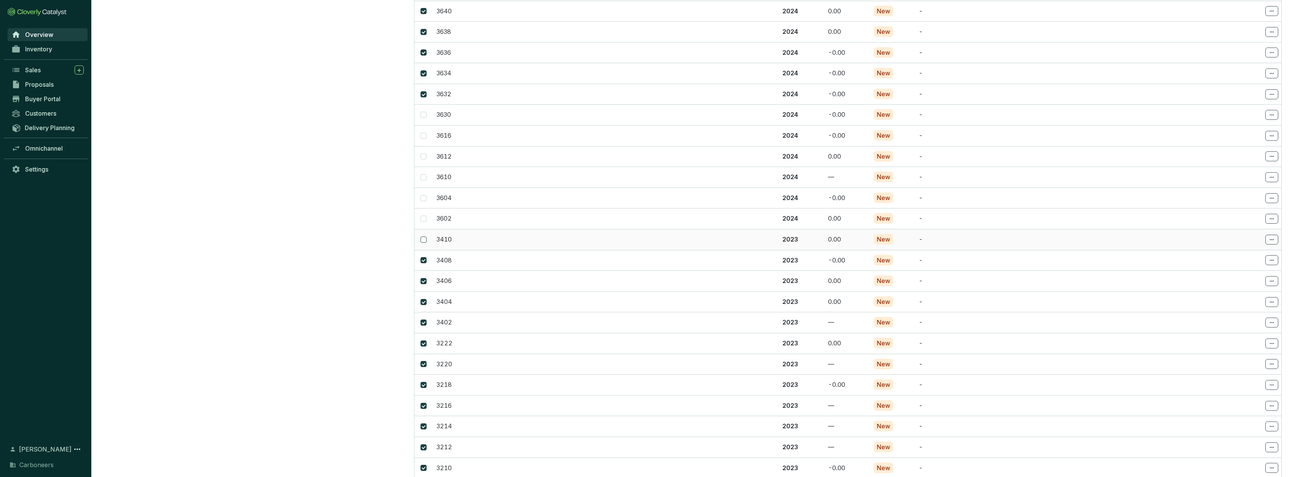
click at [426, 237] on span at bounding box center [424, 240] width 6 height 6
click at [426, 237] on input "checkbox" at bounding box center [424, 240] width 6 height 6
checkbox input "true"
click at [425, 216] on span at bounding box center [424, 219] width 6 height 6
click at [425, 216] on input "checkbox" at bounding box center [424, 219] width 6 height 6
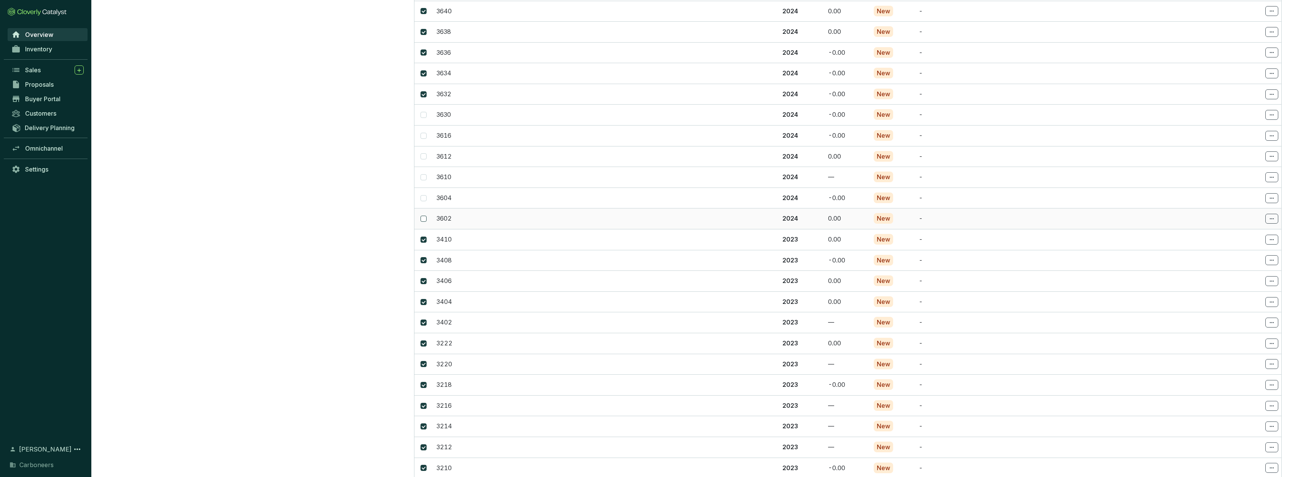
checkbox input "true"
click at [426, 195] on span at bounding box center [424, 198] width 6 height 6
click at [426, 195] on input "checkbox" at bounding box center [424, 198] width 6 height 6
checkbox input "true"
click at [423, 174] on input "checkbox" at bounding box center [424, 177] width 6 height 6
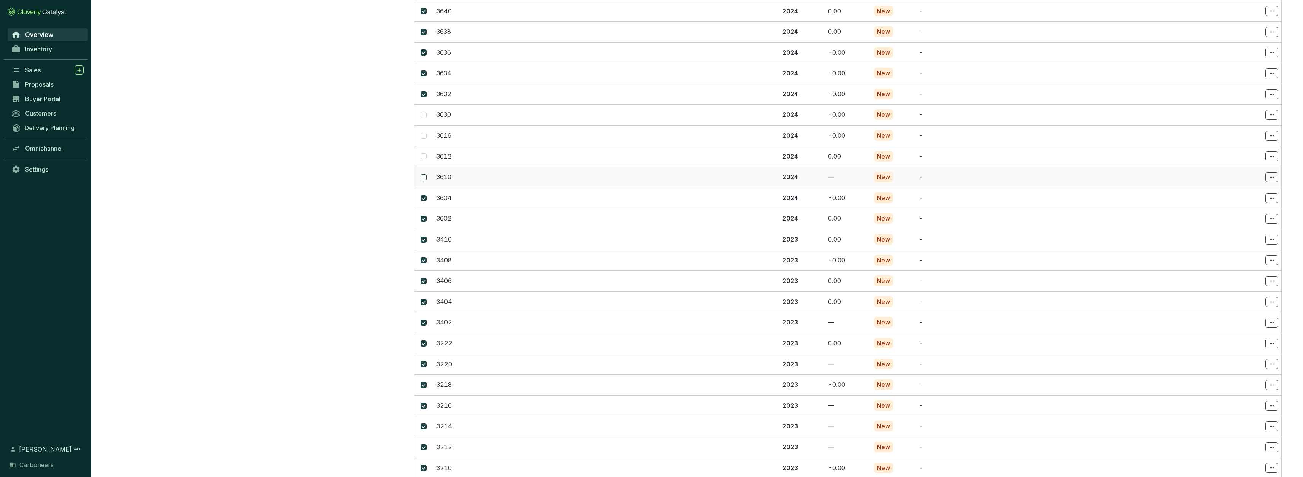
checkbox input "true"
click at [424, 153] on span at bounding box center [424, 156] width 6 height 6
click at [424, 153] on input "checkbox" at bounding box center [424, 156] width 6 height 6
checkbox input "true"
drag, startPoint x: 423, startPoint y: 110, endPoint x: 423, endPoint y: 96, distance: 14.1
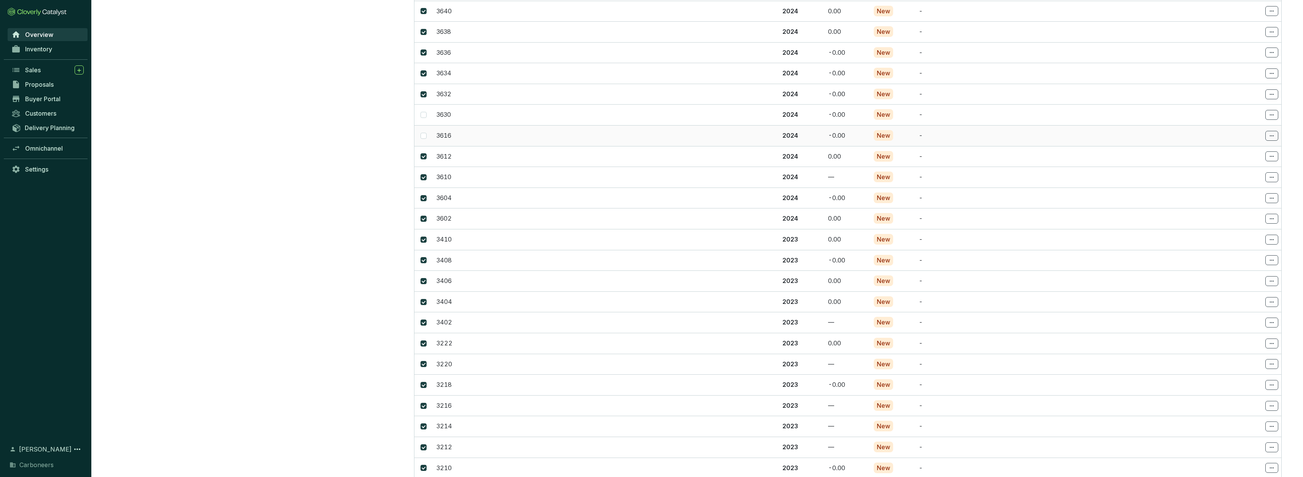
click at [424, 133] on input "checkbox" at bounding box center [424, 136] width 6 height 6
checkbox input "true"
click at [425, 111] on label at bounding box center [424, 115] width 6 height 8
click at [425, 112] on input "checkbox" at bounding box center [424, 115] width 6 height 6
checkbox input "true"
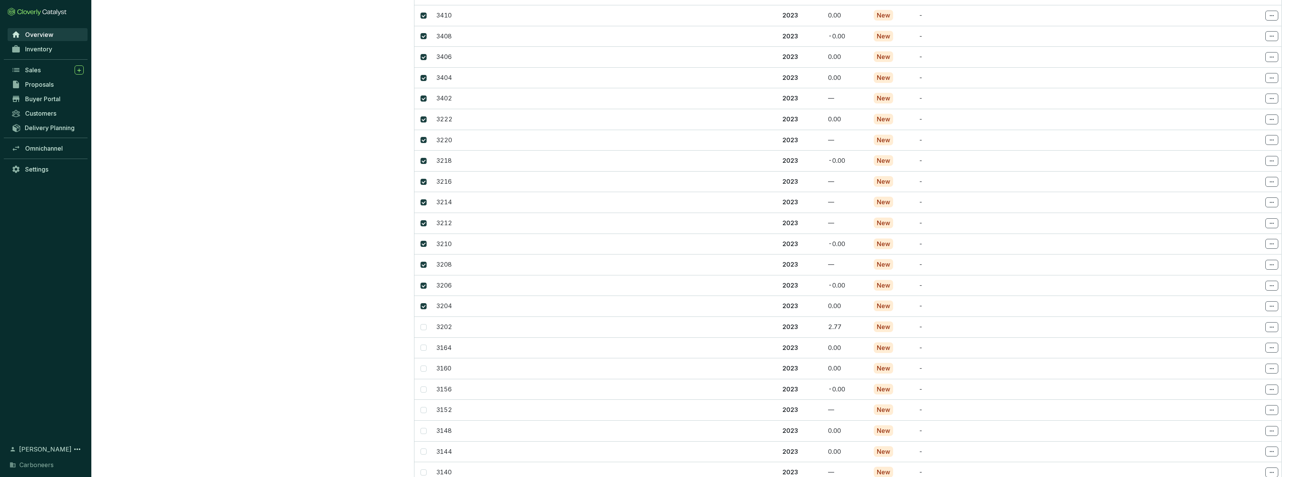
scroll to position [2739, 0]
click at [422, 343] on input "checkbox" at bounding box center [424, 346] width 6 height 6
checkbox input "true"
click at [425, 364] on span at bounding box center [424, 367] width 6 height 6
click at [425, 364] on input "checkbox" at bounding box center [424, 367] width 6 height 6
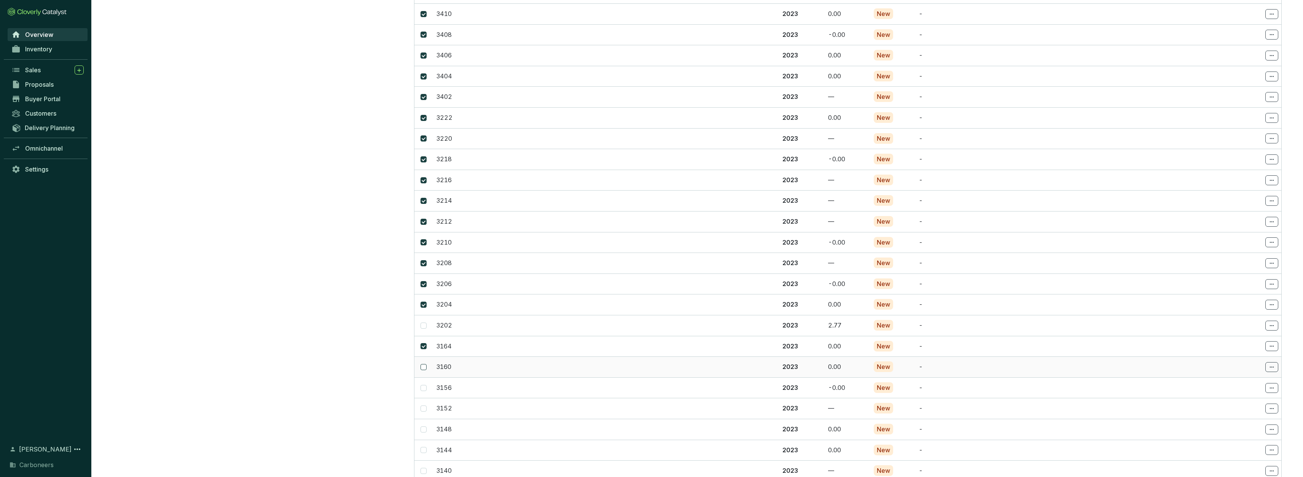
checkbox input "true"
click at [424, 385] on input "checkbox" at bounding box center [424, 388] width 6 height 6
checkbox input "true"
click at [424, 129] on input "checkbox" at bounding box center [424, 132] width 6 height 6
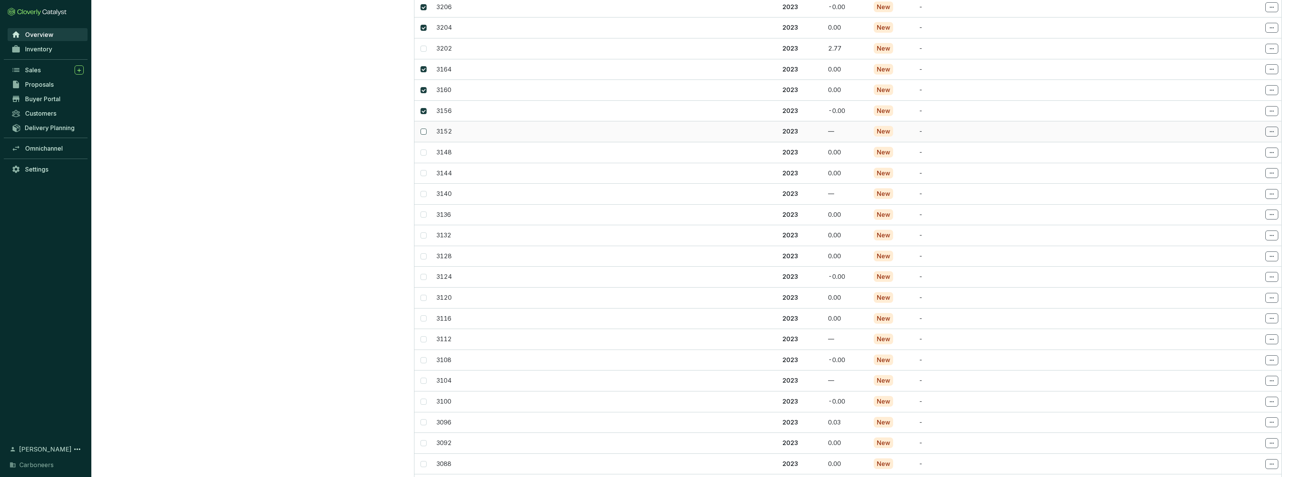
checkbox input "true"
click at [424, 150] on input "checkbox" at bounding box center [424, 153] width 6 height 6
checkbox input "true"
click at [426, 170] on span at bounding box center [424, 173] width 6 height 6
click at [426, 170] on input "checkbox" at bounding box center [424, 173] width 6 height 6
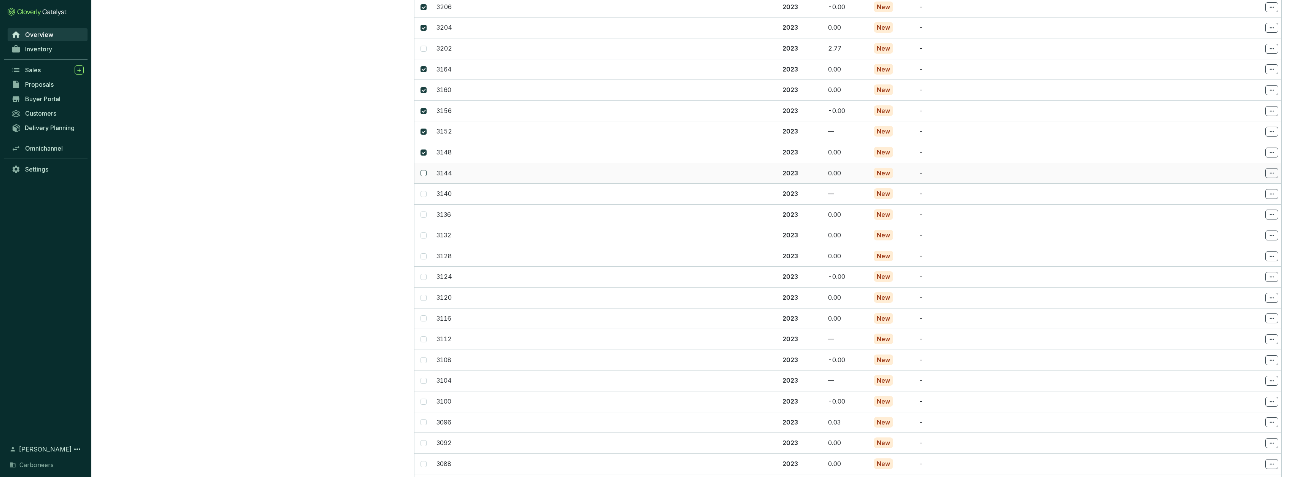
checkbox input "true"
click at [425, 191] on input "checkbox" at bounding box center [424, 194] width 6 height 6
checkbox input "true"
click at [426, 212] on span at bounding box center [424, 215] width 6 height 6
click at [426, 212] on input "checkbox" at bounding box center [424, 215] width 6 height 6
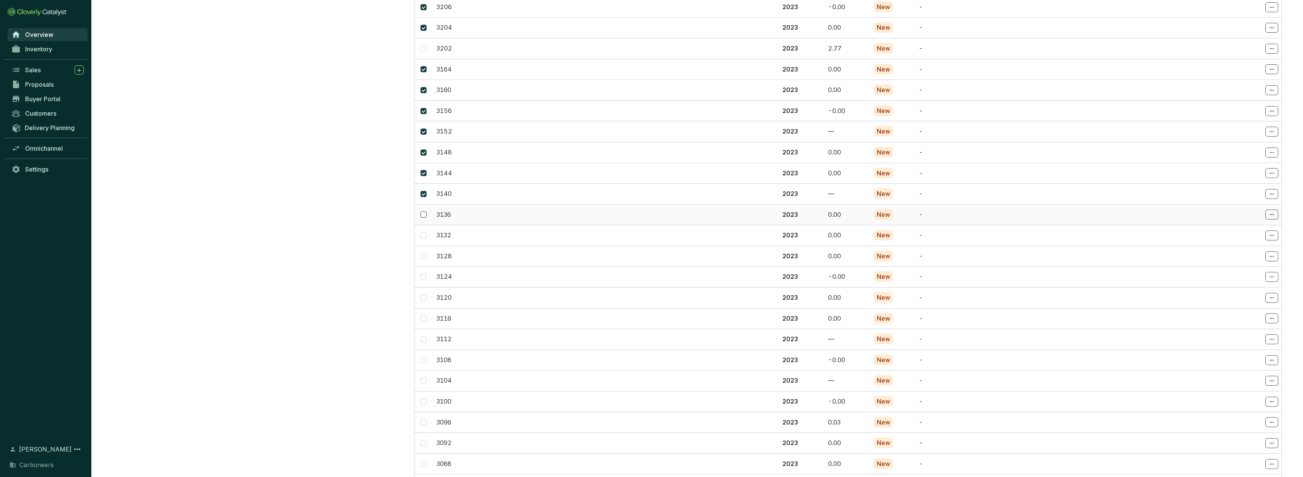
checkbox input "true"
click at [425, 233] on input "checkbox" at bounding box center [424, 236] width 6 height 6
checkbox input "true"
click at [424, 254] on span at bounding box center [424, 257] width 6 height 6
click at [424, 254] on input "checkbox" at bounding box center [424, 257] width 6 height 6
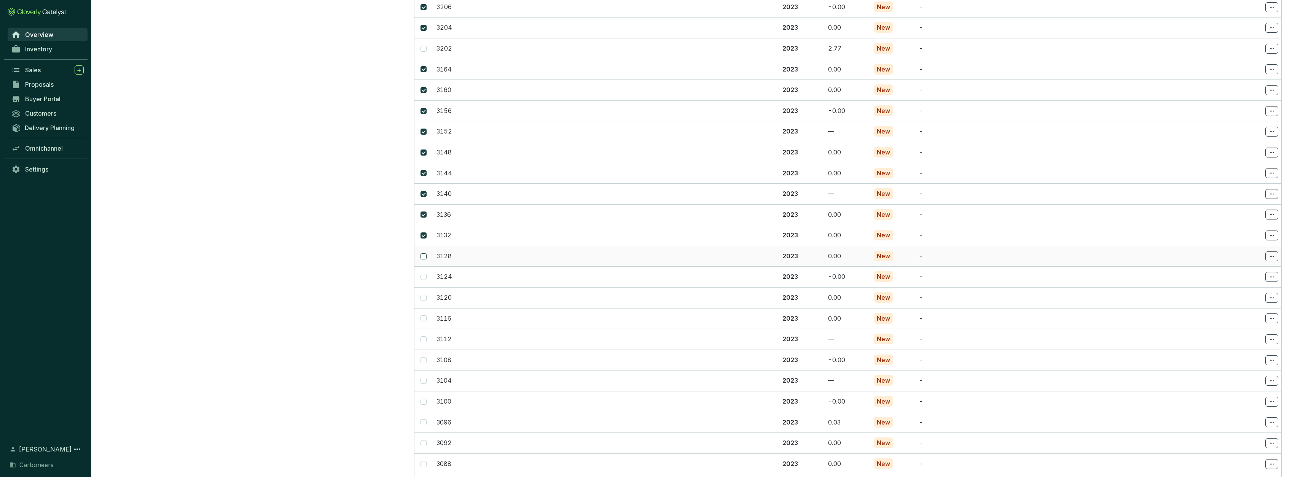
checkbox input "true"
click at [426, 274] on span at bounding box center [424, 277] width 6 height 6
click at [426, 274] on input "checkbox" at bounding box center [424, 277] width 6 height 6
checkbox input "true"
click at [425, 295] on input "checkbox" at bounding box center [424, 298] width 6 height 6
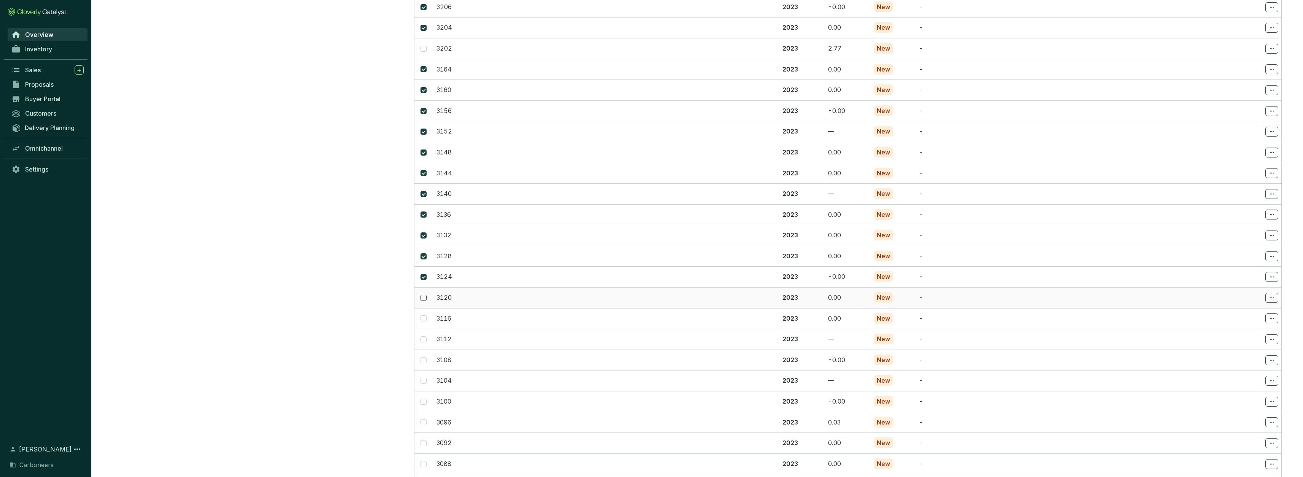
checkbox input "true"
click at [425, 315] on label at bounding box center [424, 319] width 6 height 8
click at [425, 316] on input "checkbox" at bounding box center [424, 319] width 6 height 6
checkbox input "true"
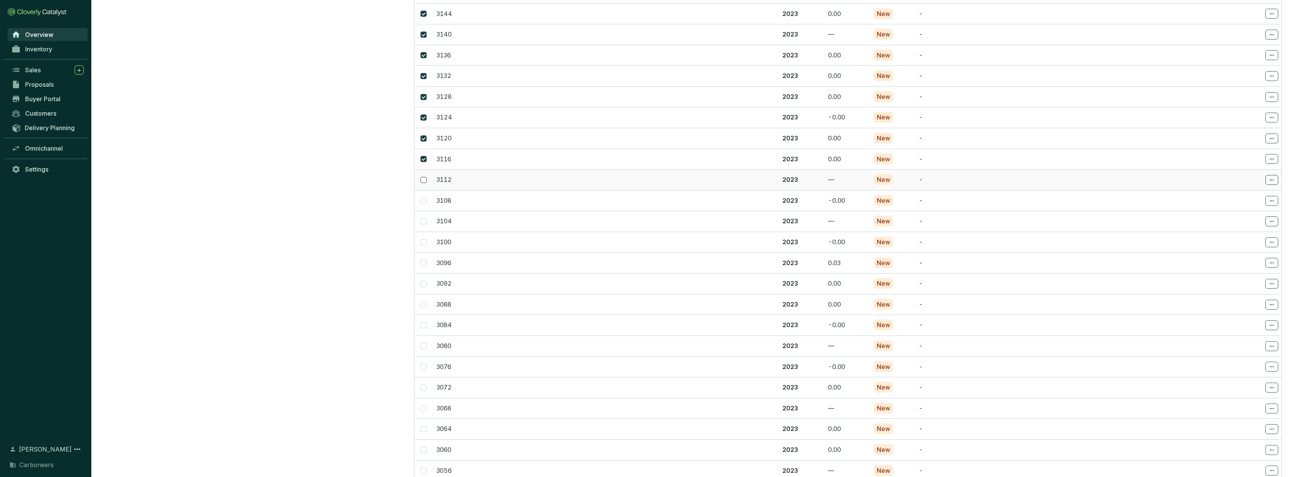
click at [426, 177] on span at bounding box center [424, 180] width 6 height 6
click at [426, 177] on input "checkbox" at bounding box center [424, 180] width 6 height 6
checkbox input "true"
click at [425, 198] on span at bounding box center [424, 201] width 6 height 6
click at [425, 198] on input "checkbox" at bounding box center [424, 201] width 6 height 6
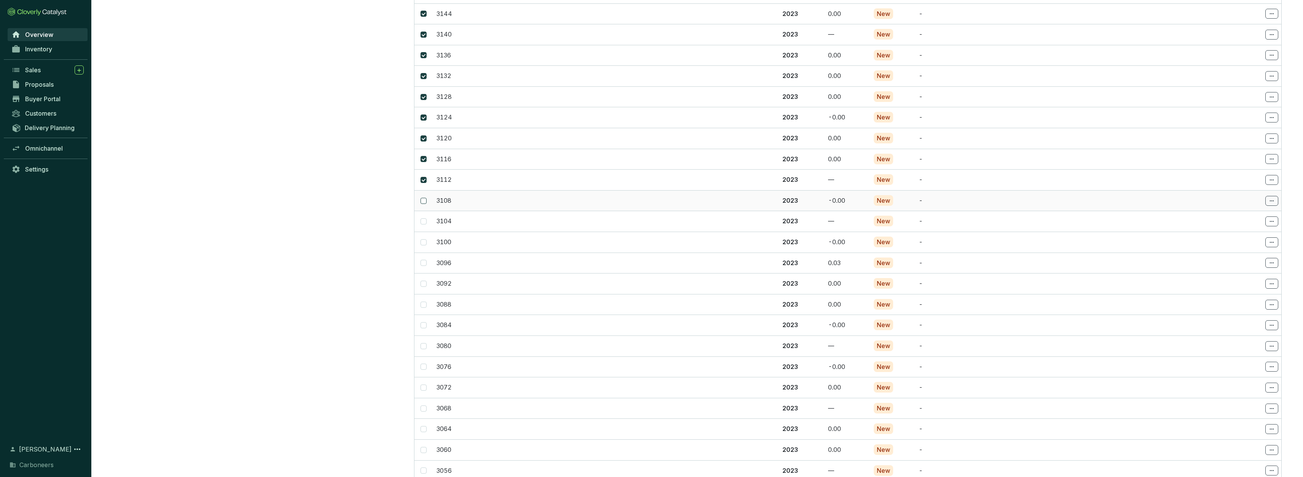
checkbox input "true"
click at [425, 218] on span at bounding box center [424, 221] width 6 height 6
click at [425, 218] on input "checkbox" at bounding box center [424, 221] width 6 height 6
checkbox input "true"
click at [425, 239] on input "checkbox" at bounding box center [424, 242] width 6 height 6
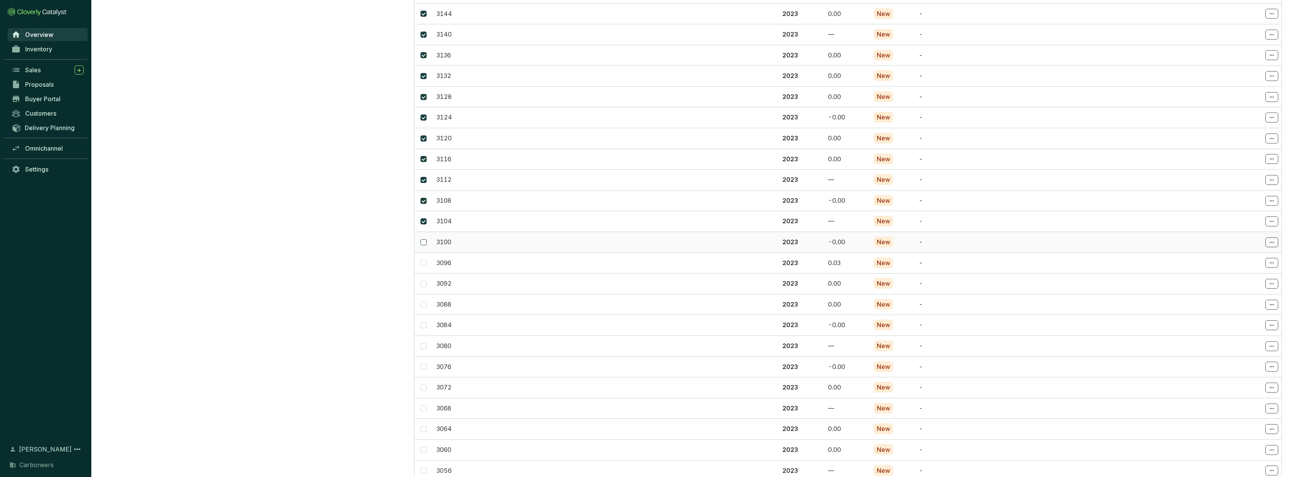
checkbox input "true"
click at [423, 260] on span at bounding box center [424, 263] width 6 height 6
click at [423, 260] on input "checkbox" at bounding box center [424, 263] width 6 height 6
checkbox input "true"
click at [426, 281] on span at bounding box center [424, 284] width 6 height 6
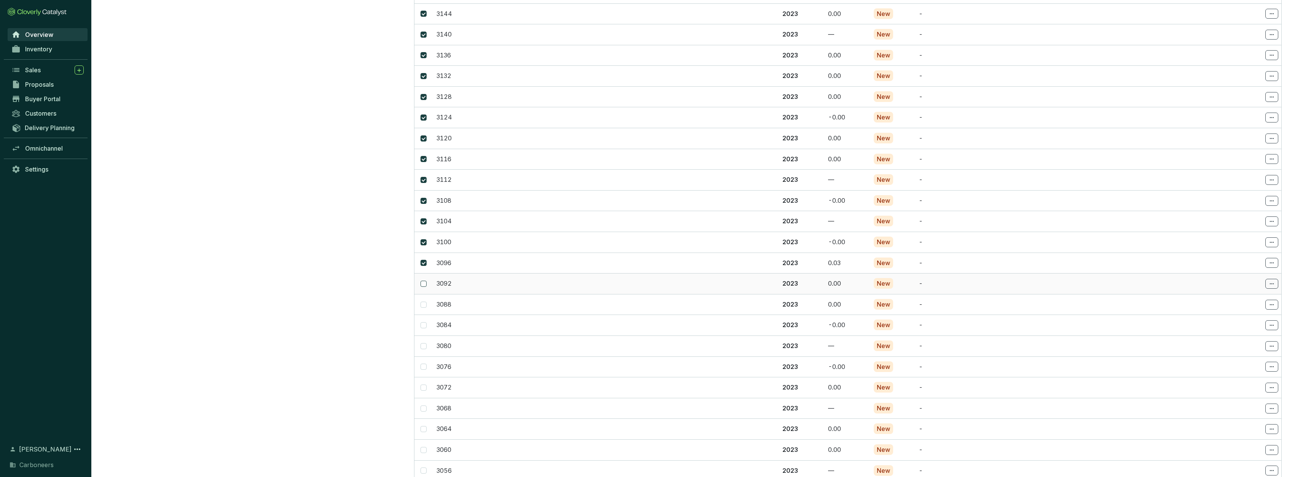
click at [426, 281] on input "checkbox" at bounding box center [424, 284] width 6 height 6
checkbox input "true"
click at [424, 302] on input "checkbox" at bounding box center [424, 305] width 6 height 6
checkbox input "true"
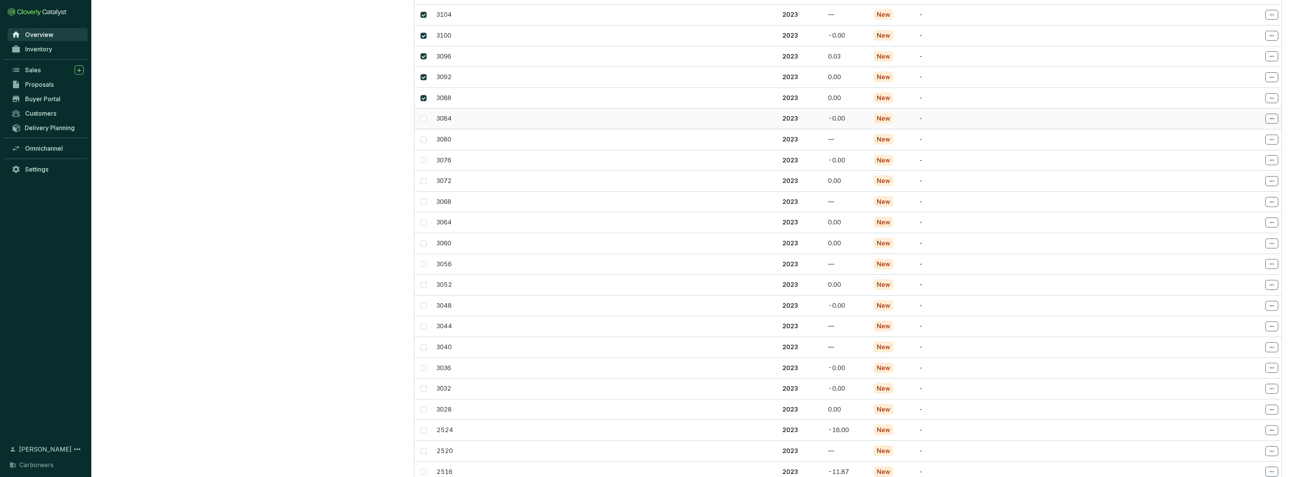
click at [424, 116] on span at bounding box center [424, 119] width 6 height 6
click at [424, 116] on input "checkbox" at bounding box center [424, 119] width 6 height 6
checkbox input "true"
click at [424, 137] on span at bounding box center [424, 140] width 6 height 6
click at [424, 137] on input "checkbox" at bounding box center [424, 140] width 6 height 6
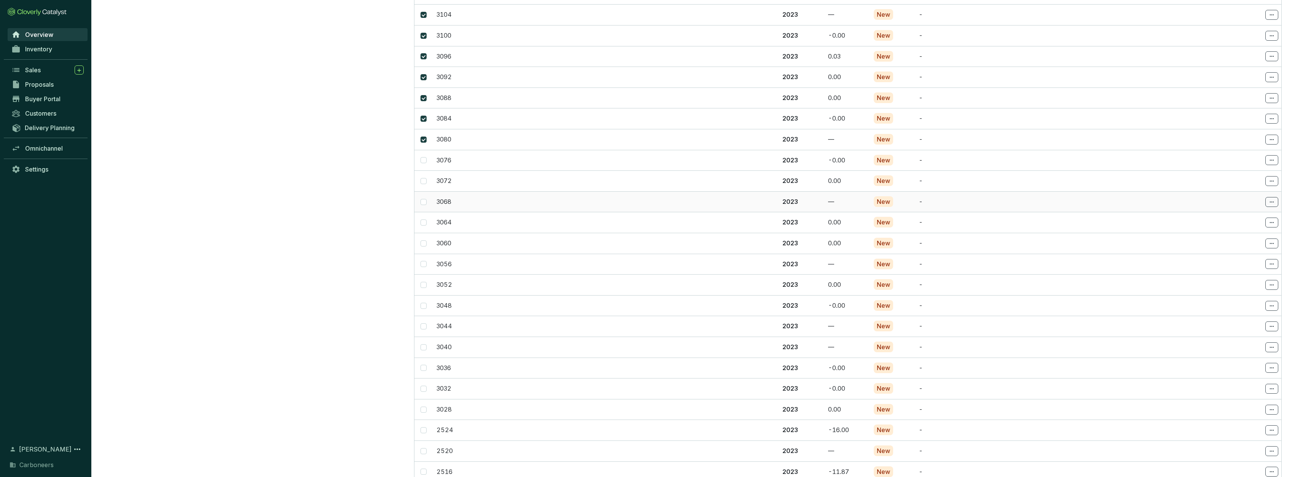
scroll to position [3380, 0]
click at [1276, 136] on span at bounding box center [1272, 141] width 13 height 10
click at [1252, 127] on p "Select batch" at bounding box center [1241, 122] width 67 height 13
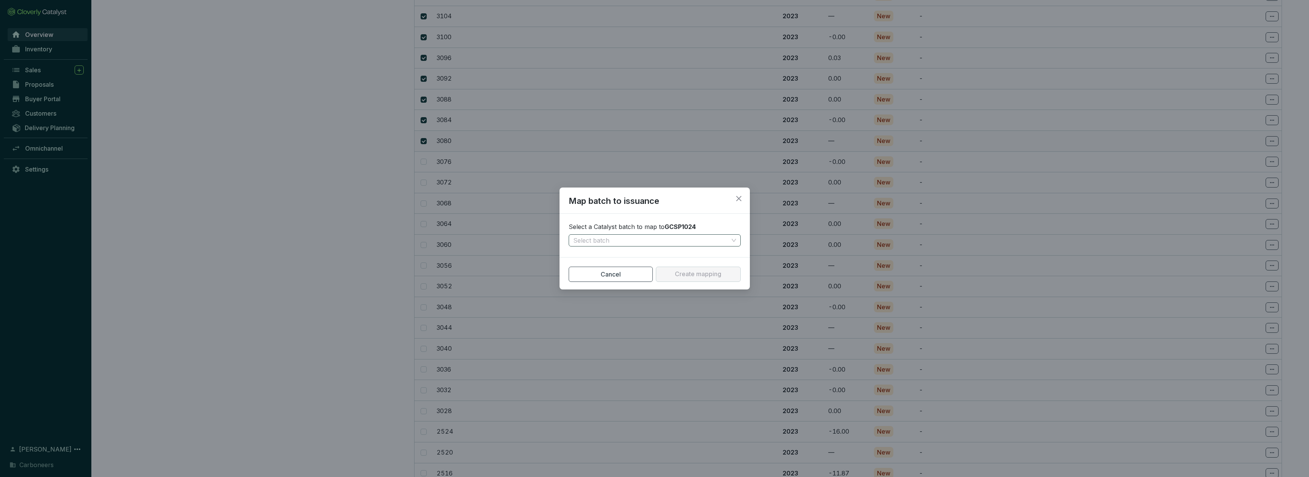
click at [726, 240] on input "search" at bounding box center [650, 240] width 155 height 11
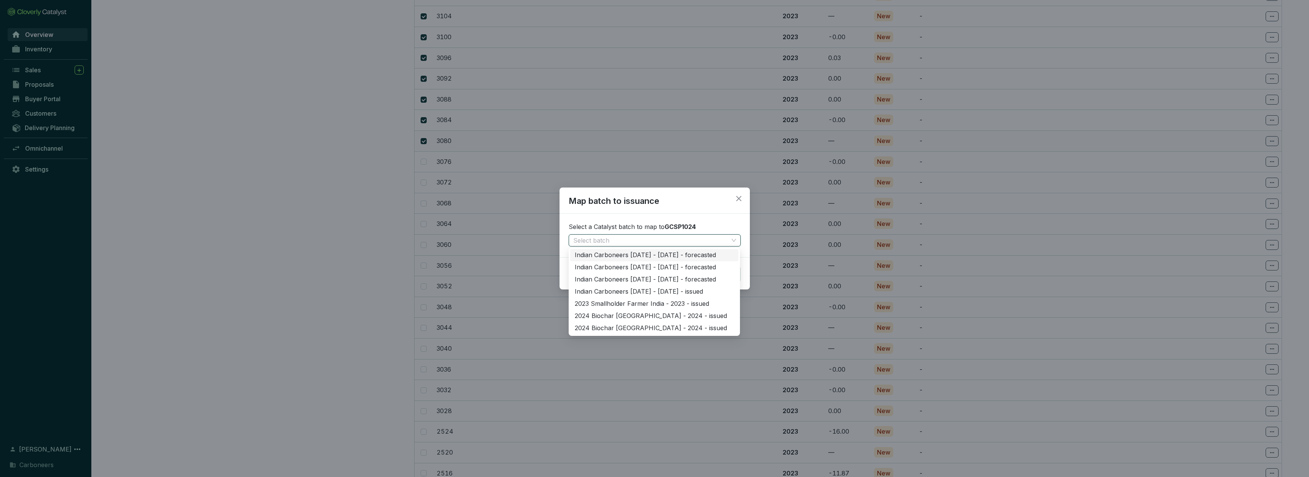
click at [726, 239] on input "search" at bounding box center [650, 240] width 155 height 11
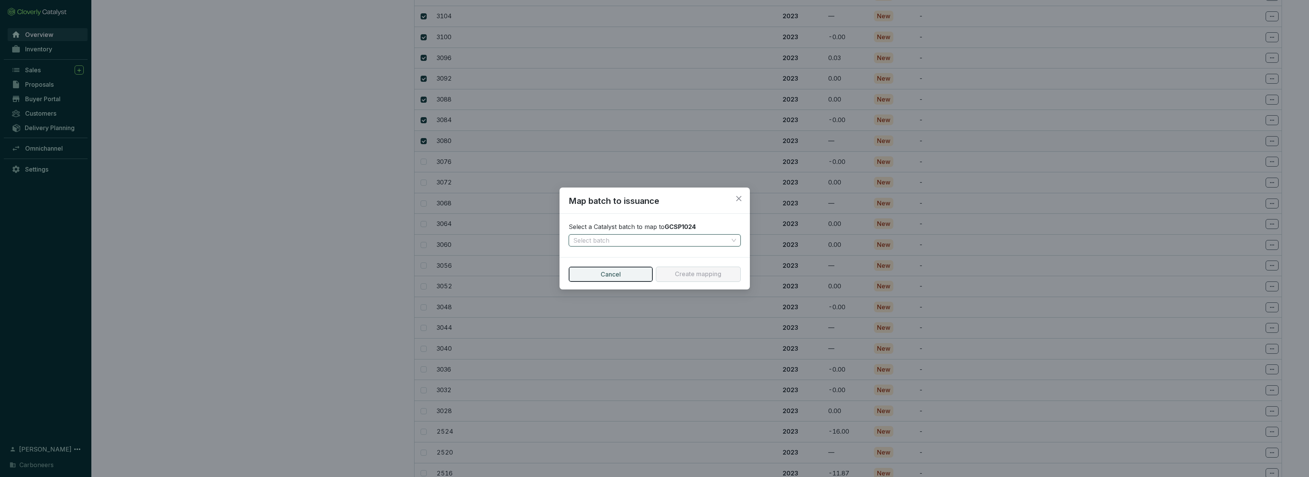
click at [604, 270] on span "Cancel" at bounding box center [611, 274] width 20 height 9
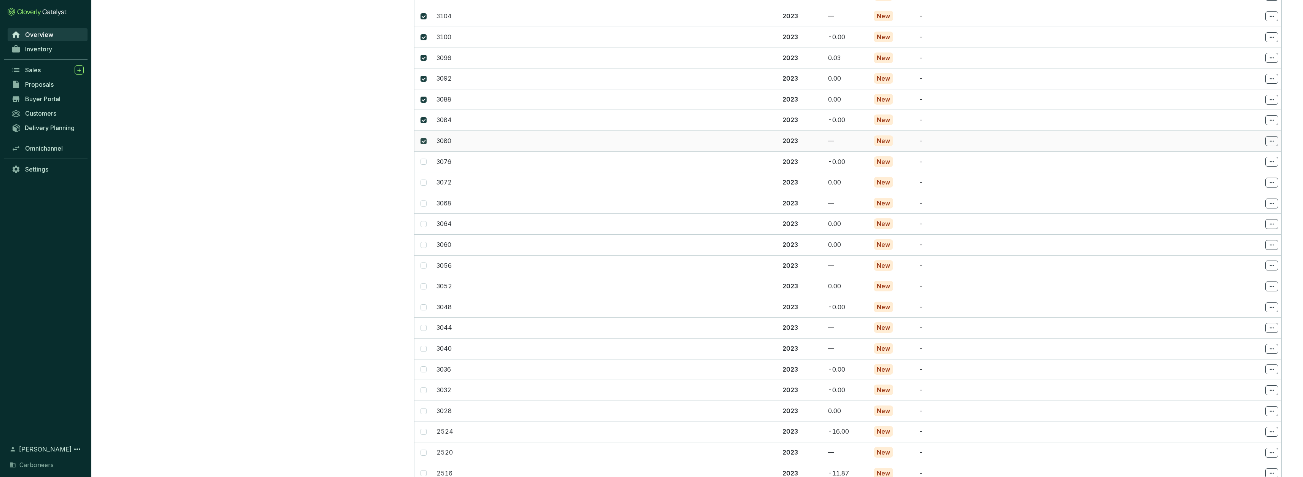
click at [423, 138] on input "checkbox" at bounding box center [424, 141] width 6 height 6
click at [424, 138] on span at bounding box center [424, 141] width 6 height 6
click at [424, 138] on input "checkbox" at bounding box center [424, 141] width 6 height 6
checkbox input "true"
click at [424, 159] on input "checkbox" at bounding box center [424, 162] width 6 height 6
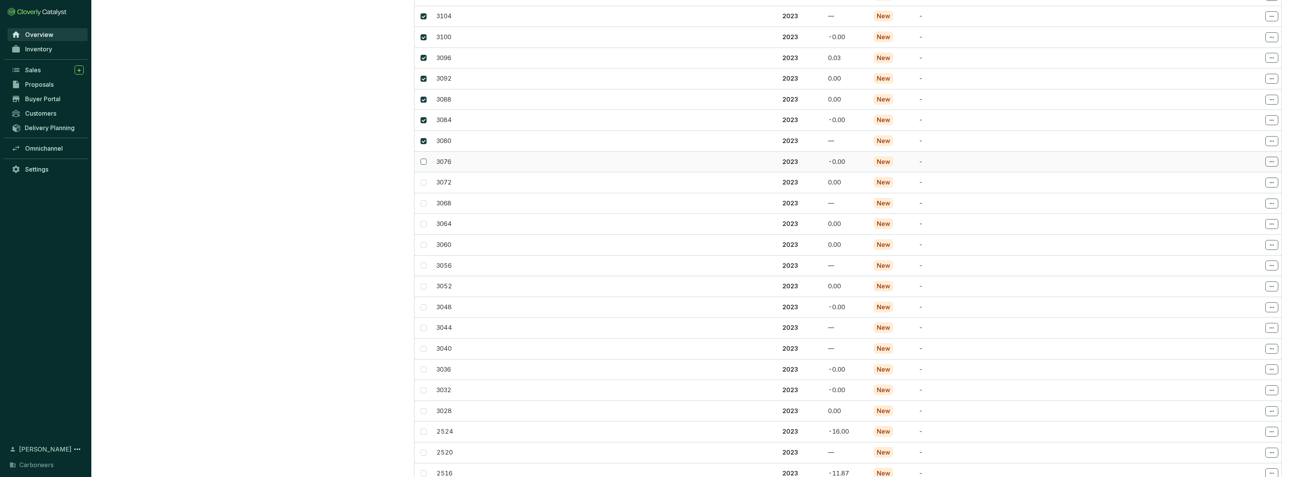
checkbox input "true"
click at [424, 180] on input "checkbox" at bounding box center [424, 183] width 6 height 6
checkbox input "true"
click at [424, 201] on input "checkbox" at bounding box center [424, 204] width 6 height 6
checkbox input "true"
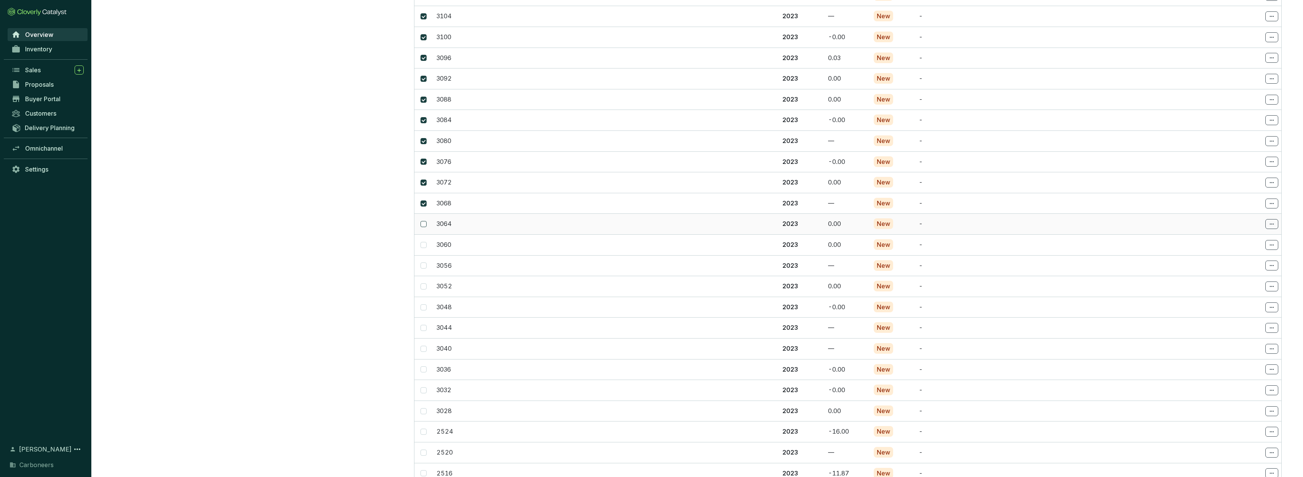
click at [423, 221] on input "checkbox" at bounding box center [424, 224] width 6 height 6
checkbox input "true"
click at [424, 234] on td at bounding box center [424, 244] width 19 height 21
click at [424, 242] on input "checkbox" at bounding box center [424, 245] width 6 height 6
checkbox input "true"
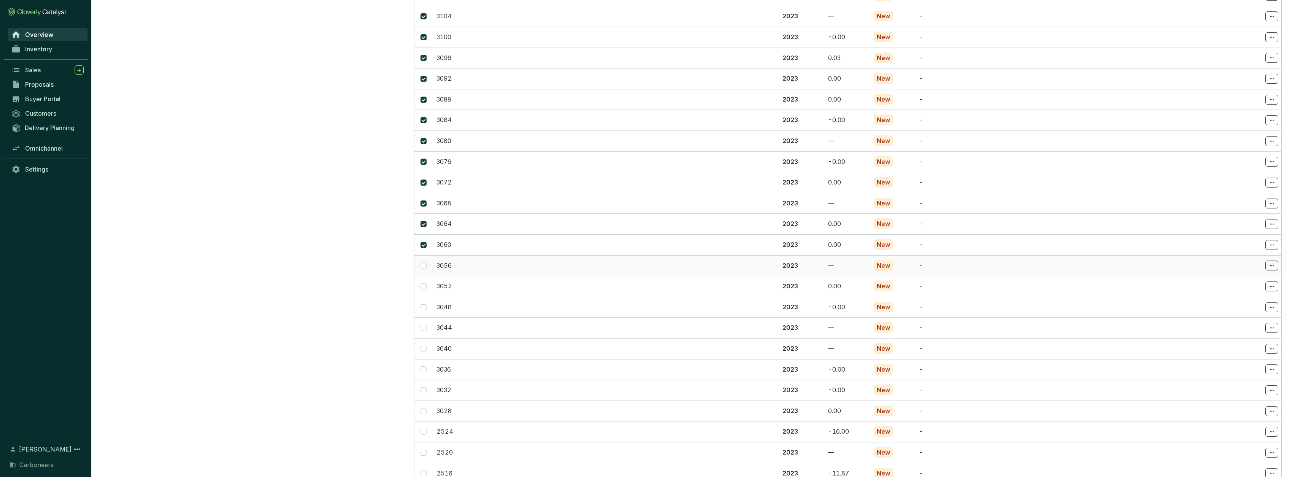
click at [427, 255] on td at bounding box center [424, 265] width 19 height 21
click at [425, 263] on span at bounding box center [424, 266] width 6 height 6
click at [425, 263] on input "checkbox" at bounding box center [424, 266] width 6 height 6
checkbox input "true"
click at [426, 284] on span at bounding box center [424, 287] width 6 height 6
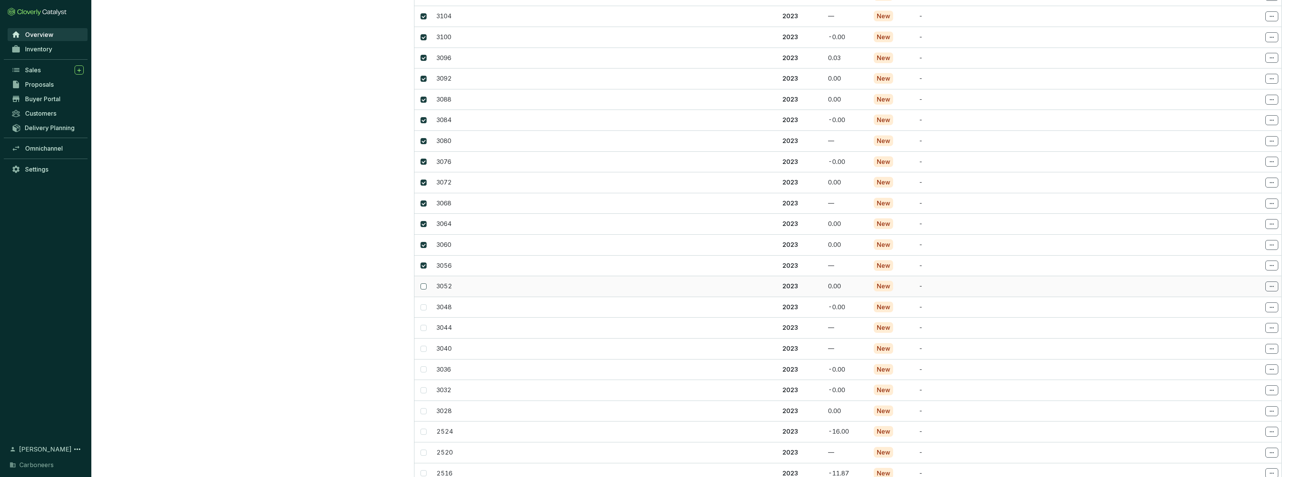
click at [426, 284] on input "checkbox" at bounding box center [424, 287] width 6 height 6
checkbox input "true"
click at [424, 305] on span at bounding box center [424, 308] width 6 height 6
click at [424, 305] on input "checkbox" at bounding box center [424, 308] width 6 height 6
checkbox input "true"
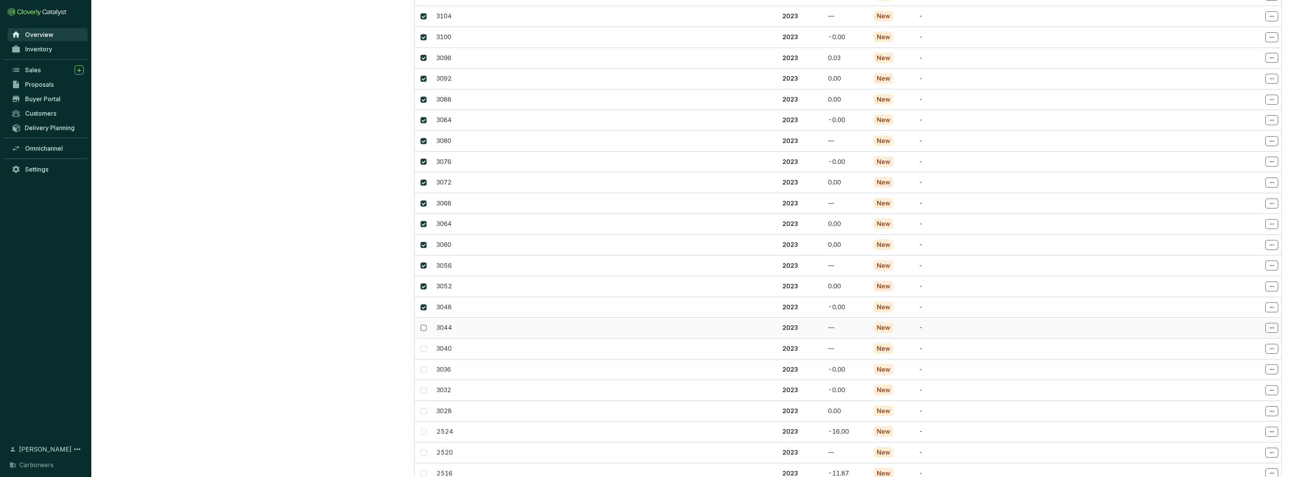
click at [424, 325] on span at bounding box center [424, 328] width 6 height 6
click at [424, 325] on input "checkbox" at bounding box center [424, 328] width 6 height 6
checkbox input "true"
drag, startPoint x: 424, startPoint y: 311, endPoint x: 432, endPoint y: 313, distance: 7.8
click at [424, 346] on input "checkbox" at bounding box center [424, 349] width 6 height 6
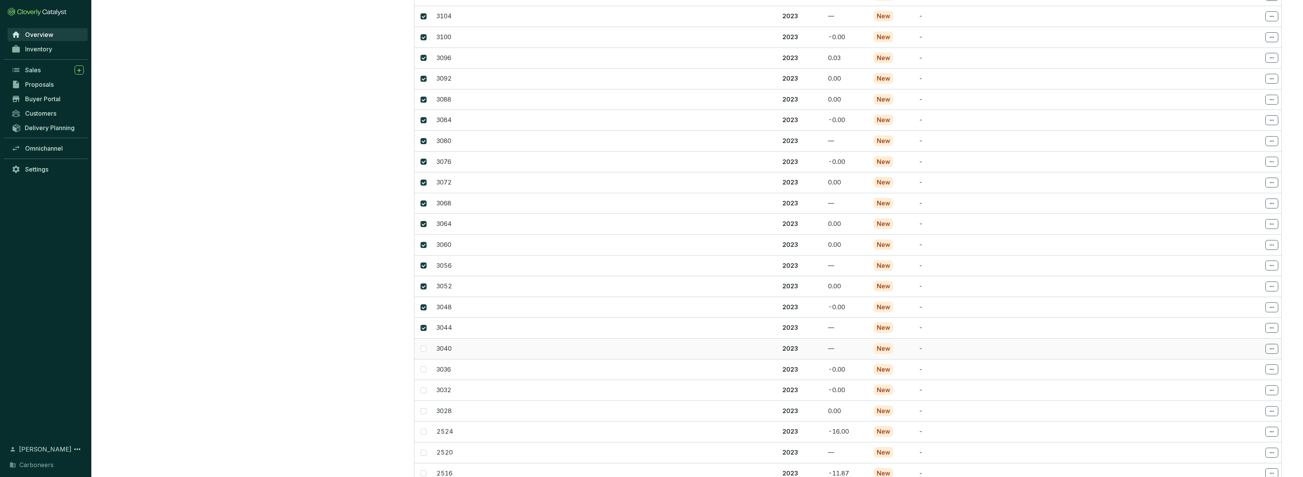
checkbox input "true"
click at [427, 316] on td at bounding box center [424, 326] width 19 height 21
click at [424, 316] on td at bounding box center [424, 326] width 19 height 21
click at [424, 323] on span at bounding box center [424, 326] width 6 height 6
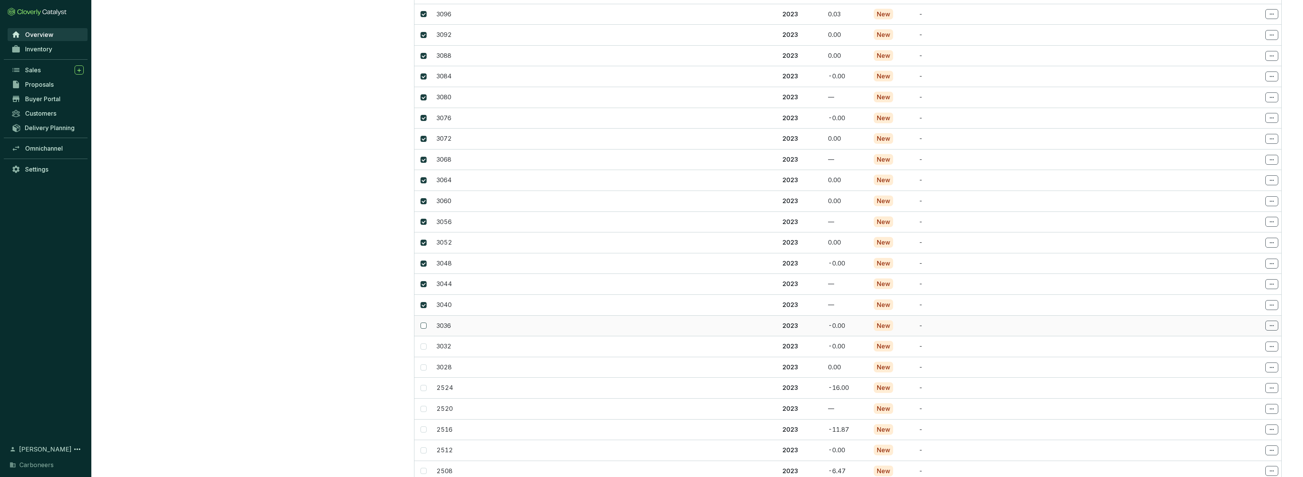
click at [424, 323] on input "checkbox" at bounding box center [424, 326] width 6 height 6
checkbox input "true"
click at [425, 344] on input "checkbox" at bounding box center [424, 347] width 6 height 6
checkbox input "true"
click at [425, 365] on span at bounding box center [424, 368] width 6 height 6
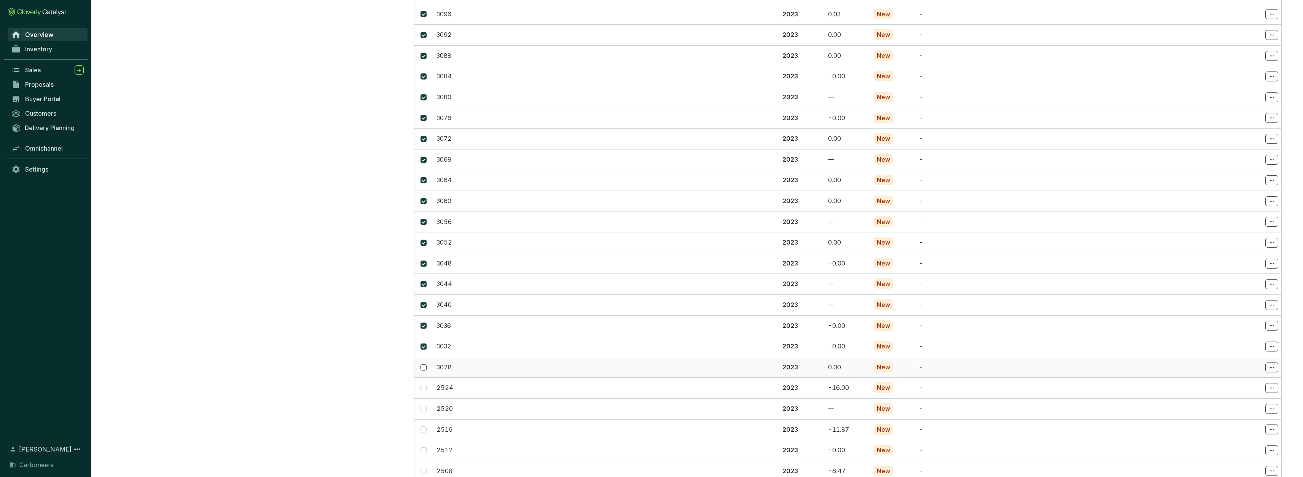
click at [425, 365] on input "checkbox" at bounding box center [424, 368] width 6 height 6
checkbox input "true"
click at [424, 385] on input "checkbox" at bounding box center [424, 388] width 6 height 6
checkbox input "true"
click at [426, 405] on label at bounding box center [424, 409] width 6 height 8
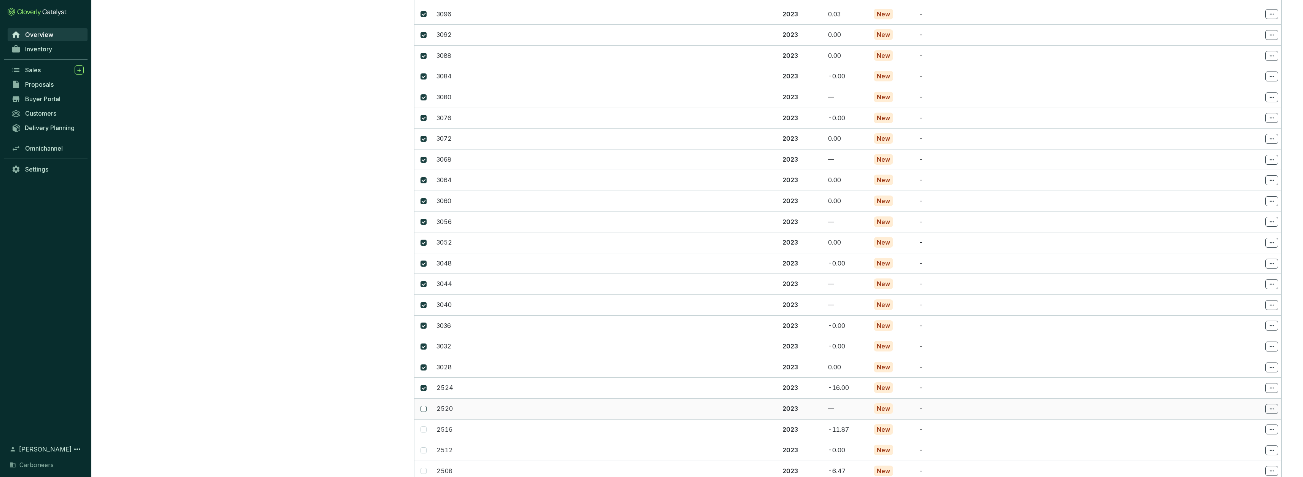
click at [426, 406] on input "checkbox" at bounding box center [424, 409] width 6 height 6
checkbox input "true"
click at [424, 79] on span at bounding box center [424, 82] width 6 height 6
click at [424, 79] on input "checkbox" at bounding box center [424, 82] width 6 height 6
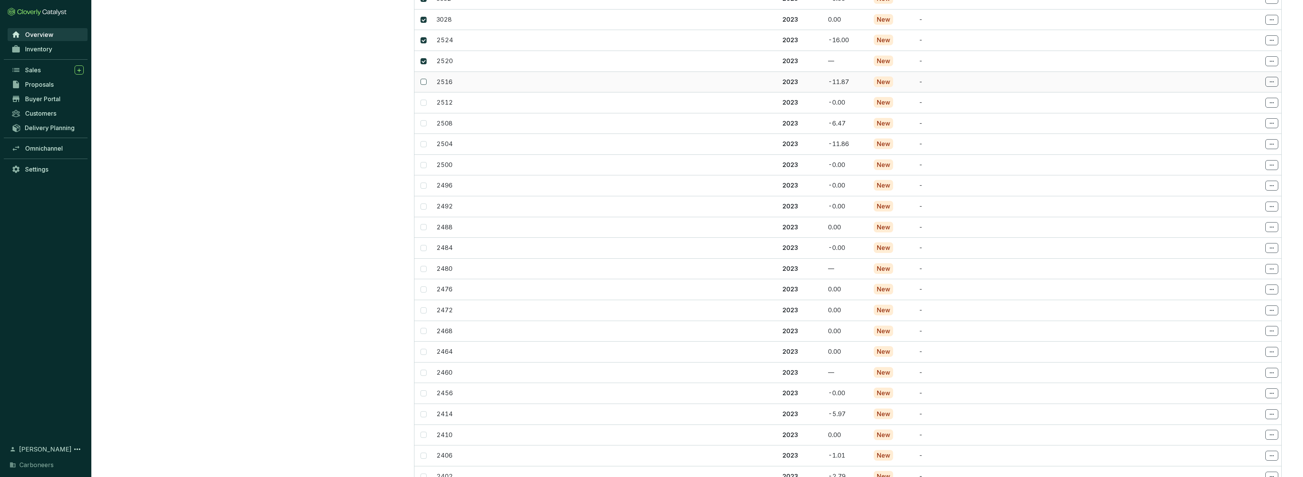
checkbox input "true"
click at [426, 100] on span at bounding box center [424, 103] width 6 height 6
click at [426, 100] on input "checkbox" at bounding box center [424, 103] width 6 height 6
checkbox input "true"
click at [425, 120] on input "checkbox" at bounding box center [424, 123] width 6 height 6
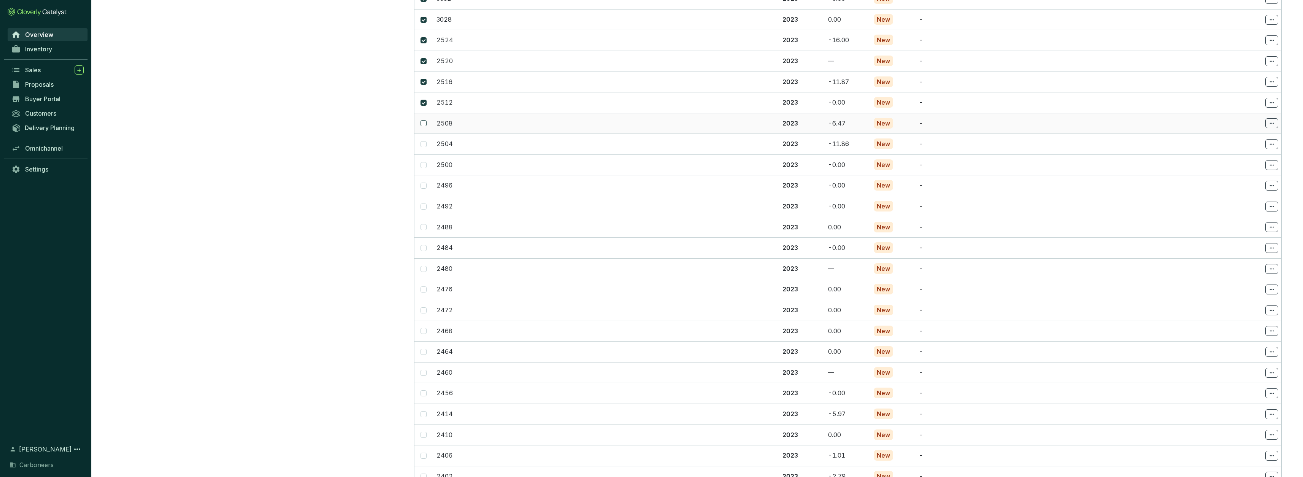
checkbox input "true"
click at [424, 141] on input "checkbox" at bounding box center [424, 144] width 6 height 6
checkbox input "true"
click at [424, 155] on td at bounding box center [424, 165] width 19 height 21
click at [425, 162] on span at bounding box center [424, 165] width 6 height 6
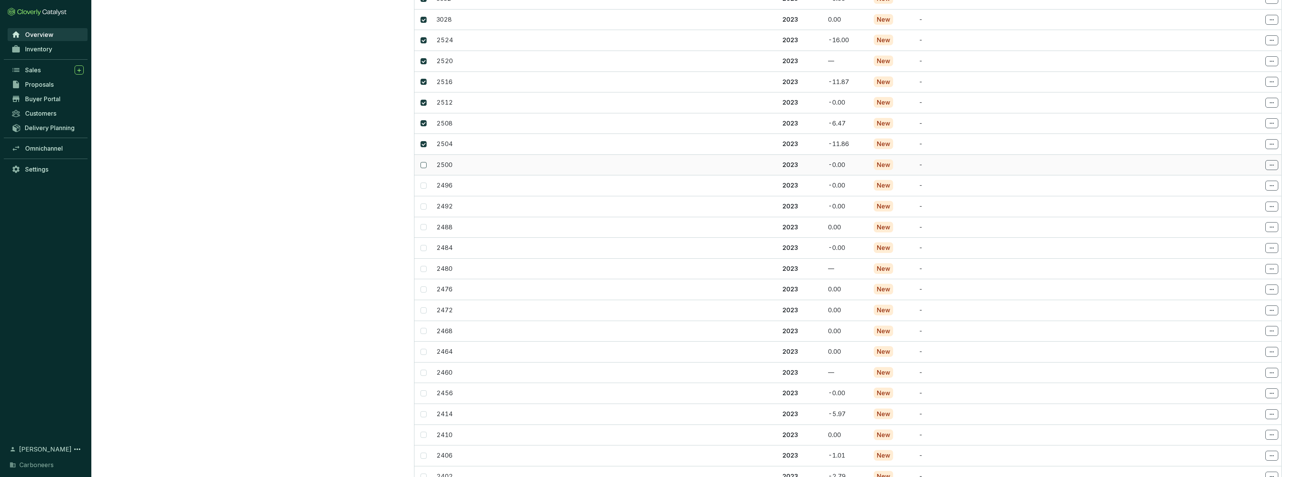
click at [425, 162] on input "checkbox" at bounding box center [424, 165] width 6 height 6
checkbox input "true"
click at [427, 175] on td at bounding box center [424, 185] width 19 height 21
click at [424, 183] on input "checkbox" at bounding box center [424, 186] width 6 height 6
checkbox input "true"
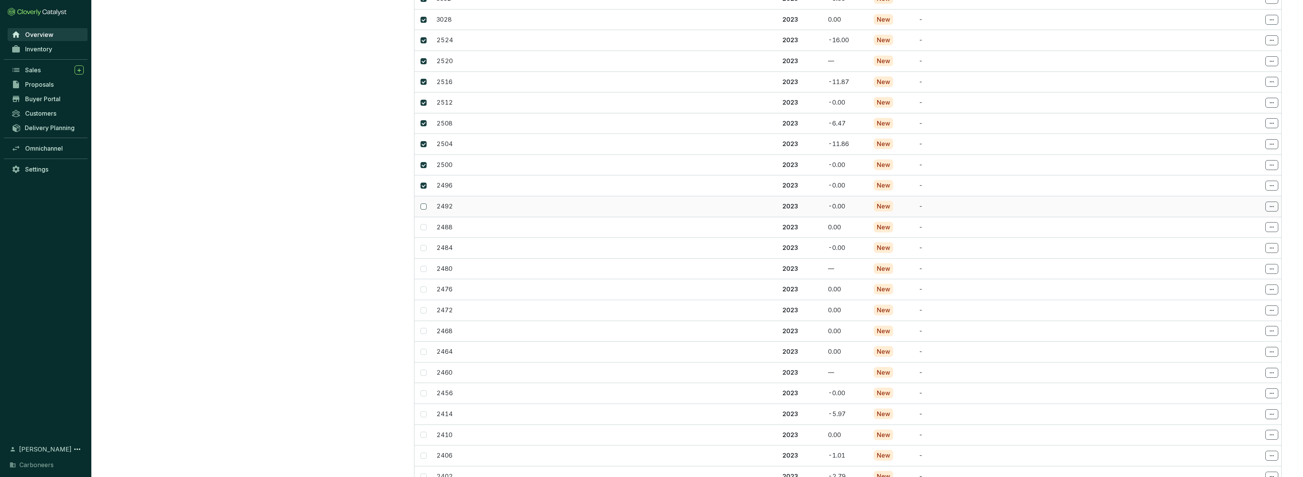
click at [424, 204] on input "checkbox" at bounding box center [424, 207] width 6 height 6
checkbox input "true"
click at [426, 224] on span at bounding box center [424, 227] width 6 height 6
click at [426, 224] on input "checkbox" at bounding box center [424, 227] width 6 height 6
checkbox input "true"
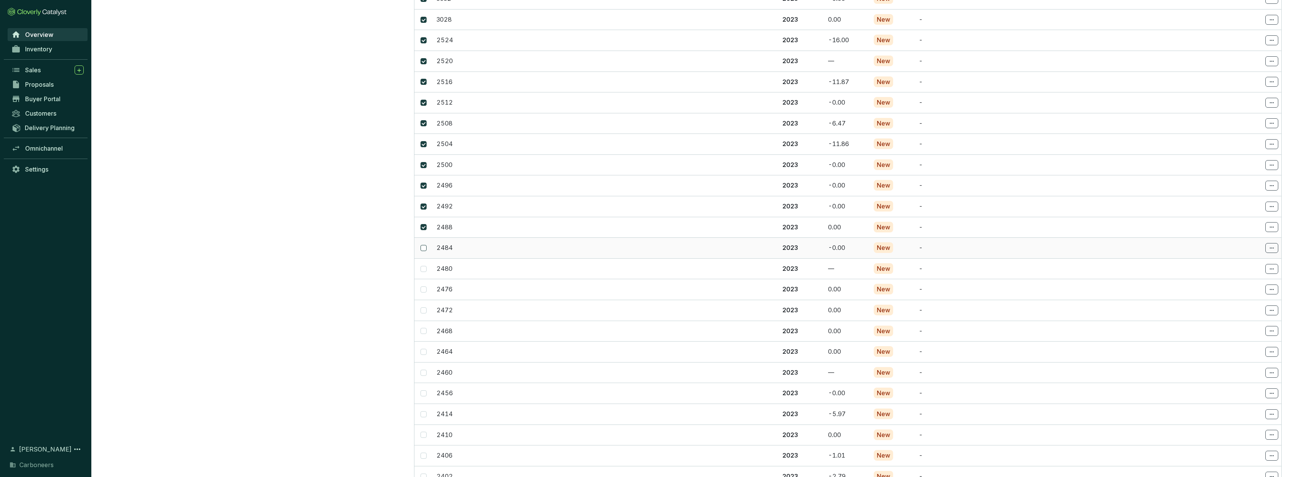
click at [424, 245] on span at bounding box center [424, 248] width 6 height 6
click at [424, 245] on input "checkbox" at bounding box center [424, 248] width 6 height 6
checkbox input "true"
click at [424, 266] on input "checkbox" at bounding box center [424, 269] width 6 height 6
checkbox input "true"
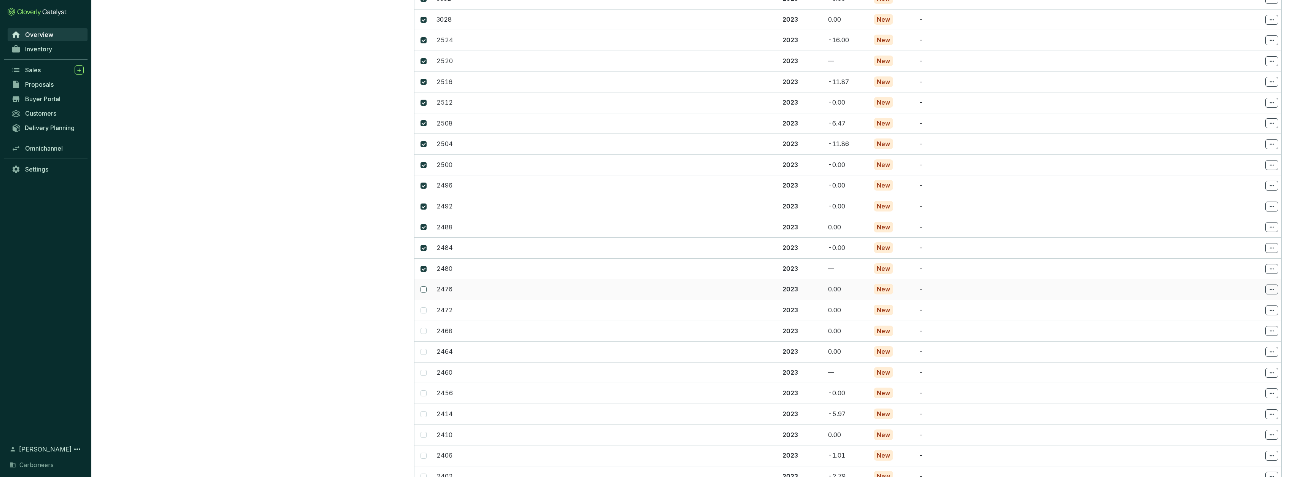
click at [424, 285] on label at bounding box center [424, 289] width 6 height 8
click at [424, 287] on input "checkbox" at bounding box center [424, 290] width 6 height 6
checkbox input "true"
click at [425, 308] on input "checkbox" at bounding box center [424, 311] width 6 height 6
checkbox input "true"
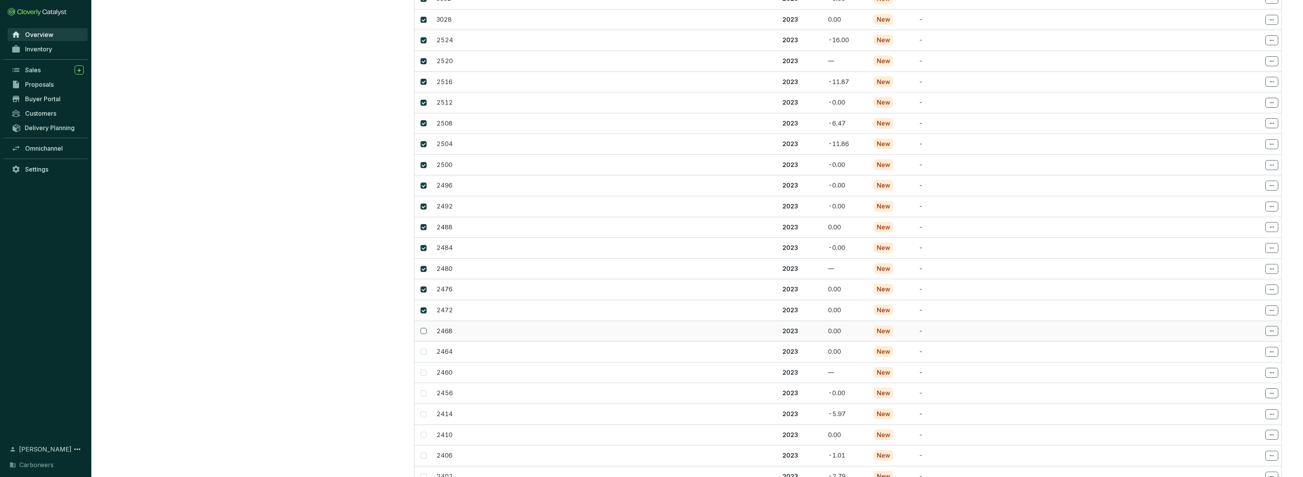
click at [426, 328] on span at bounding box center [424, 331] width 6 height 6
click at [426, 328] on input "checkbox" at bounding box center [424, 331] width 6 height 6
checkbox input "true"
click at [424, 84] on input "checkbox" at bounding box center [424, 87] width 6 height 6
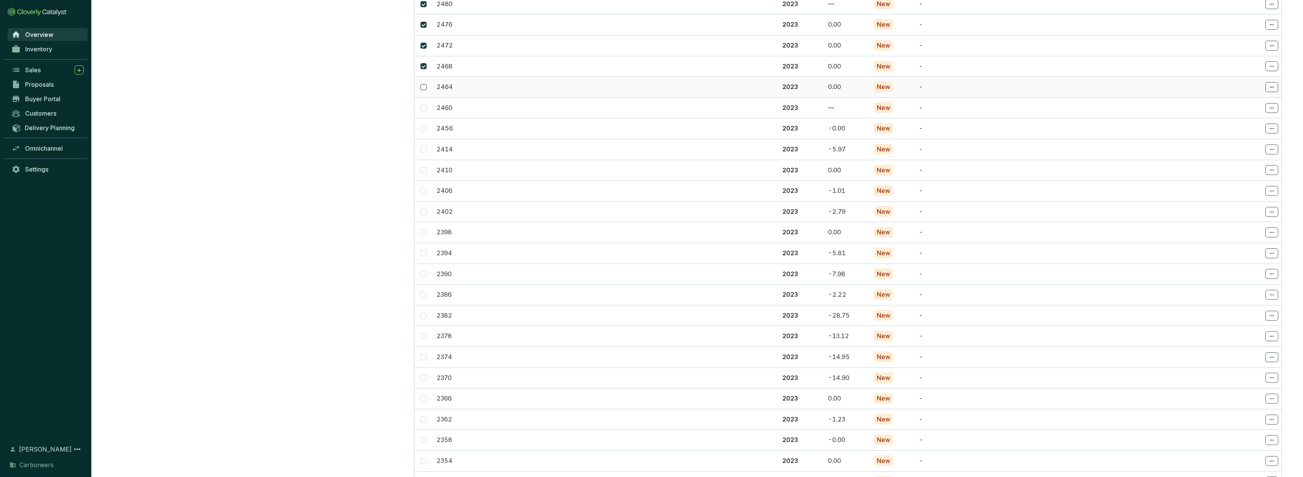
checkbox input "true"
click at [425, 105] on input "checkbox" at bounding box center [424, 108] width 6 height 6
checkbox input "true"
click at [424, 126] on span at bounding box center [424, 129] width 6 height 6
click at [424, 126] on input "checkbox" at bounding box center [424, 129] width 6 height 6
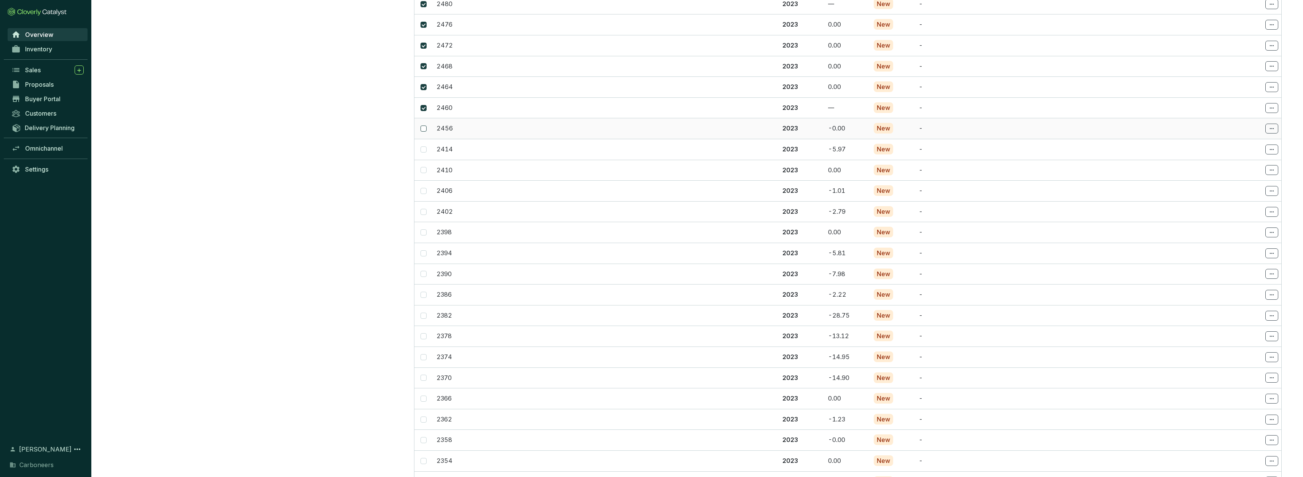
checkbox input "true"
click at [425, 147] on span at bounding box center [424, 150] width 6 height 6
click at [425, 147] on input "checkbox" at bounding box center [424, 150] width 6 height 6
checkbox input "true"
click at [426, 167] on span at bounding box center [424, 170] width 6 height 6
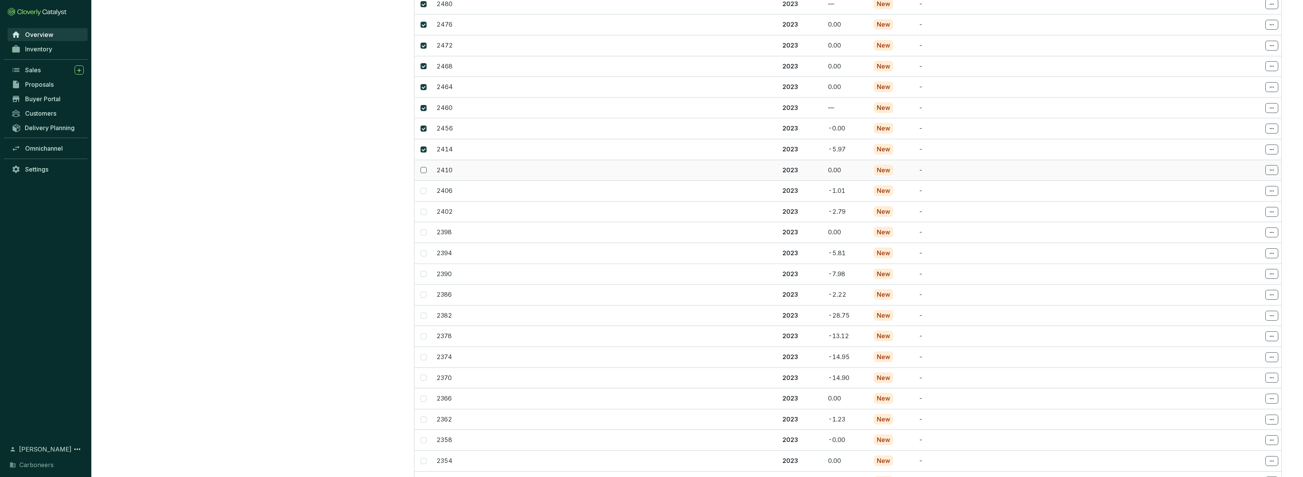
click at [426, 167] on input "checkbox" at bounding box center [424, 170] width 6 height 6
checkbox input "true"
click at [424, 188] on input "checkbox" at bounding box center [424, 191] width 6 height 6
checkbox input "true"
click at [423, 209] on input "checkbox" at bounding box center [424, 212] width 6 height 6
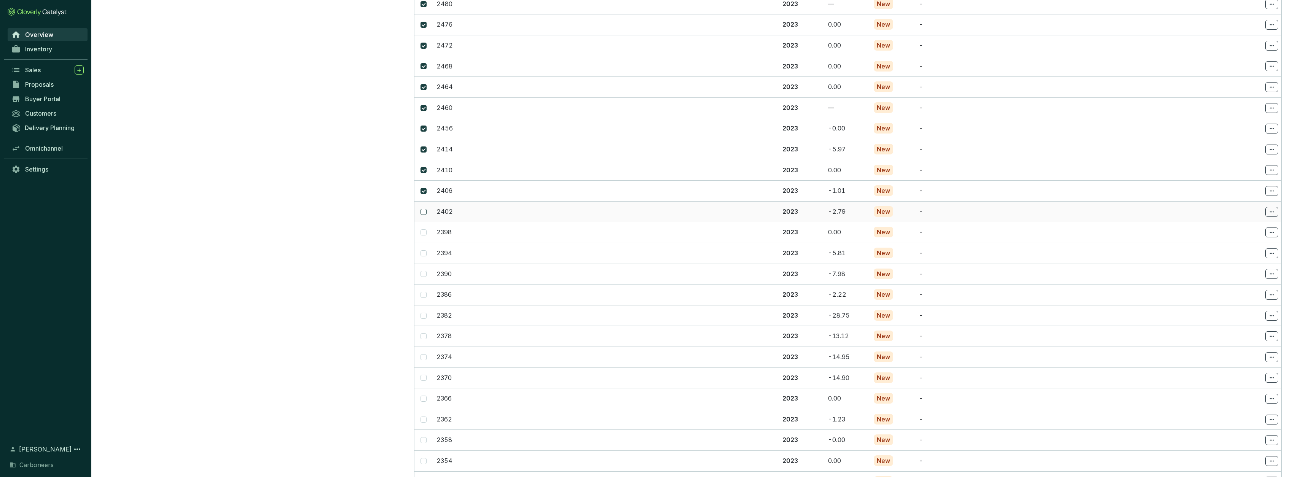
checkbox input "true"
click at [422, 228] on label at bounding box center [424, 232] width 6 height 8
click at [422, 230] on input "checkbox" at bounding box center [424, 233] width 6 height 6
checkbox input "true"
click at [424, 250] on span at bounding box center [424, 253] width 6 height 6
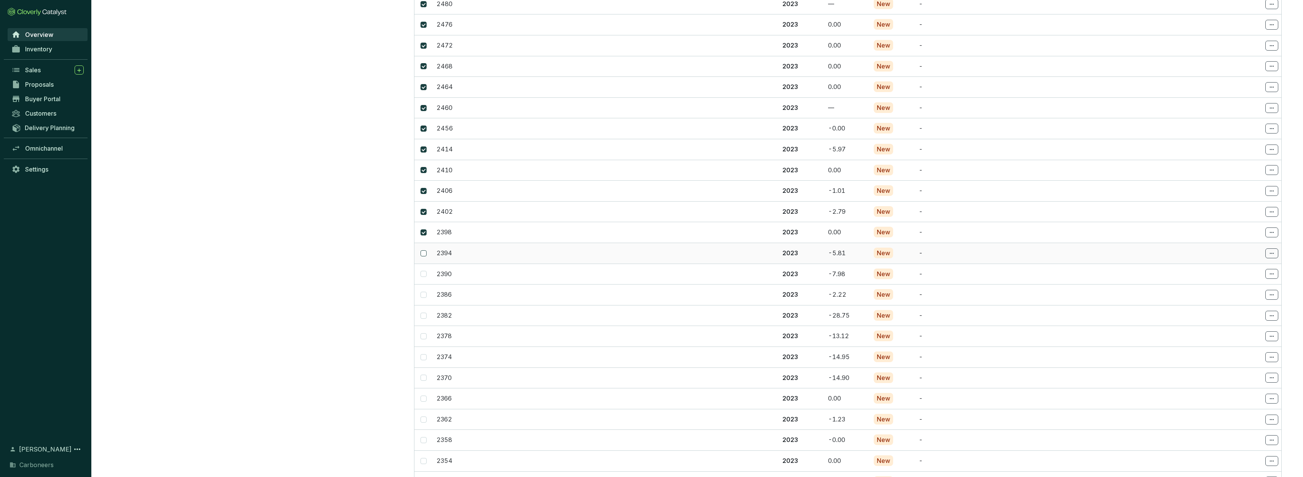
click at [424, 250] on input "checkbox" at bounding box center [424, 253] width 6 height 6
checkbox input "true"
click at [423, 271] on span at bounding box center [424, 274] width 6 height 6
click at [423, 271] on input "checkbox" at bounding box center [424, 274] width 6 height 6
checkbox input "true"
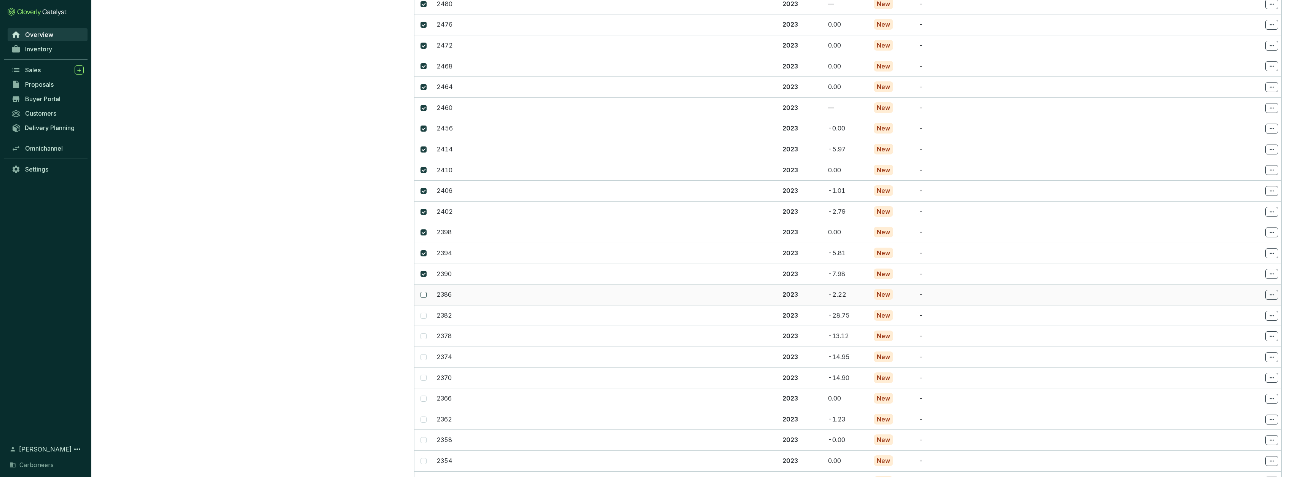
click at [423, 292] on input "checkbox" at bounding box center [424, 295] width 6 height 6
checkbox input "true"
click at [424, 207] on span at bounding box center [424, 210] width 6 height 6
click at [424, 207] on input "checkbox" at bounding box center [424, 210] width 6 height 6
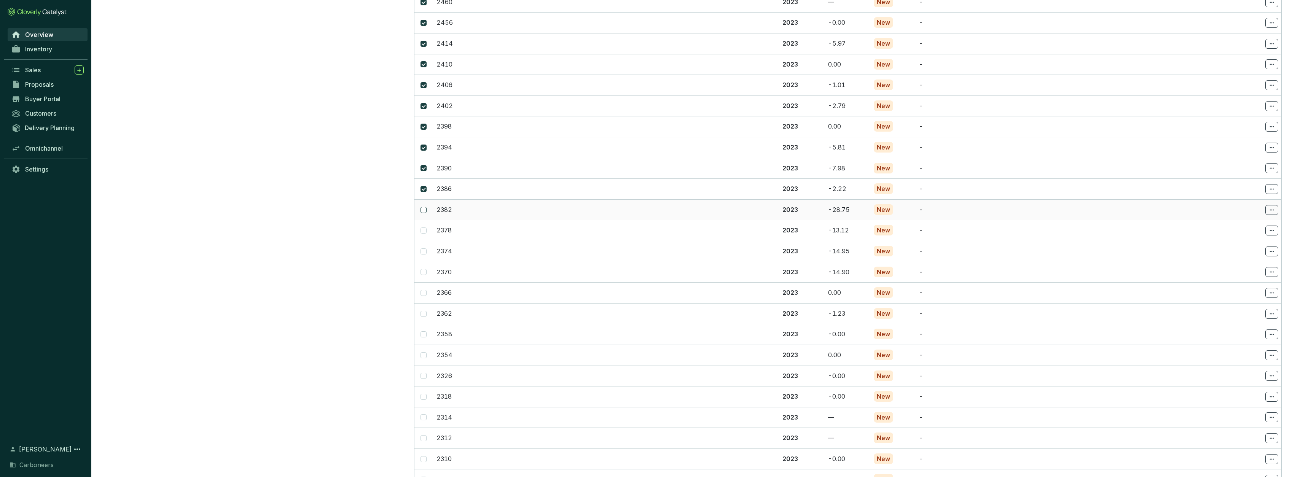
checkbox input "true"
click at [425, 228] on span at bounding box center [424, 231] width 6 height 6
click at [425, 228] on input "checkbox" at bounding box center [424, 231] width 6 height 6
checkbox input "true"
click at [426, 249] on span at bounding box center [424, 252] width 6 height 6
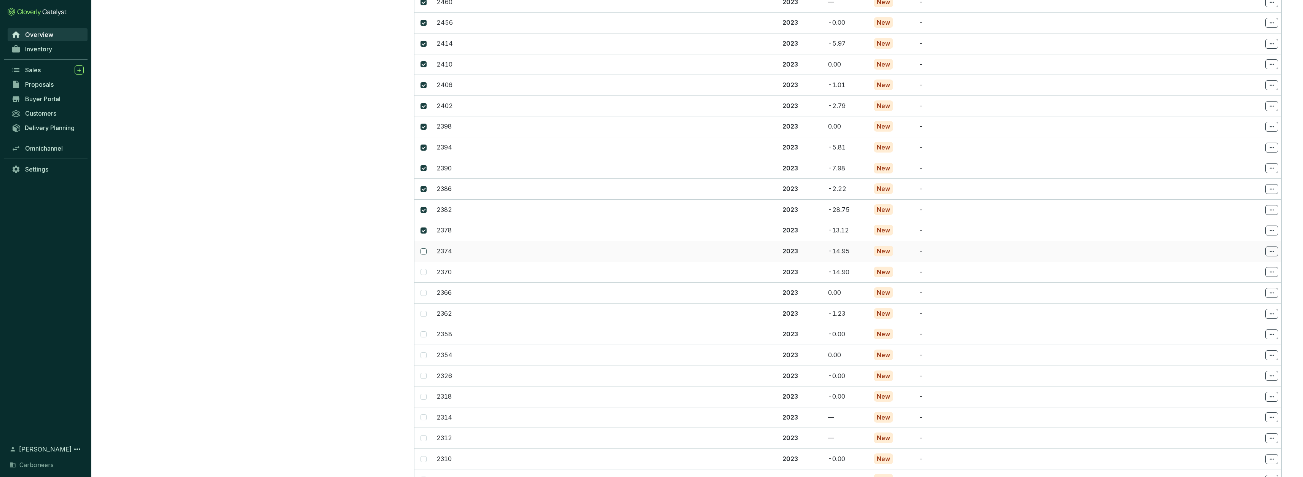
click at [426, 249] on input "checkbox" at bounding box center [424, 252] width 6 height 6
checkbox input "true"
click at [426, 269] on span at bounding box center [424, 272] width 6 height 6
click at [426, 269] on input "checkbox" at bounding box center [424, 272] width 6 height 6
checkbox input "true"
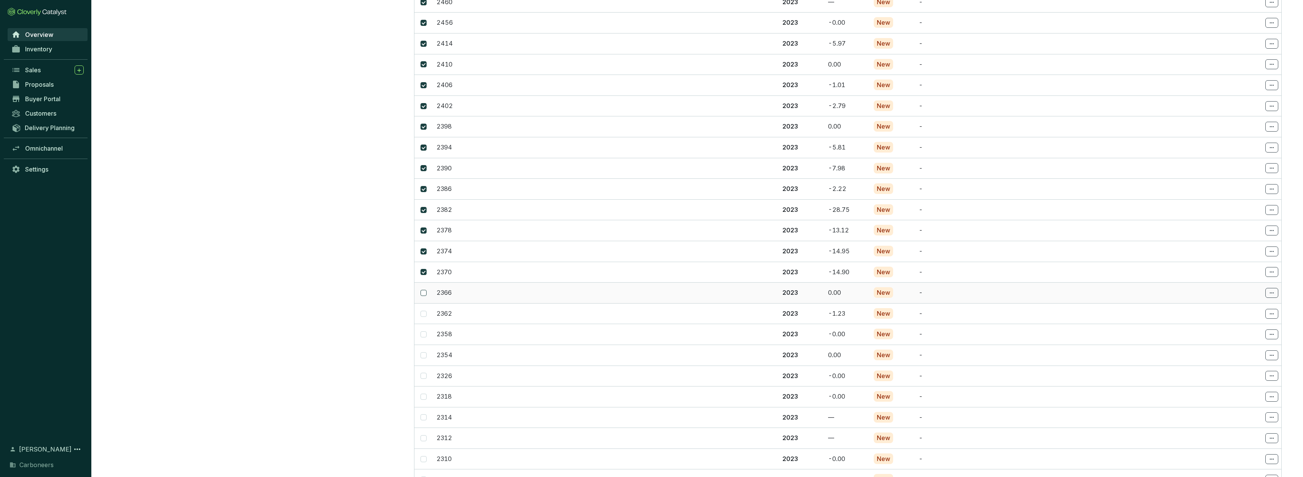
click at [425, 290] on input "checkbox" at bounding box center [424, 293] width 6 height 6
checkbox input "true"
click at [424, 311] on input "checkbox" at bounding box center [424, 314] width 6 height 6
checkbox input "true"
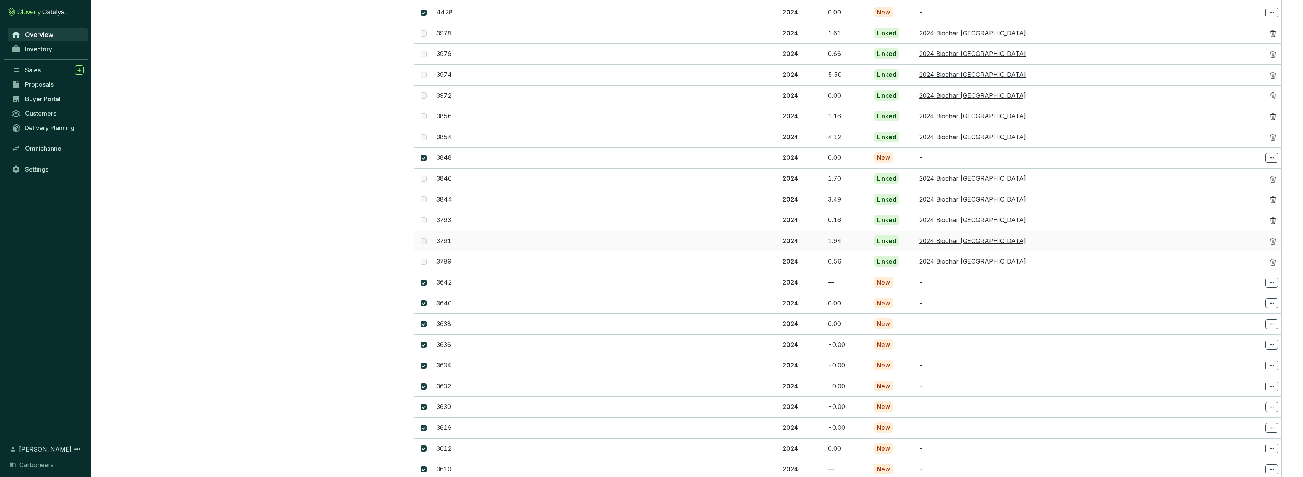
scroll to position [2154, 0]
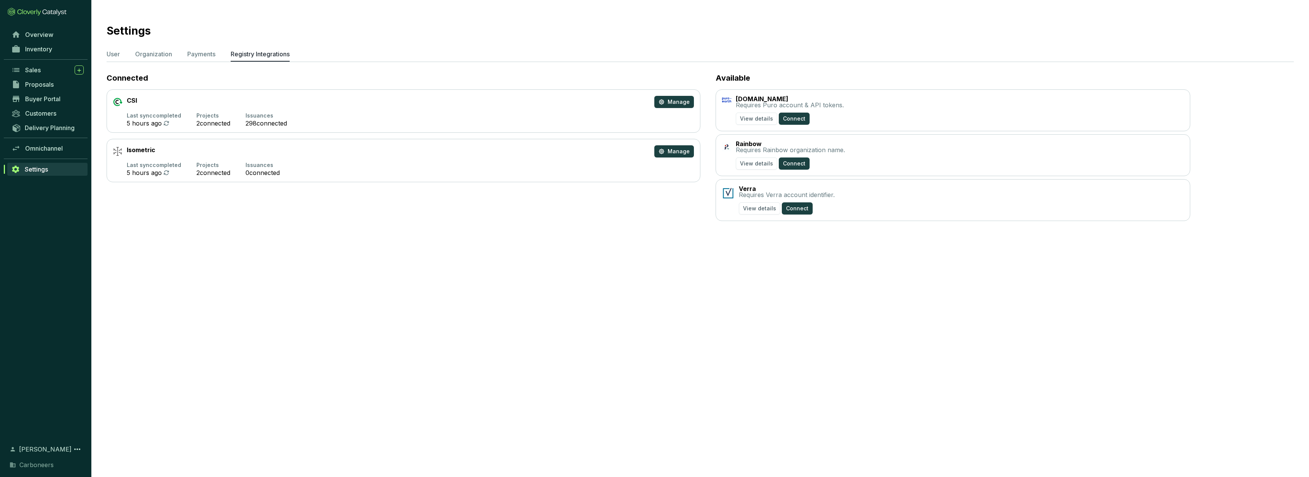
click at [300, 117] on section "Last sync completed 5 hours ago Projects 2 connected Issuances 298 connected" at bounding box center [403, 120] width 581 height 14
click at [670, 102] on span "Manage" at bounding box center [679, 102] width 22 height 8
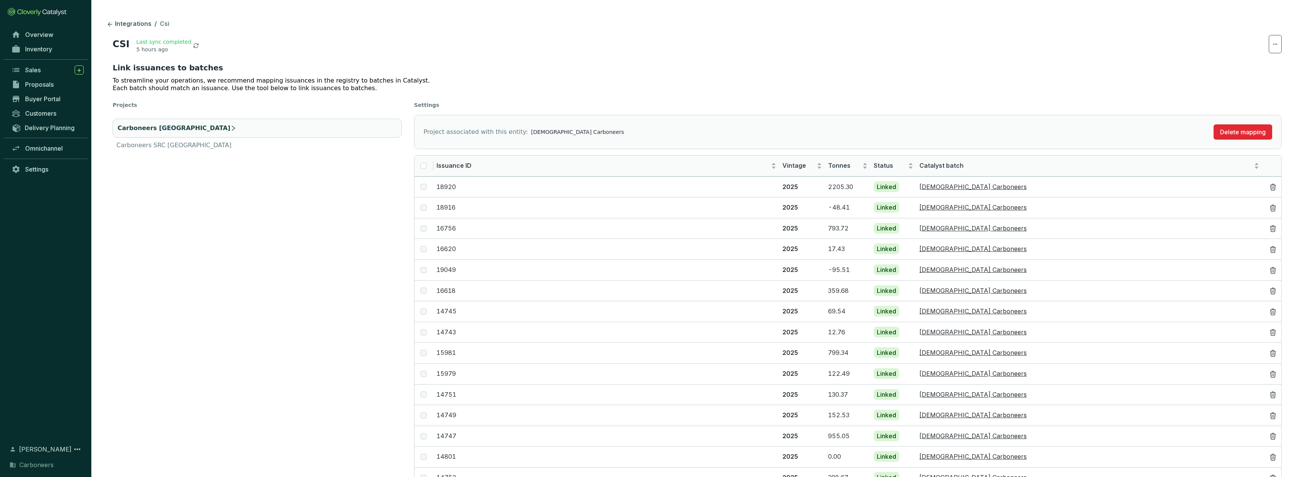
click at [250, 136] on li "Carboneers Ghana" at bounding box center [257, 128] width 289 height 19
click at [247, 141] on li "Carboneers SRC India" at bounding box center [257, 145] width 289 height 9
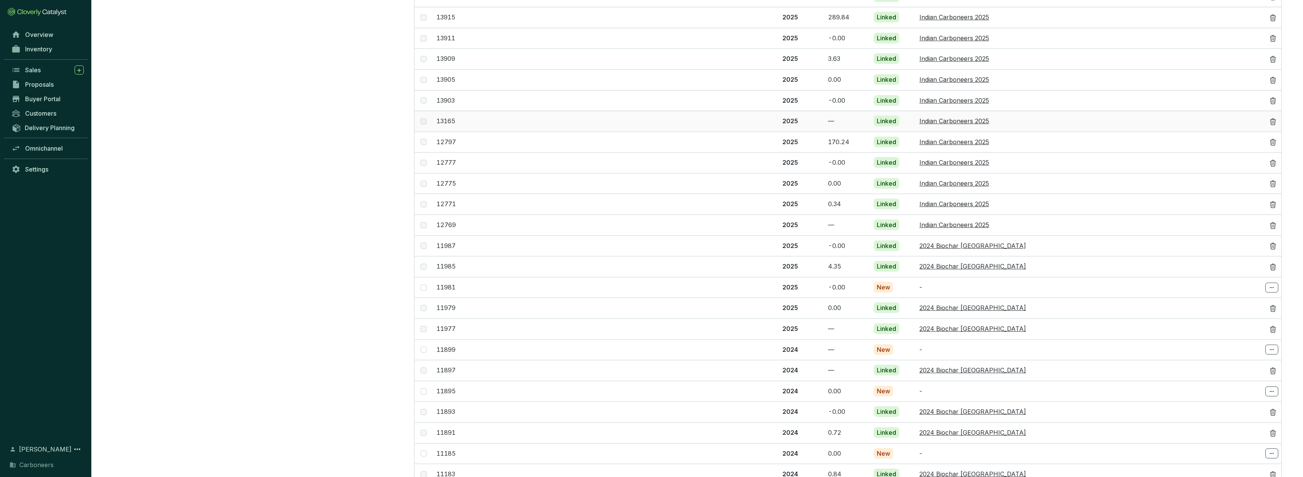
scroll to position [1191, 0]
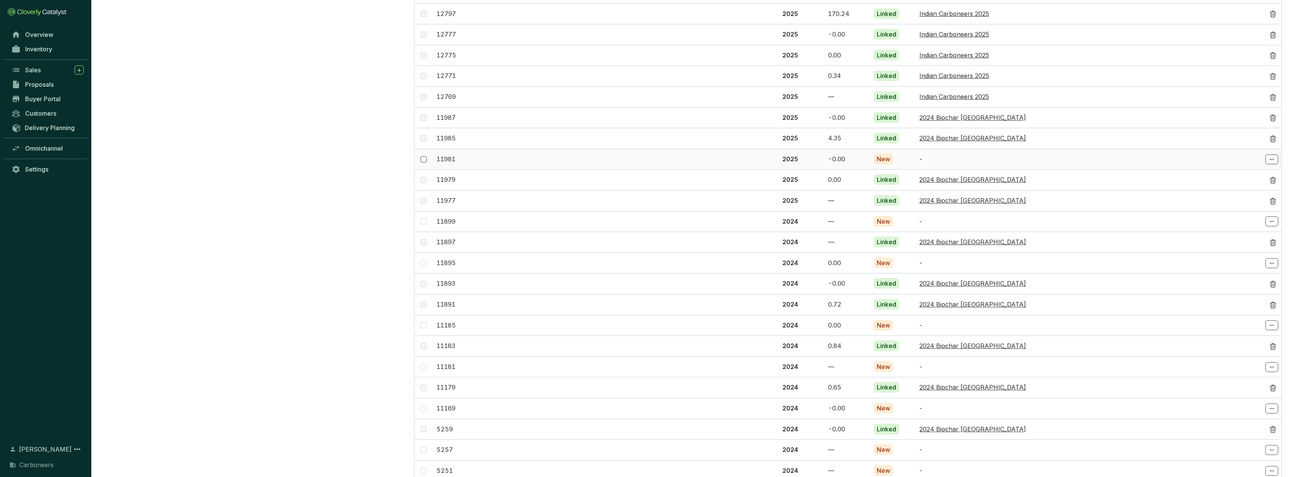
click at [424, 156] on span at bounding box center [424, 159] width 6 height 6
click at [424, 156] on input "checkbox" at bounding box center [424, 159] width 6 height 6
checkbox input "true"
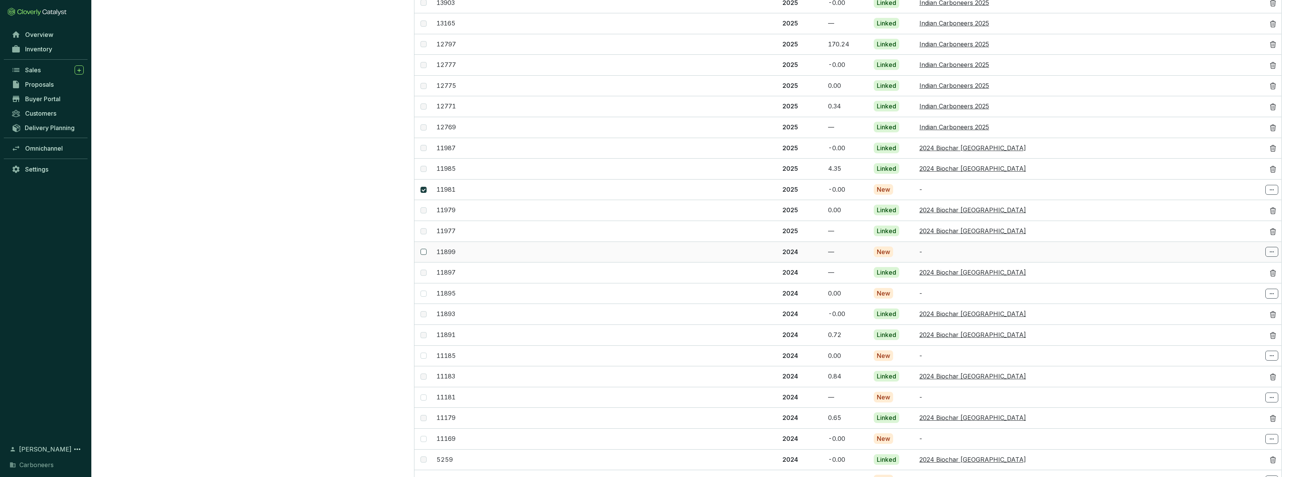
click at [422, 248] on label at bounding box center [424, 252] width 6 height 8
click at [422, 249] on input "checkbox" at bounding box center [424, 252] width 6 height 6
checkbox input "true"
click at [424, 290] on label at bounding box center [424, 294] width 6 height 8
click at [424, 291] on input "checkbox" at bounding box center [424, 294] width 6 height 6
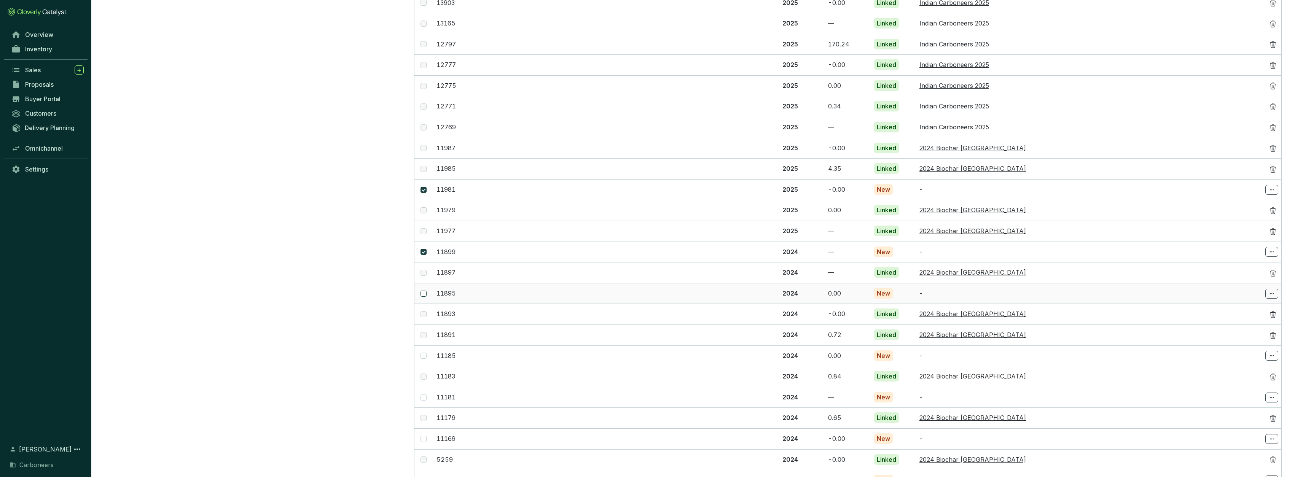
checkbox input "true"
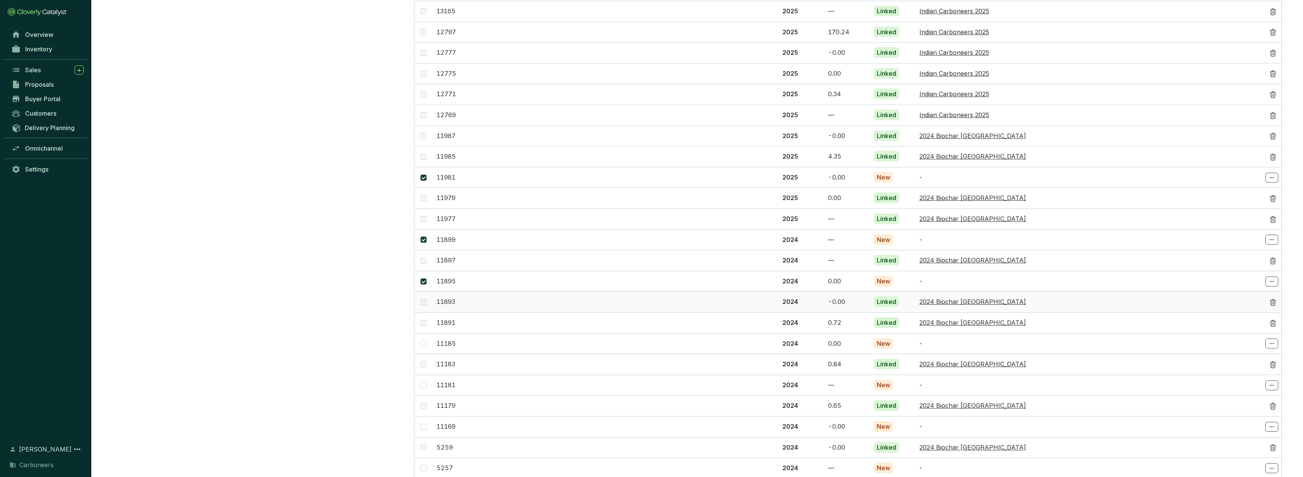
scroll to position [1254, 0]
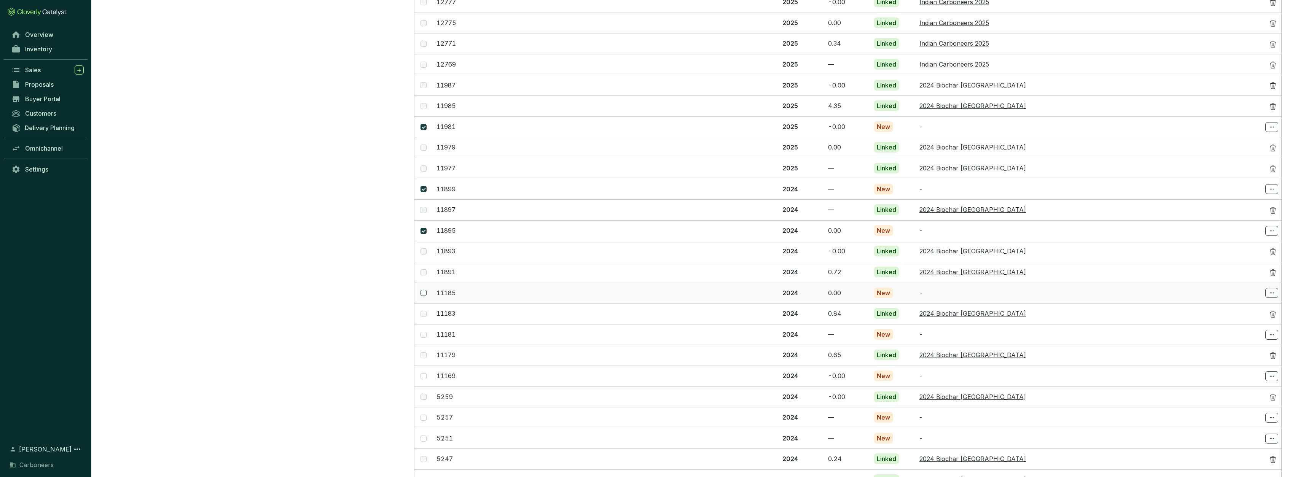
click at [424, 290] on input "checkbox" at bounding box center [424, 293] width 6 height 6
checkbox input "true"
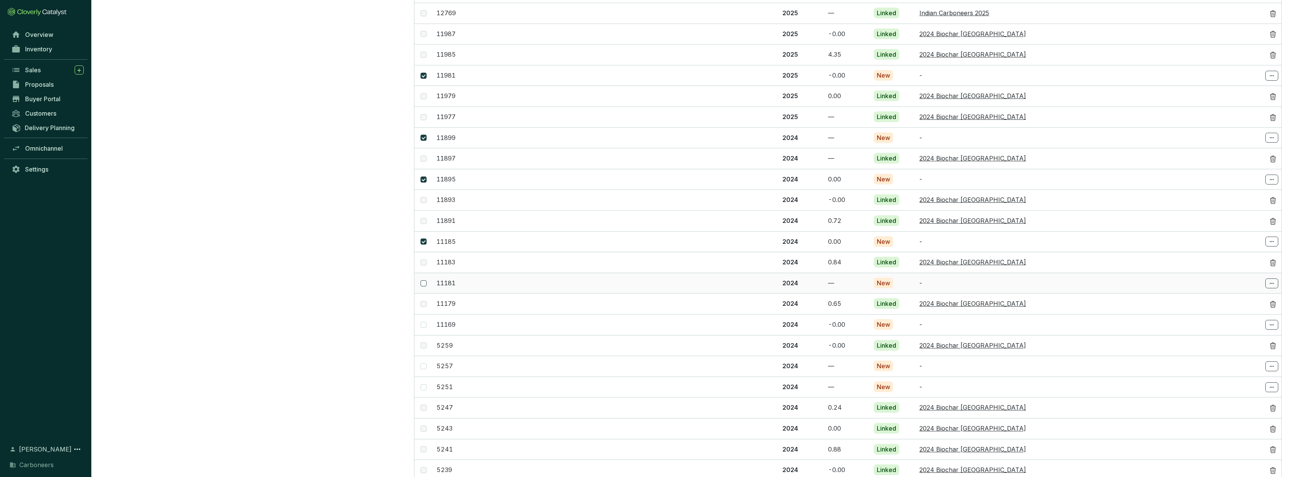
click at [425, 281] on span at bounding box center [424, 284] width 6 height 6
click at [425, 281] on input "checkbox" at bounding box center [424, 284] width 6 height 6
checkbox input "true"
click at [423, 322] on input "checkbox" at bounding box center [424, 325] width 6 height 6
checkbox input "true"
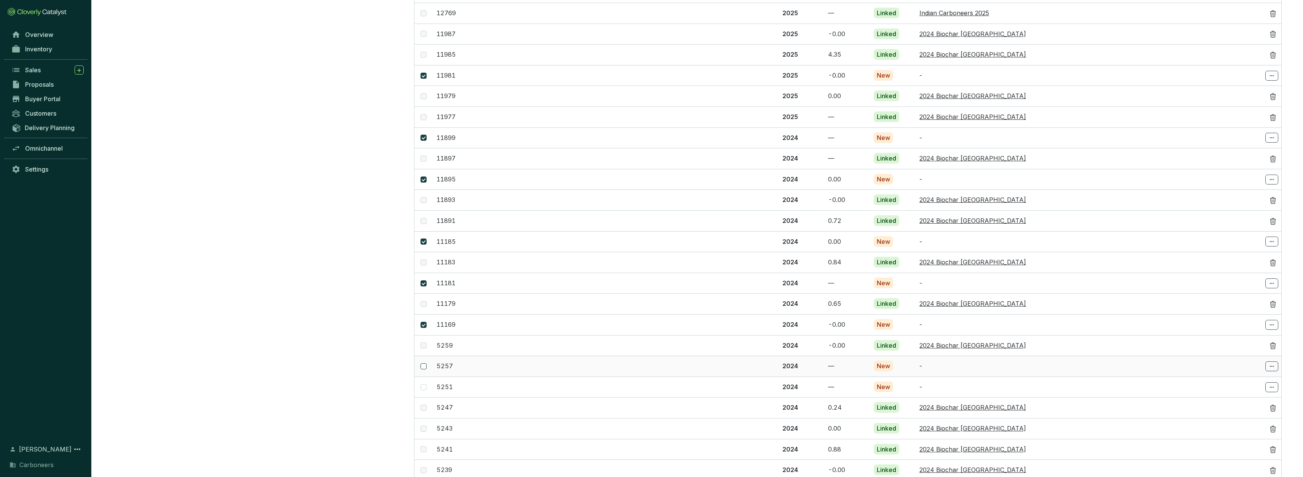
click at [423, 364] on input "checkbox" at bounding box center [424, 367] width 6 height 6
checkbox input "true"
click at [425, 384] on input "checkbox" at bounding box center [424, 387] width 6 height 6
checkbox input "true"
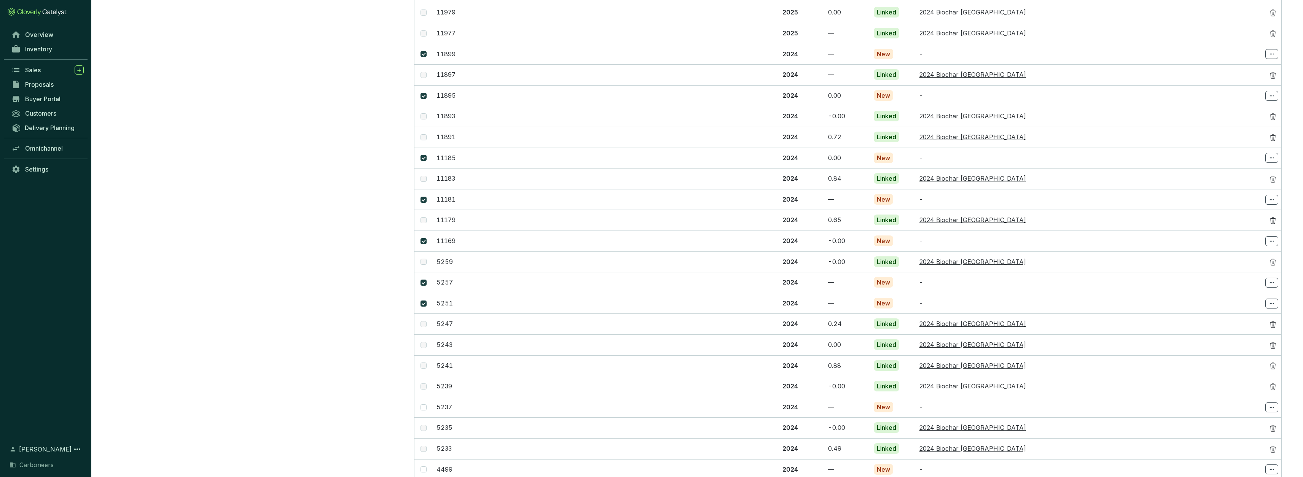
scroll to position [1391, 0]
click at [426, 403] on span at bounding box center [424, 406] width 6 height 6
click at [426, 403] on input "checkbox" at bounding box center [424, 406] width 6 height 6
checkbox input "true"
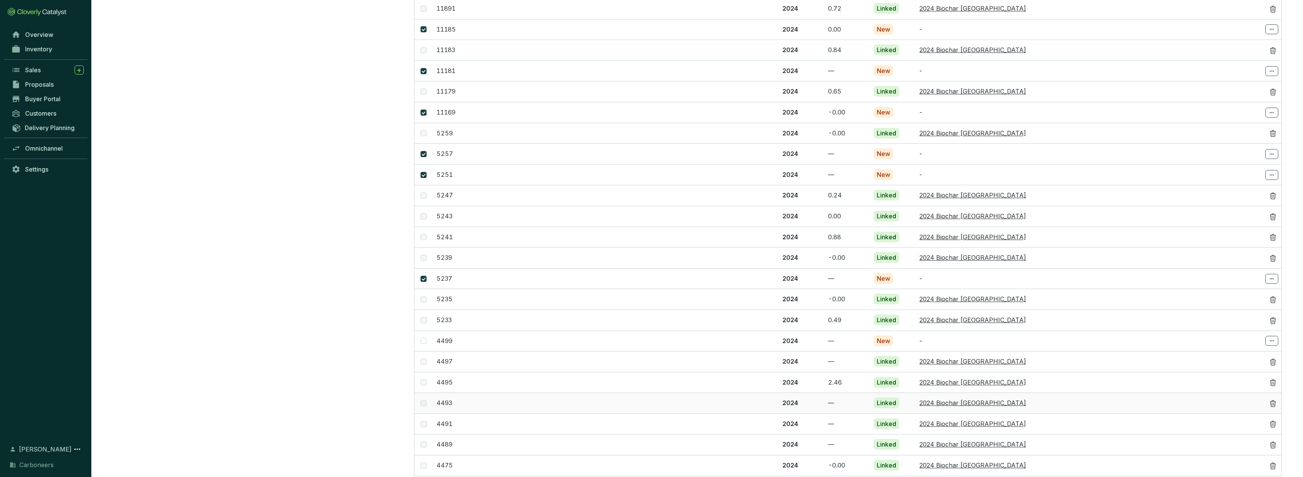
scroll to position [1520, 0]
click at [423, 336] on span at bounding box center [424, 339] width 6 height 6
click at [423, 336] on input "checkbox" at bounding box center [424, 339] width 6 height 6
checkbox input "true"
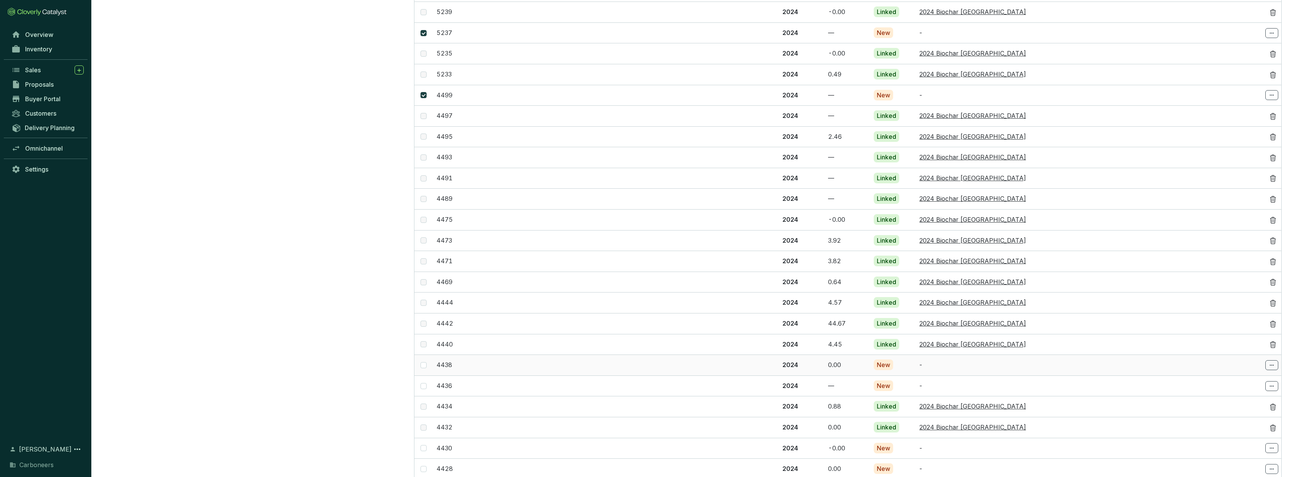
scroll to position [1828, 0]
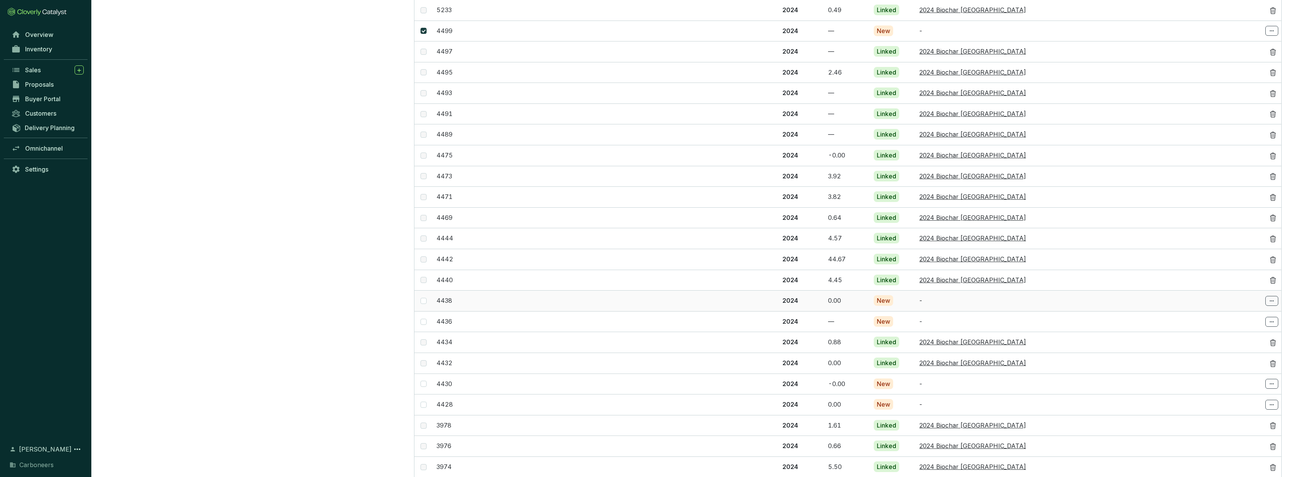
click at [423, 298] on span at bounding box center [424, 301] width 6 height 6
click at [423, 298] on input "checkbox" at bounding box center [424, 301] width 6 height 6
checkbox input "true"
click at [424, 319] on input "checkbox" at bounding box center [424, 322] width 6 height 6
checkbox input "true"
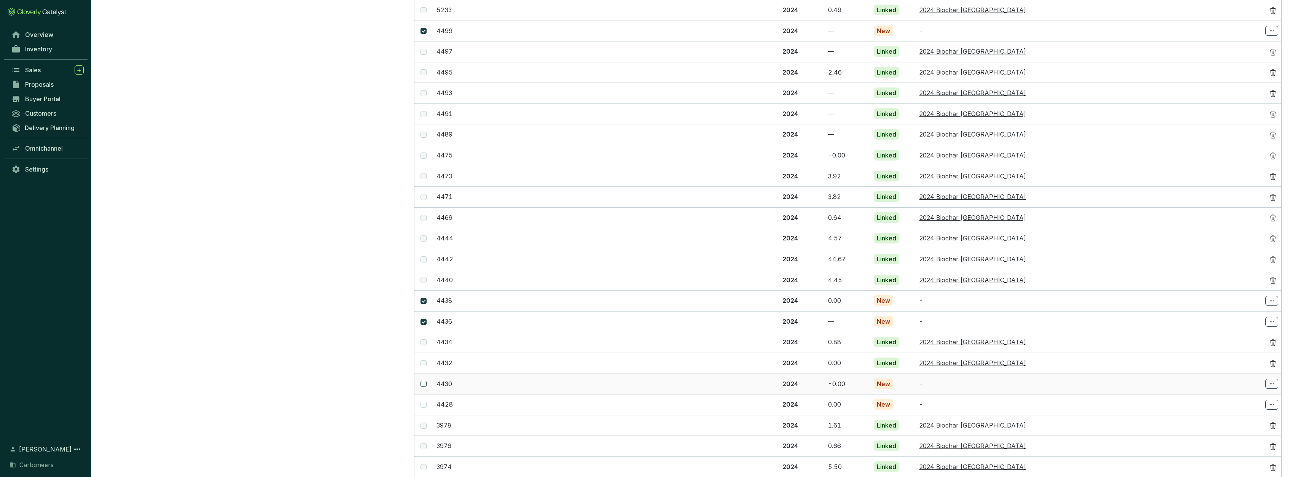
click at [425, 381] on span at bounding box center [424, 384] width 6 height 6
click at [425, 381] on input "checkbox" at bounding box center [424, 384] width 6 height 6
checkbox input "true"
click at [424, 402] on span at bounding box center [424, 405] width 6 height 6
click at [424, 402] on input "checkbox" at bounding box center [424, 405] width 6 height 6
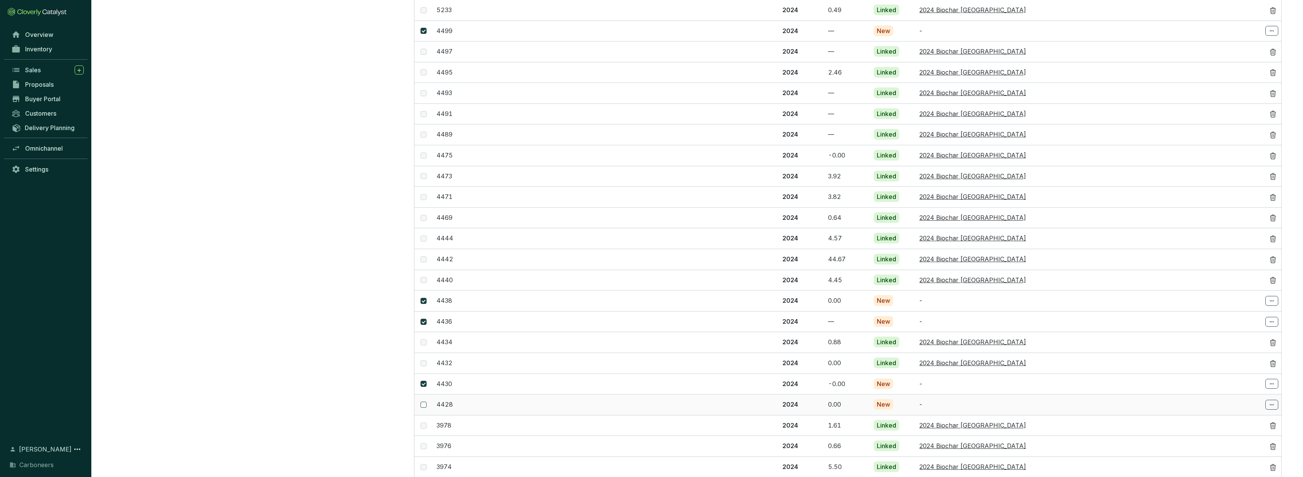
checkbox input "true"
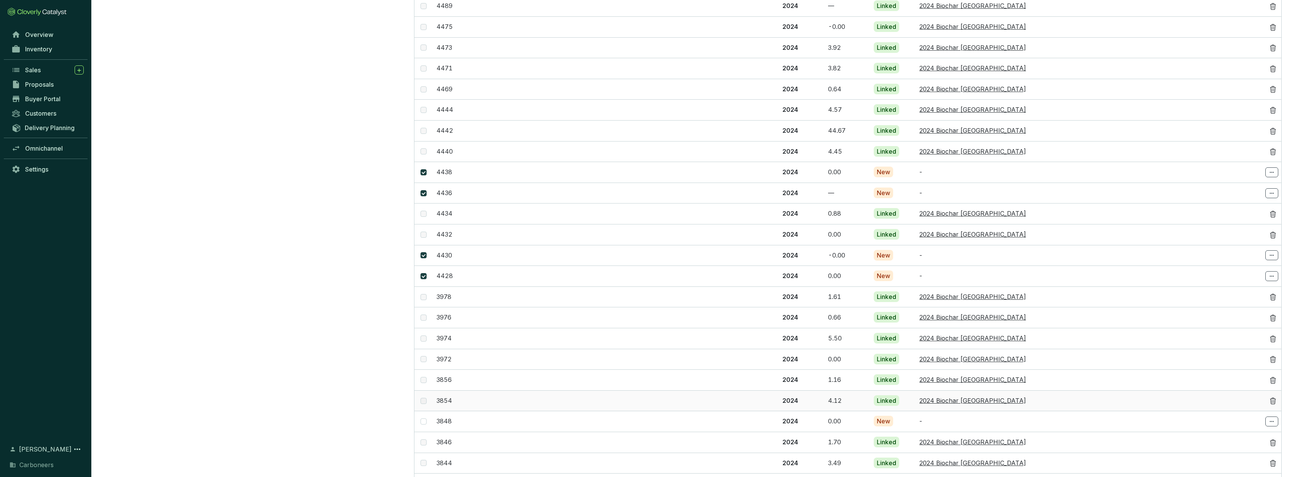
scroll to position [1966, 0]
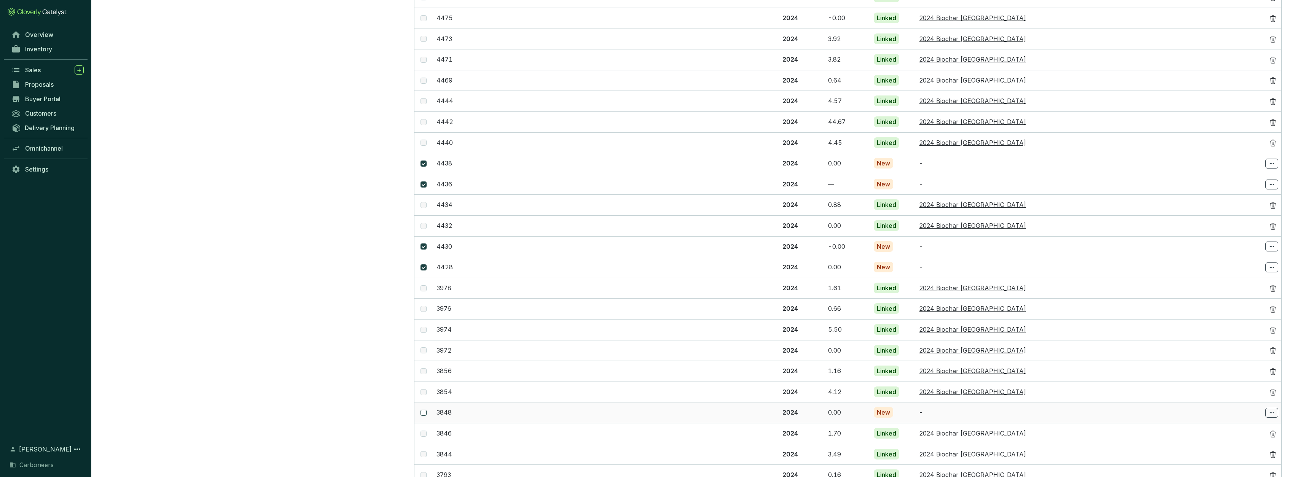
click at [424, 410] on input "checkbox" at bounding box center [424, 413] width 6 height 6
checkbox input "true"
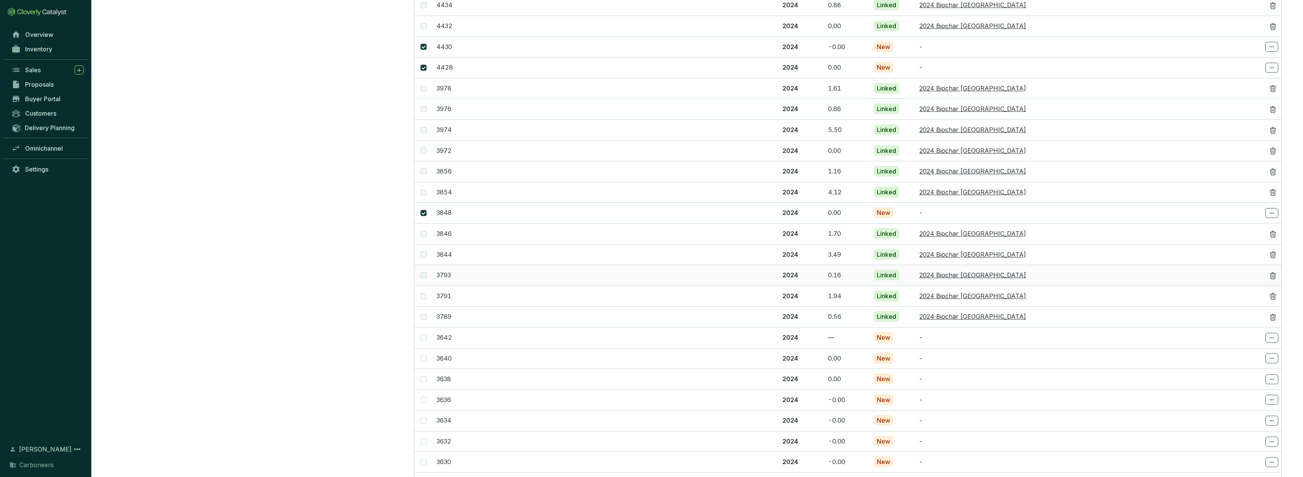
scroll to position [2181, 0]
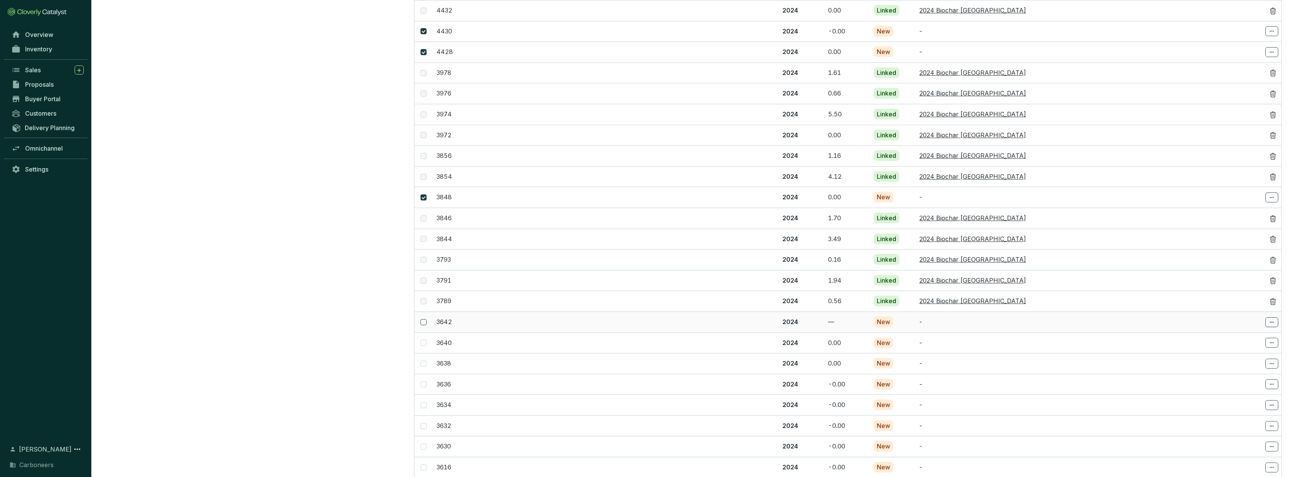
click at [426, 319] on span at bounding box center [424, 322] width 6 height 6
click at [426, 319] on input "checkbox" at bounding box center [424, 322] width 6 height 6
checkbox input "true"
click at [425, 340] on span at bounding box center [424, 343] width 6 height 6
click at [425, 340] on input "checkbox" at bounding box center [424, 343] width 6 height 6
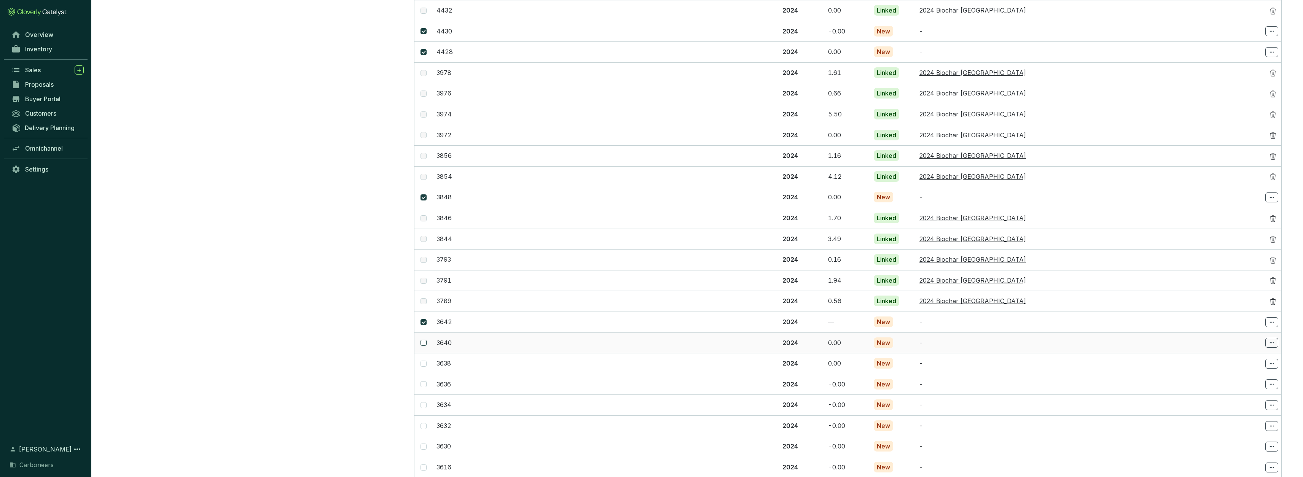
checkbox input "true"
click at [424, 361] on input "checkbox" at bounding box center [424, 364] width 6 height 6
checkbox input "true"
click at [426, 381] on span at bounding box center [424, 384] width 6 height 6
click at [426, 381] on input "checkbox" at bounding box center [424, 384] width 6 height 6
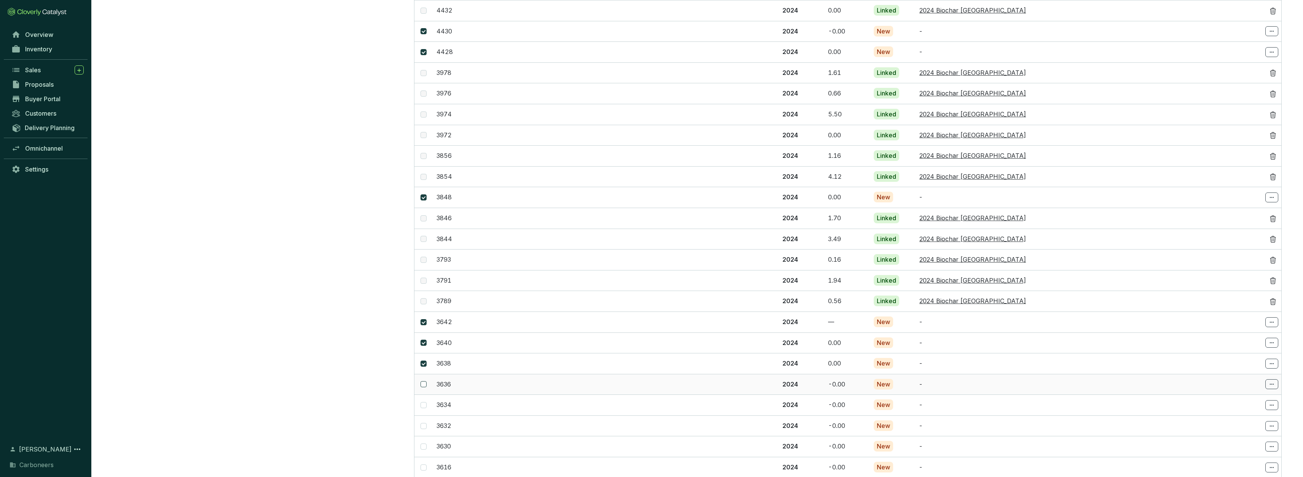
checkbox input "true"
click at [424, 402] on input "checkbox" at bounding box center [424, 405] width 6 height 6
checkbox input "true"
click at [424, 422] on label at bounding box center [424, 426] width 6 height 8
click at [424, 423] on input "checkbox" at bounding box center [424, 426] width 6 height 6
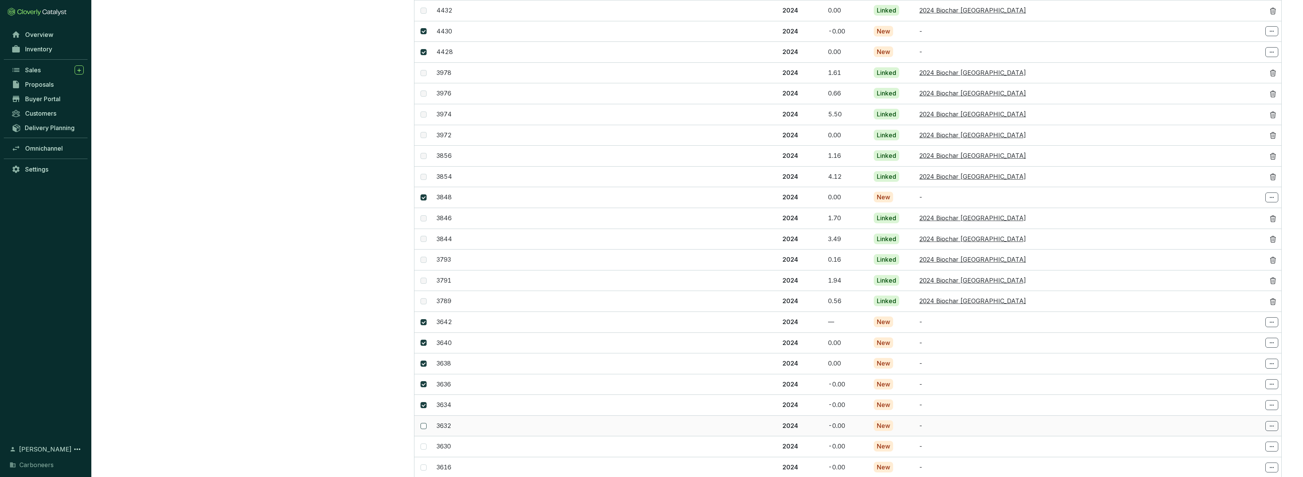
checkbox input "true"
click at [423, 444] on input "checkbox" at bounding box center [424, 447] width 6 height 6
checkbox input "true"
click at [424, 465] on input "checkbox" at bounding box center [424, 468] width 6 height 6
checkbox input "true"
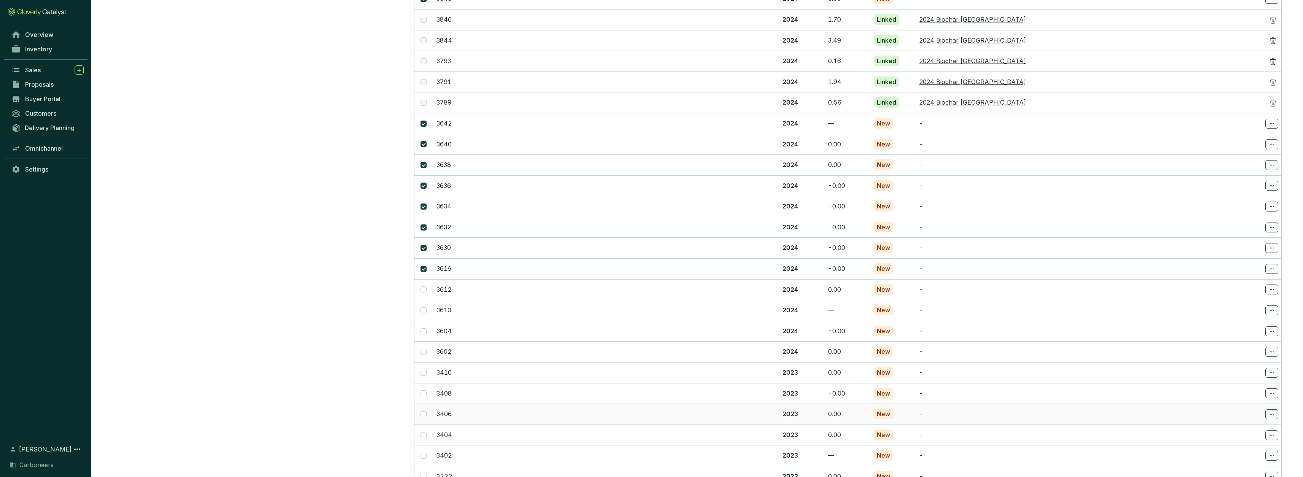
scroll to position [2507, 0]
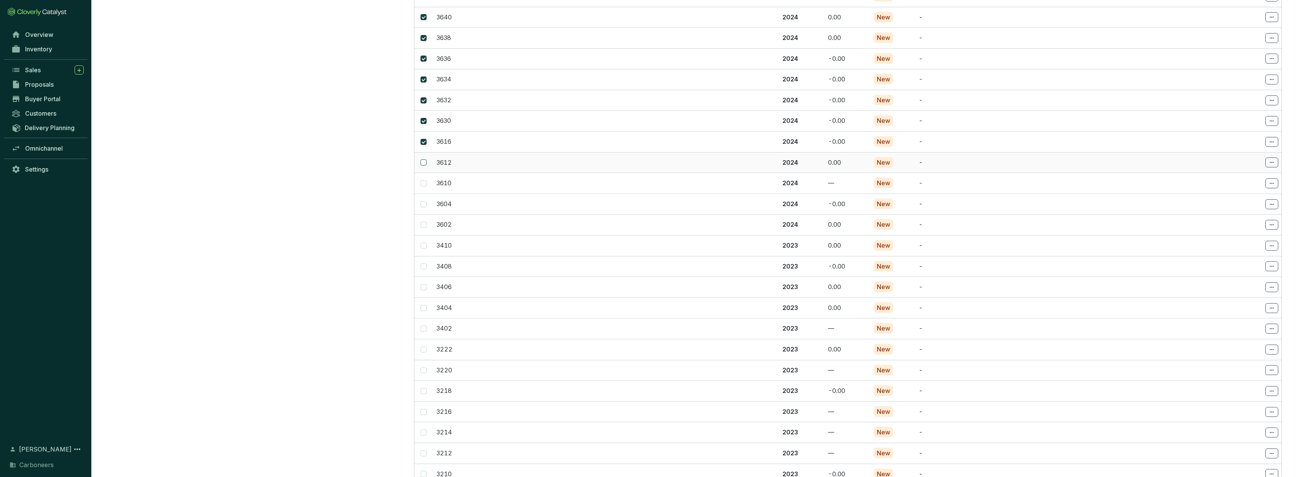
click at [424, 159] on span at bounding box center [424, 162] width 6 height 6
click at [424, 159] on input "checkbox" at bounding box center [424, 162] width 6 height 6
checkbox input "true"
click at [425, 180] on input "checkbox" at bounding box center [424, 183] width 6 height 6
checkbox input "true"
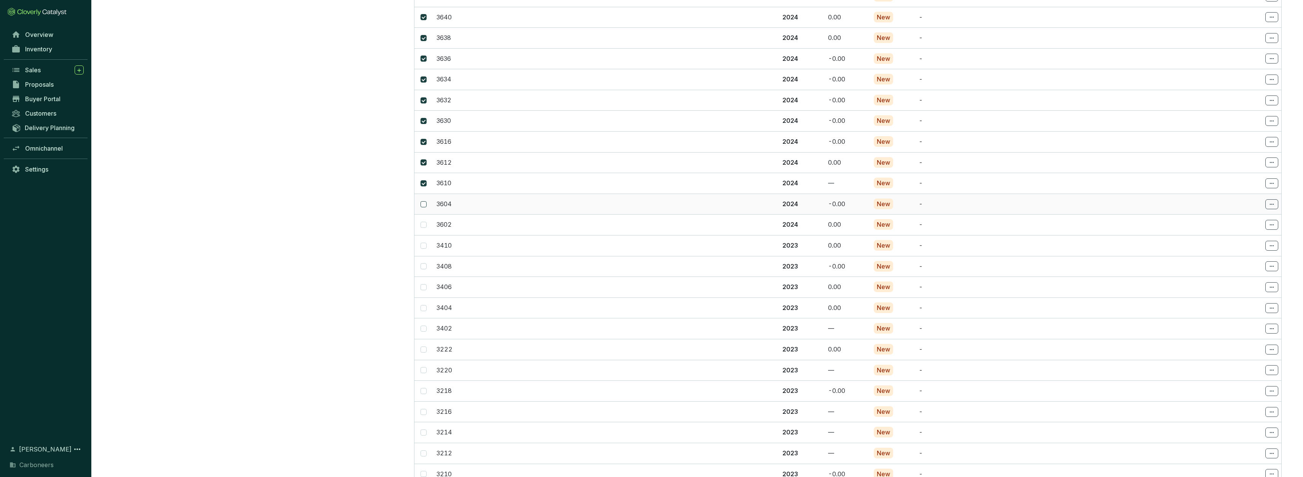
click at [426, 201] on span at bounding box center [424, 204] width 6 height 6
click at [426, 201] on input "checkbox" at bounding box center [424, 204] width 6 height 6
checkbox input "true"
click at [424, 222] on input "checkbox" at bounding box center [424, 225] width 6 height 6
checkbox input "true"
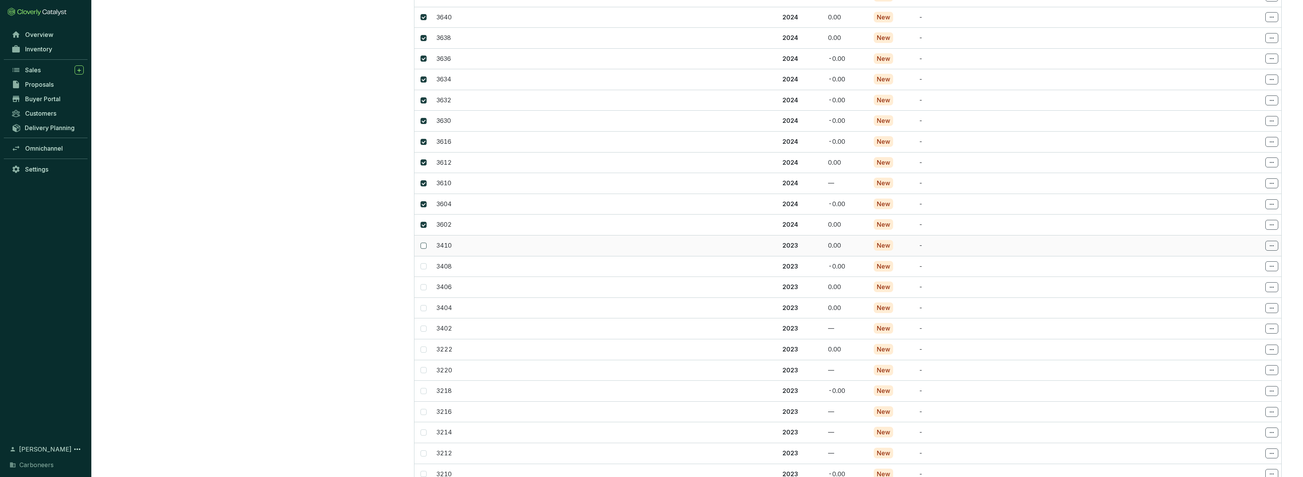
click at [425, 243] on input "checkbox" at bounding box center [424, 246] width 6 height 6
checkbox input "false"
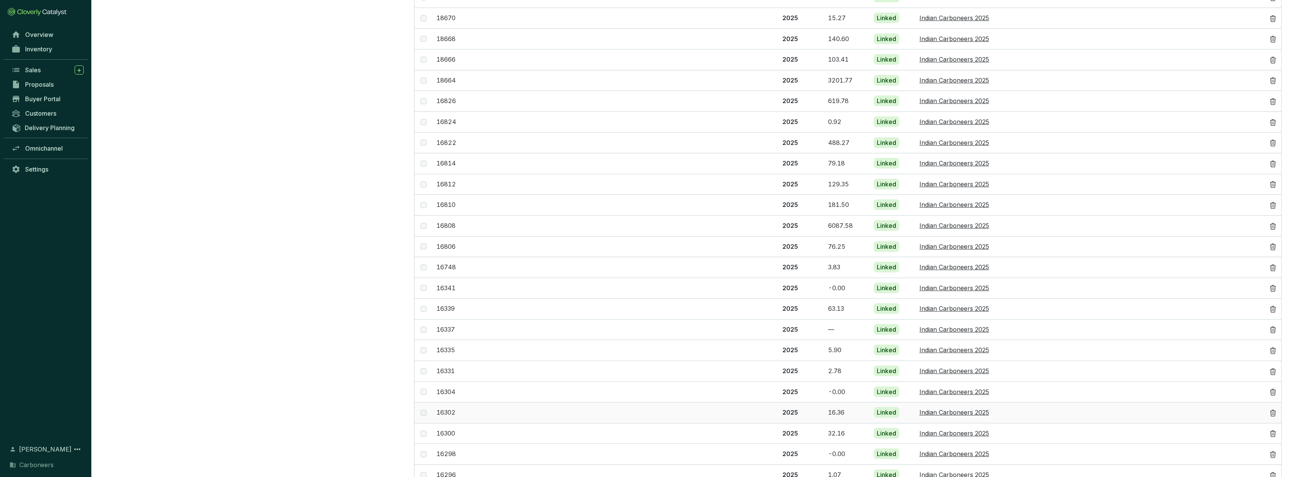
scroll to position [22, 0]
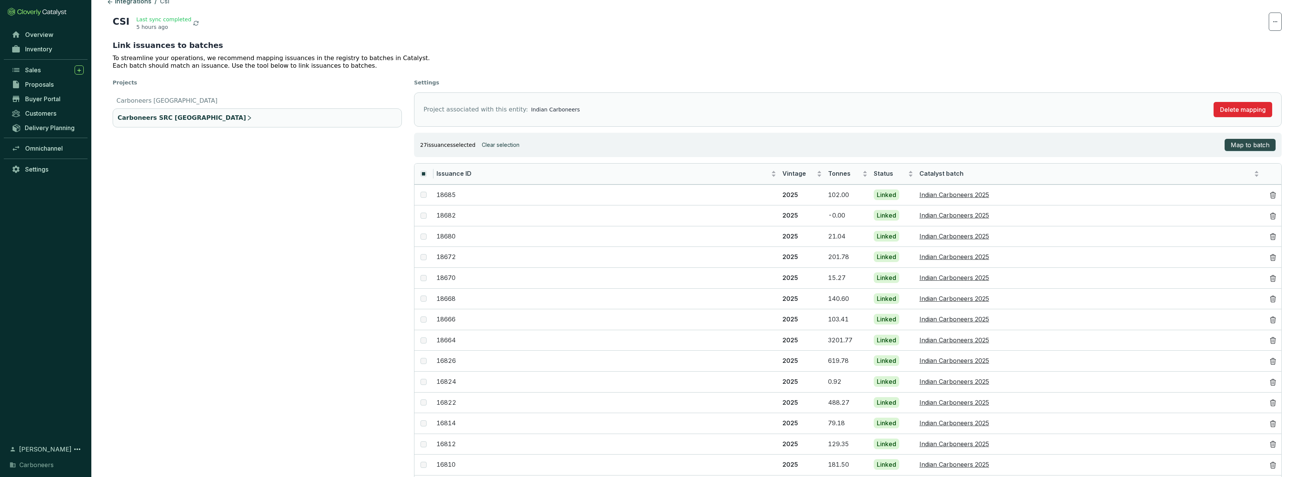
click at [1270, 141] on button "Map to batch" at bounding box center [1250, 145] width 51 height 12
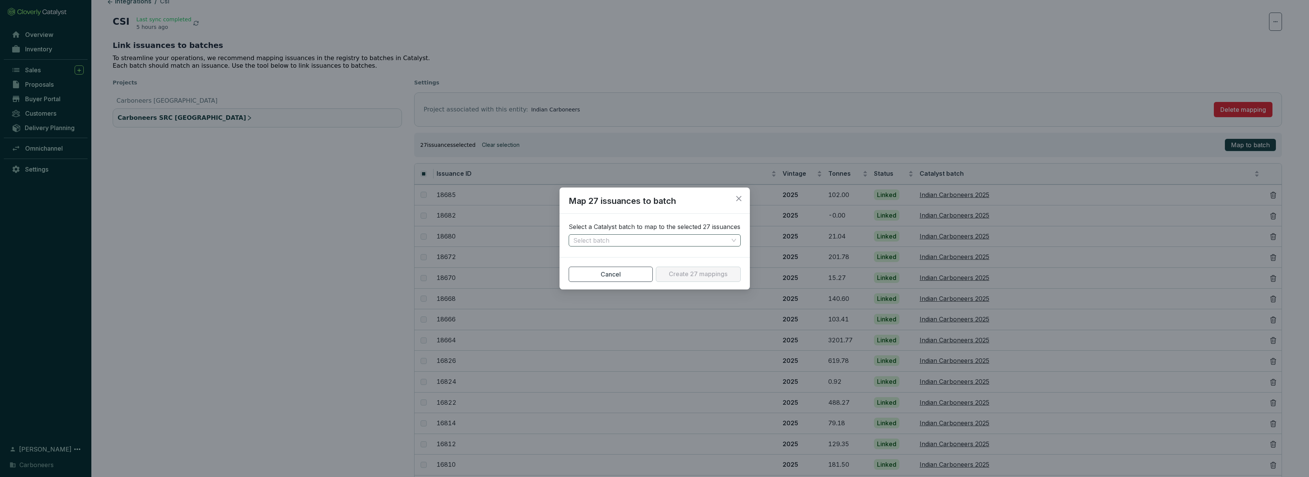
click at [663, 239] on input "search" at bounding box center [650, 240] width 155 height 11
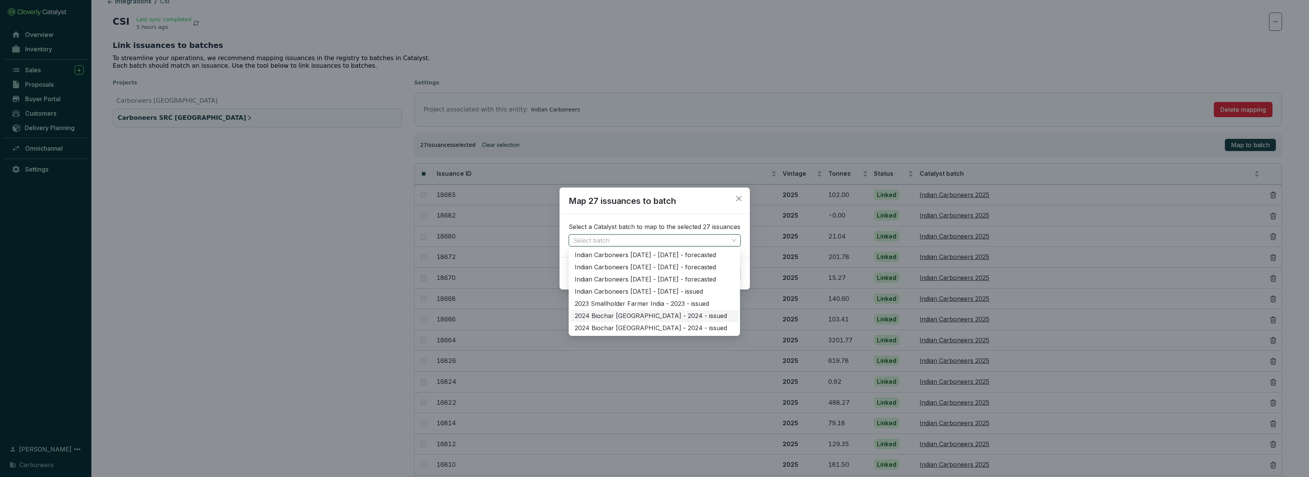
click at [667, 316] on div "2024 Biochar India - 2024 - issued" at bounding box center [654, 316] width 159 height 8
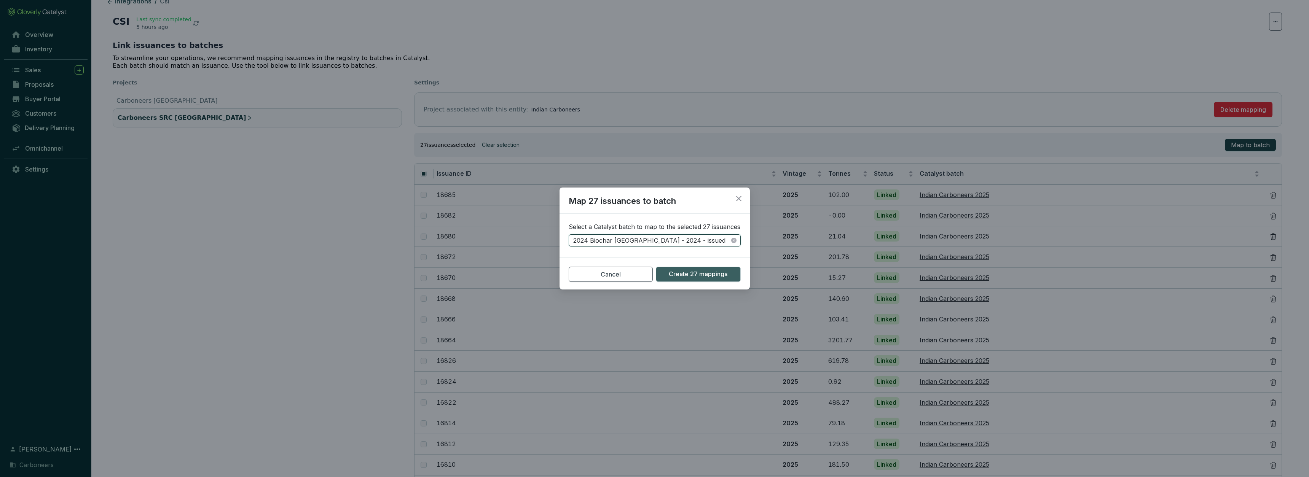
click at [698, 265] on section "Cancel Create 27 mappings" at bounding box center [655, 269] width 190 height 25
click at [697, 273] on span "Create 27 mappings" at bounding box center [698, 274] width 59 height 8
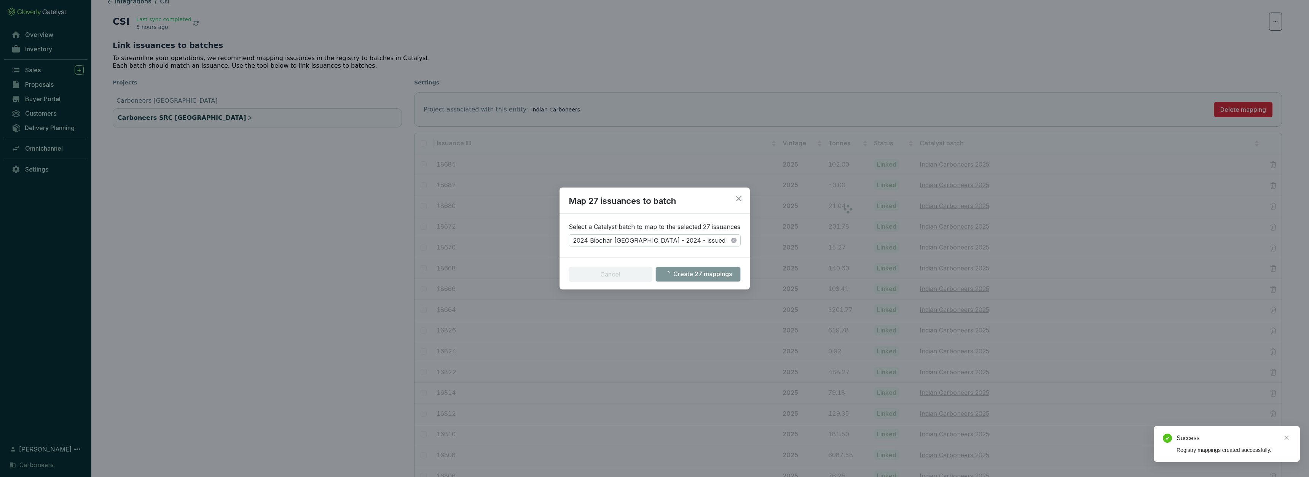
checkbox input "false"
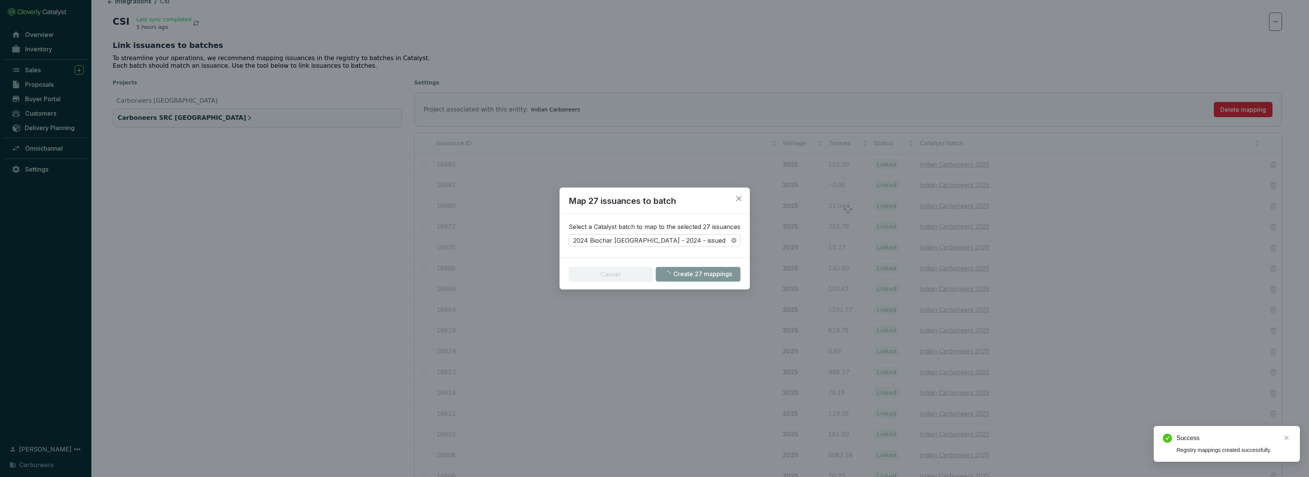
checkbox input "false"
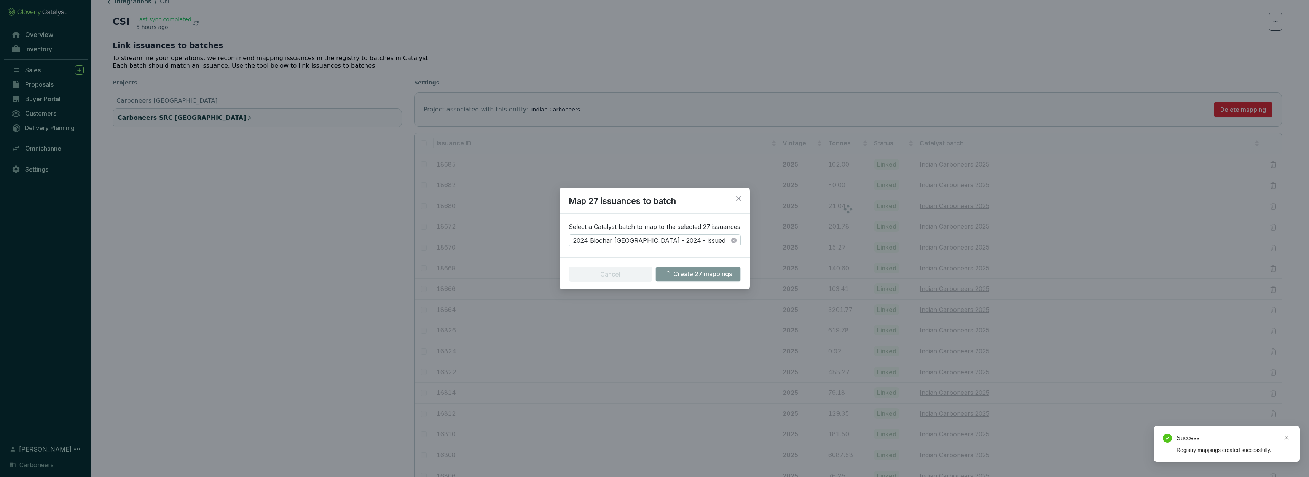
checkbox input "false"
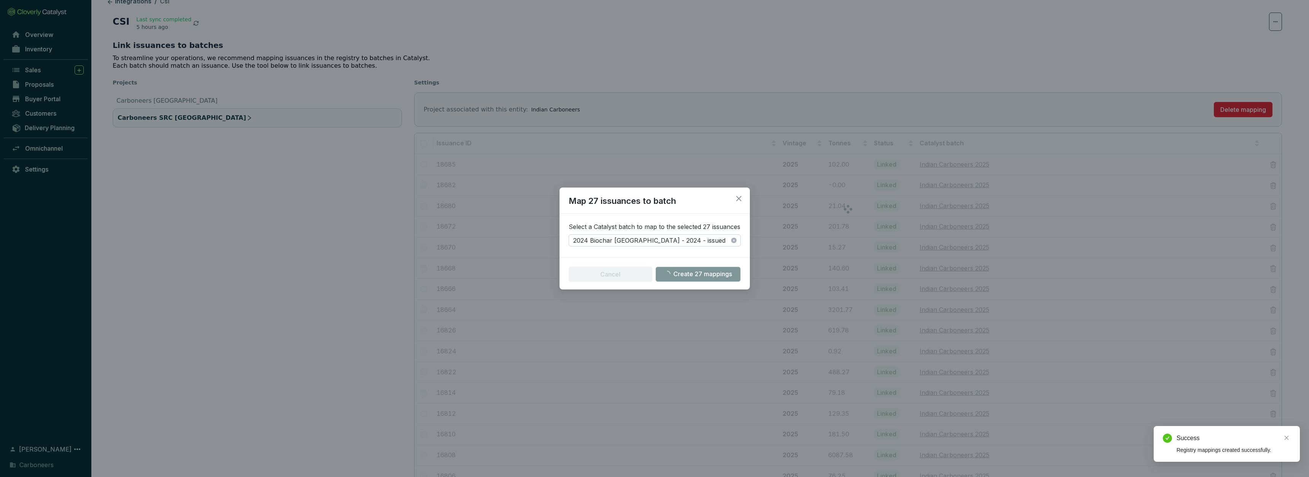
checkbox input "false"
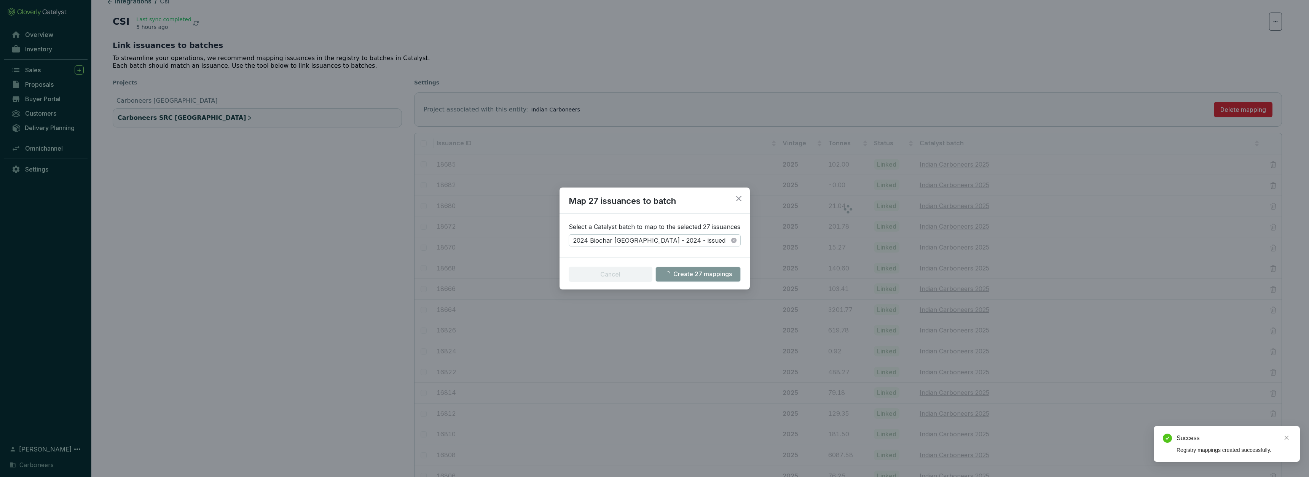
checkbox input "false"
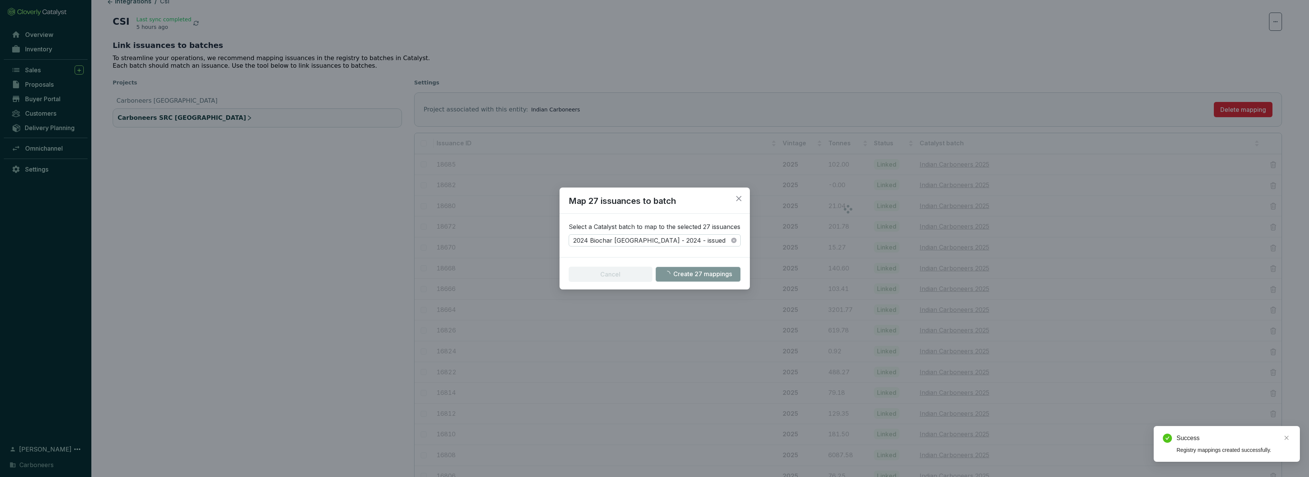
checkbox input "false"
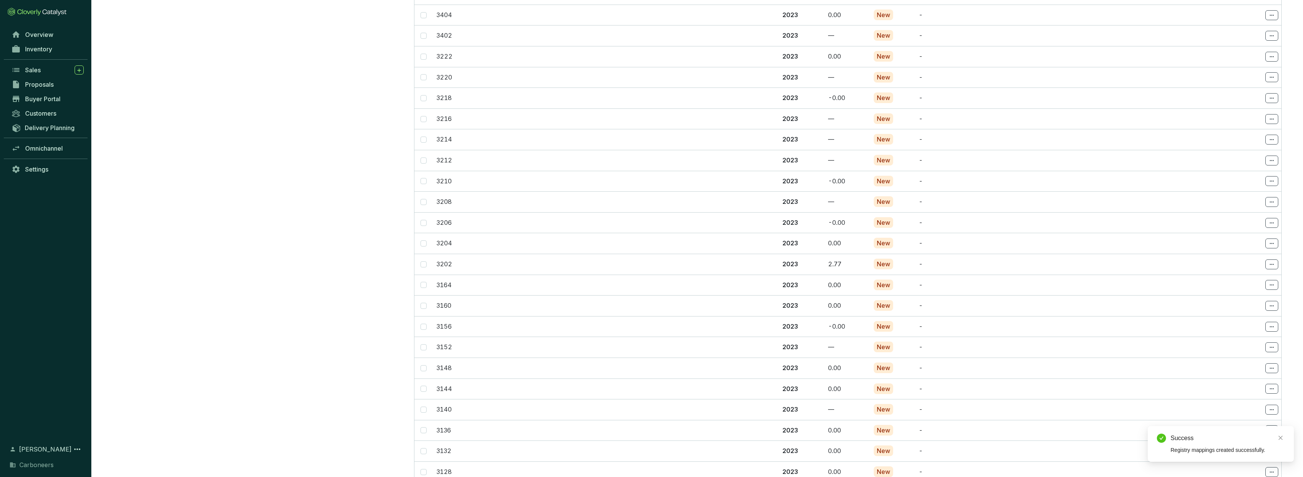
scroll to position [2619, 0]
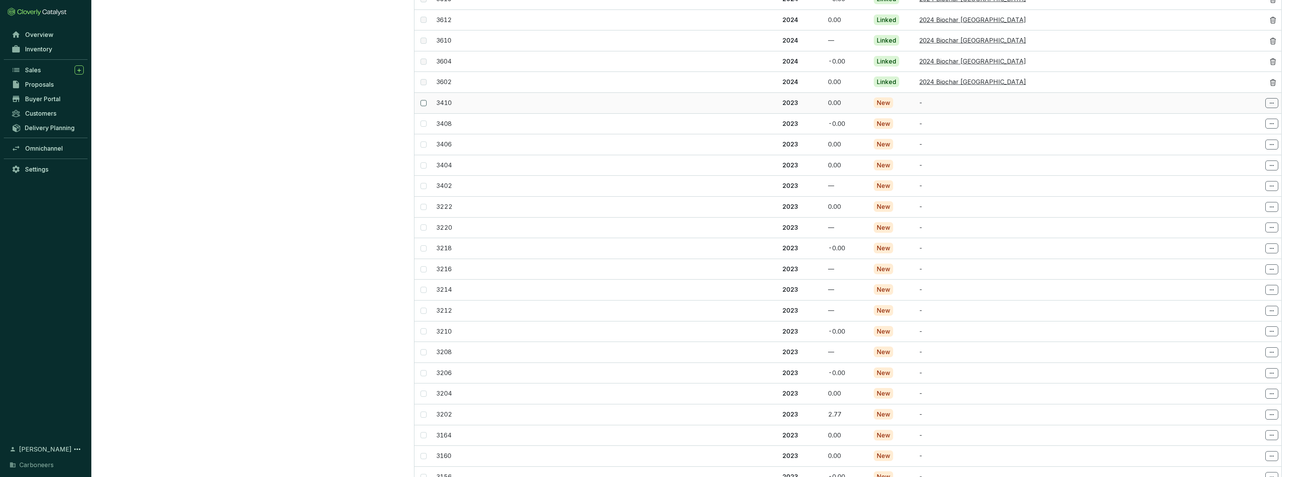
click at [425, 100] on span at bounding box center [424, 103] width 6 height 6
click at [425, 100] on input "checkbox" at bounding box center [424, 103] width 6 height 6
checkbox input "true"
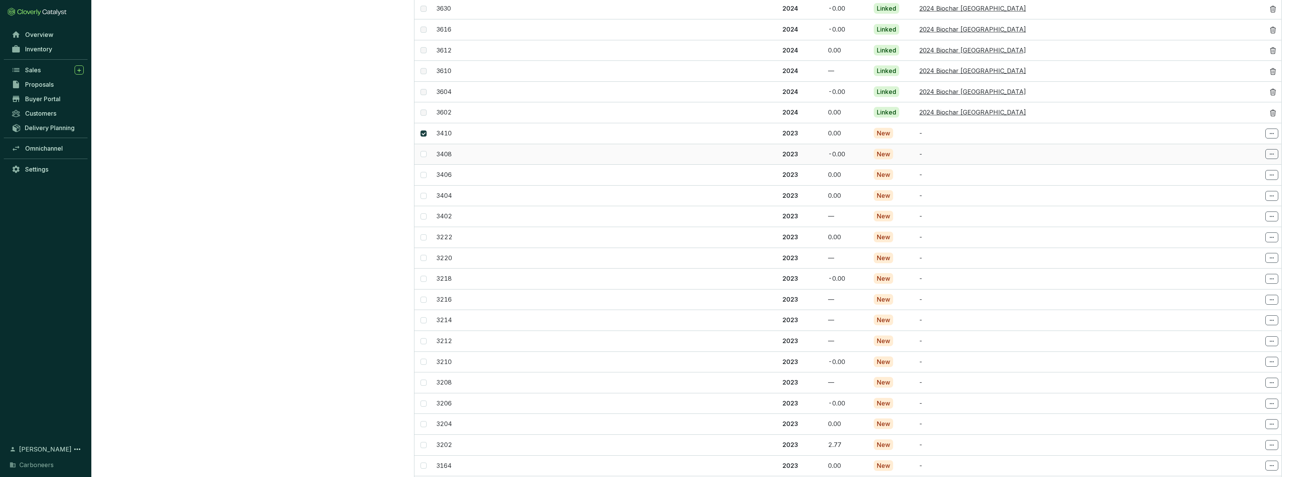
click at [427, 144] on td at bounding box center [424, 154] width 19 height 21
click at [424, 151] on span at bounding box center [424, 154] width 6 height 6
click at [424, 151] on input "checkbox" at bounding box center [424, 154] width 6 height 6
checkbox input "true"
click at [423, 172] on input "checkbox" at bounding box center [424, 175] width 6 height 6
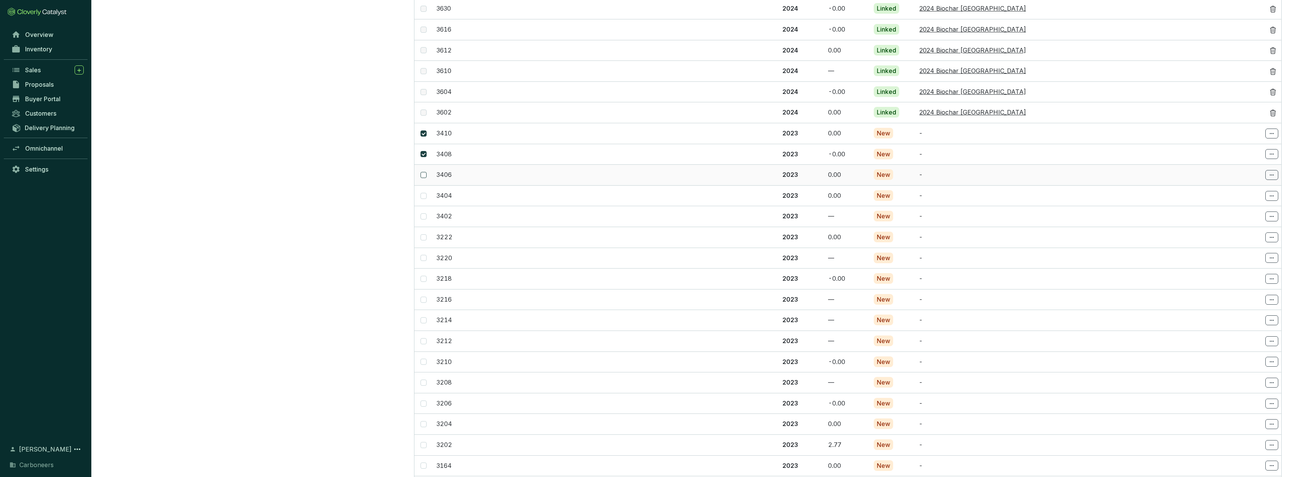
checkbox input "true"
drag, startPoint x: 423, startPoint y: 167, endPoint x: 423, endPoint y: 172, distance: 4.6
click at [423, 193] on input "checkbox" at bounding box center [424, 196] width 6 height 6
checkbox input "true"
click at [425, 214] on span at bounding box center [424, 217] width 6 height 6
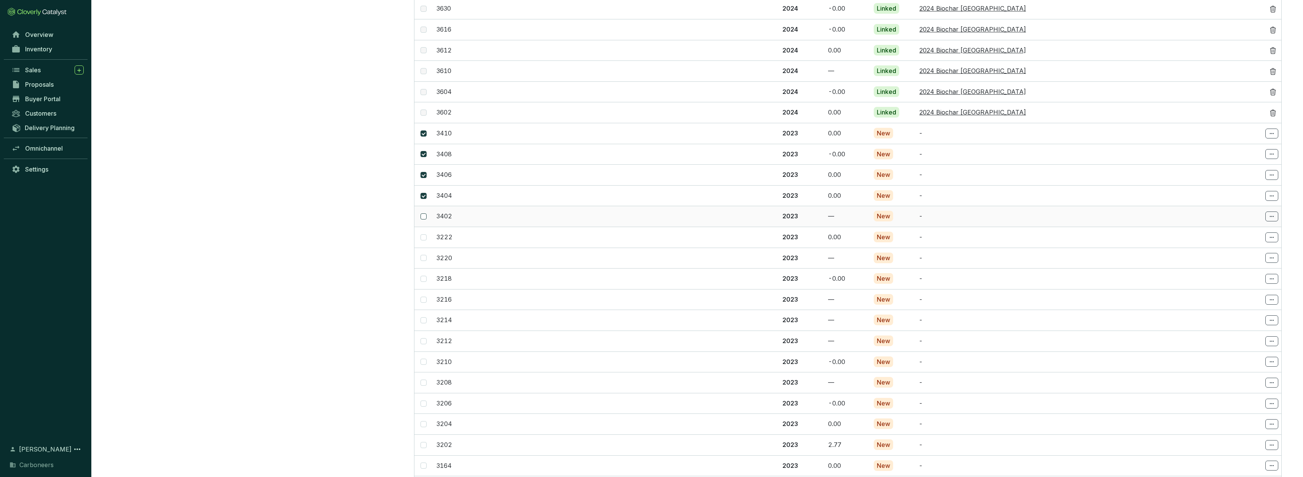
click at [425, 214] on input "checkbox" at bounding box center [424, 217] width 6 height 6
checkbox input "true"
click at [423, 234] on input "checkbox" at bounding box center [424, 237] width 6 height 6
checkbox input "true"
click at [425, 255] on span at bounding box center [424, 258] width 6 height 6
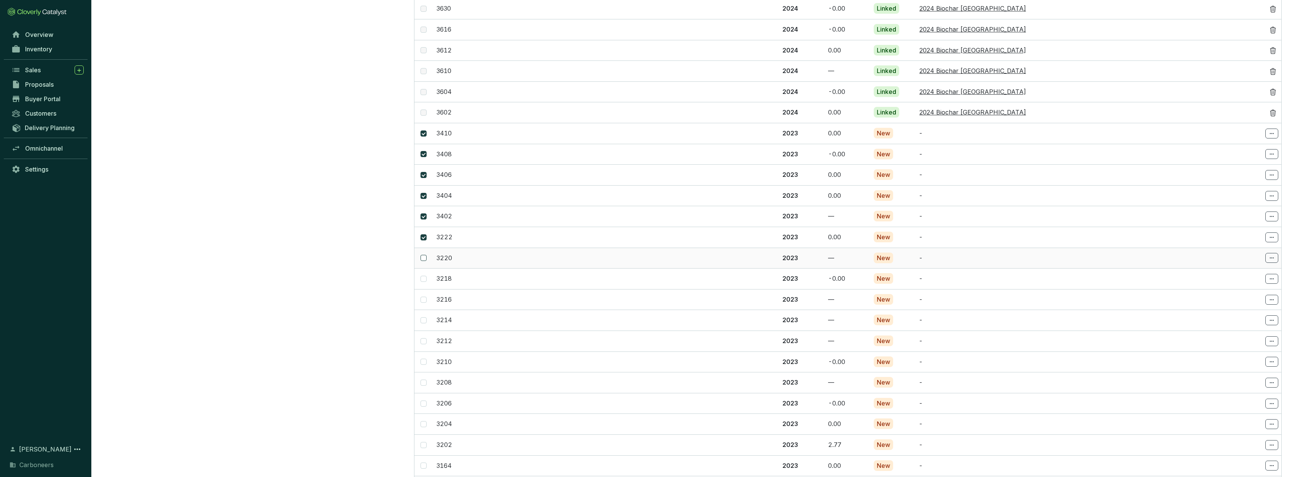
click at [425, 255] on input "checkbox" at bounding box center [424, 258] width 6 height 6
checkbox input "true"
click at [424, 276] on span at bounding box center [424, 279] width 6 height 6
click at [424, 276] on input "checkbox" at bounding box center [424, 279] width 6 height 6
click at [425, 297] on span at bounding box center [424, 300] width 6 height 6
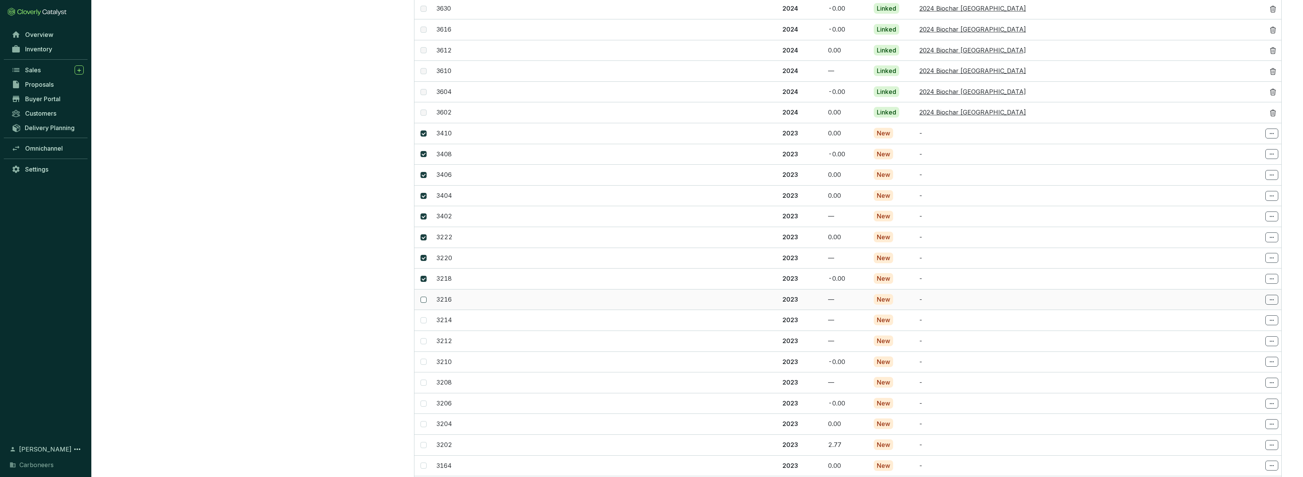
click at [425, 297] on input "checkbox" at bounding box center [424, 300] width 6 height 6
click at [425, 317] on span at bounding box center [424, 320] width 6 height 6
click at [425, 317] on input "checkbox" at bounding box center [424, 320] width 6 height 6
click at [424, 338] on span at bounding box center [424, 341] width 6 height 6
click at [424, 338] on input "checkbox" at bounding box center [424, 341] width 6 height 6
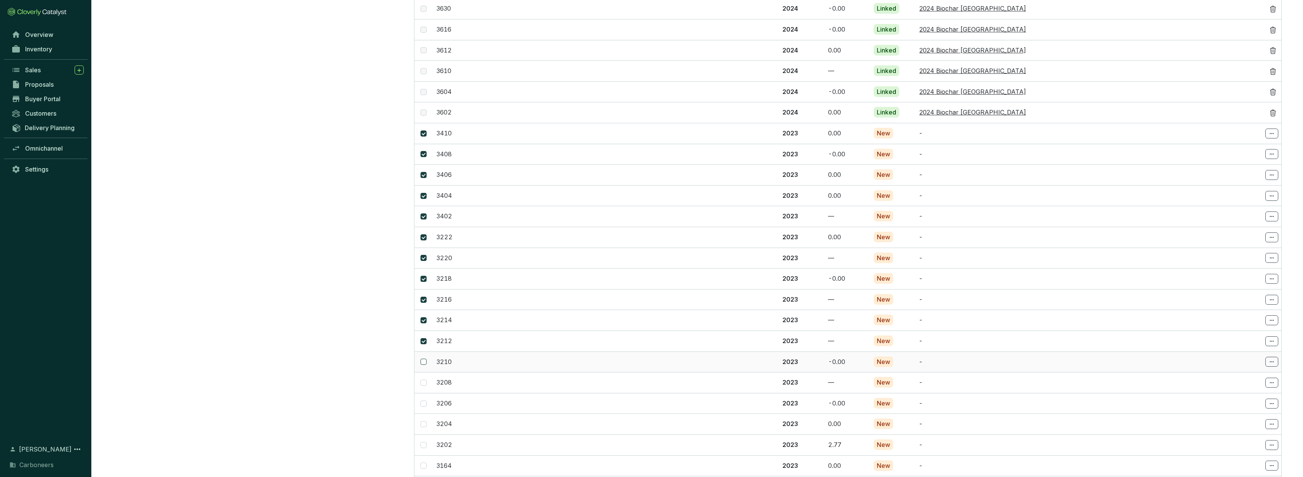
click at [424, 359] on span at bounding box center [424, 362] width 6 height 6
click at [424, 359] on input "checkbox" at bounding box center [424, 362] width 6 height 6
click at [424, 380] on span at bounding box center [424, 383] width 6 height 6
click at [424, 380] on input "checkbox" at bounding box center [424, 383] width 6 height 6
click at [425, 401] on input "checkbox" at bounding box center [424, 404] width 6 height 6
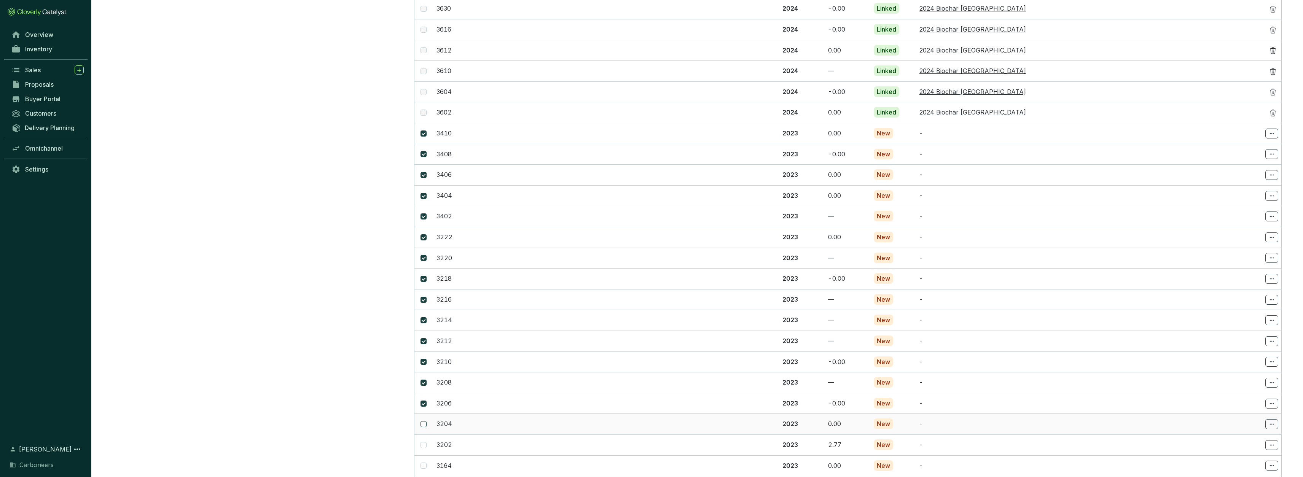
click at [424, 421] on input "checkbox" at bounding box center [424, 424] width 6 height 6
click at [423, 435] on td at bounding box center [424, 445] width 19 height 21
click at [424, 442] on input "checkbox" at bounding box center [424, 445] width 6 height 6
drag, startPoint x: 424, startPoint y: 435, endPoint x: 424, endPoint y: 444, distance: 8.8
click at [424, 463] on input "checkbox" at bounding box center [424, 466] width 6 height 6
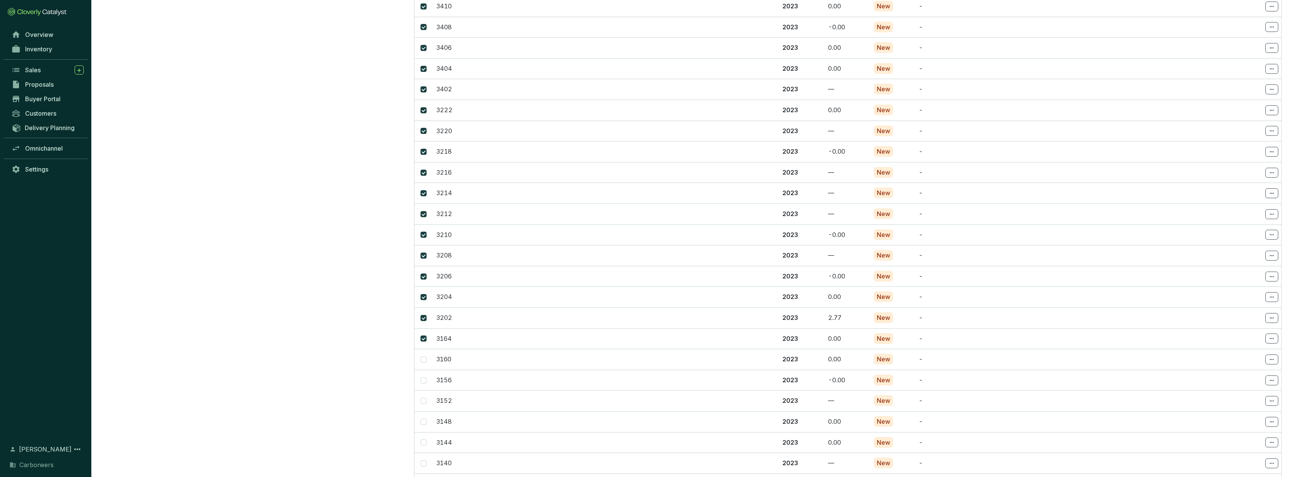
scroll to position [2879, 0]
click at [423, 224] on input "checkbox" at bounding box center [424, 227] width 6 height 6
click at [426, 245] on span at bounding box center [424, 248] width 6 height 6
click at [426, 245] on input "checkbox" at bounding box center [424, 248] width 6 height 6
click at [423, 266] on input "checkbox" at bounding box center [424, 269] width 6 height 6
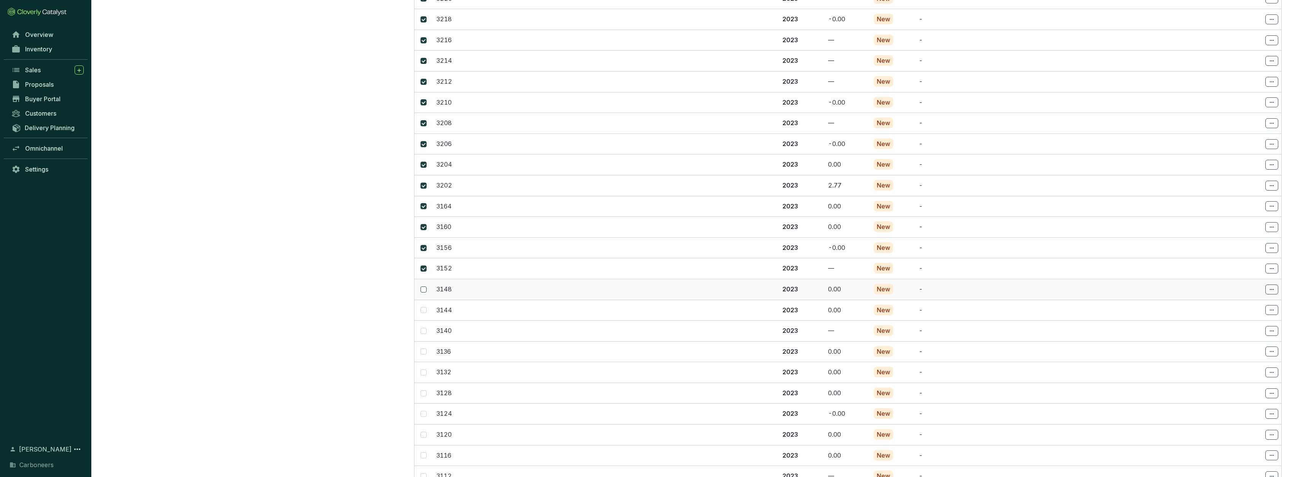
click at [426, 287] on span at bounding box center [424, 290] width 6 height 6
click at [426, 287] on input "checkbox" at bounding box center [424, 290] width 6 height 6
click at [424, 307] on input "checkbox" at bounding box center [424, 310] width 6 height 6
click at [424, 328] on input "checkbox" at bounding box center [424, 331] width 6 height 6
click at [425, 349] on input "checkbox" at bounding box center [424, 352] width 6 height 6
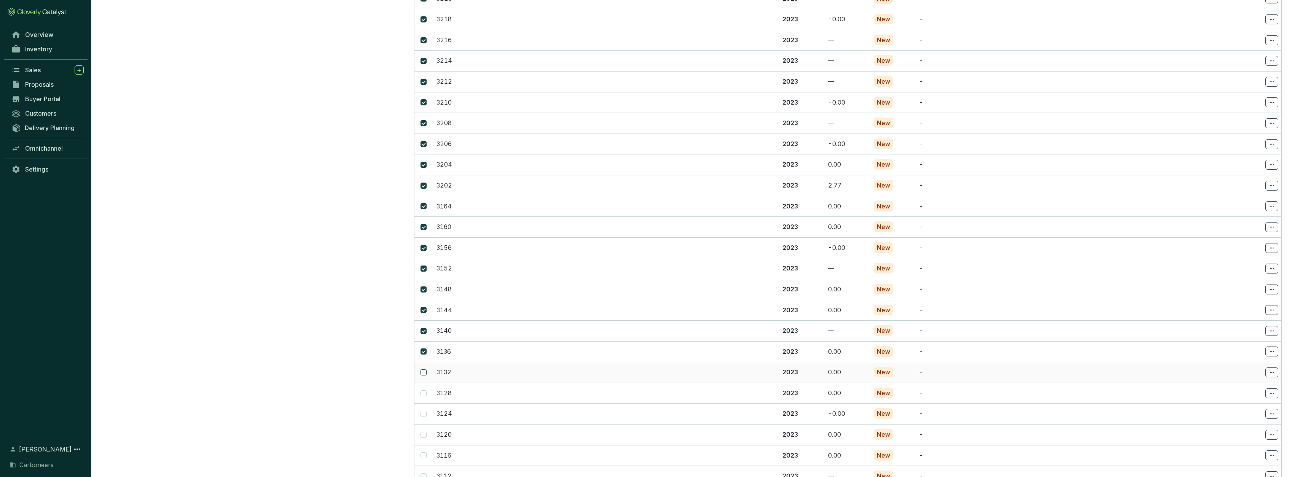
click at [425, 370] on span at bounding box center [424, 373] width 6 height 6
click at [425, 370] on input "checkbox" at bounding box center [424, 373] width 6 height 6
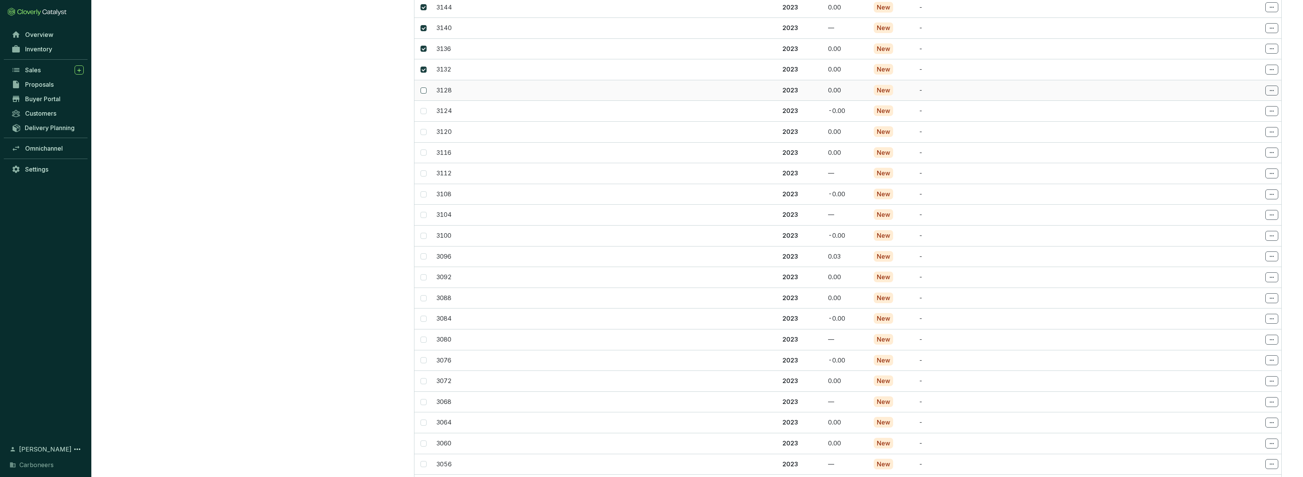
click at [423, 88] on input "checkbox" at bounding box center [424, 91] width 6 height 6
click at [425, 108] on span at bounding box center [424, 111] width 6 height 6
click at [425, 108] on input "checkbox" at bounding box center [424, 111] width 6 height 6
click at [424, 129] on input "checkbox" at bounding box center [424, 132] width 6 height 6
click at [425, 150] on span at bounding box center [424, 153] width 6 height 6
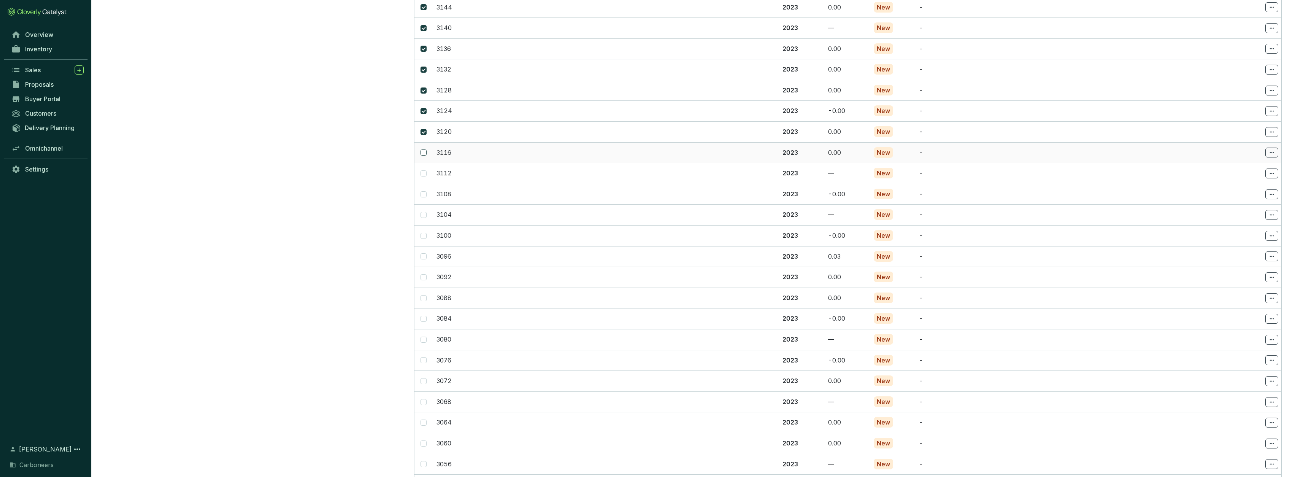
click at [425, 150] on input "checkbox" at bounding box center [424, 153] width 6 height 6
click at [426, 163] on td at bounding box center [424, 173] width 19 height 21
click at [425, 171] on span at bounding box center [424, 174] width 6 height 6
click at [425, 171] on input "checkbox" at bounding box center [424, 174] width 6 height 6
click at [427, 184] on td at bounding box center [424, 194] width 19 height 21
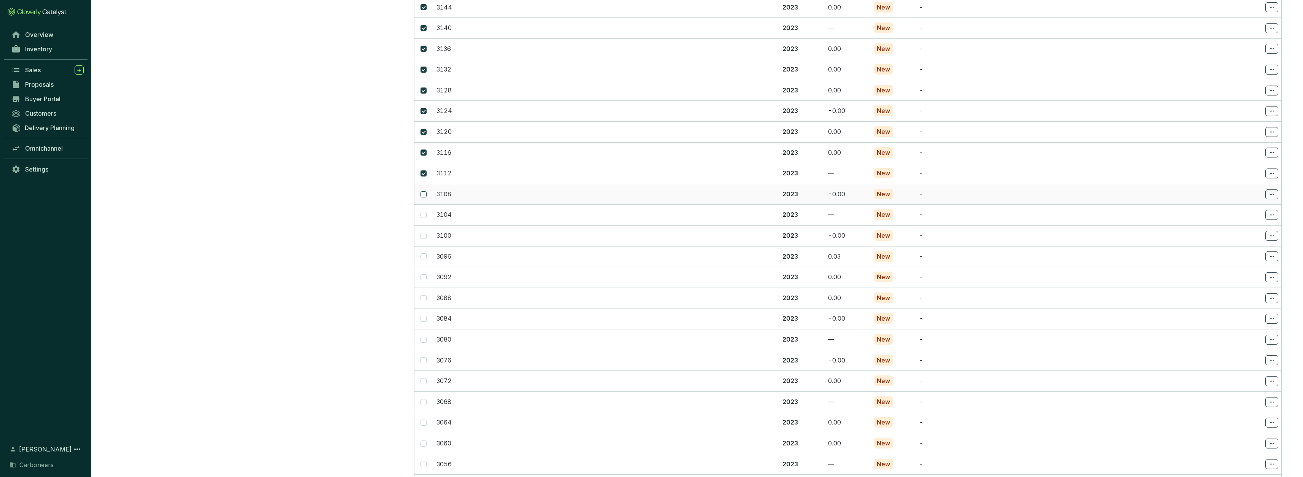
click at [426, 191] on span at bounding box center [424, 194] width 6 height 6
click at [426, 191] on input "checkbox" at bounding box center [424, 194] width 6 height 6
click at [426, 212] on span at bounding box center [424, 215] width 6 height 6
click at [426, 212] on input "checkbox" at bounding box center [424, 215] width 6 height 6
click at [424, 233] on input "checkbox" at bounding box center [424, 236] width 6 height 6
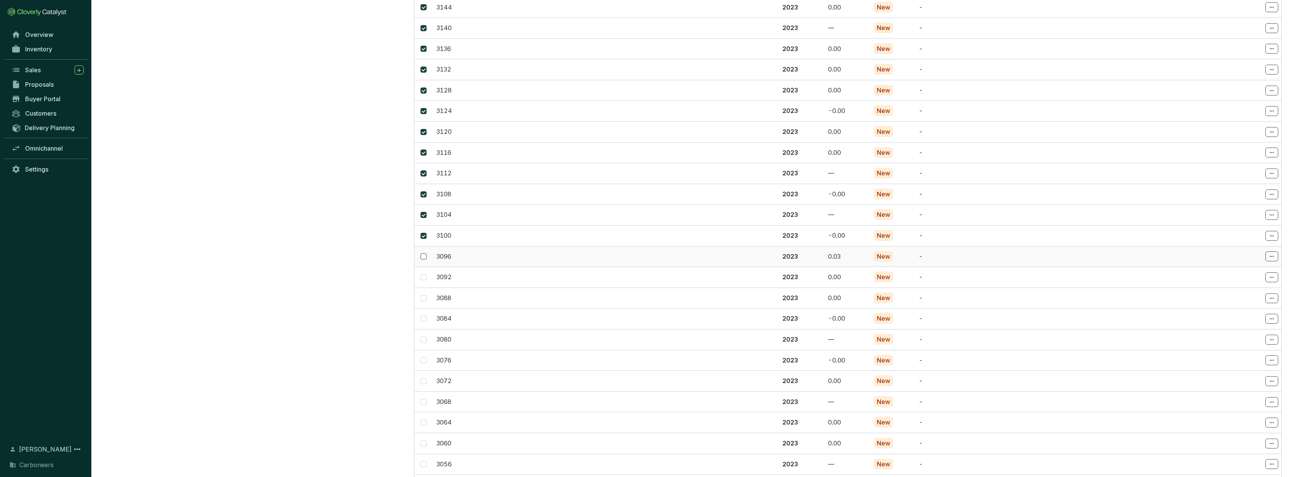
click at [424, 254] on input "checkbox" at bounding box center [424, 257] width 6 height 6
click at [426, 267] on td at bounding box center [424, 277] width 19 height 21
click at [425, 274] on span at bounding box center [424, 277] width 6 height 6
click at [425, 274] on input "checkbox" at bounding box center [424, 277] width 6 height 6
click at [423, 295] on input "checkbox" at bounding box center [424, 298] width 6 height 6
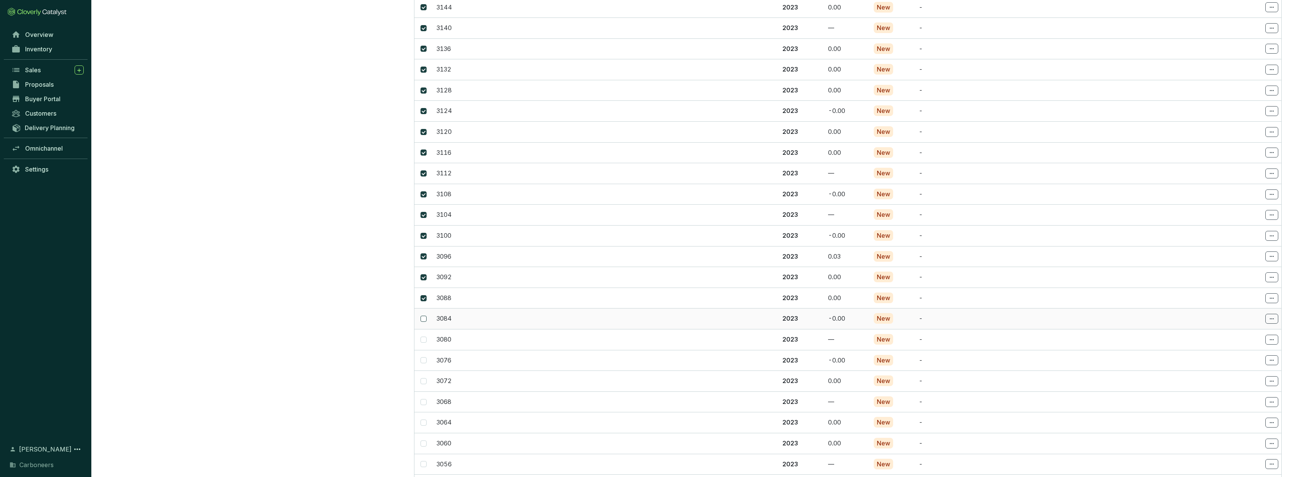
click at [426, 316] on span at bounding box center [424, 319] width 6 height 6
click at [426, 316] on input "checkbox" at bounding box center [424, 319] width 6 height 6
click at [424, 337] on input "checkbox" at bounding box center [424, 340] width 6 height 6
click at [424, 357] on input "checkbox" at bounding box center [424, 360] width 6 height 6
click at [425, 378] on span at bounding box center [424, 381] width 6 height 6
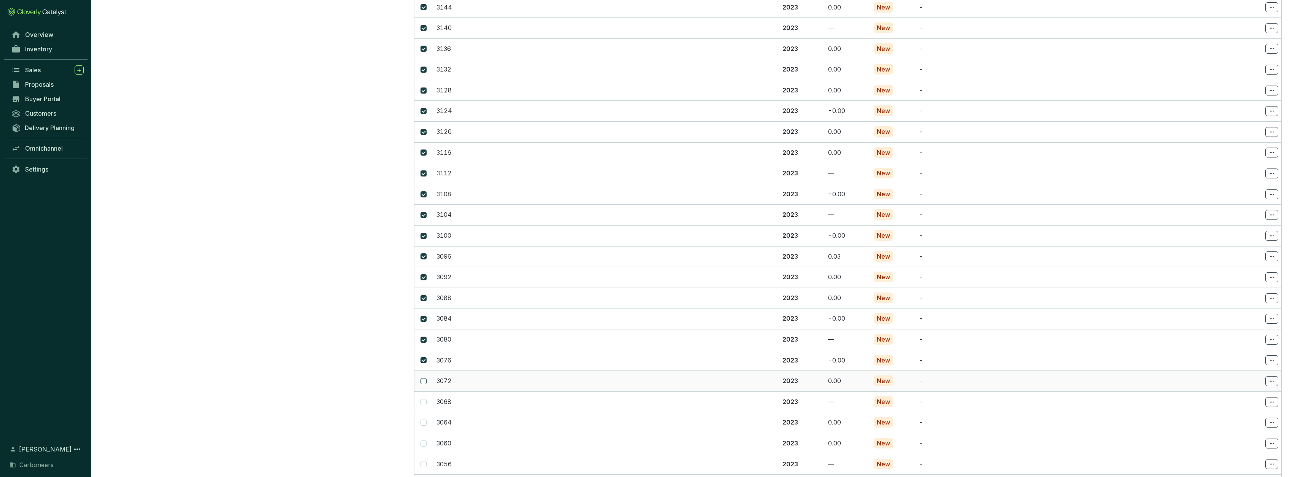
click at [425, 378] on input "checkbox" at bounding box center [424, 381] width 6 height 6
click at [424, 399] on input "checkbox" at bounding box center [424, 402] width 6 height 6
click at [426, 242] on span at bounding box center [424, 245] width 6 height 6
click at [426, 242] on input "checkbox" at bounding box center [424, 245] width 6 height 6
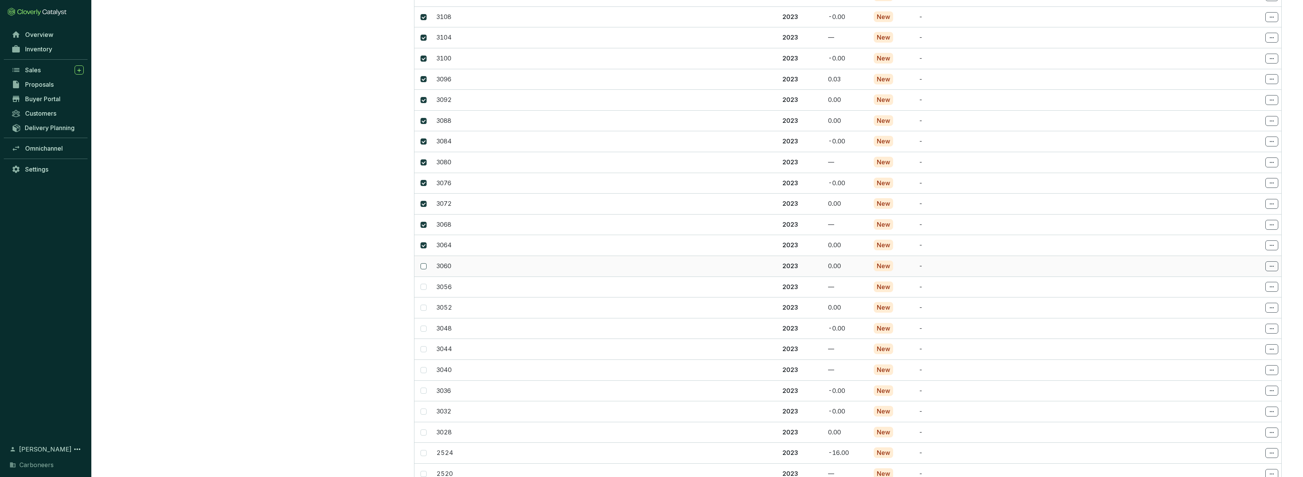
click at [424, 263] on input "checkbox" at bounding box center [424, 266] width 6 height 6
click at [424, 284] on span at bounding box center [424, 287] width 6 height 6
click at [424, 284] on input "checkbox" at bounding box center [424, 287] width 6 height 6
click at [426, 305] on span at bounding box center [424, 308] width 6 height 6
click at [426, 305] on input "checkbox" at bounding box center [424, 308] width 6 height 6
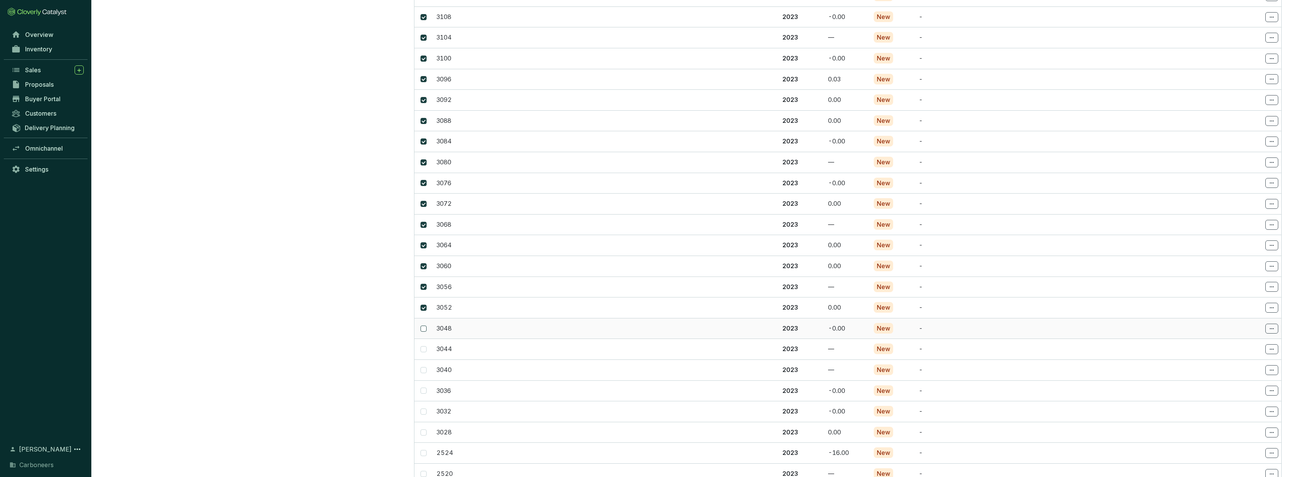
click at [424, 326] on input "checkbox" at bounding box center [424, 329] width 6 height 6
click at [425, 346] on input "checkbox" at bounding box center [424, 349] width 6 height 6
click at [424, 367] on input "checkbox" at bounding box center [424, 370] width 6 height 6
click at [425, 388] on span at bounding box center [424, 391] width 6 height 6
click at [425, 388] on input "checkbox" at bounding box center [424, 391] width 6 height 6
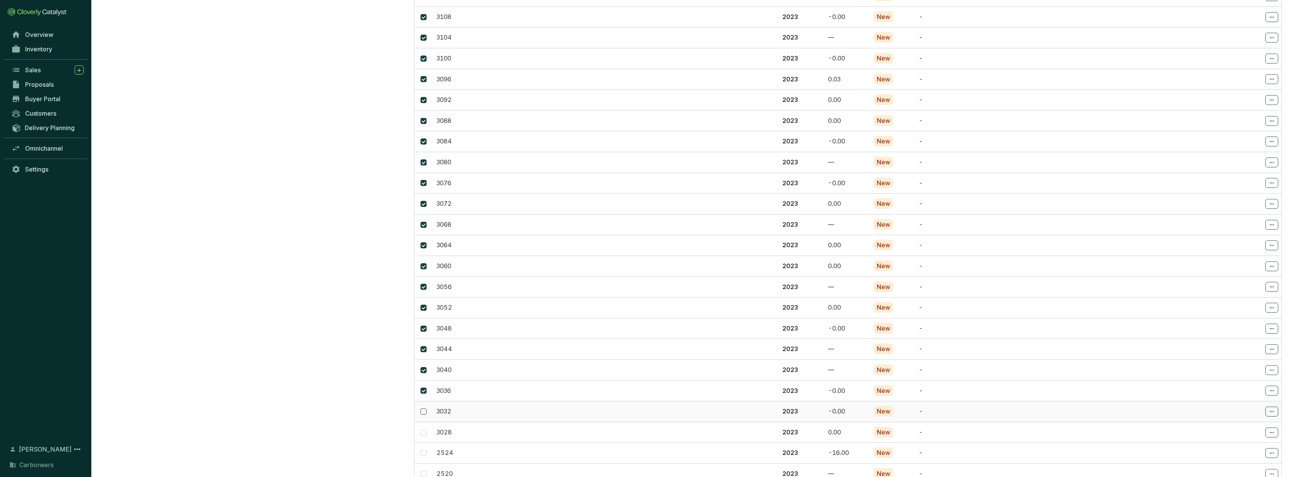
click at [423, 409] on span at bounding box center [424, 412] width 6 height 6
click at [423, 409] on input "checkbox" at bounding box center [424, 412] width 6 height 6
click at [426, 299] on span at bounding box center [424, 302] width 6 height 6
click at [426, 299] on input "checkbox" at bounding box center [424, 302] width 6 height 6
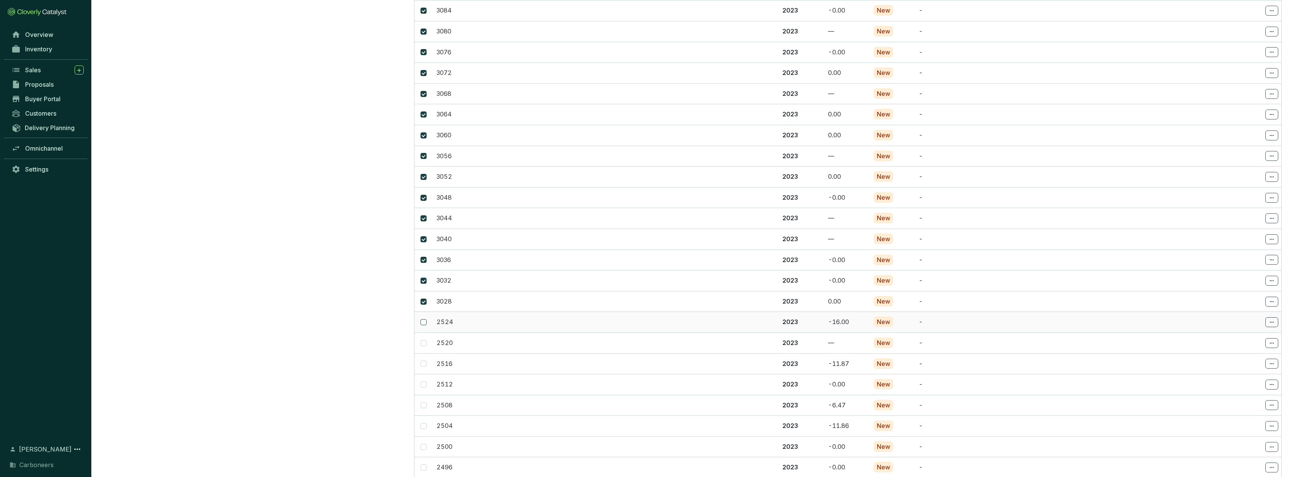
click at [425, 319] on span at bounding box center [424, 322] width 6 height 6
click at [425, 319] on input "checkbox" at bounding box center [424, 322] width 6 height 6
click at [425, 340] on input "checkbox" at bounding box center [424, 343] width 6 height 6
click at [426, 361] on span at bounding box center [424, 364] width 6 height 6
click at [426, 361] on input "checkbox" at bounding box center [424, 364] width 6 height 6
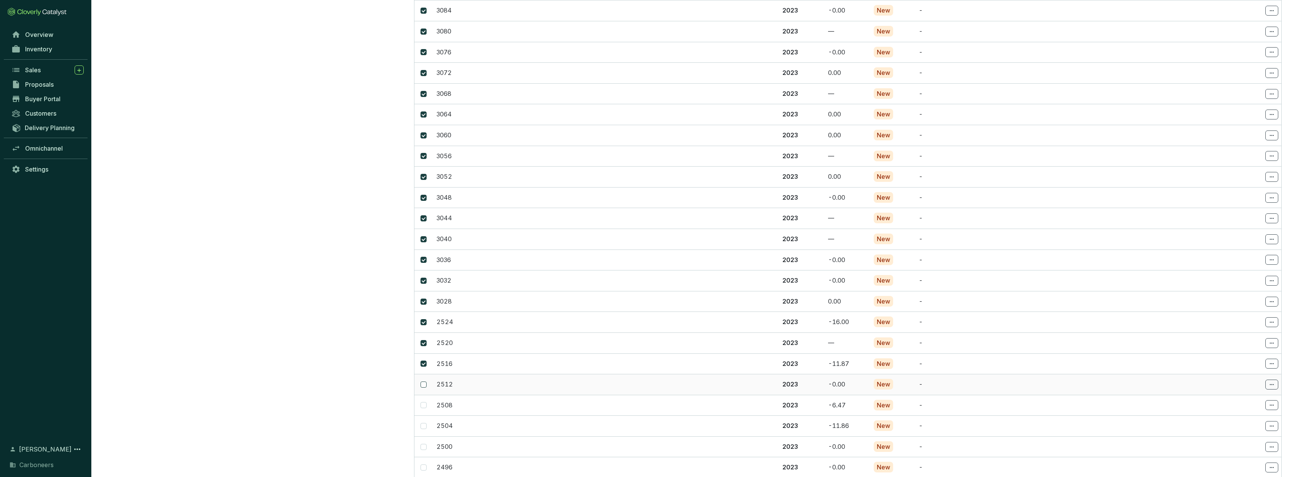
click at [425, 382] on span at bounding box center [424, 385] width 6 height 6
click at [425, 382] on input "checkbox" at bounding box center [424, 385] width 6 height 6
click at [426, 402] on span at bounding box center [424, 405] width 6 height 6
click at [426, 402] on input "checkbox" at bounding box center [424, 405] width 6 height 6
drag, startPoint x: 426, startPoint y: 384, endPoint x: 426, endPoint y: 379, distance: 5.0
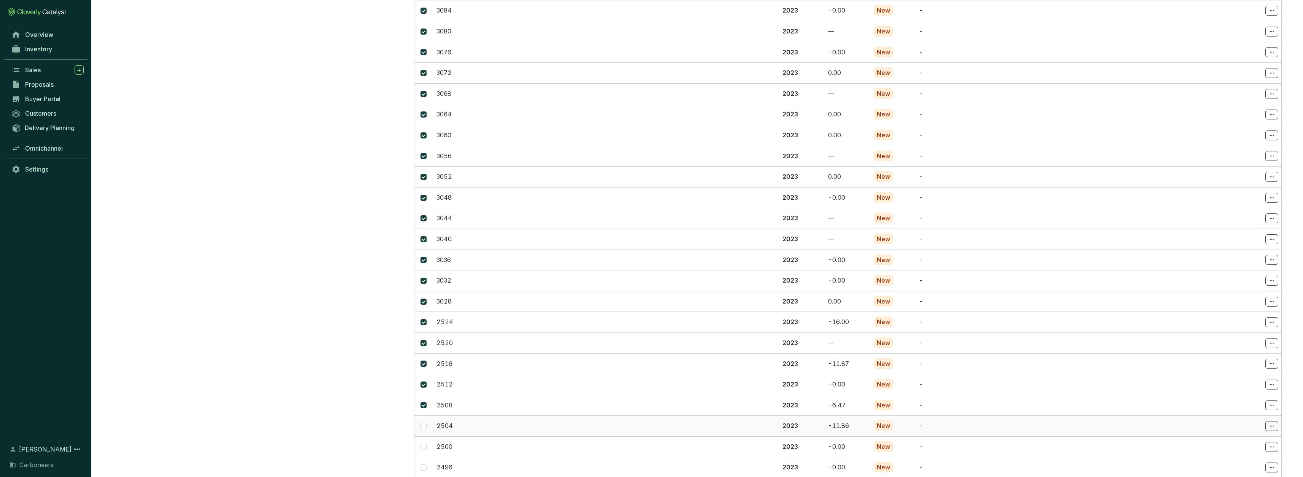
click at [426, 423] on span at bounding box center [424, 426] width 6 height 6
click at [426, 423] on input "checkbox" at bounding box center [424, 426] width 6 height 6
click at [425, 264] on span at bounding box center [424, 267] width 6 height 6
click at [425, 264] on input "checkbox" at bounding box center [424, 267] width 6 height 6
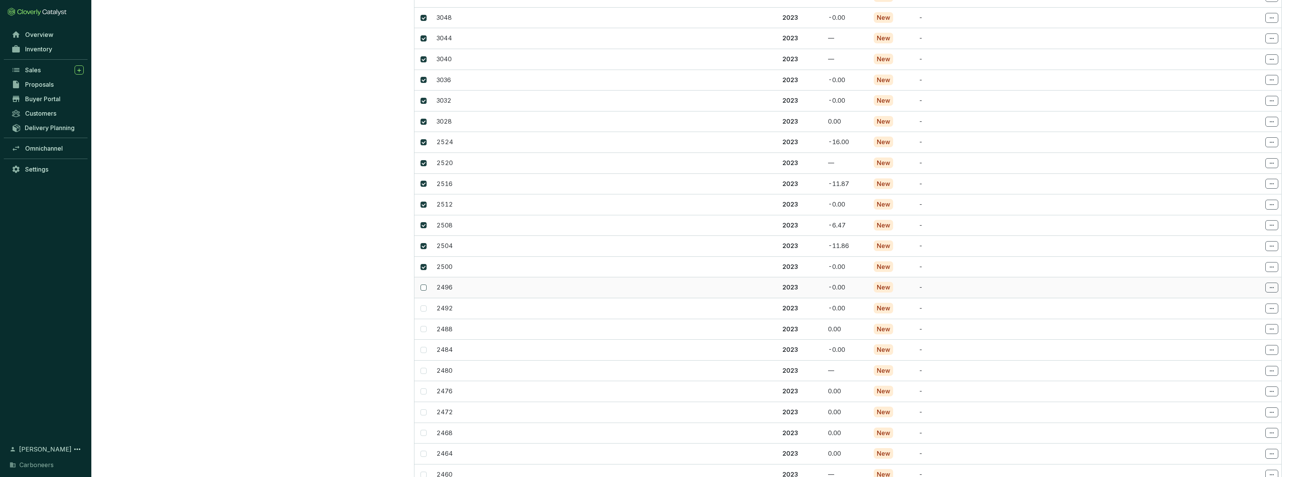
click at [426, 285] on span at bounding box center [424, 288] width 6 height 6
click at [426, 285] on input "checkbox" at bounding box center [424, 288] width 6 height 6
click at [425, 306] on input "checkbox" at bounding box center [424, 309] width 6 height 6
click at [426, 326] on span at bounding box center [424, 329] width 6 height 6
click at [426, 326] on input "checkbox" at bounding box center [424, 329] width 6 height 6
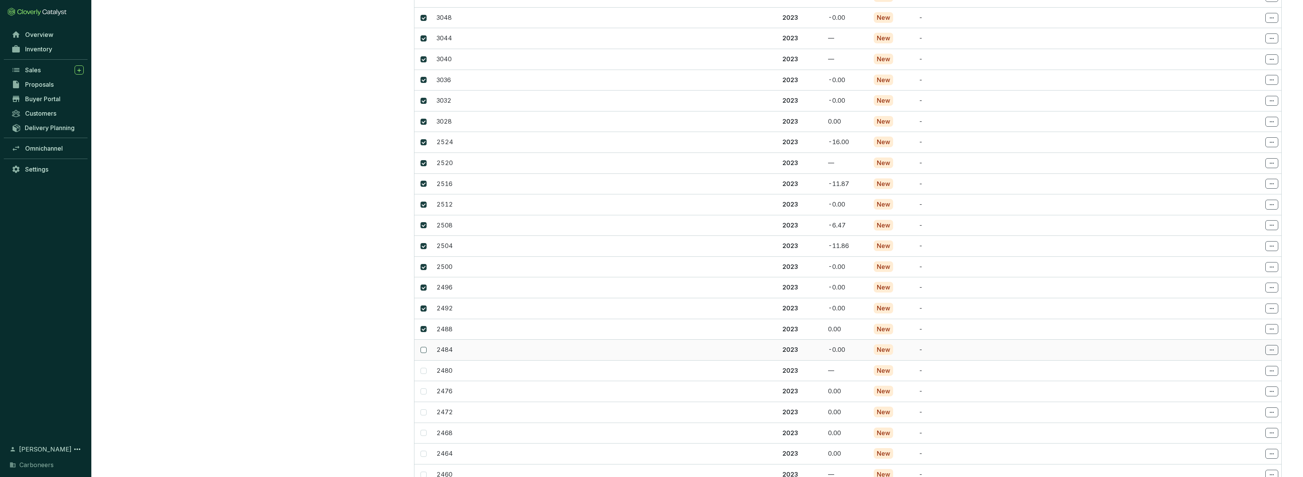
click at [424, 347] on span at bounding box center [424, 350] width 6 height 6
click at [424, 347] on input "checkbox" at bounding box center [424, 350] width 6 height 6
click at [426, 368] on span at bounding box center [424, 371] width 6 height 6
click at [426, 368] on input "checkbox" at bounding box center [424, 371] width 6 height 6
click at [427, 381] on td at bounding box center [424, 391] width 19 height 21
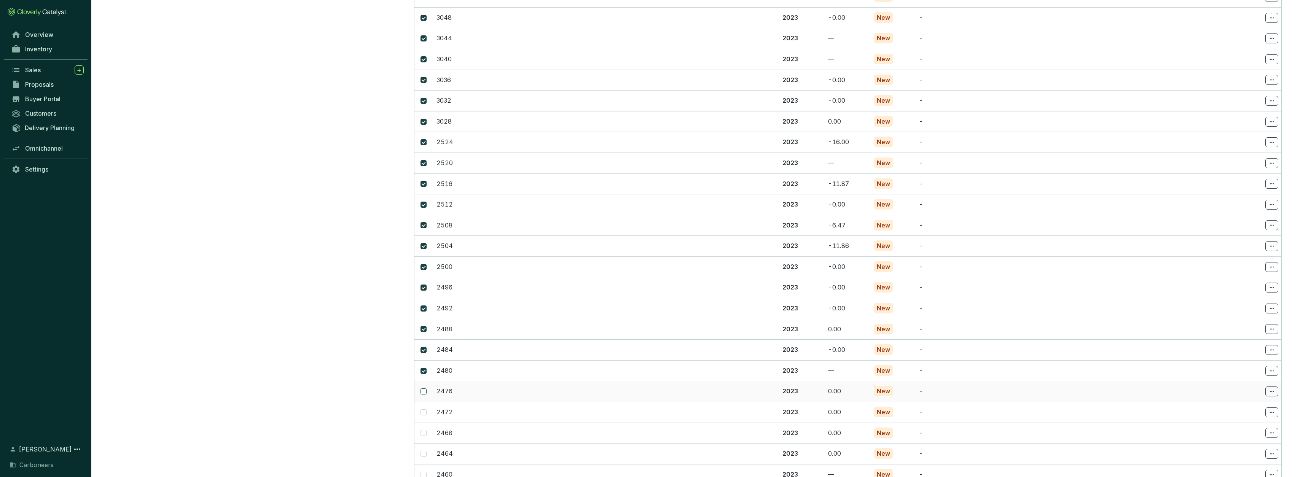
click at [425, 389] on span at bounding box center [424, 392] width 6 height 6
click at [425, 389] on input "checkbox" at bounding box center [424, 392] width 6 height 6
click at [425, 410] on span at bounding box center [424, 413] width 6 height 6
click at [425, 410] on input "checkbox" at bounding box center [424, 413] width 6 height 6
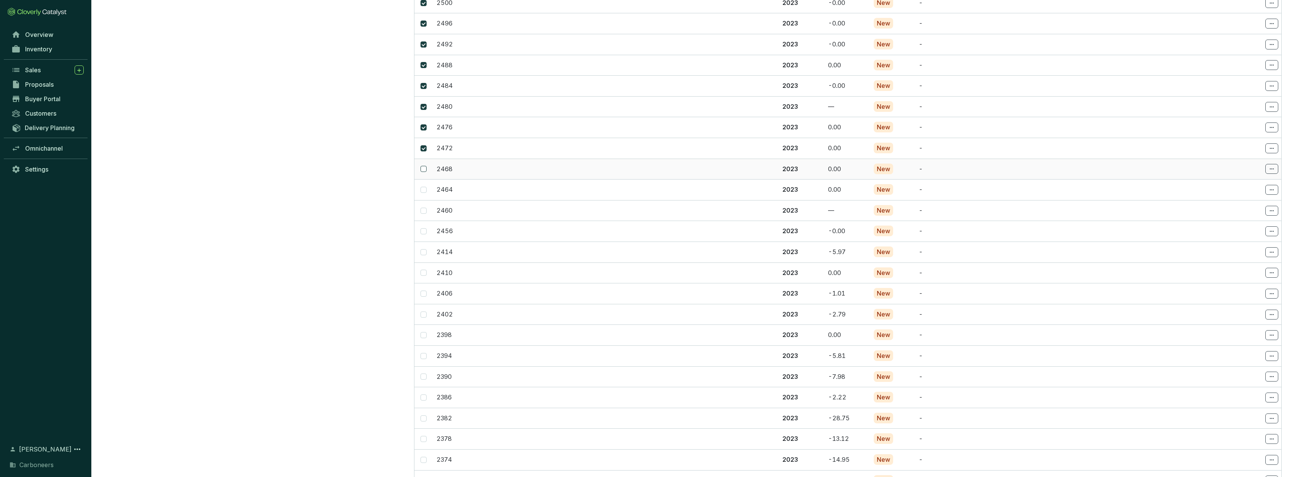
click at [424, 166] on input "checkbox" at bounding box center [424, 169] width 6 height 6
click at [425, 187] on input "checkbox" at bounding box center [424, 190] width 6 height 6
click at [426, 208] on span at bounding box center [424, 211] width 6 height 6
click at [426, 208] on input "checkbox" at bounding box center [424, 211] width 6 height 6
click at [426, 228] on span at bounding box center [424, 231] width 6 height 6
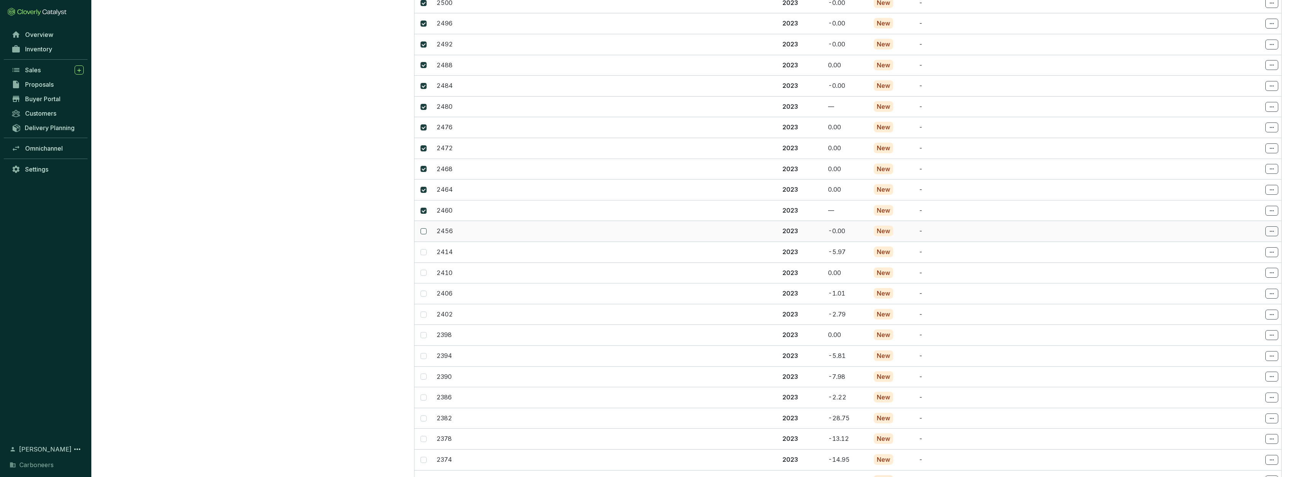
click at [426, 228] on input "checkbox" at bounding box center [424, 231] width 6 height 6
click at [425, 249] on input "checkbox" at bounding box center [424, 252] width 6 height 6
click at [424, 270] on input "checkbox" at bounding box center [424, 273] width 6 height 6
click at [424, 283] on td at bounding box center [424, 293] width 19 height 21
click at [425, 291] on span at bounding box center [424, 294] width 6 height 6
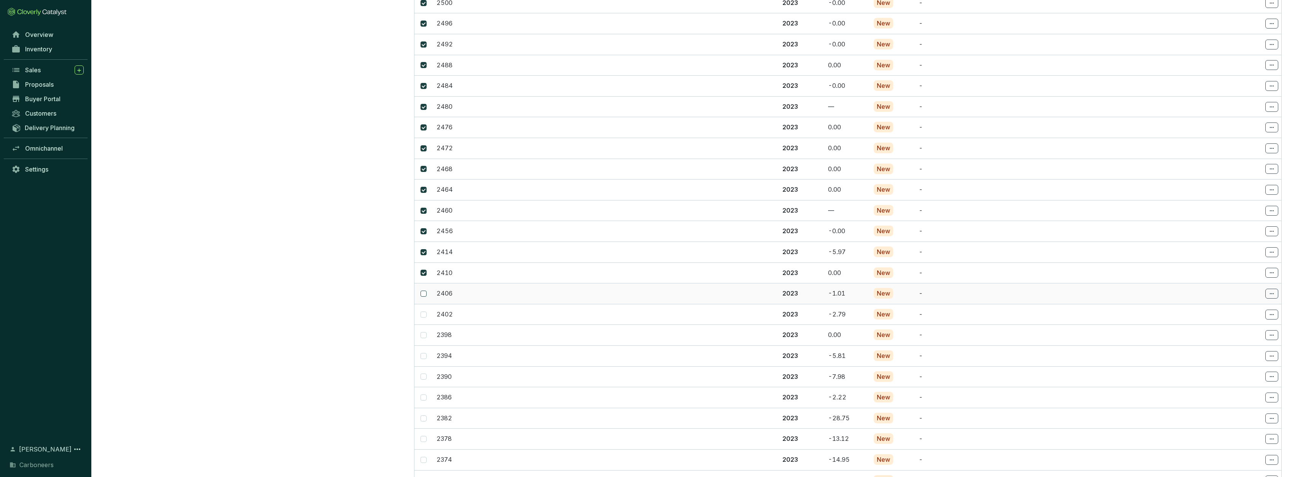
click at [425, 291] on input "checkbox" at bounding box center [424, 294] width 6 height 6
click at [424, 312] on input "checkbox" at bounding box center [424, 315] width 6 height 6
click at [424, 332] on input "checkbox" at bounding box center [424, 335] width 6 height 6
click at [423, 353] on input "checkbox" at bounding box center [424, 356] width 6 height 6
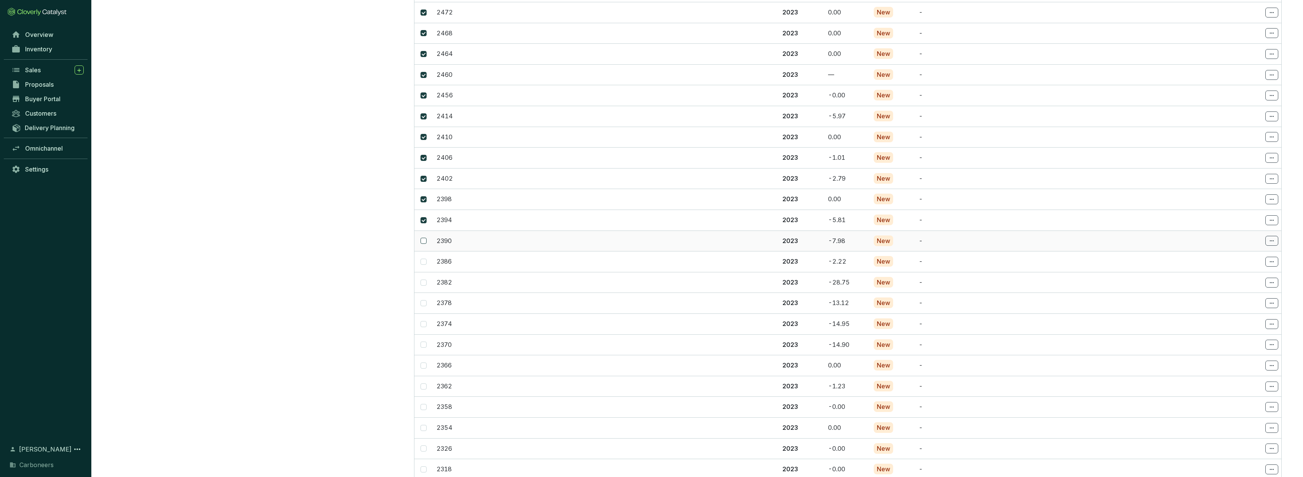
click at [423, 238] on input "checkbox" at bounding box center [424, 241] width 6 height 6
click at [425, 259] on span at bounding box center [424, 262] width 6 height 6
click at [425, 259] on input "checkbox" at bounding box center [424, 262] width 6 height 6
click at [424, 280] on input "checkbox" at bounding box center [424, 283] width 6 height 6
click at [424, 300] on span at bounding box center [424, 303] width 6 height 6
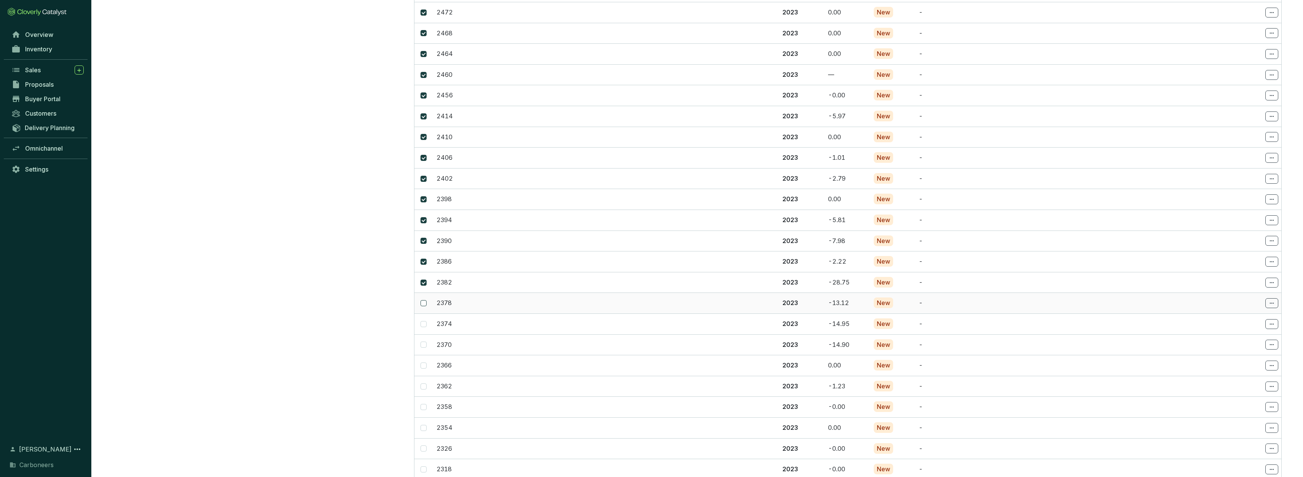
click at [424, 300] on input "checkbox" at bounding box center [424, 303] width 6 height 6
click at [426, 321] on span at bounding box center [424, 324] width 6 height 6
click at [426, 321] on input "checkbox" at bounding box center [424, 324] width 6 height 6
click at [423, 342] on input "checkbox" at bounding box center [424, 345] width 6 height 6
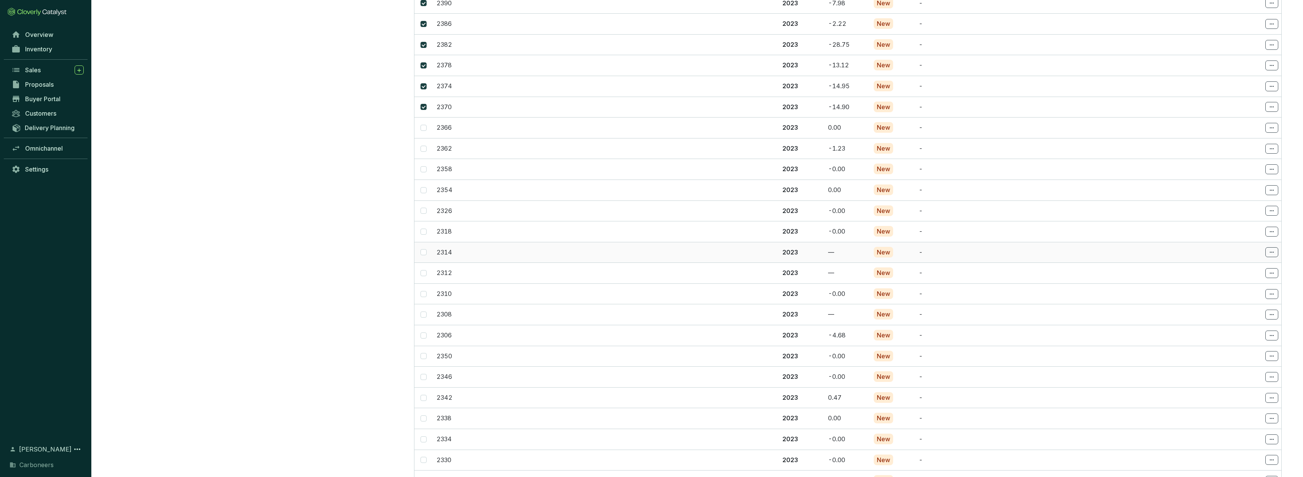
scroll to position [4363, 0]
drag, startPoint x: 424, startPoint y: 26, endPoint x: 424, endPoint y: 32, distance: 6.1
click at [424, 70] on input "checkbox" at bounding box center [424, 73] width 6 height 6
click at [424, 91] on input "checkbox" at bounding box center [424, 94] width 6 height 6
click at [425, 111] on input "checkbox" at bounding box center [424, 114] width 6 height 6
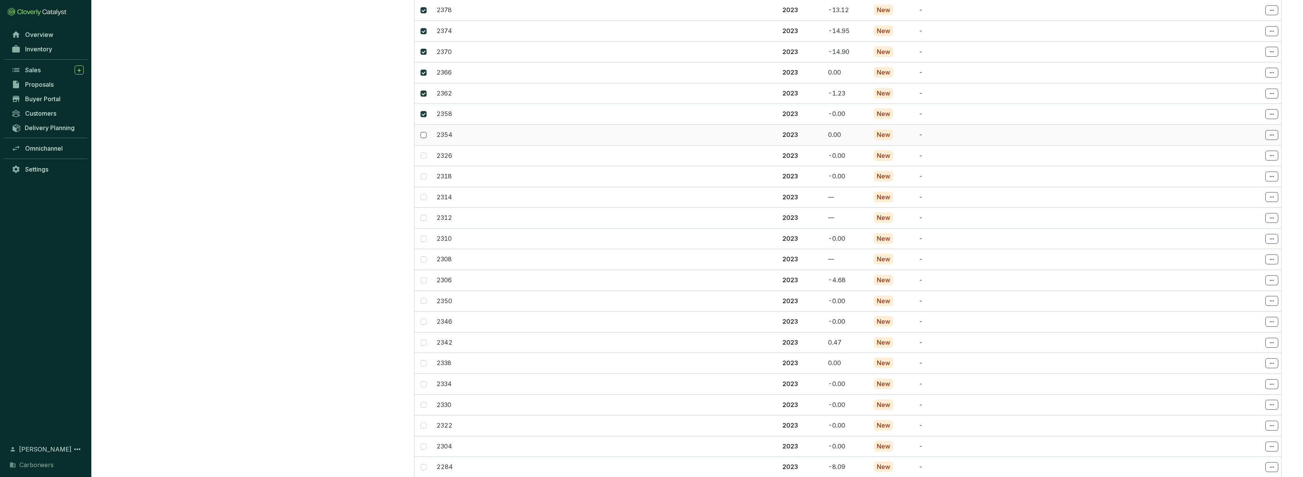
click at [424, 131] on label at bounding box center [424, 135] width 6 height 8
click at [424, 132] on input "checkbox" at bounding box center [424, 135] width 6 height 6
click at [424, 153] on input "checkbox" at bounding box center [424, 156] width 6 height 6
click at [425, 174] on input "checkbox" at bounding box center [424, 177] width 6 height 6
click at [425, 194] on span at bounding box center [424, 197] width 6 height 6
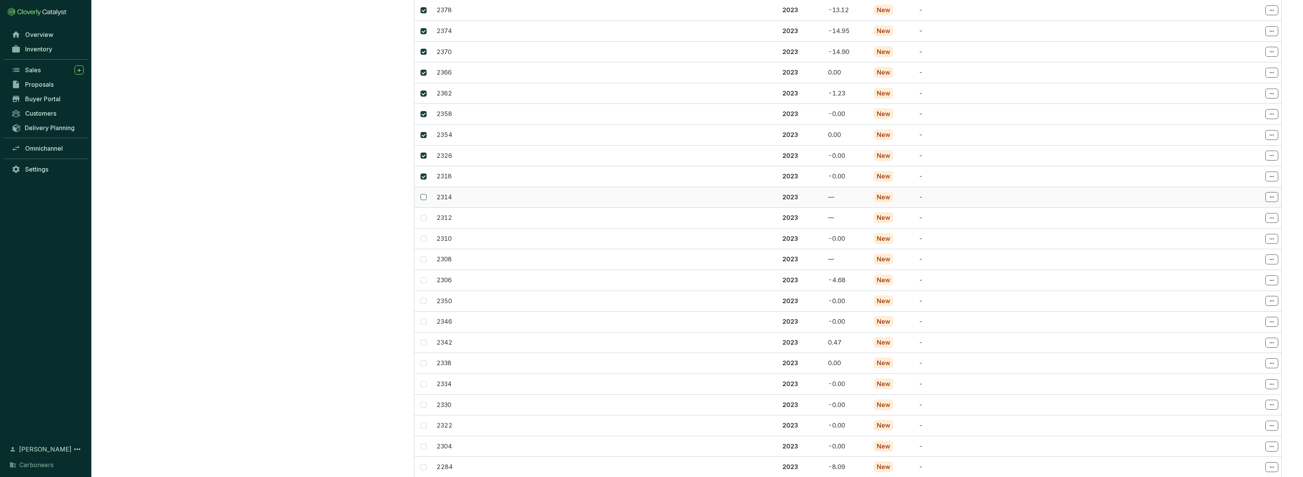
click at [425, 194] on input "checkbox" at bounding box center [424, 197] width 6 height 6
drag, startPoint x: 422, startPoint y: 169, endPoint x: 423, endPoint y: 173, distance: 3.9
click at [422, 215] on input "checkbox" at bounding box center [424, 218] width 6 height 6
click at [423, 236] on span at bounding box center [424, 239] width 6 height 6
click at [423, 236] on input "checkbox" at bounding box center [424, 239] width 6 height 6
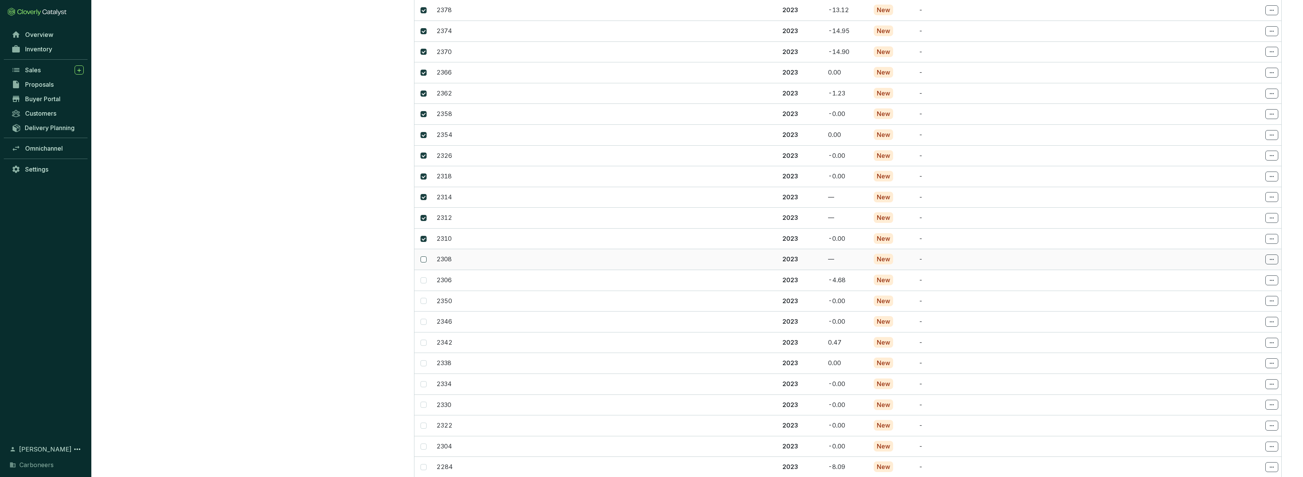
click at [425, 257] on span at bounding box center [424, 260] width 6 height 6
click at [425, 257] on input "checkbox" at bounding box center [424, 260] width 6 height 6
drag, startPoint x: 423, startPoint y: 233, endPoint x: 427, endPoint y: 230, distance: 5.2
click at [424, 277] on input "checkbox" at bounding box center [424, 280] width 6 height 6
drag, startPoint x: 424, startPoint y: 253, endPoint x: 424, endPoint y: 257, distance: 4.6
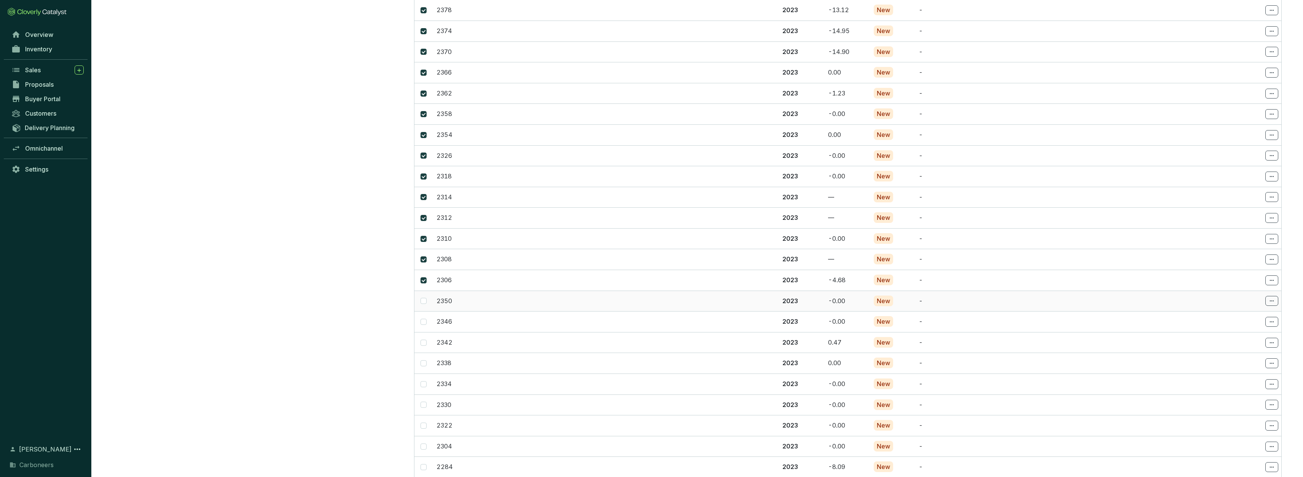
click at [424, 298] on input "checkbox" at bounding box center [424, 301] width 6 height 6
click at [425, 319] on span at bounding box center [424, 322] width 6 height 6
click at [425, 319] on input "checkbox" at bounding box center [424, 322] width 6 height 6
click at [426, 340] on span at bounding box center [424, 343] width 6 height 6
click at [426, 340] on input "checkbox" at bounding box center [424, 343] width 6 height 6
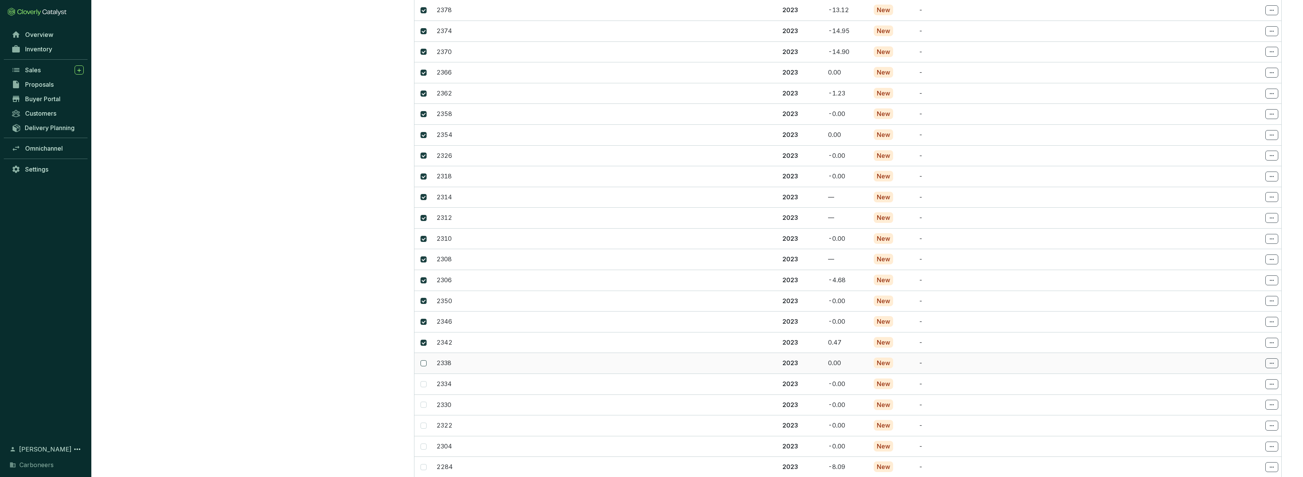
click at [424, 360] on input "checkbox" at bounding box center [424, 363] width 6 height 6
click at [424, 74] on span at bounding box center [424, 77] width 6 height 6
click at [424, 74] on input "checkbox" at bounding box center [424, 77] width 6 height 6
click at [426, 95] on span at bounding box center [424, 98] width 6 height 6
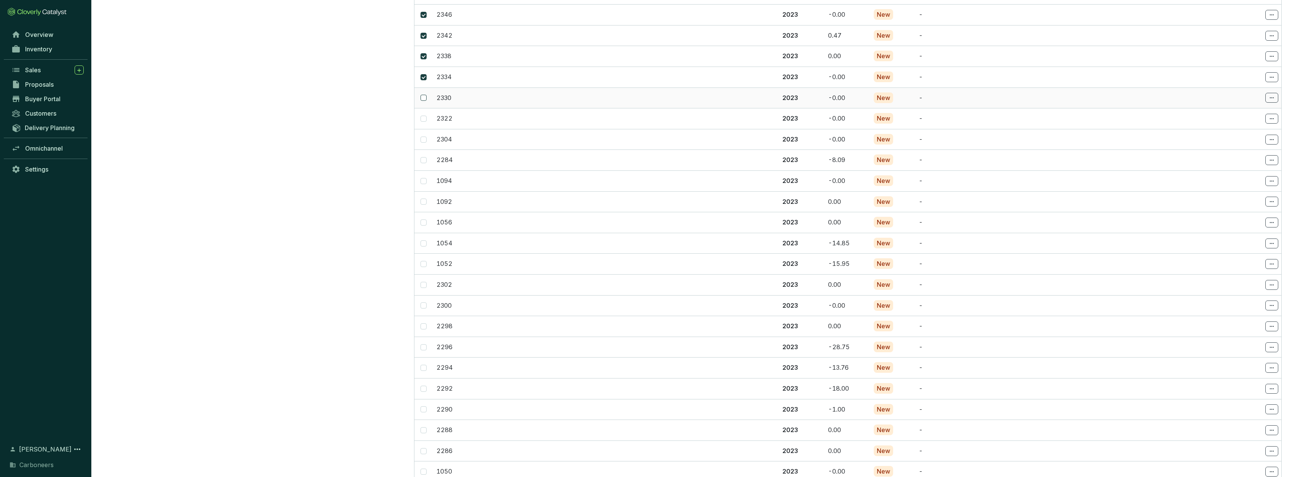
click at [426, 95] on input "checkbox" at bounding box center [424, 98] width 6 height 6
click at [426, 116] on span at bounding box center [424, 119] width 6 height 6
click at [426, 116] on input "checkbox" at bounding box center [424, 119] width 6 height 6
click at [427, 129] on td at bounding box center [424, 139] width 19 height 21
click at [424, 137] on input "checkbox" at bounding box center [424, 140] width 6 height 6
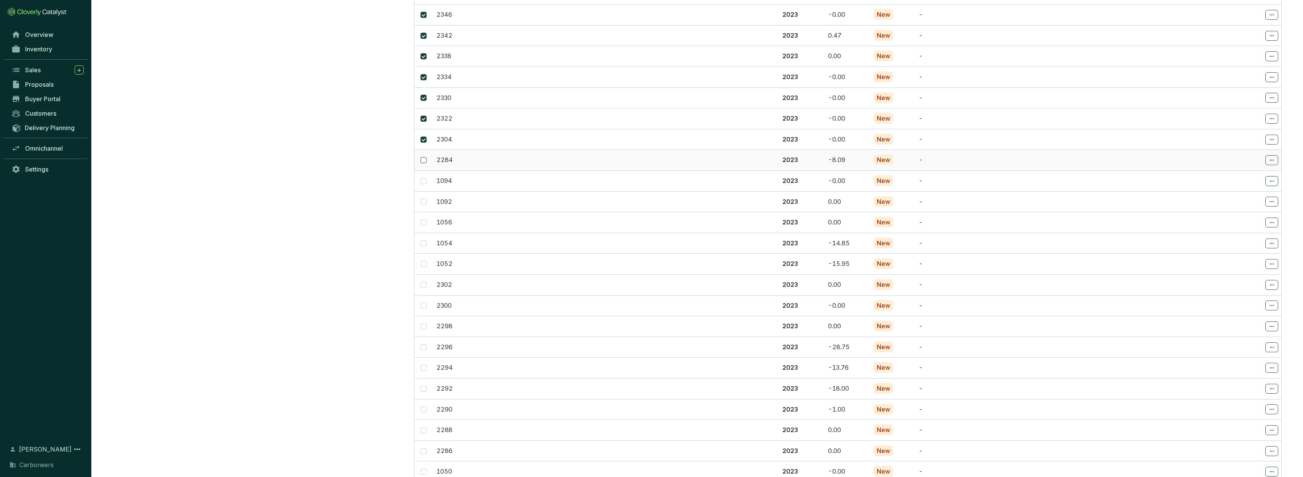
click at [426, 157] on span at bounding box center [424, 160] width 6 height 6
click at [426, 157] on input "checkbox" at bounding box center [424, 160] width 6 height 6
click at [426, 178] on span at bounding box center [424, 181] width 6 height 6
click at [426, 178] on input "checkbox" at bounding box center [424, 181] width 6 height 6
click at [424, 199] on span at bounding box center [424, 202] width 6 height 6
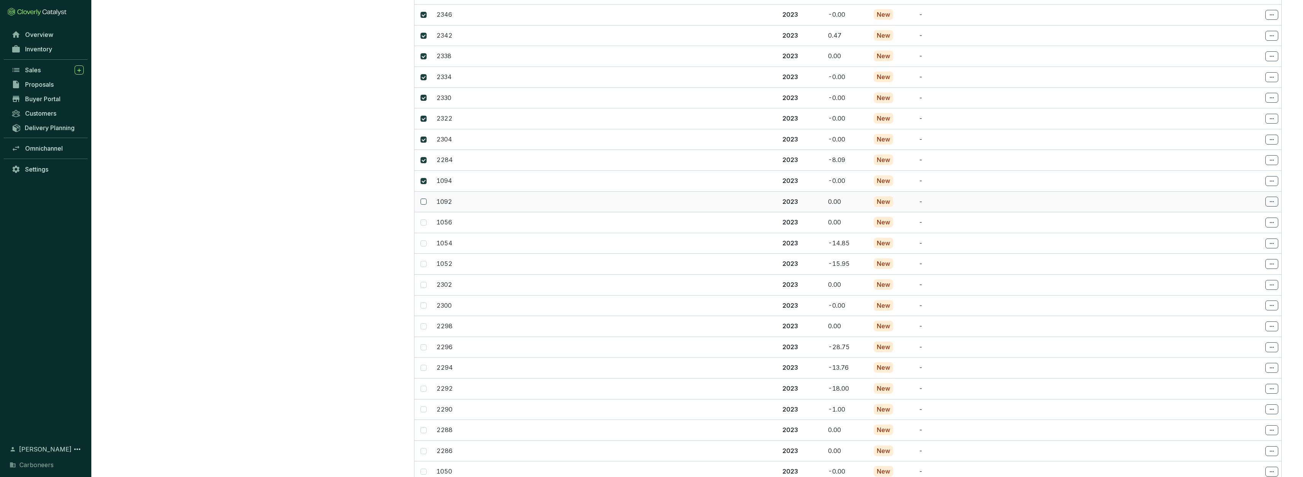
click at [424, 199] on input "checkbox" at bounding box center [424, 202] width 6 height 6
click at [425, 220] on span at bounding box center [424, 223] width 6 height 6
click at [425, 220] on input "checkbox" at bounding box center [424, 223] width 6 height 6
click at [425, 241] on span at bounding box center [424, 244] width 6 height 6
click at [425, 241] on input "checkbox" at bounding box center [424, 244] width 6 height 6
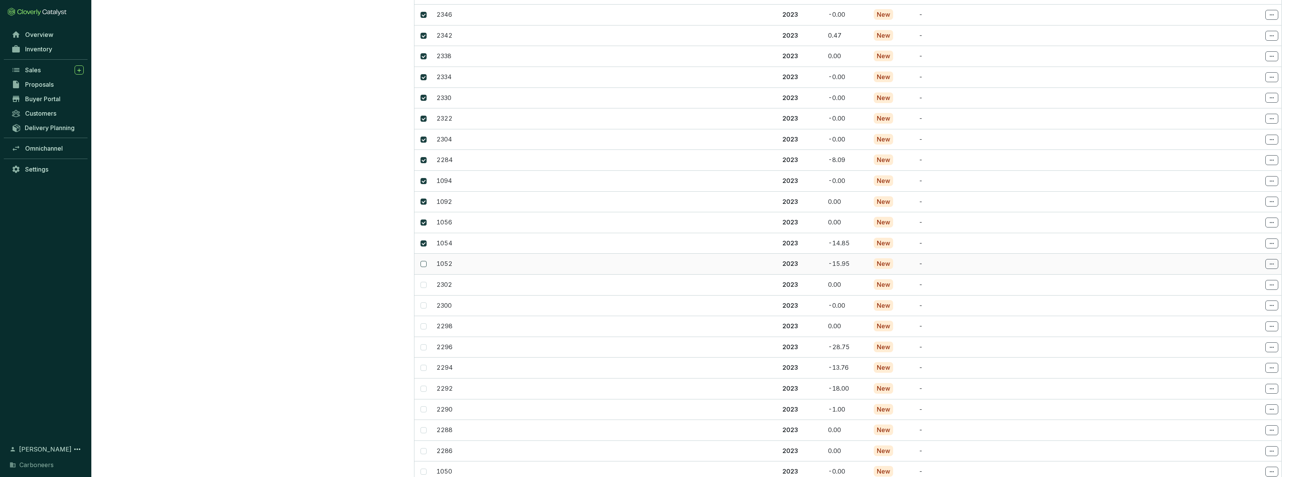
click at [424, 260] on label at bounding box center [424, 264] width 6 height 8
click at [424, 261] on input "checkbox" at bounding box center [424, 264] width 6 height 6
click at [424, 274] on td at bounding box center [424, 284] width 19 height 21
click at [425, 282] on span at bounding box center [424, 285] width 6 height 6
click at [425, 282] on input "checkbox" at bounding box center [424, 285] width 6 height 6
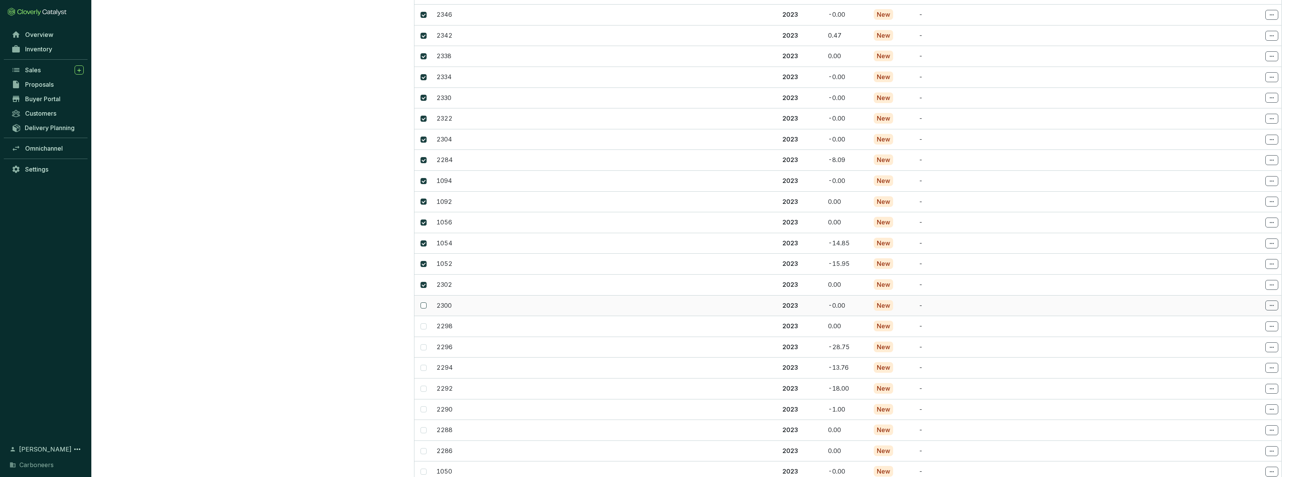
click at [424, 303] on input "checkbox" at bounding box center [424, 306] width 6 height 6
click at [424, 322] on label at bounding box center [424, 326] width 6 height 8
click at [424, 324] on input "checkbox" at bounding box center [424, 327] width 6 height 6
click at [426, 344] on span at bounding box center [424, 347] width 6 height 6
click at [426, 344] on input "checkbox" at bounding box center [424, 347] width 6 height 6
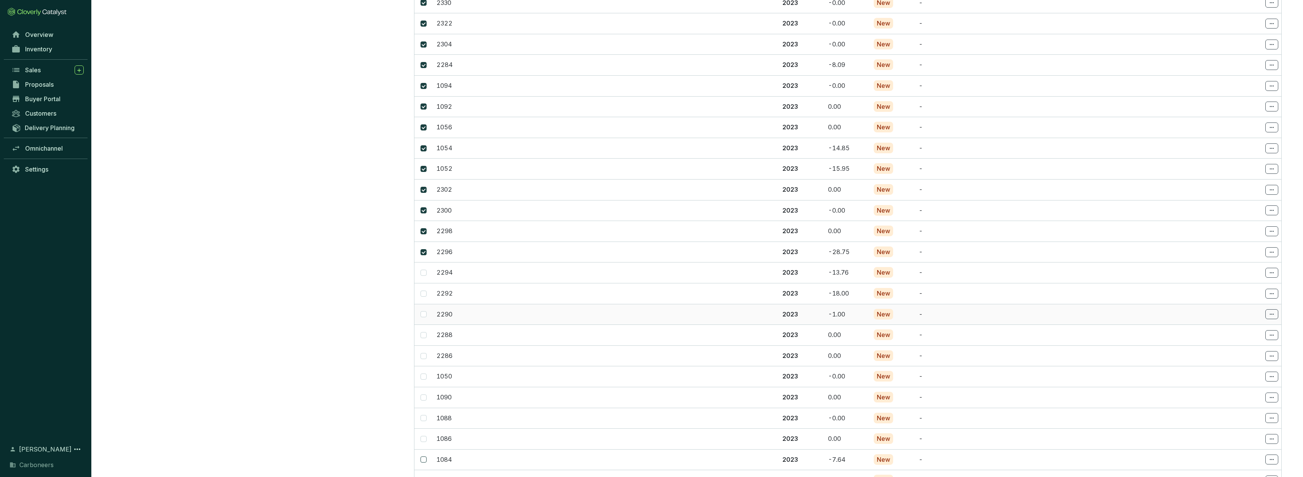
scroll to position [4874, 0]
click at [423, 162] on input "checkbox" at bounding box center [424, 165] width 6 height 6
click at [425, 183] on input "checkbox" at bounding box center [424, 186] width 6 height 6
click at [425, 203] on span at bounding box center [424, 206] width 6 height 6
click at [425, 203] on input "checkbox" at bounding box center [424, 206] width 6 height 6
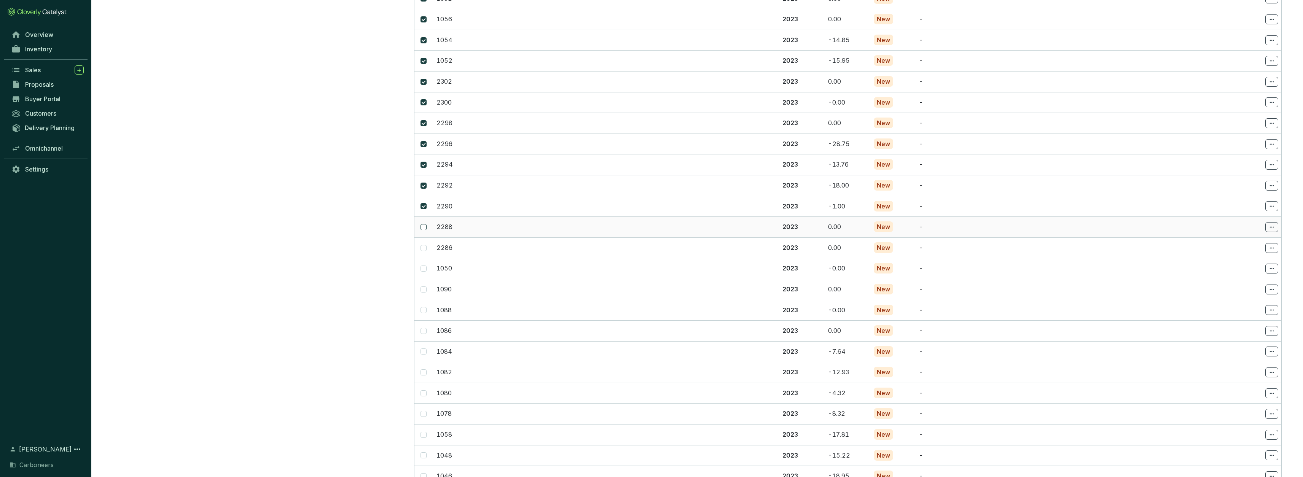
click at [424, 224] on input "checkbox" at bounding box center [424, 227] width 6 height 6
click at [426, 245] on span at bounding box center [424, 248] width 6 height 6
click at [426, 245] on input "checkbox" at bounding box center [424, 248] width 6 height 6
click at [426, 266] on span at bounding box center [424, 269] width 6 height 6
click at [426, 266] on input "checkbox" at bounding box center [424, 269] width 6 height 6
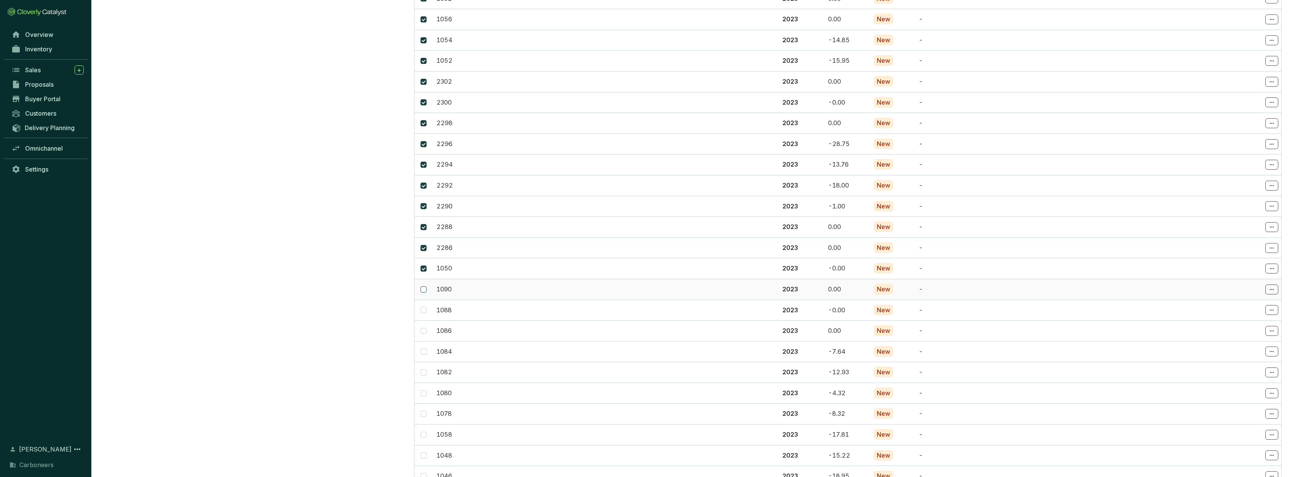
click at [424, 287] on input "checkbox" at bounding box center [424, 290] width 6 height 6
click at [424, 307] on input "checkbox" at bounding box center [424, 310] width 6 height 6
click at [425, 328] on input "checkbox" at bounding box center [424, 331] width 6 height 6
click at [424, 349] on input "checkbox" at bounding box center [424, 352] width 6 height 6
click at [424, 368] on label at bounding box center [424, 372] width 6 height 8
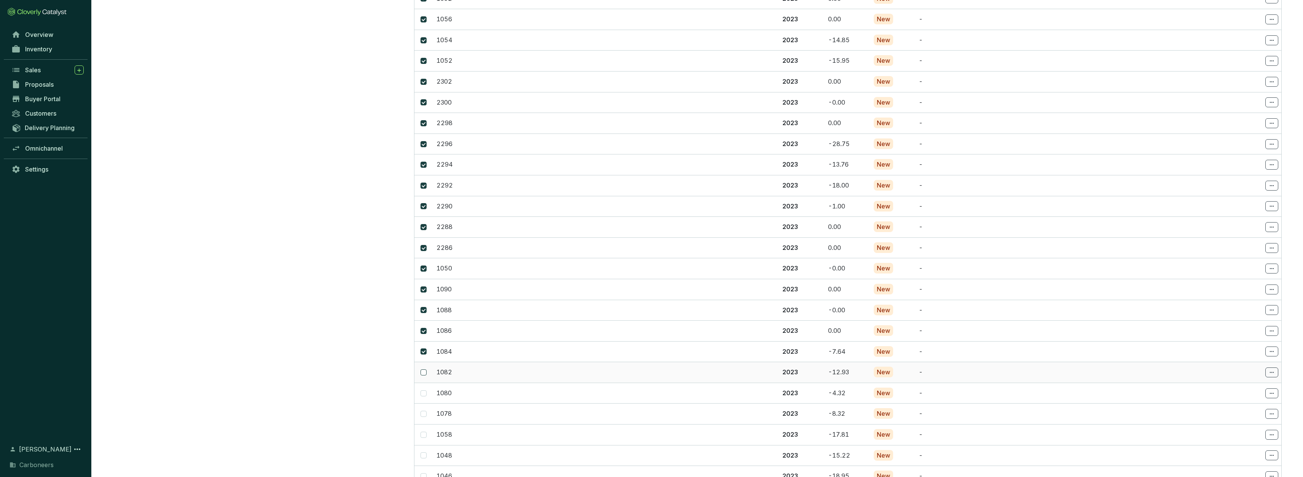
click at [424, 370] on input "checkbox" at bounding box center [424, 373] width 6 height 6
click at [425, 391] on input "checkbox" at bounding box center [424, 394] width 6 height 6
click at [423, 411] on span at bounding box center [424, 414] width 6 height 6
click at [423, 411] on input "checkbox" at bounding box center [424, 414] width 6 height 6
click at [425, 432] on span at bounding box center [424, 435] width 6 height 6
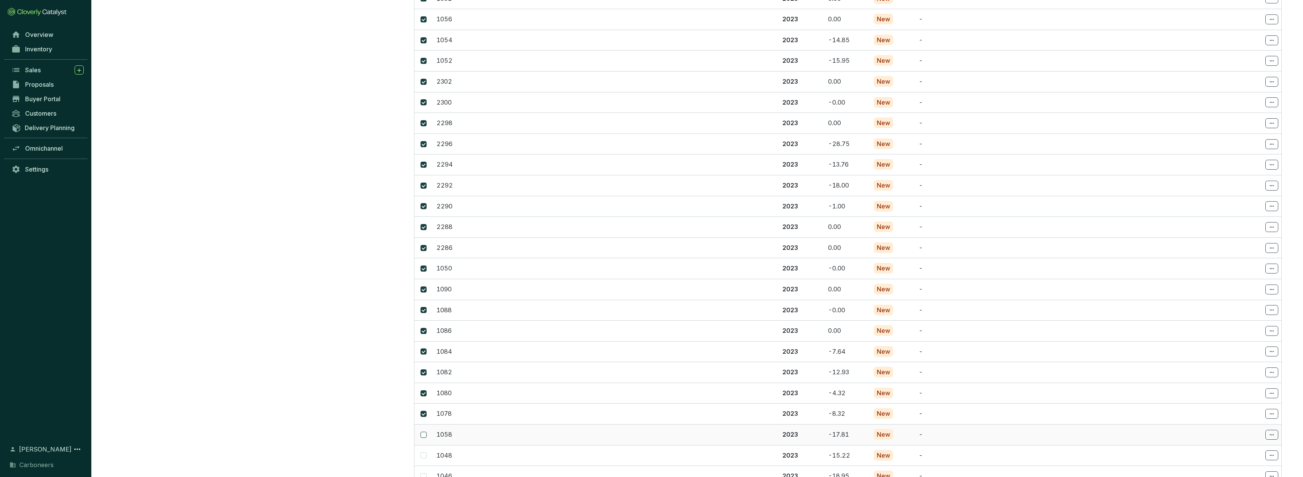
click at [425, 432] on input "checkbox" at bounding box center [424, 435] width 6 height 6
drag, startPoint x: 426, startPoint y: 399, endPoint x: 426, endPoint y: 404, distance: 5.0
click at [426, 453] on span at bounding box center [424, 456] width 6 height 6
click at [426, 453] on input "checkbox" at bounding box center [424, 456] width 6 height 6
click at [424, 474] on input "checkbox" at bounding box center [424, 477] width 6 height 6
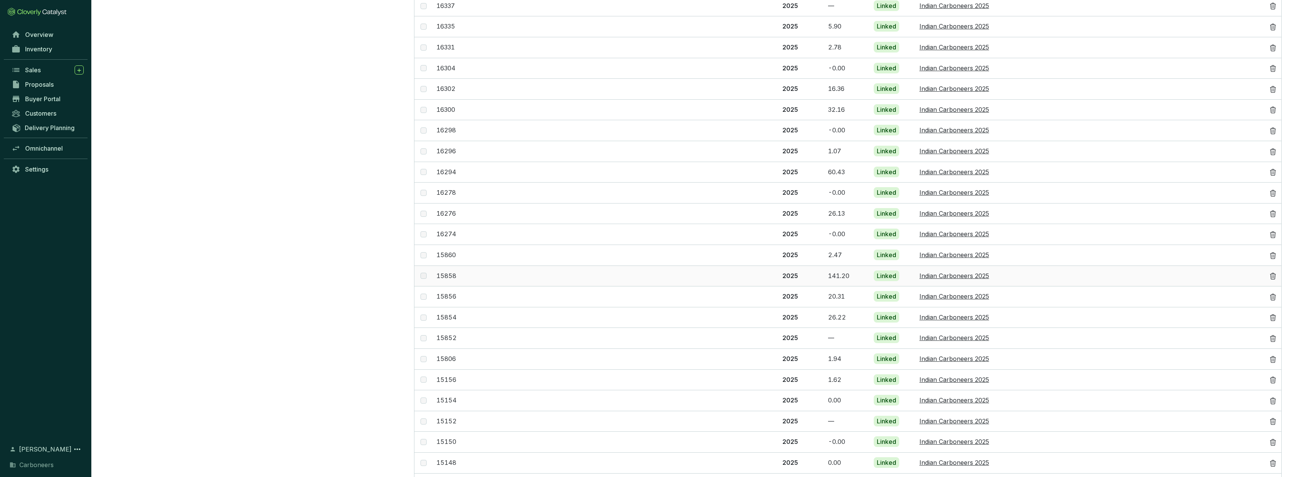
scroll to position [0, 0]
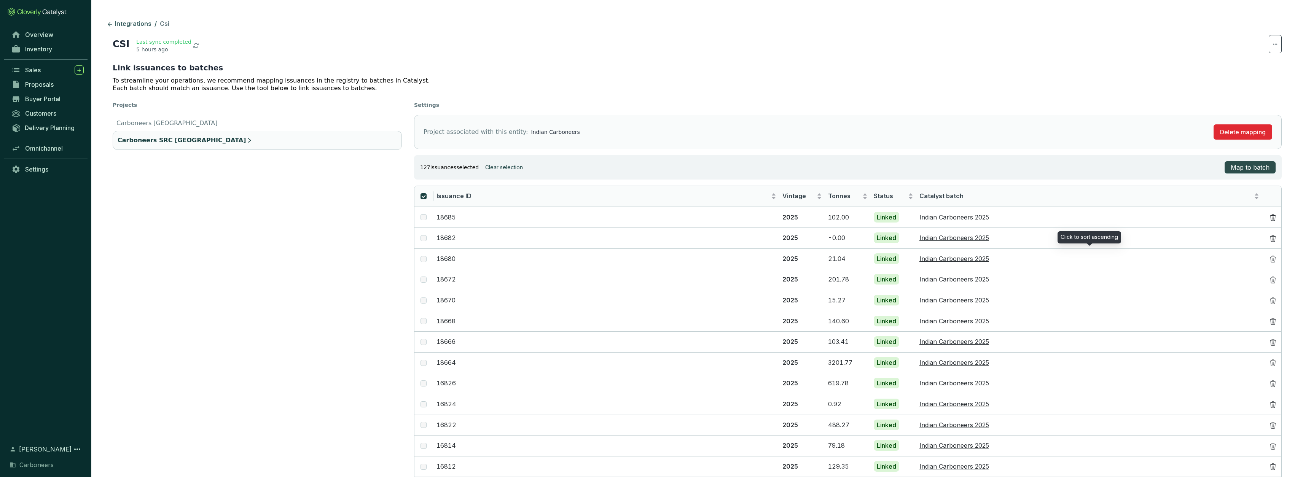
click at [1255, 171] on span "Map to batch" at bounding box center [1250, 167] width 39 height 9
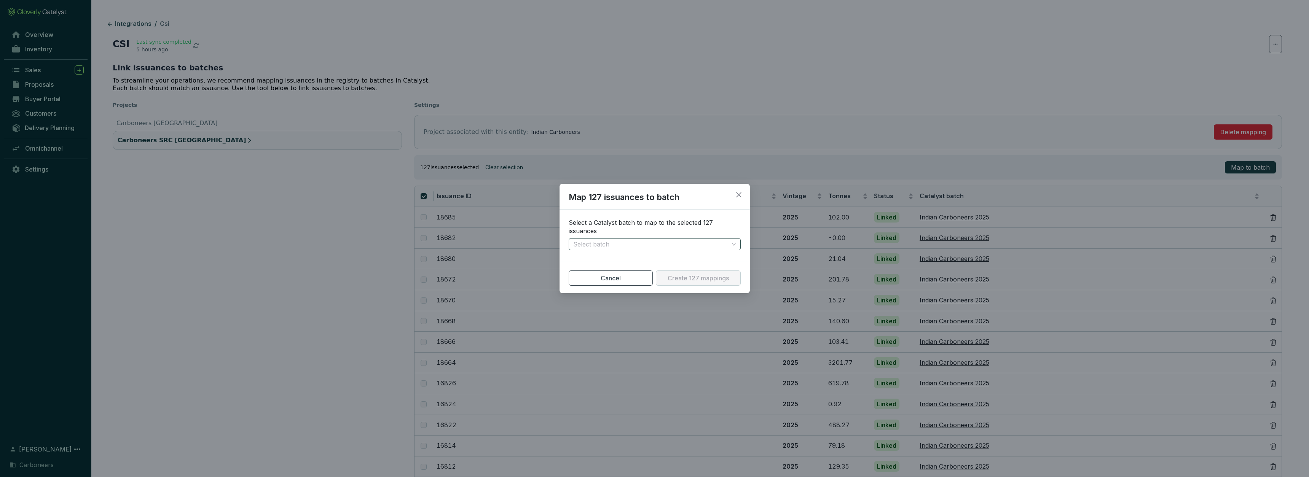
click at [598, 240] on input "search" at bounding box center [650, 244] width 155 height 11
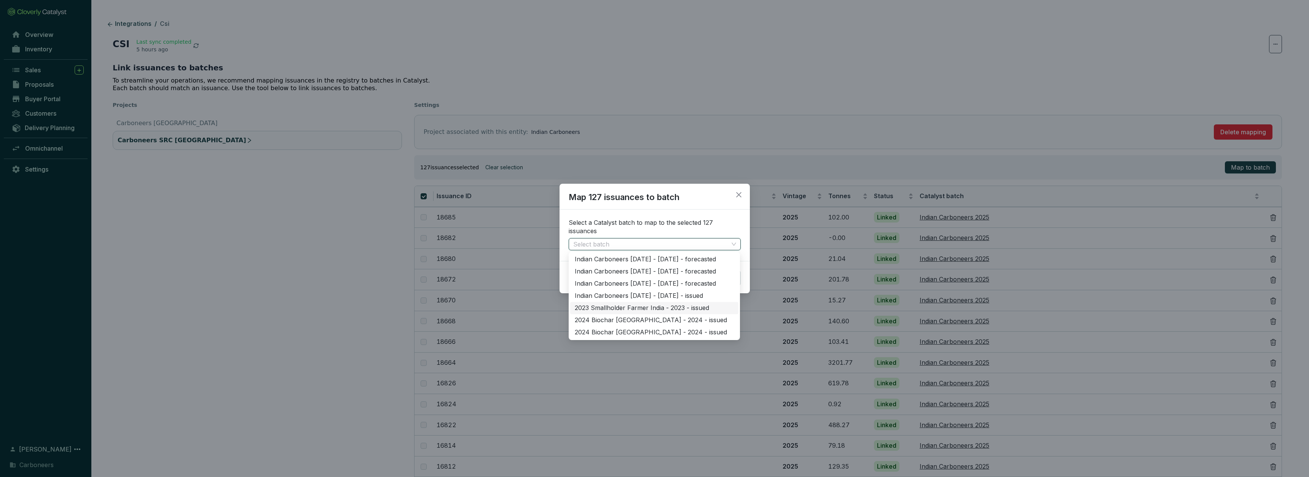
click at [629, 311] on div "2023 Smallholder Farmer India - 2023 - issued" at bounding box center [654, 308] width 159 height 8
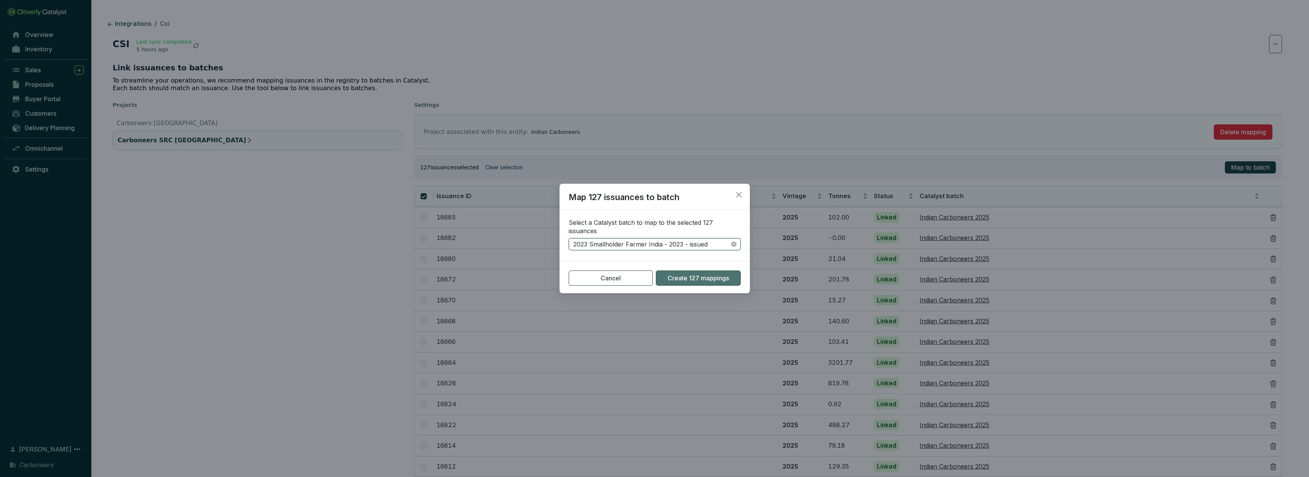
click at [711, 275] on span "Create 127 mappings" at bounding box center [698, 278] width 61 height 8
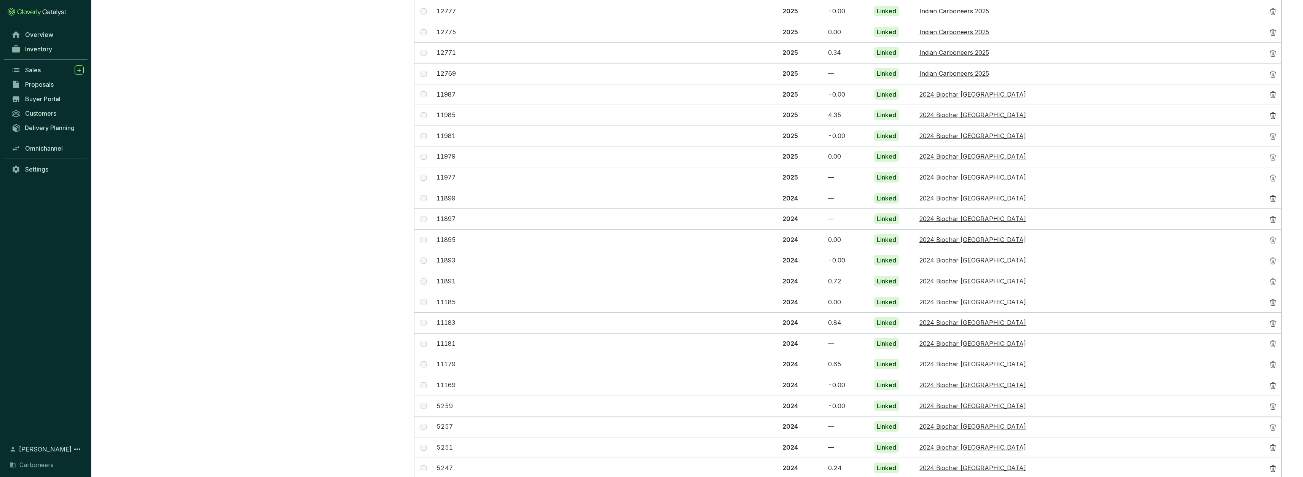
scroll to position [1200, 0]
click at [425, 188] on label at bounding box center [424, 192] width 6 height 8
click at [426, 188] on label at bounding box center [424, 192] width 6 height 8
click at [1271, 190] on icon at bounding box center [1273, 193] width 5 height 6
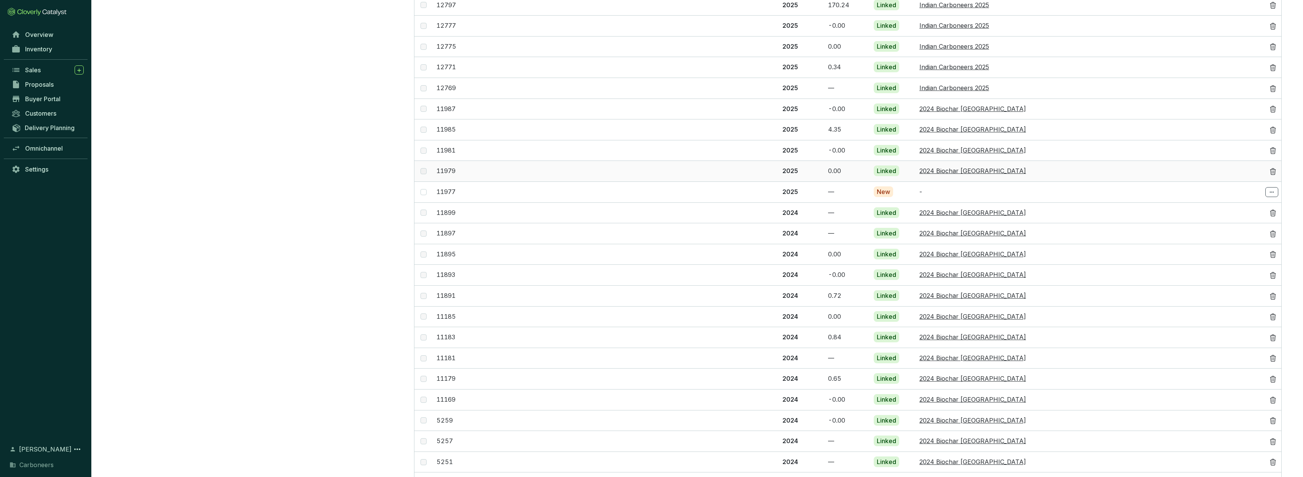
click at [1276, 169] on icon at bounding box center [1273, 172] width 5 height 6
click at [1271, 148] on icon at bounding box center [1273, 151] width 5 height 6
click at [1274, 126] on icon at bounding box center [1273, 130] width 8 height 8
click at [1274, 106] on icon at bounding box center [1273, 109] width 5 height 6
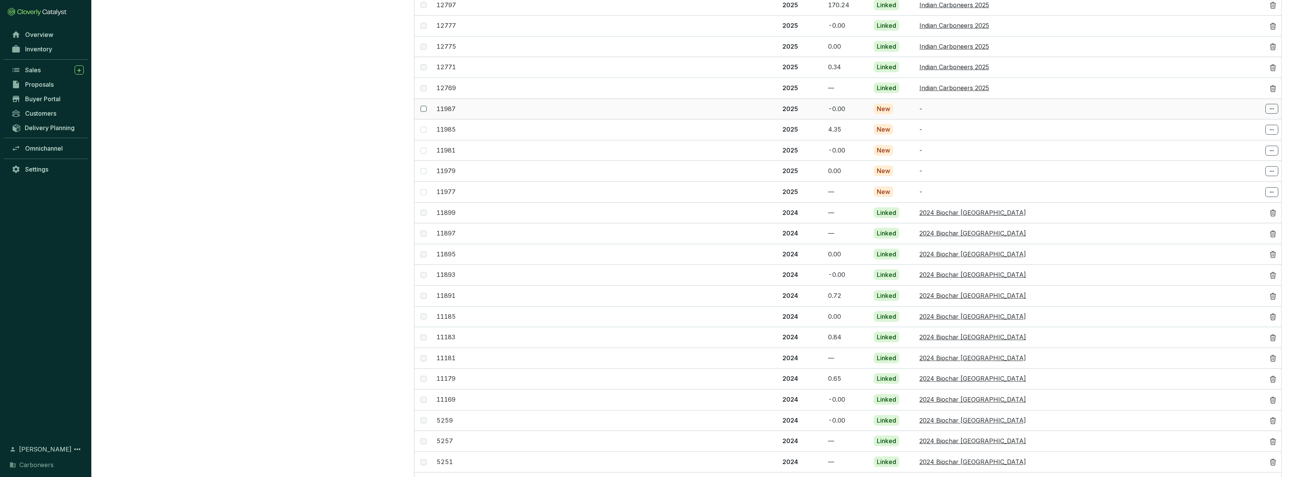
click at [426, 106] on span at bounding box center [424, 109] width 6 height 6
click at [426, 106] on input "checkbox" at bounding box center [424, 109] width 6 height 6
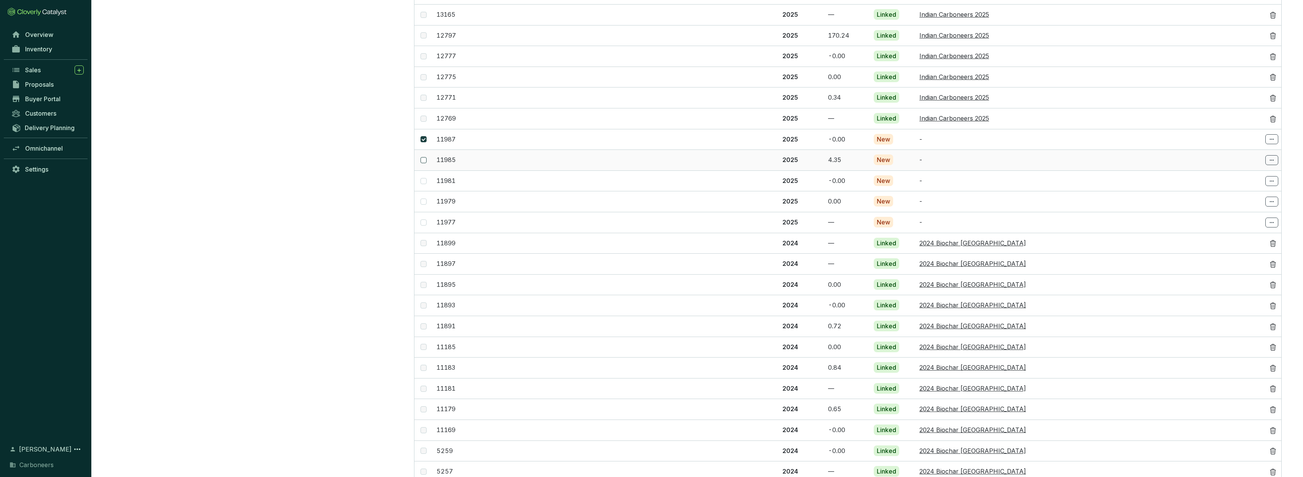
click at [426, 157] on span at bounding box center [424, 160] width 6 height 6
click at [426, 157] on input "checkbox" at bounding box center [424, 160] width 6 height 6
click at [424, 178] on input "checkbox" at bounding box center [424, 181] width 6 height 6
click at [424, 199] on input "checkbox" at bounding box center [424, 202] width 6 height 6
click at [425, 220] on span at bounding box center [424, 223] width 6 height 6
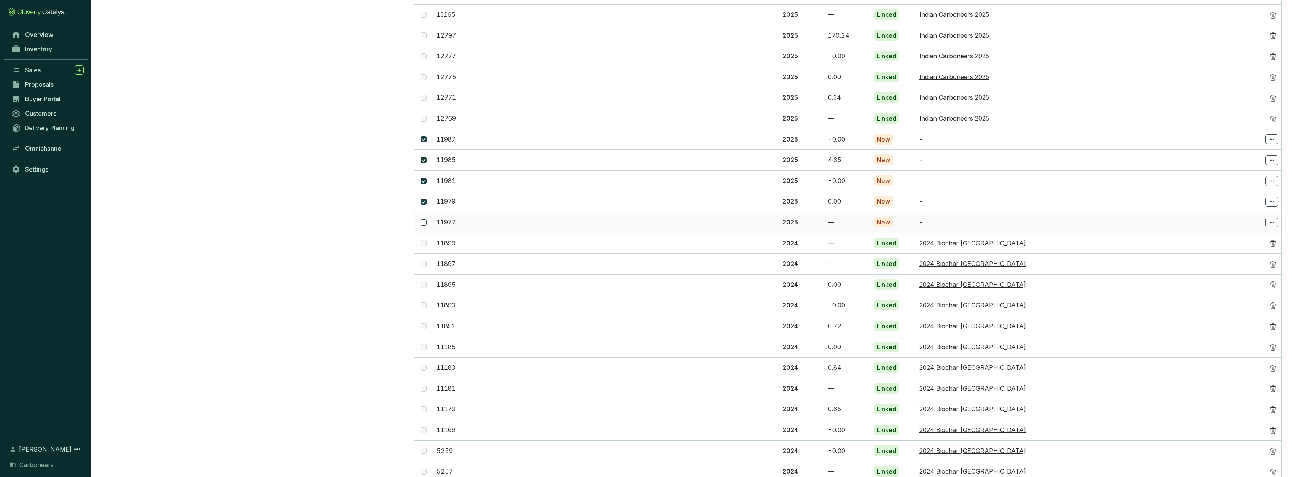
click at [425, 220] on input "checkbox" at bounding box center [424, 223] width 6 height 6
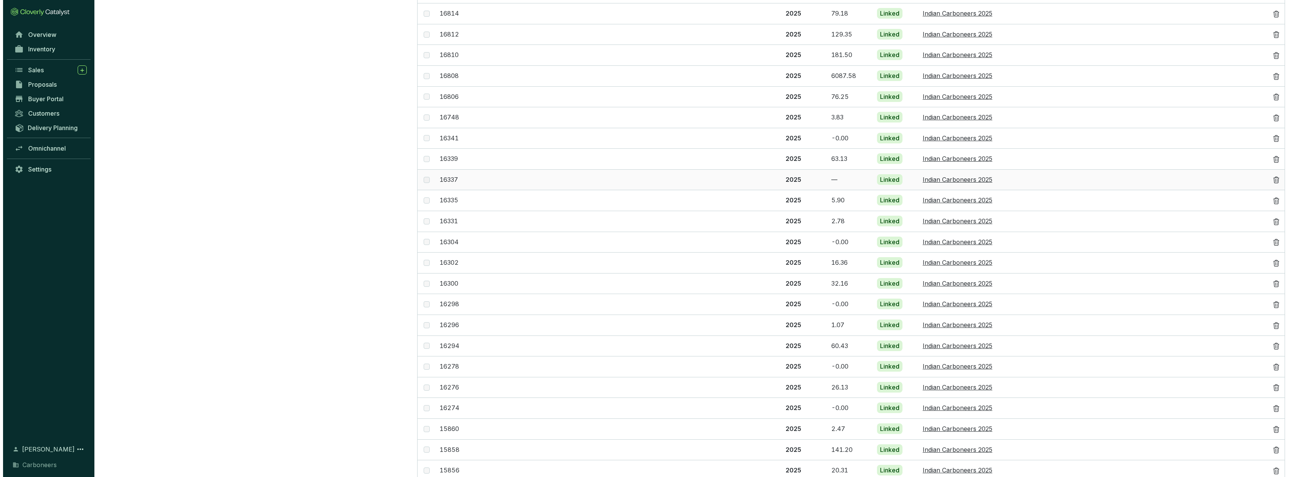
scroll to position [0, 0]
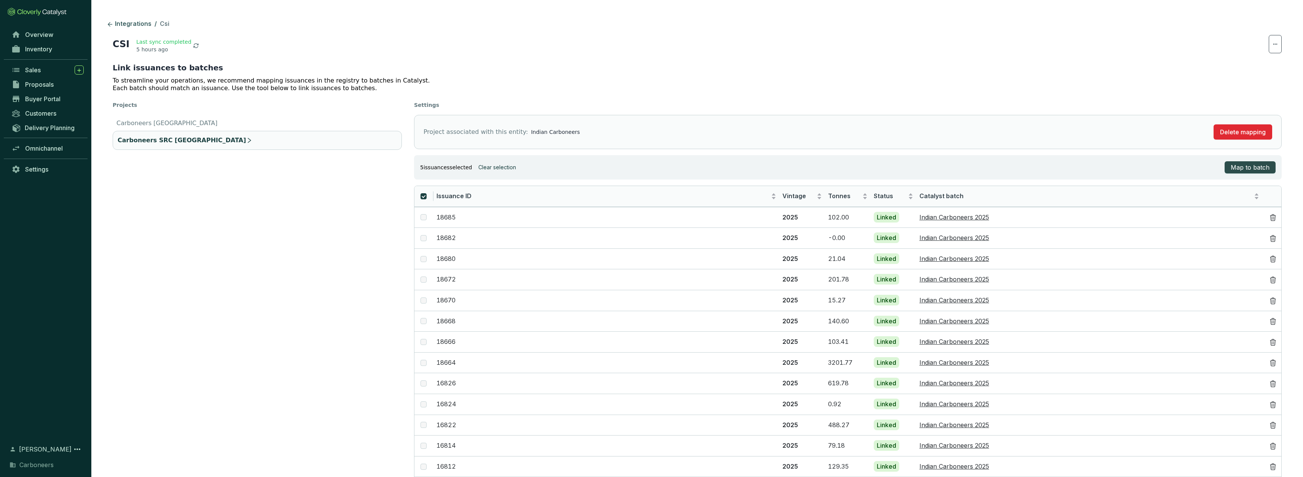
click at [1258, 166] on span "Map to batch" at bounding box center [1250, 167] width 39 height 9
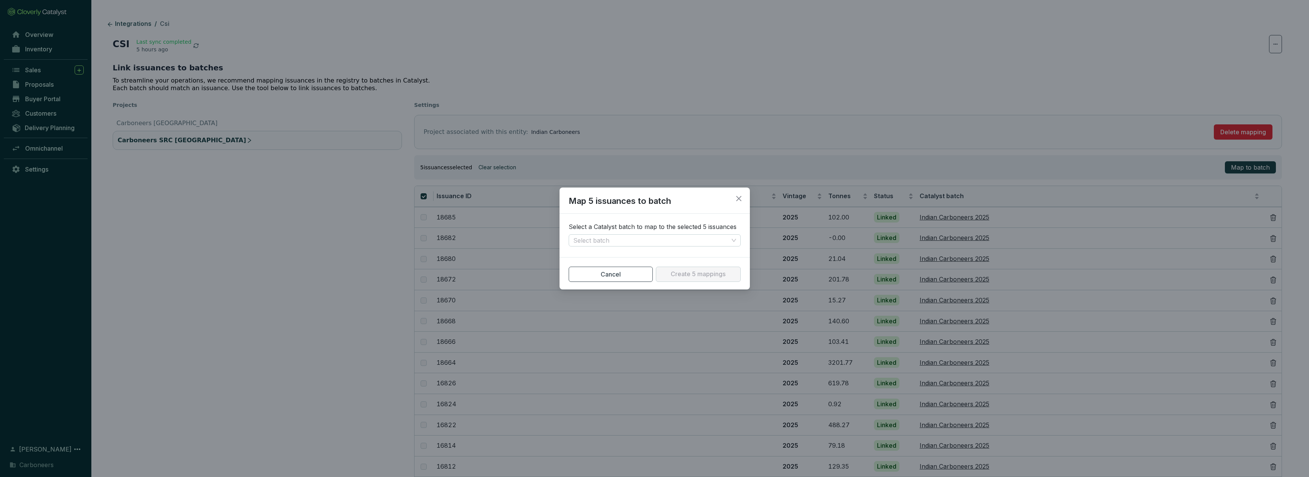
click at [617, 248] on section "Select a Catalyst batch to map to the selected 5 issuances Select batch" at bounding box center [655, 235] width 190 height 36
click at [623, 235] on input "search" at bounding box center [650, 240] width 155 height 11
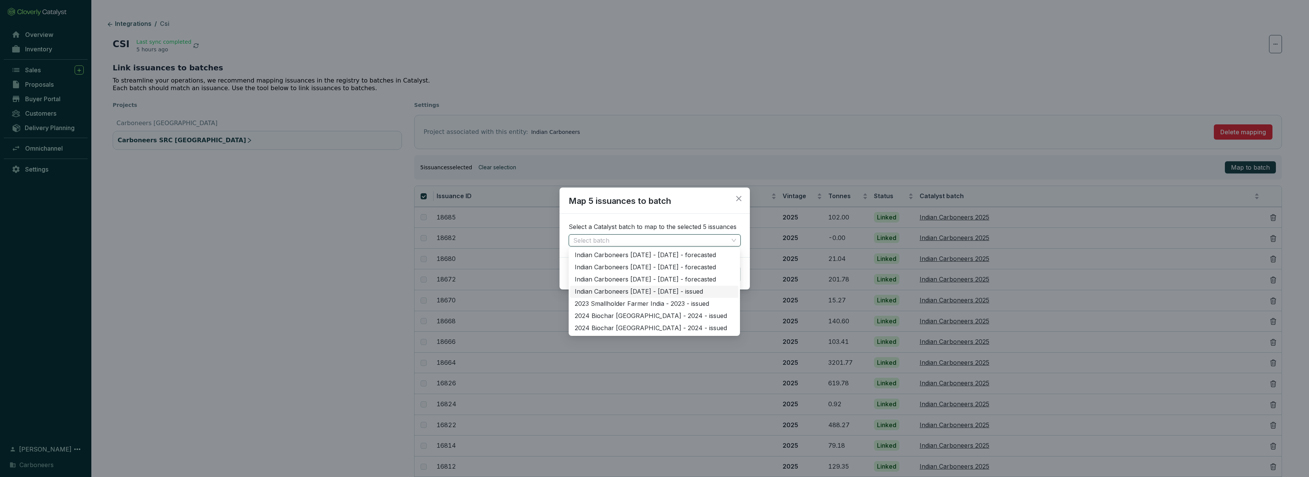
click at [705, 295] on div "Indian Carboneers 2025 - 2025 - issued" at bounding box center [654, 292] width 159 height 8
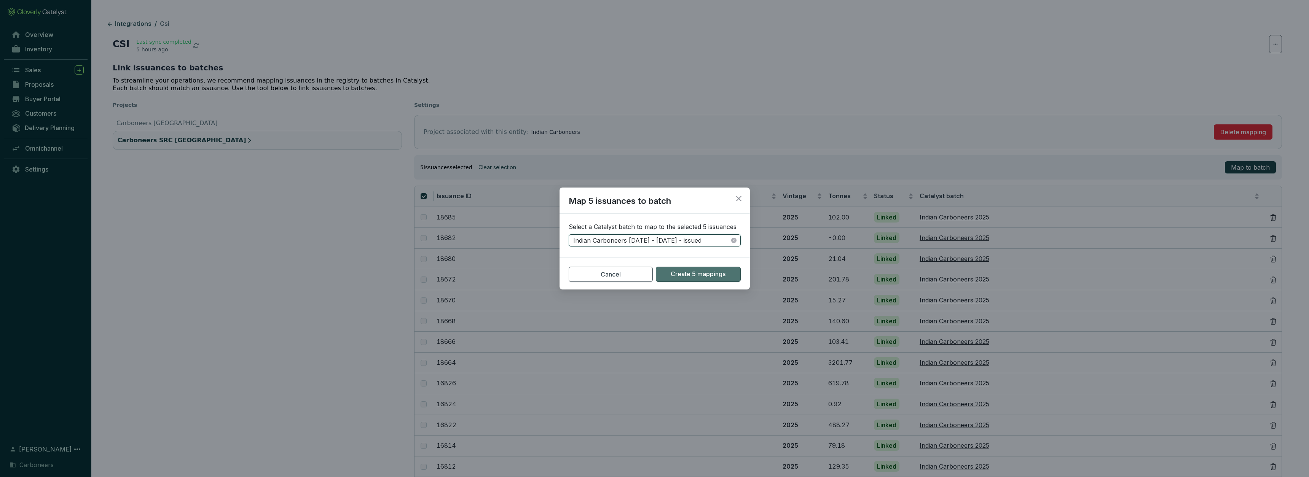
click at [688, 276] on span "Create 5 mappings" at bounding box center [698, 274] width 55 height 8
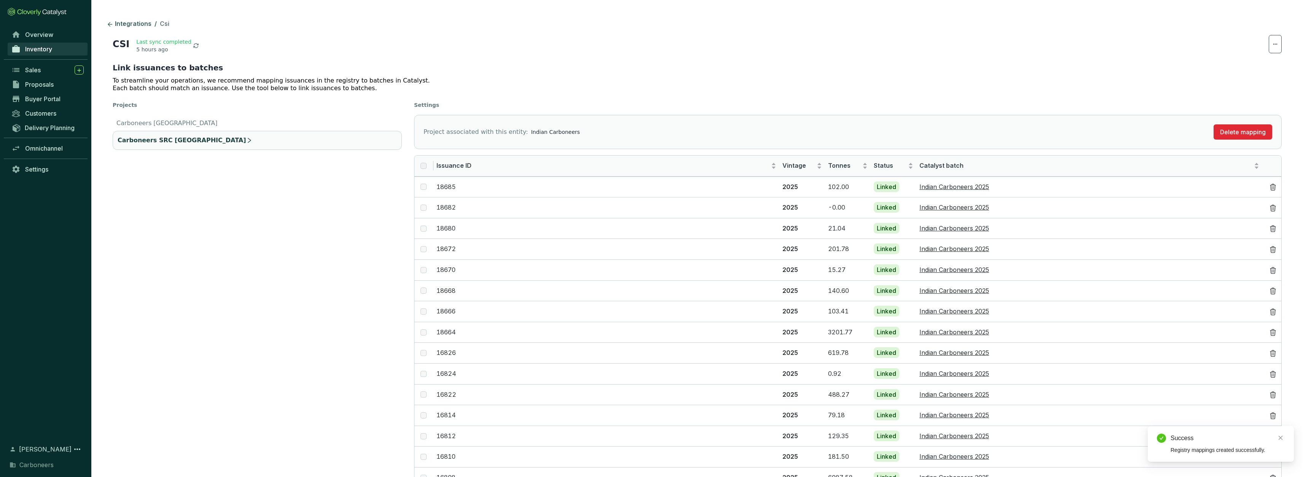
click at [52, 48] on span "Inventory" at bounding box center [38, 49] width 27 height 8
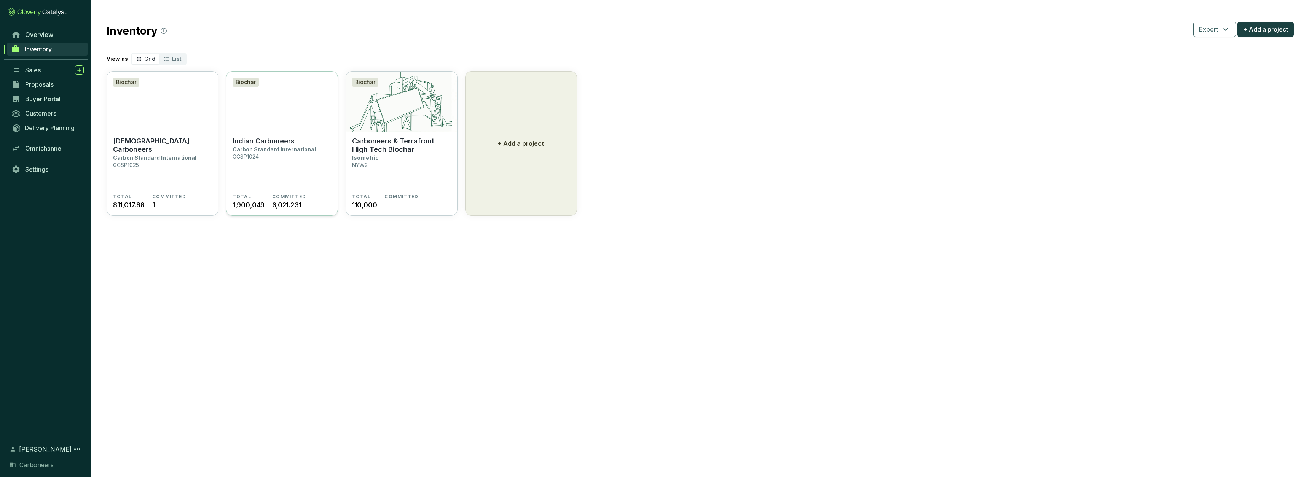
click at [289, 156] on section "Indian Carboneers Carbon Standard International GCSP1024" at bounding box center [282, 165] width 99 height 57
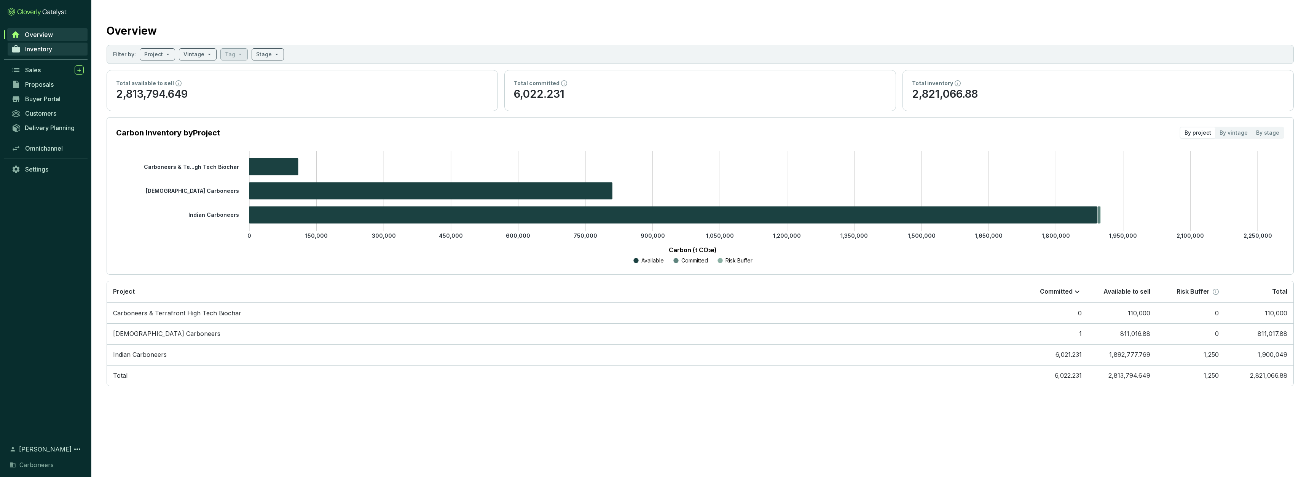
click at [53, 50] on link "Inventory" at bounding box center [48, 49] width 80 height 13
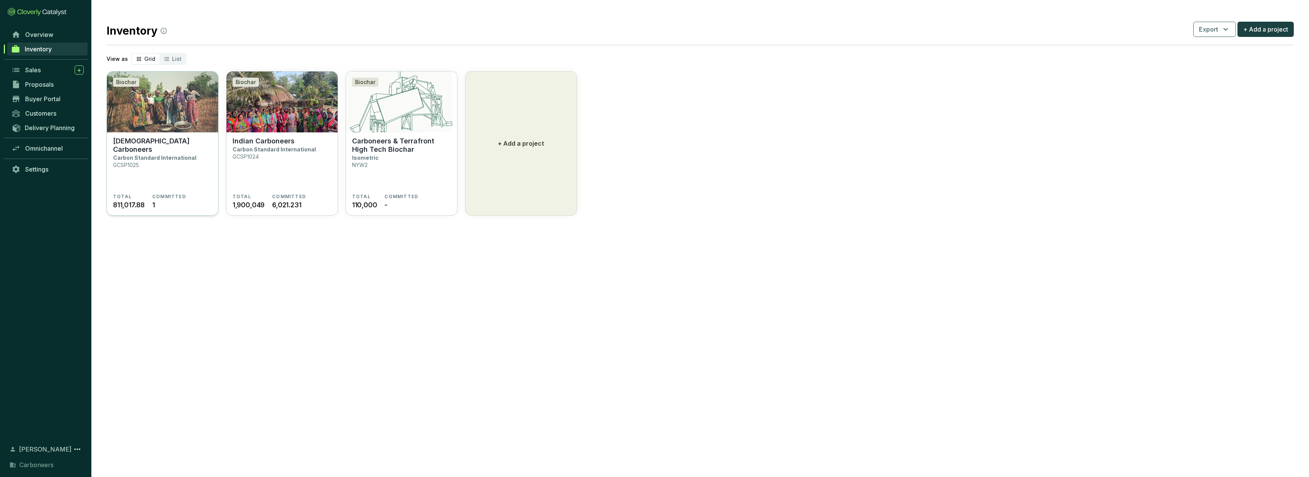
click at [185, 146] on section "Ghanaian Carboneers Carbon Standard International GCSP1025" at bounding box center [162, 165] width 99 height 57
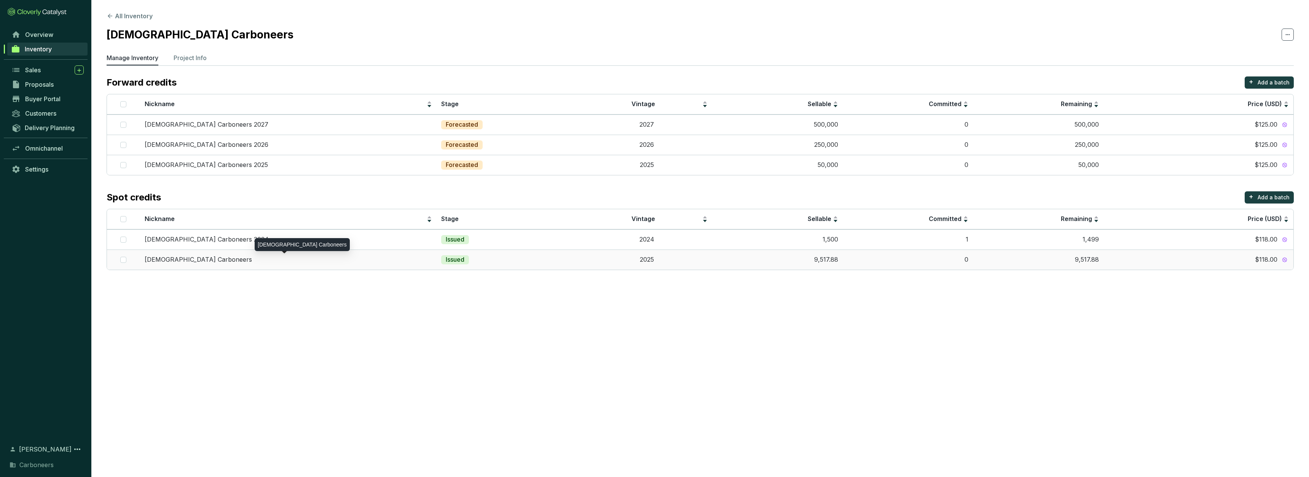
click at [180, 259] on p "[DEMOGRAPHIC_DATA] Carboneers" at bounding box center [198, 260] width 107 height 8
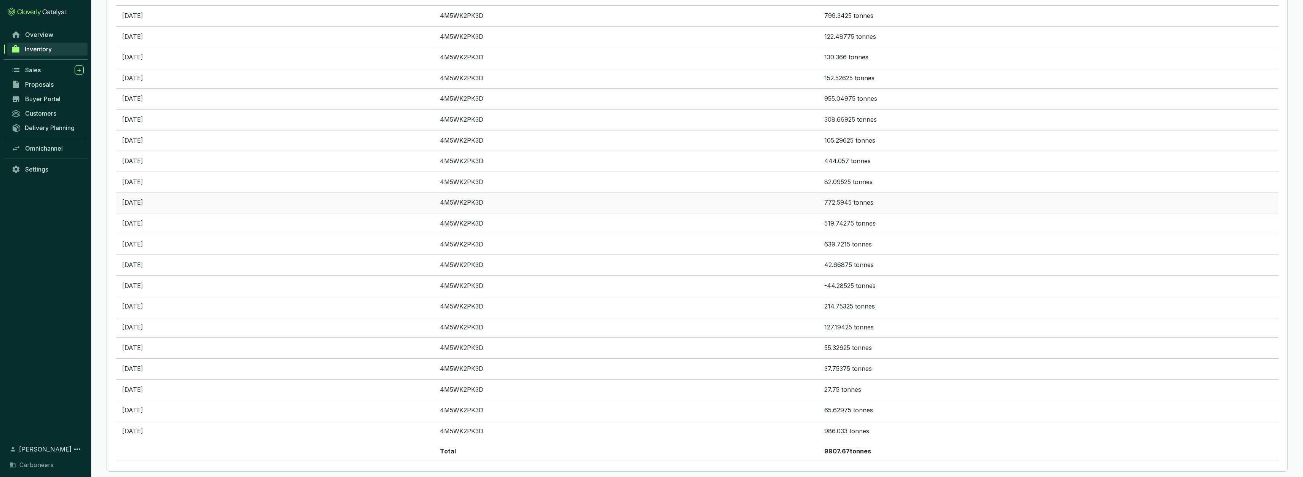
scroll to position [508, 0]
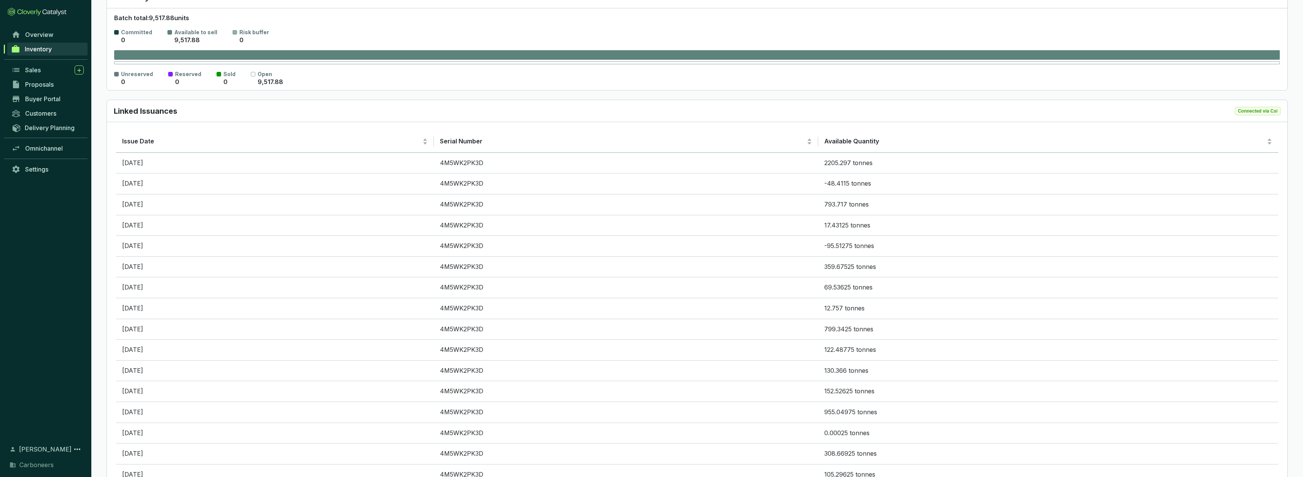
scroll to position [579, 0]
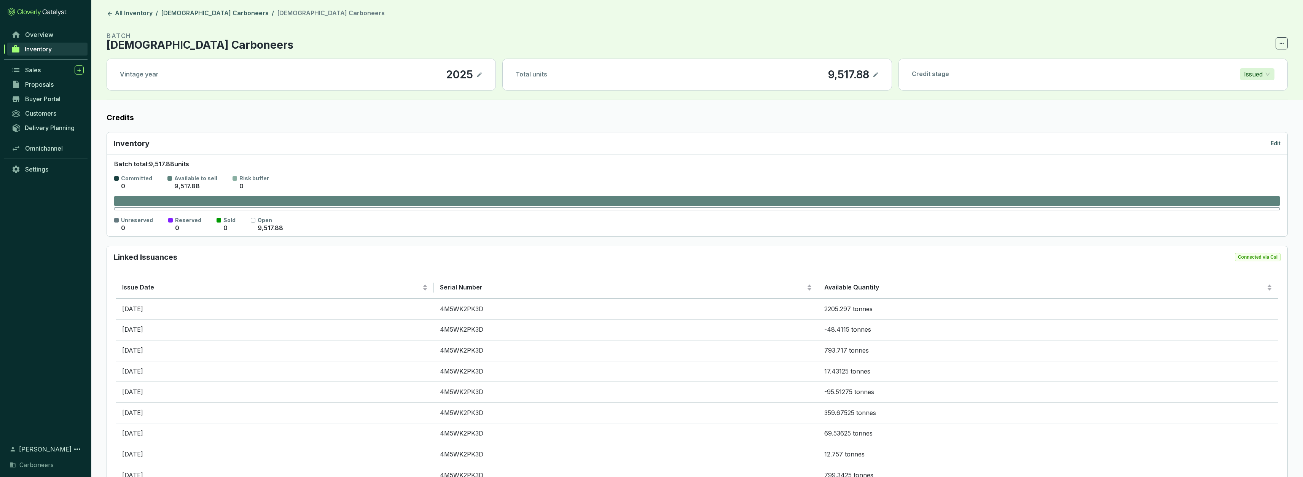
click at [54, 47] on link "Inventory" at bounding box center [47, 49] width 80 height 13
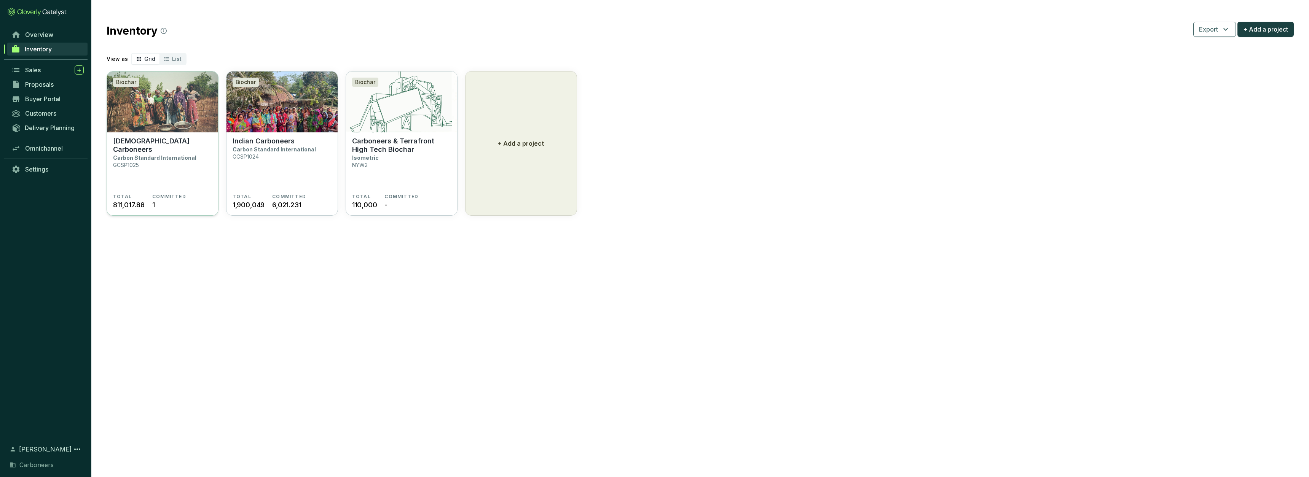
click at [185, 155] on p "Carbon Standard International" at bounding box center [154, 158] width 83 height 6
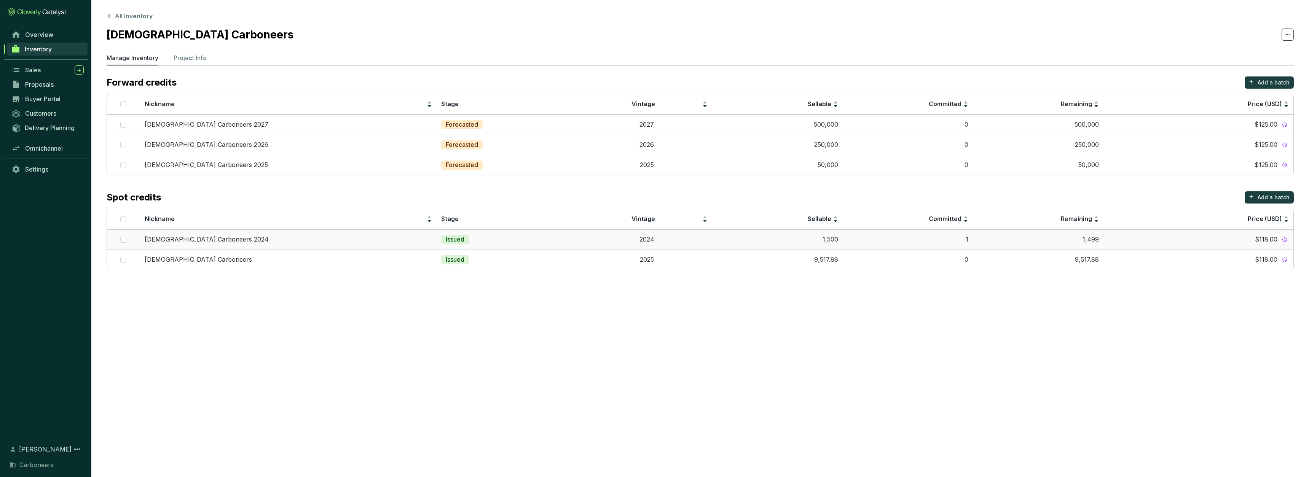
click at [735, 243] on td "1,500" at bounding box center [777, 240] width 131 height 20
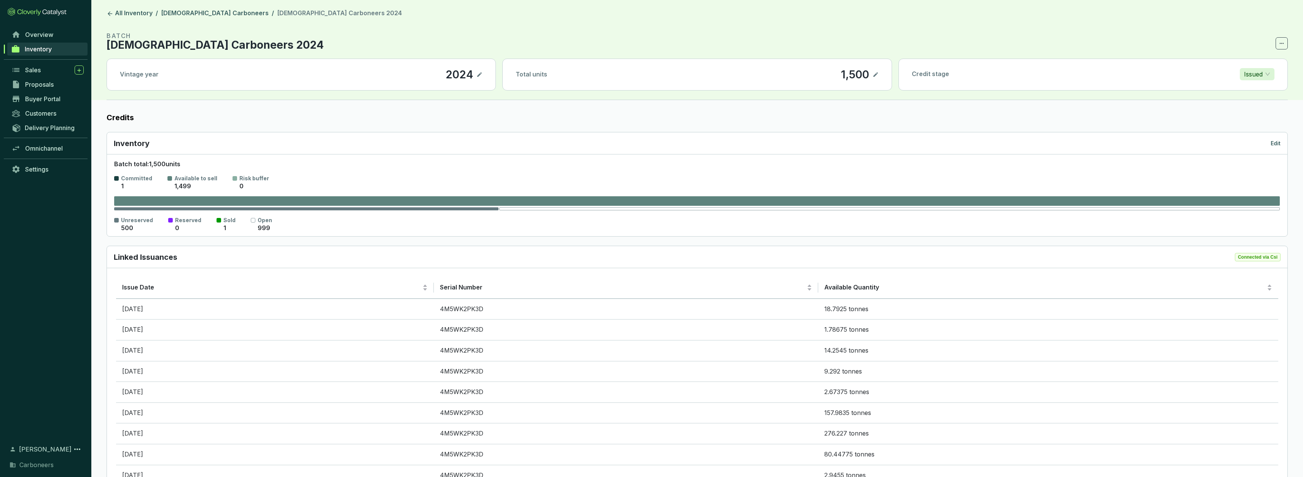
click at [41, 49] on span "Inventory" at bounding box center [38, 49] width 27 height 8
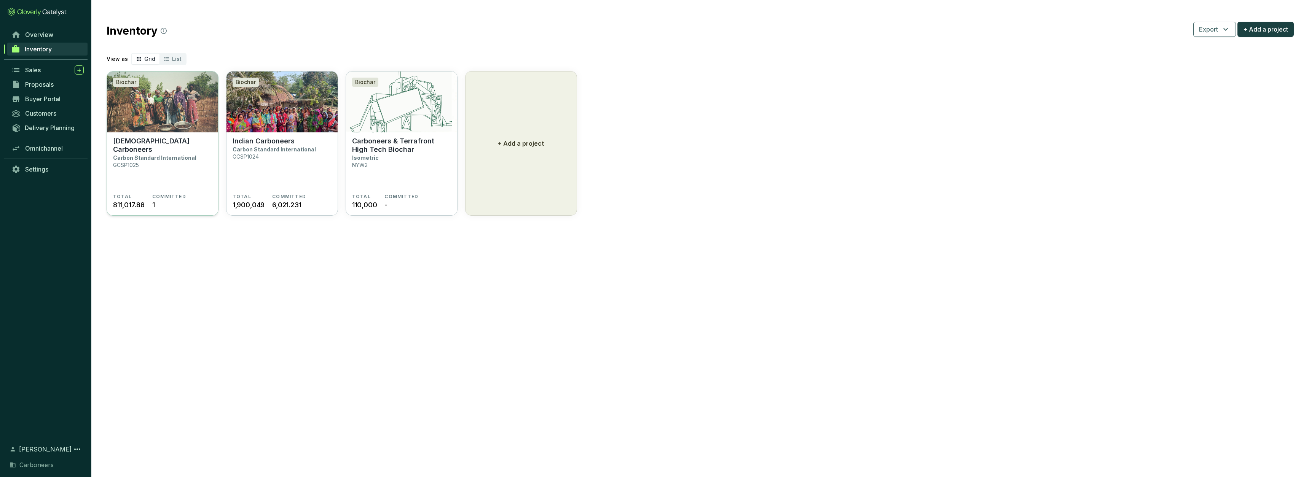
click at [190, 169] on section "Ghanaian Carboneers Carbon Standard International GCSP1025" at bounding box center [162, 165] width 99 height 57
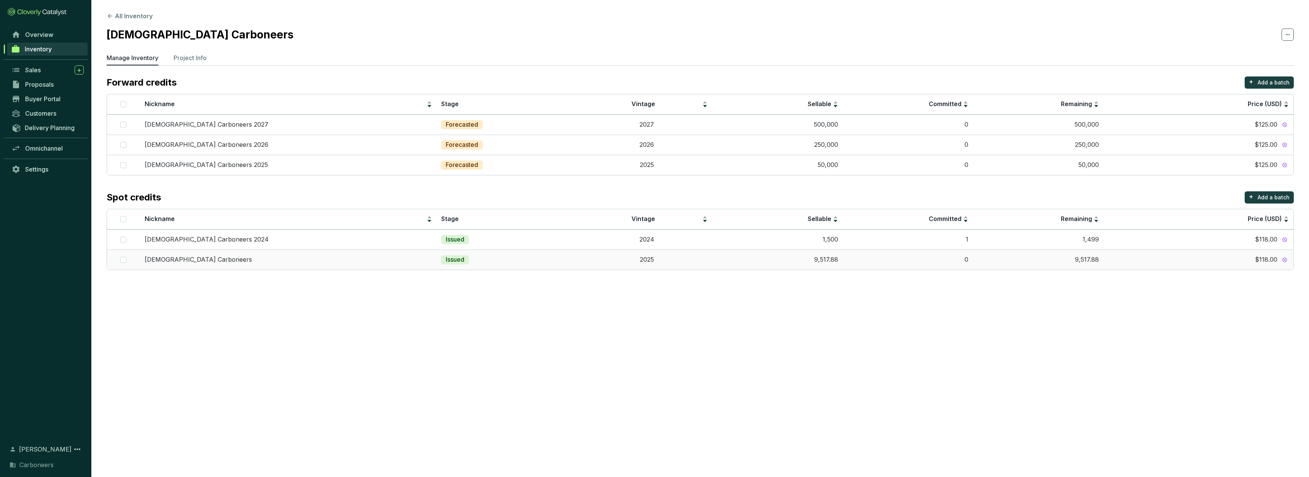
click at [450, 264] on td "Issued" at bounding box center [509, 260] width 145 height 20
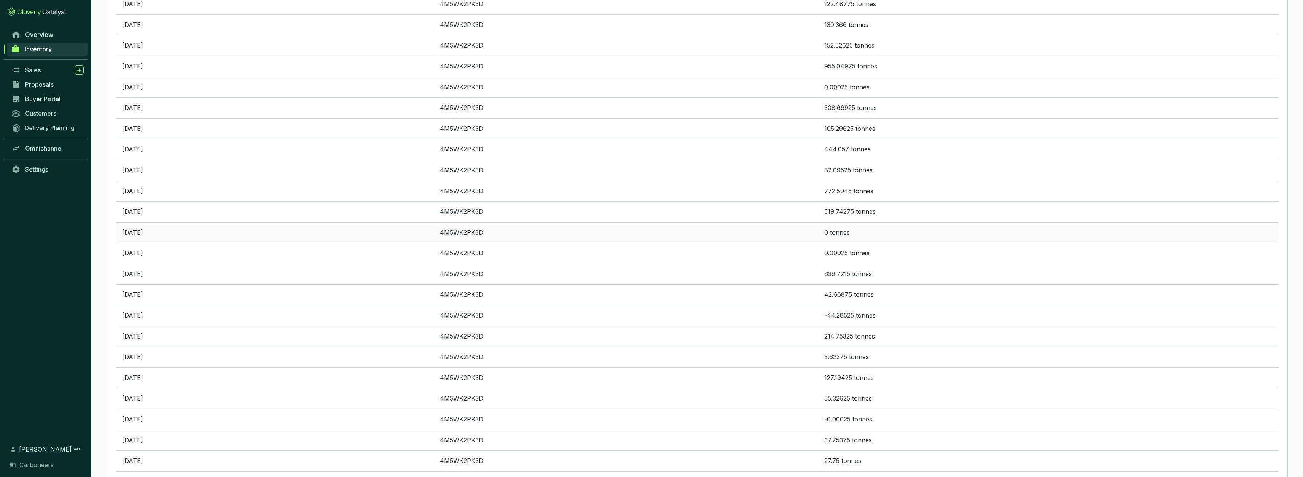
scroll to position [983, 0]
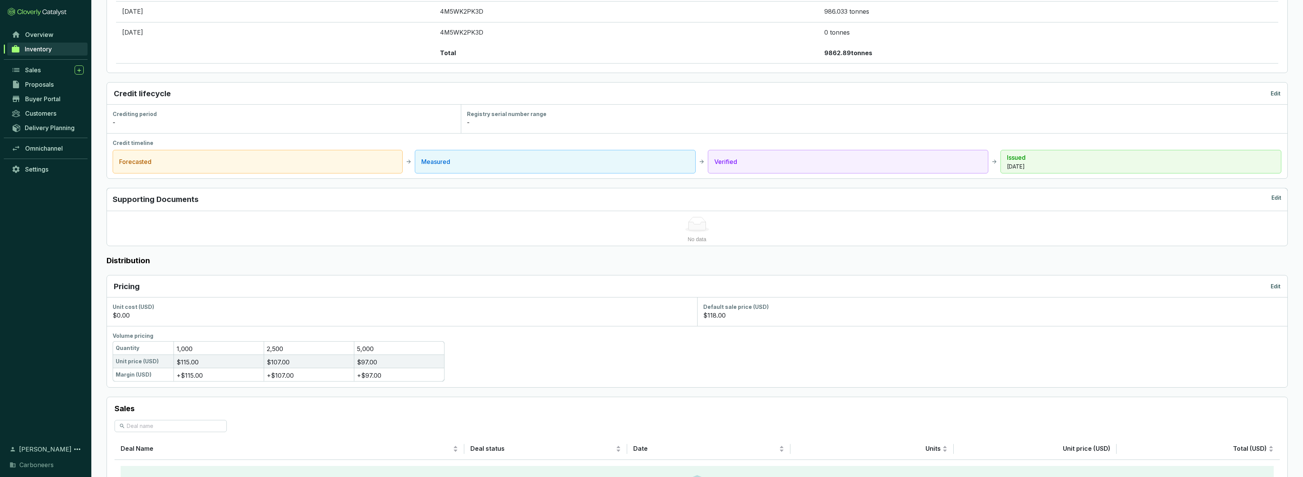
click at [55, 48] on link "Inventory" at bounding box center [47, 49] width 80 height 13
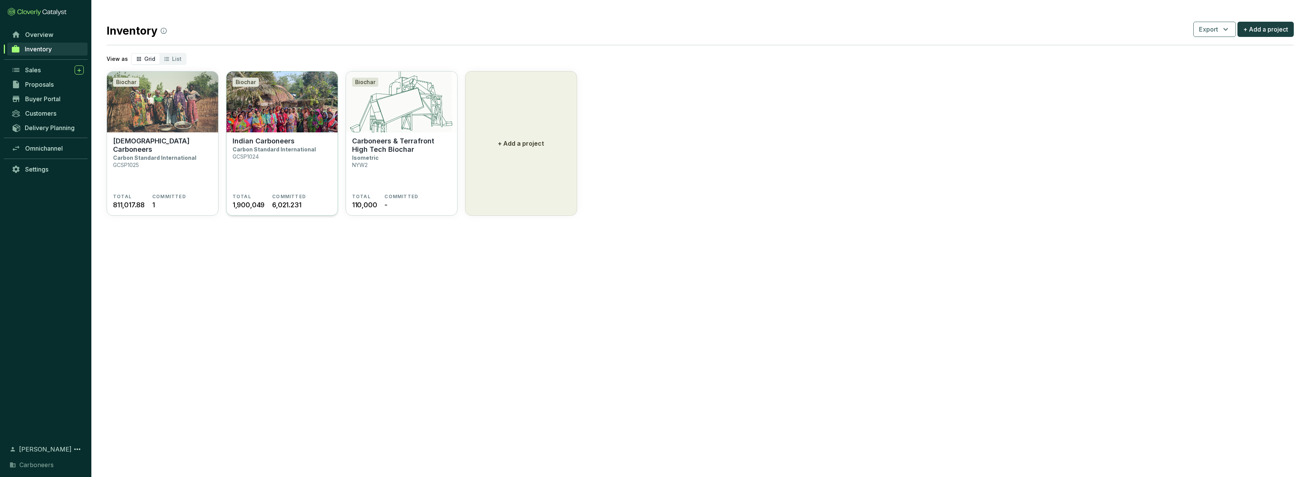
click at [270, 162] on section "Indian Carboneers Carbon Standard International GCSP1024" at bounding box center [282, 165] width 99 height 57
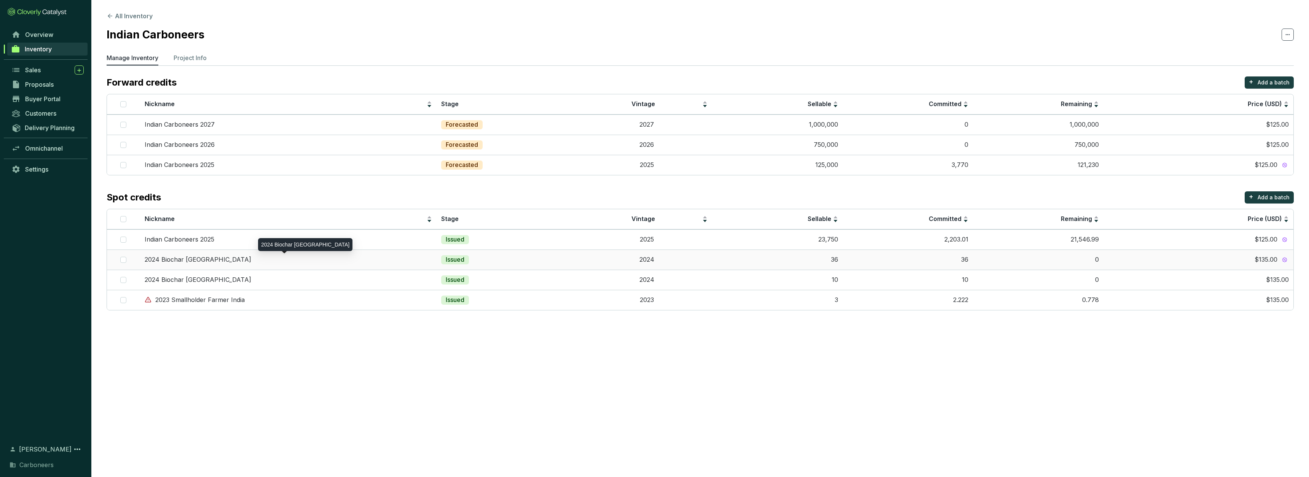
click at [269, 261] on div "2024 Biochar [GEOGRAPHIC_DATA]" at bounding box center [288, 260] width 287 height 8
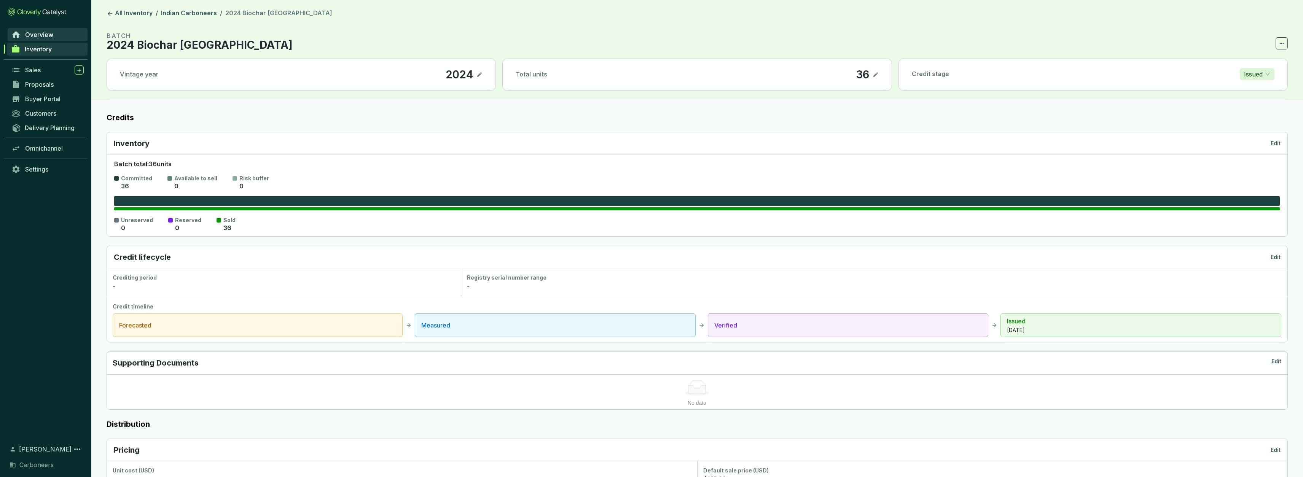
click at [53, 37] on link "Overview" at bounding box center [48, 34] width 80 height 13
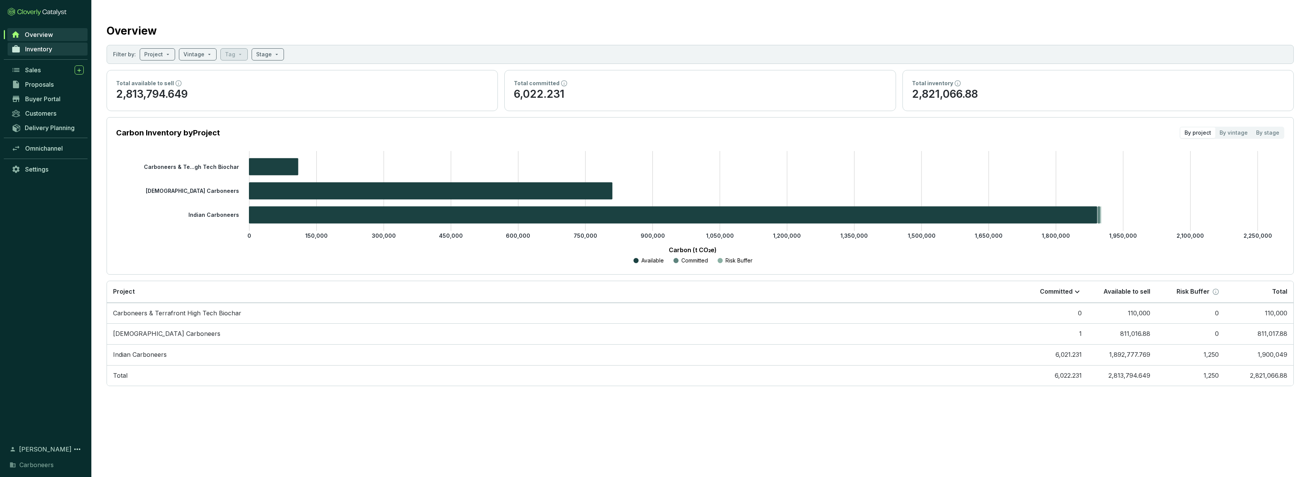
click at [54, 52] on link "Inventory" at bounding box center [48, 49] width 80 height 13
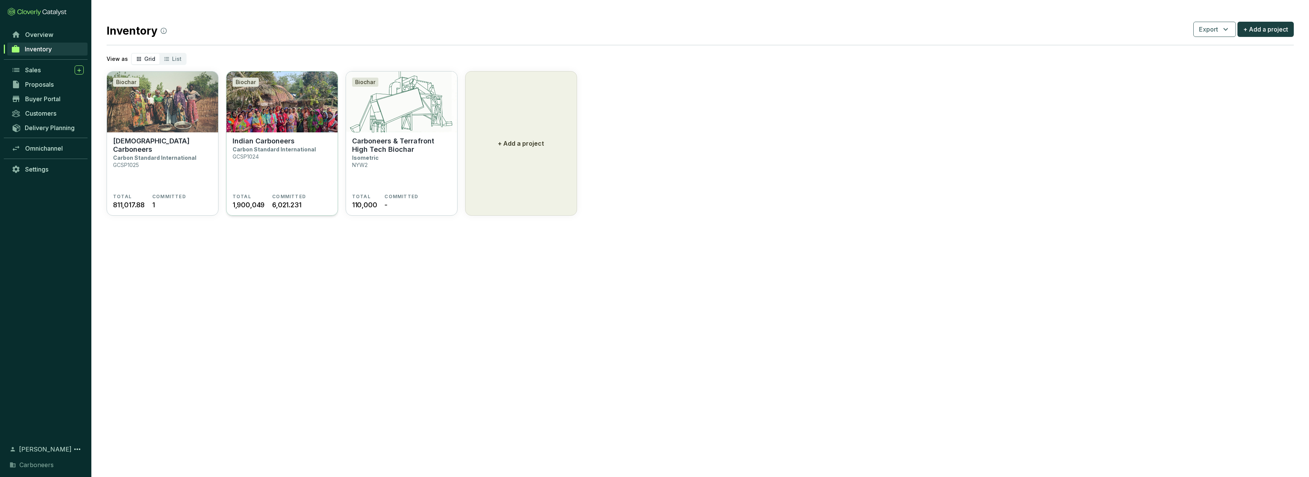
click at [303, 168] on section "Indian Carboneers Carbon Standard International GCSP1024" at bounding box center [282, 165] width 99 height 57
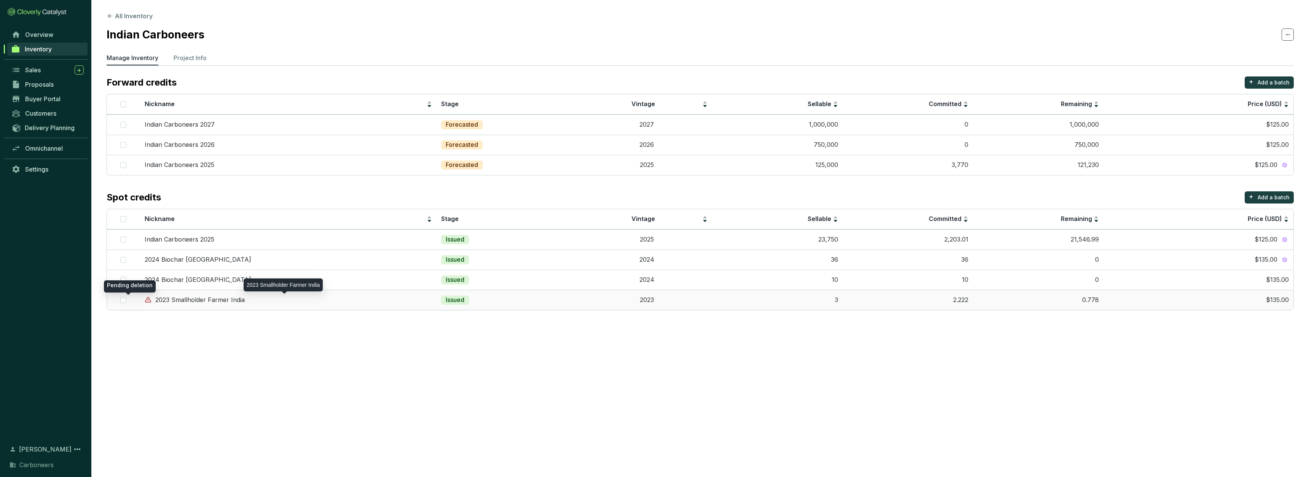
click at [145, 301] on icon at bounding box center [148, 300] width 7 height 7
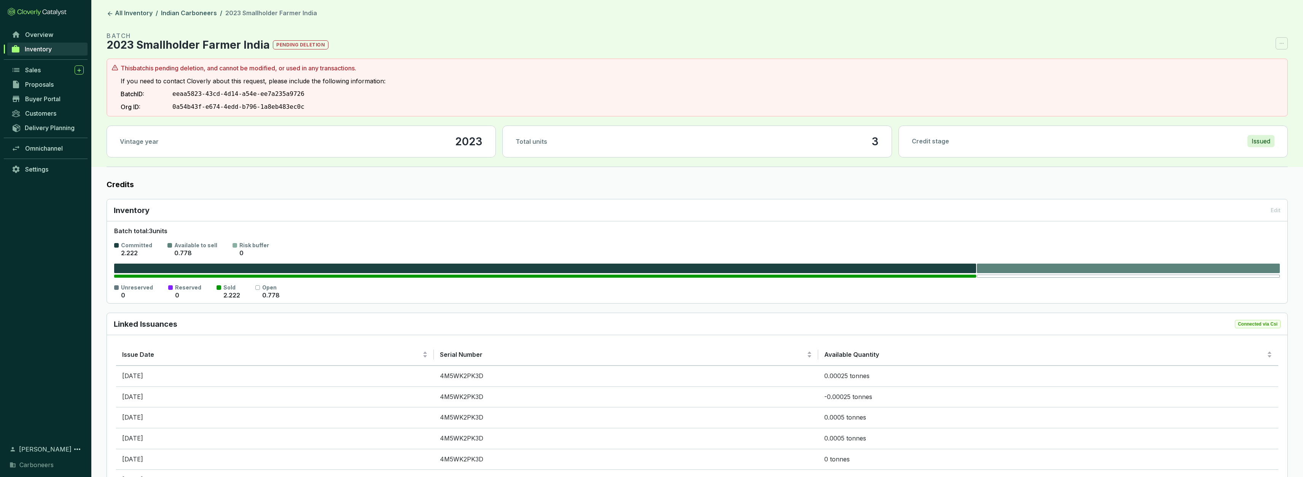
click at [1280, 40] on section "BATCH 2023 Smallholder Farmer India pending deletion" at bounding box center [698, 40] width 1182 height 18
click at [1281, 43] on section "BATCH 2023 Smallholder Farmer India pending deletion" at bounding box center [698, 40] width 1182 height 18
click at [43, 49] on span "Inventory" at bounding box center [38, 49] width 27 height 8
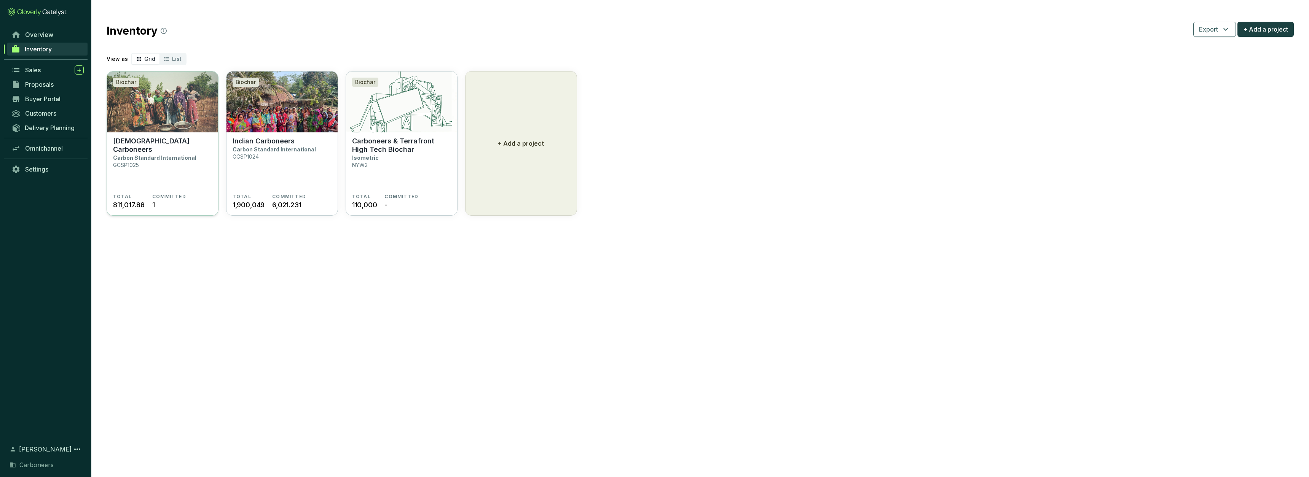
click at [186, 155] on p "Carbon Standard International" at bounding box center [154, 158] width 83 height 6
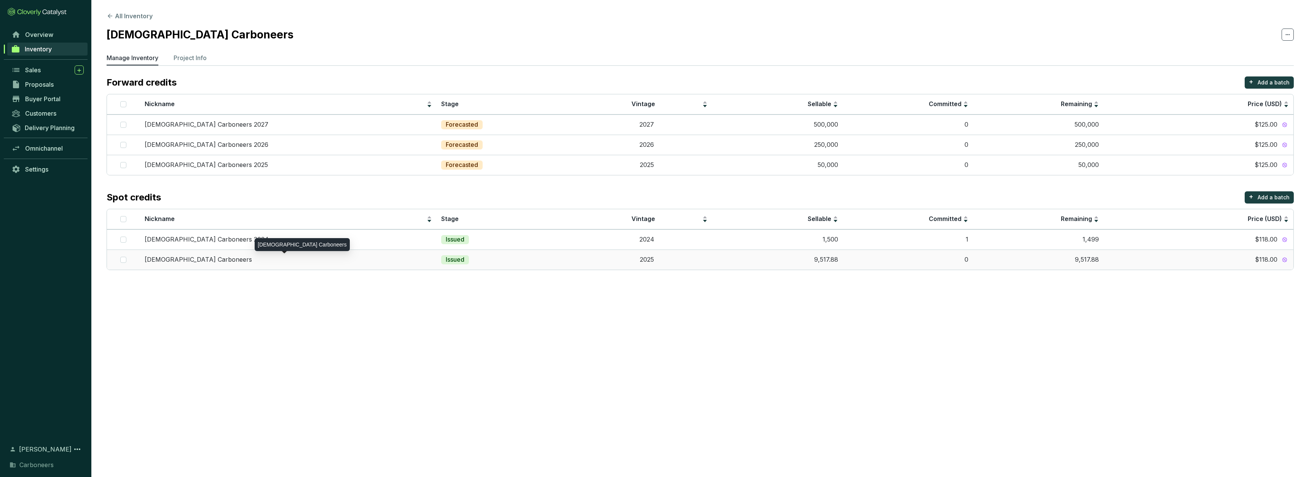
click at [228, 256] on div "[DEMOGRAPHIC_DATA] Carboneers" at bounding box center [288, 260] width 287 height 8
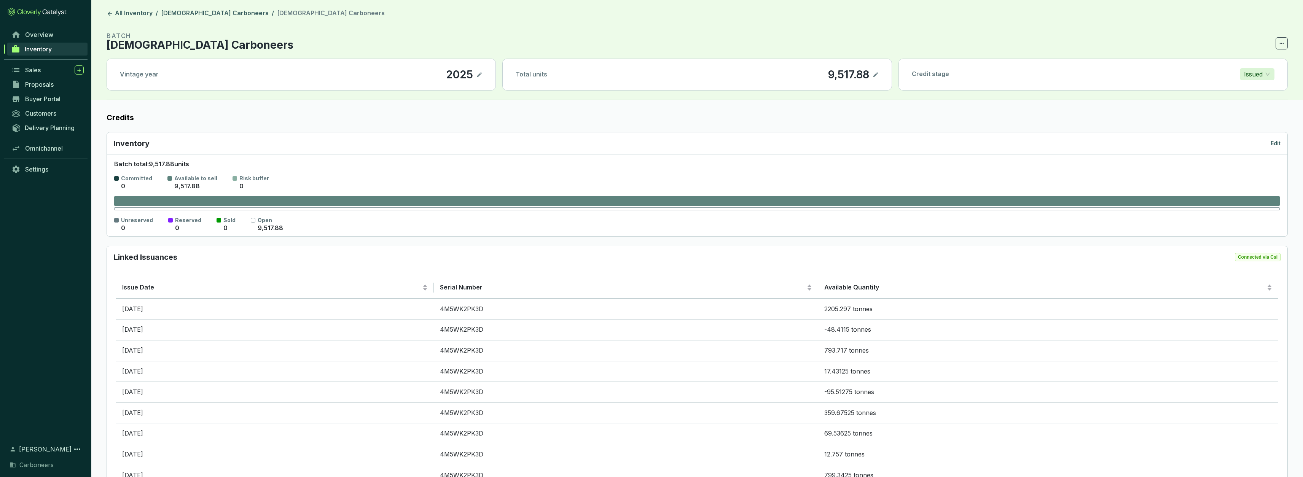
click at [52, 49] on span "Inventory" at bounding box center [38, 49] width 27 height 8
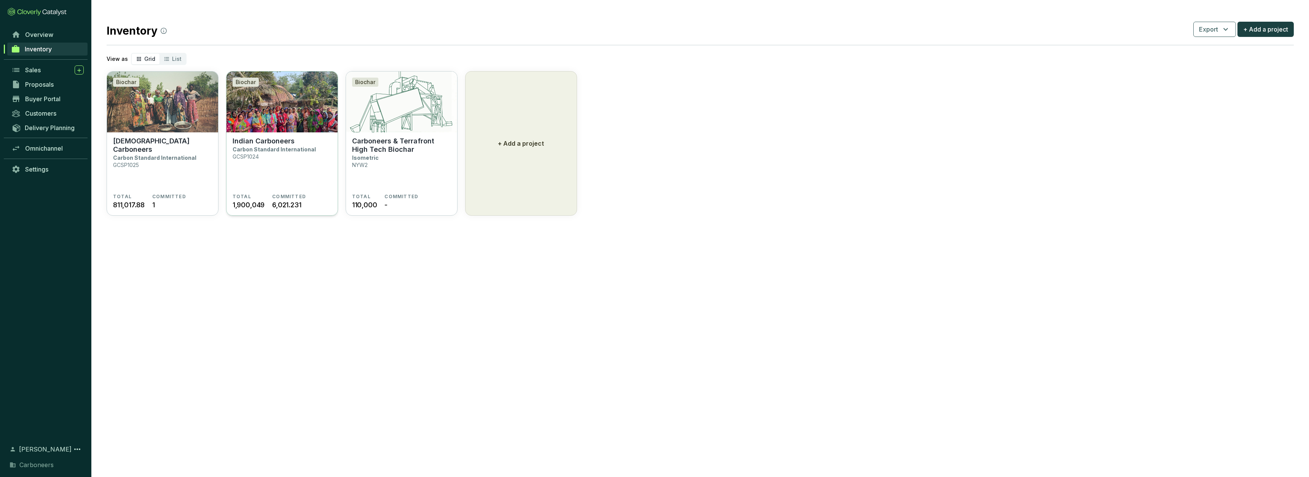
click at [280, 163] on section "Indian Carboneers Carbon Standard International GCSP1024" at bounding box center [282, 165] width 99 height 57
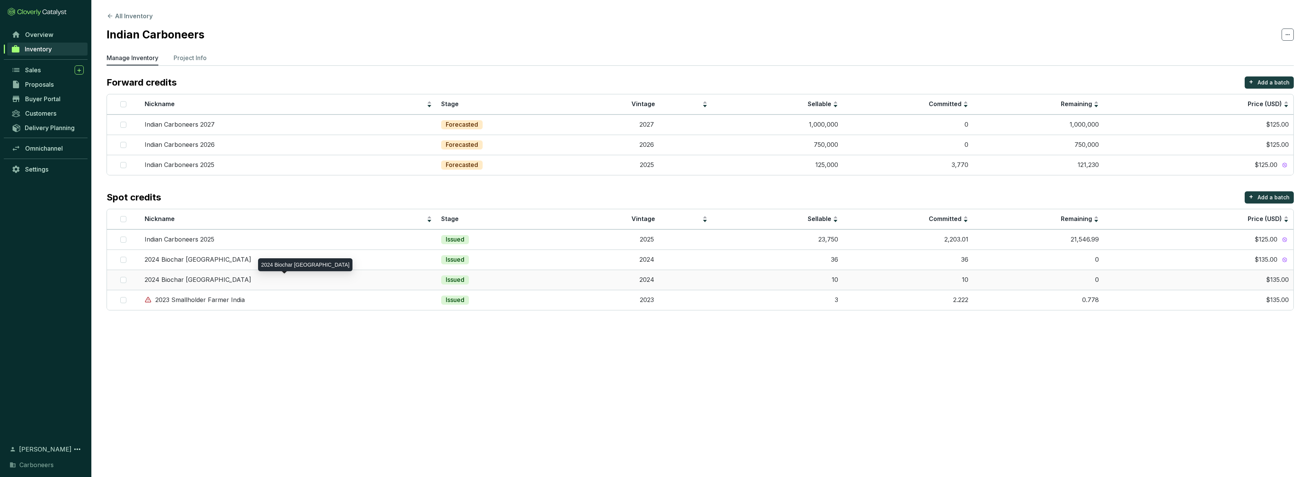
click at [252, 279] on div "2024 Biochar [GEOGRAPHIC_DATA]" at bounding box center [288, 280] width 287 height 8
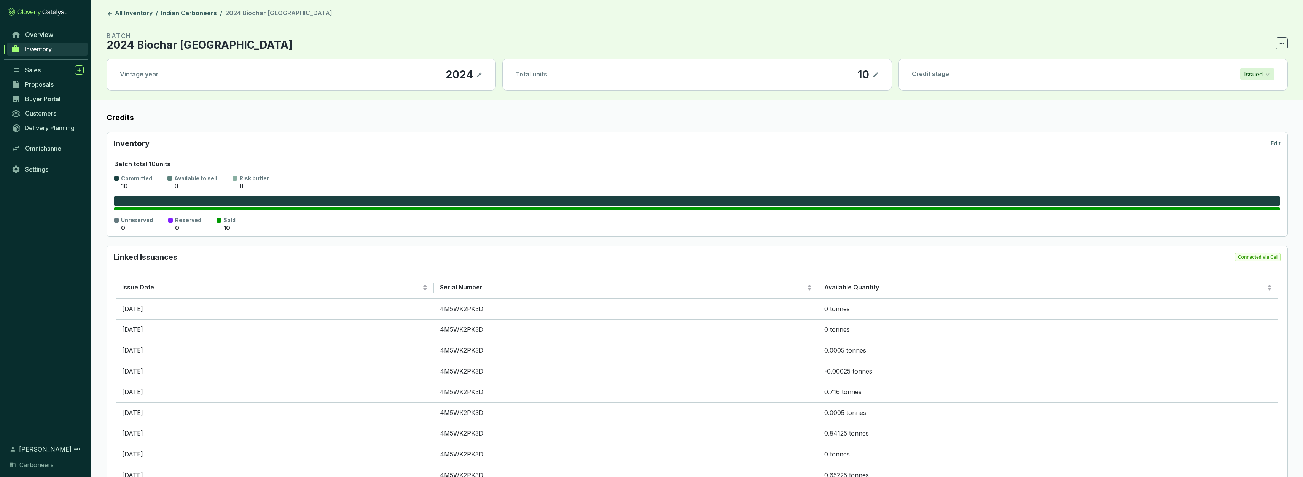
click at [61, 47] on link "Inventory" at bounding box center [47, 49] width 80 height 13
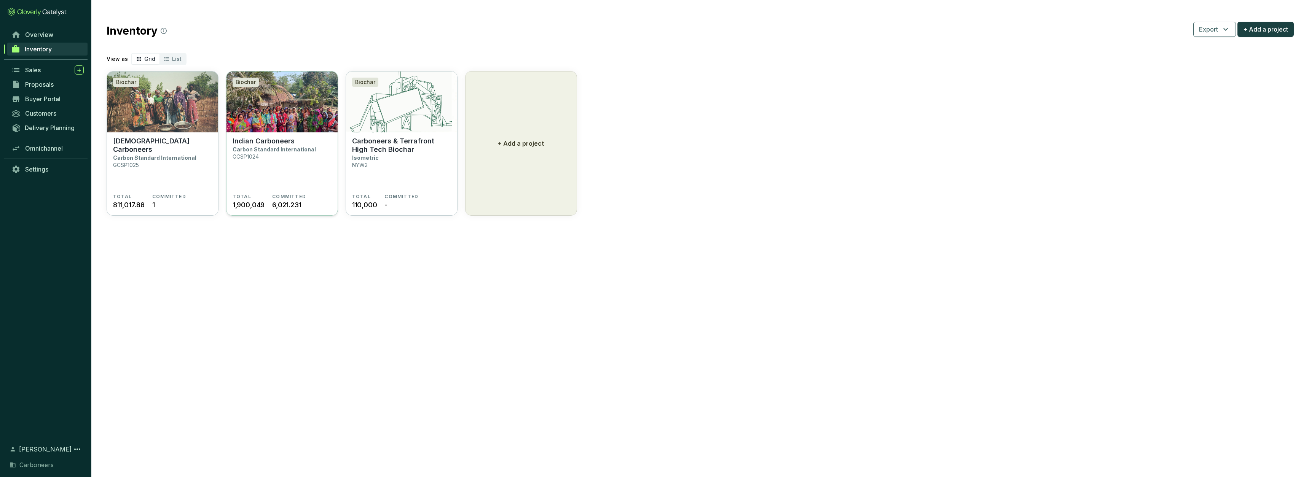
click at [272, 179] on section "Indian Carboneers Carbon Standard International GCSP1024" at bounding box center [282, 165] width 99 height 57
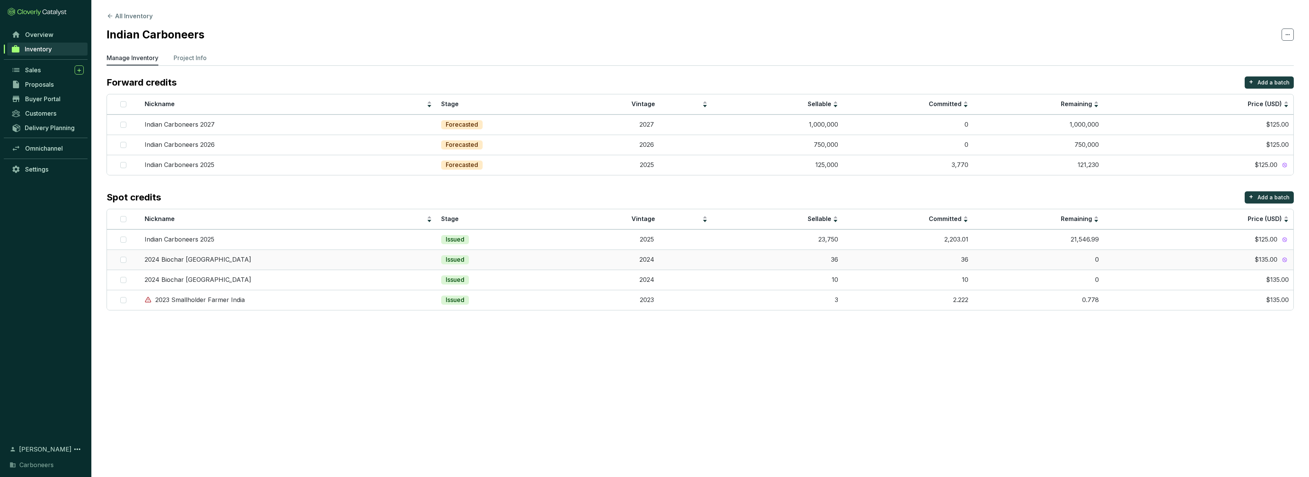
click at [288, 260] on div "2024 Biochar [GEOGRAPHIC_DATA]" at bounding box center [288, 260] width 287 height 8
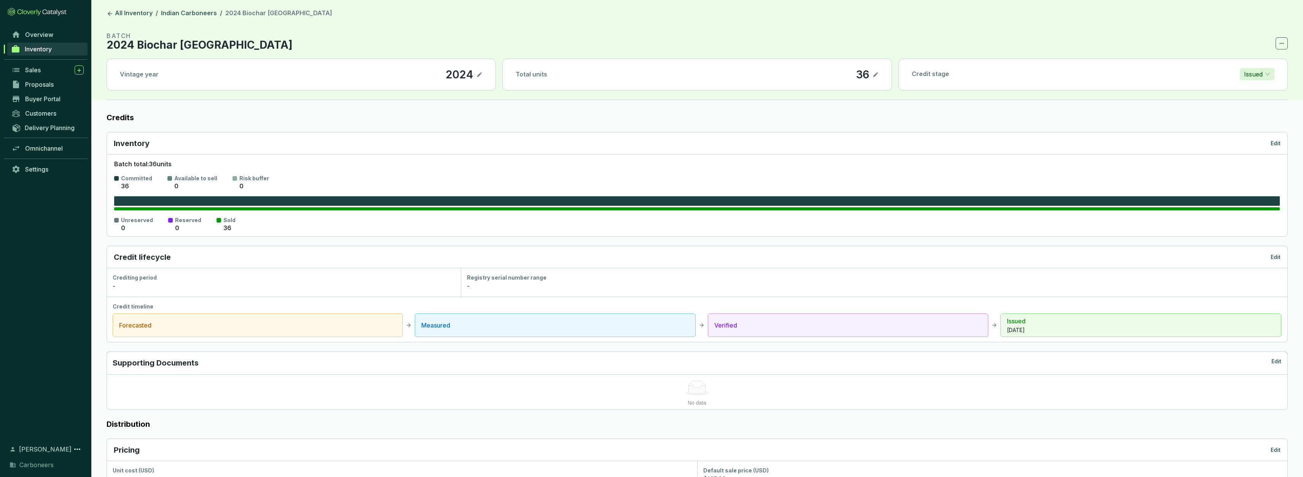
click at [1275, 40] on section "BATCH 2024 Biochar India" at bounding box center [698, 40] width 1182 height 18
click at [1284, 44] on icon at bounding box center [1282, 43] width 4 height 1
click at [1038, 154] on div "Batch total: 36 units Committed 36 Available to sell 0 Risk buffer 0 Unreserved…" at bounding box center [697, 195] width 1181 height 82
click at [1284, 45] on icon at bounding box center [1282, 43] width 6 height 9
click at [1278, 67] on p "Delete batch" at bounding box center [1262, 63] width 37 height 8
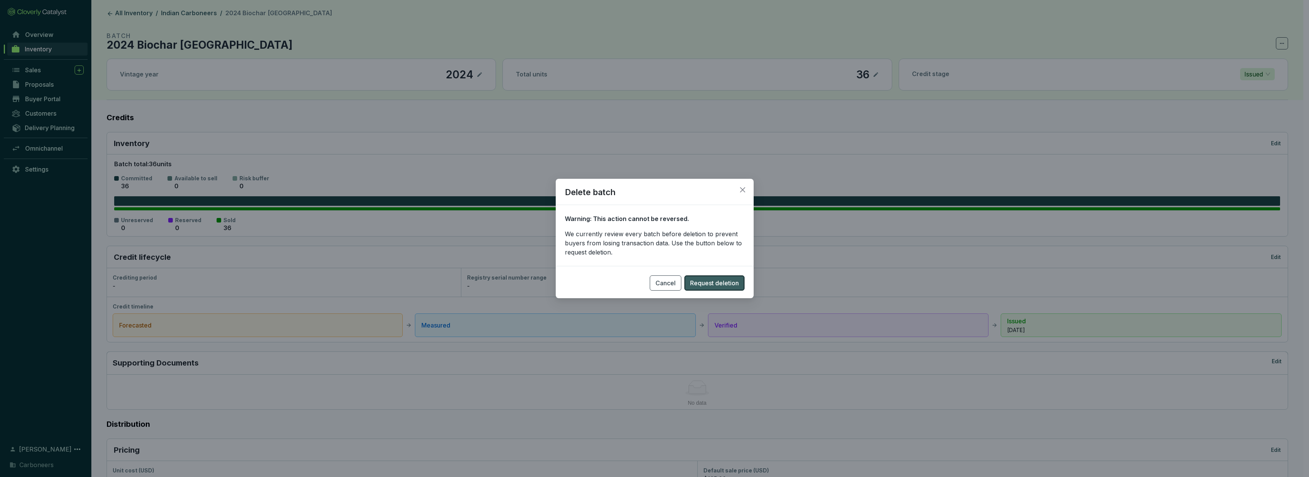
click at [727, 285] on span "Request deletion" at bounding box center [714, 283] width 49 height 9
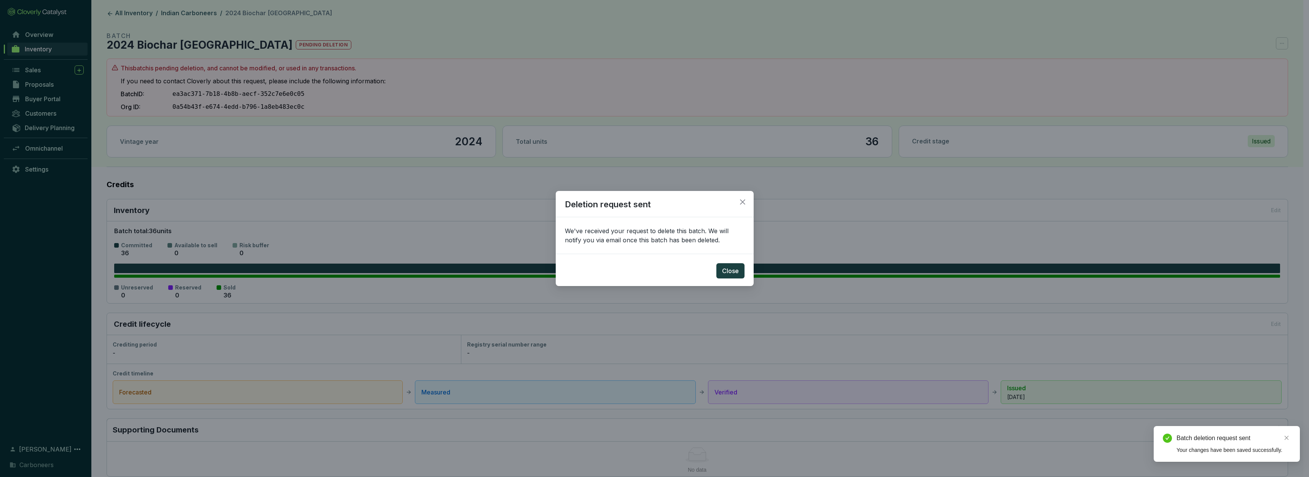
click at [1064, 348] on div "Deletion request sent We've received your request to delete this batch. We will…" at bounding box center [654, 238] width 1309 height 477
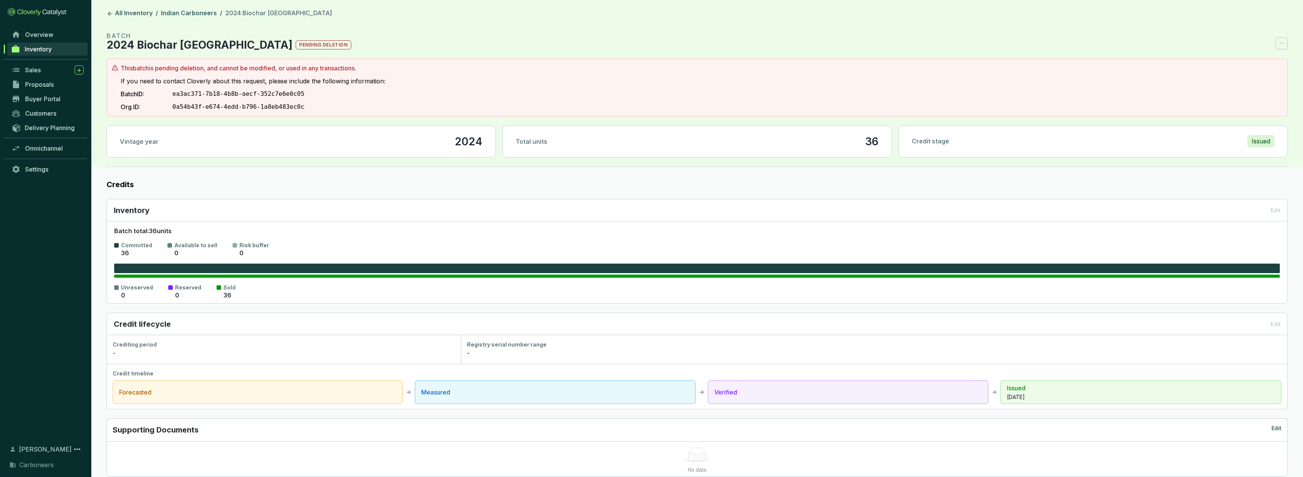
click at [46, 49] on span "Inventory" at bounding box center [38, 49] width 27 height 8
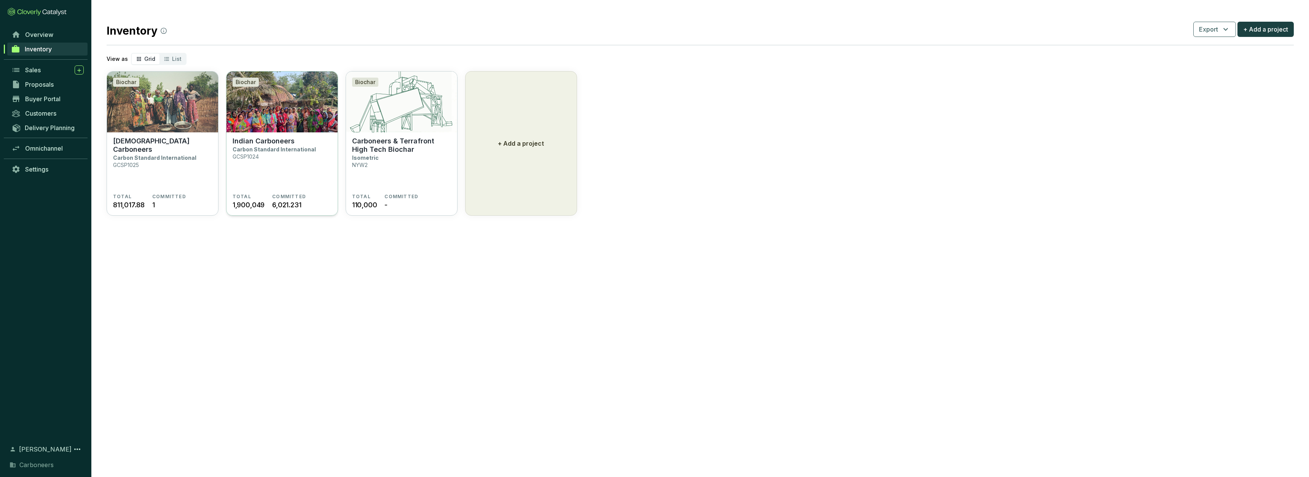
click at [290, 147] on section "Indian Carboneers Carbon Standard International GCSP1024" at bounding box center [282, 165] width 99 height 57
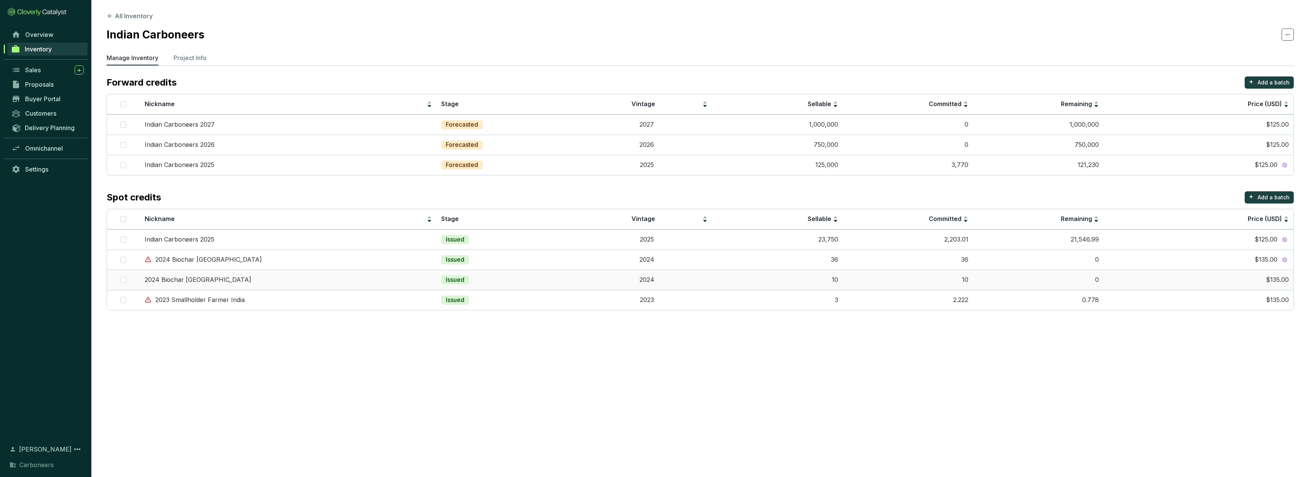
click at [264, 273] on td "2024 Biochar [GEOGRAPHIC_DATA]" at bounding box center [288, 280] width 297 height 20
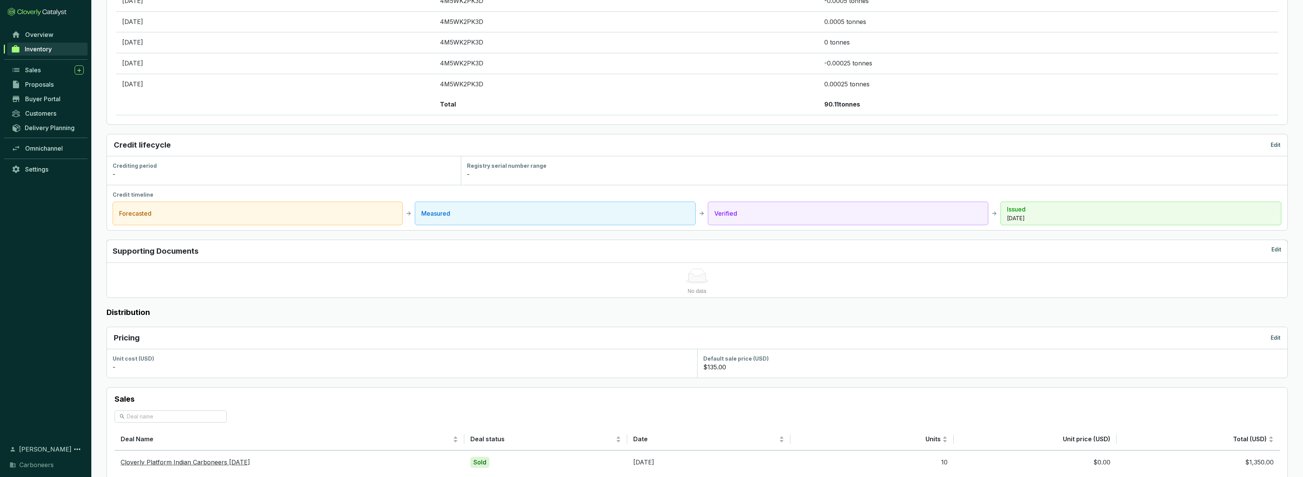
scroll to position [1544, 0]
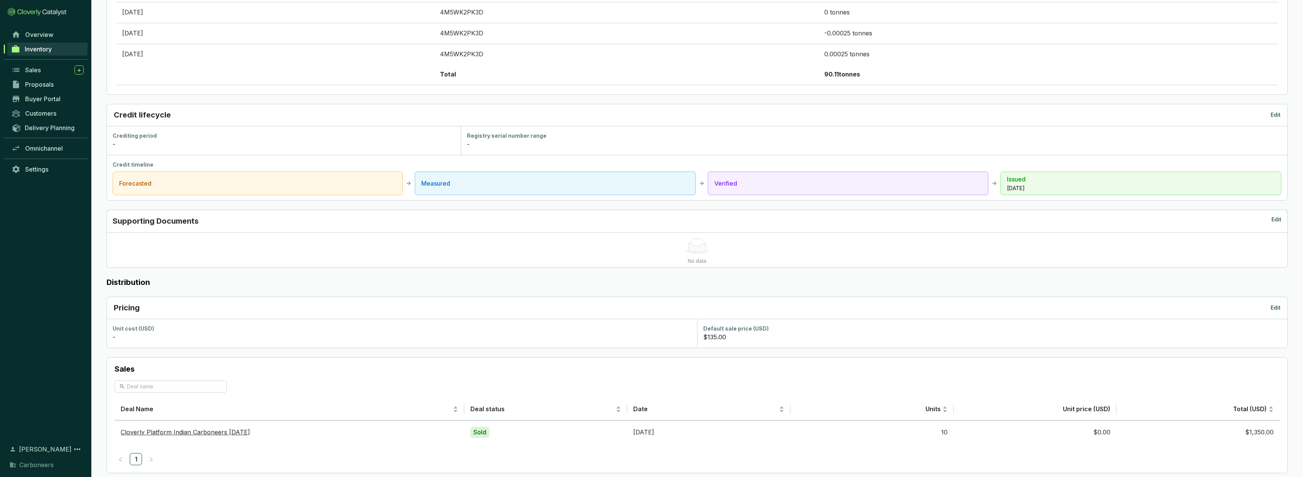
click at [37, 52] on span "Inventory" at bounding box center [38, 49] width 27 height 8
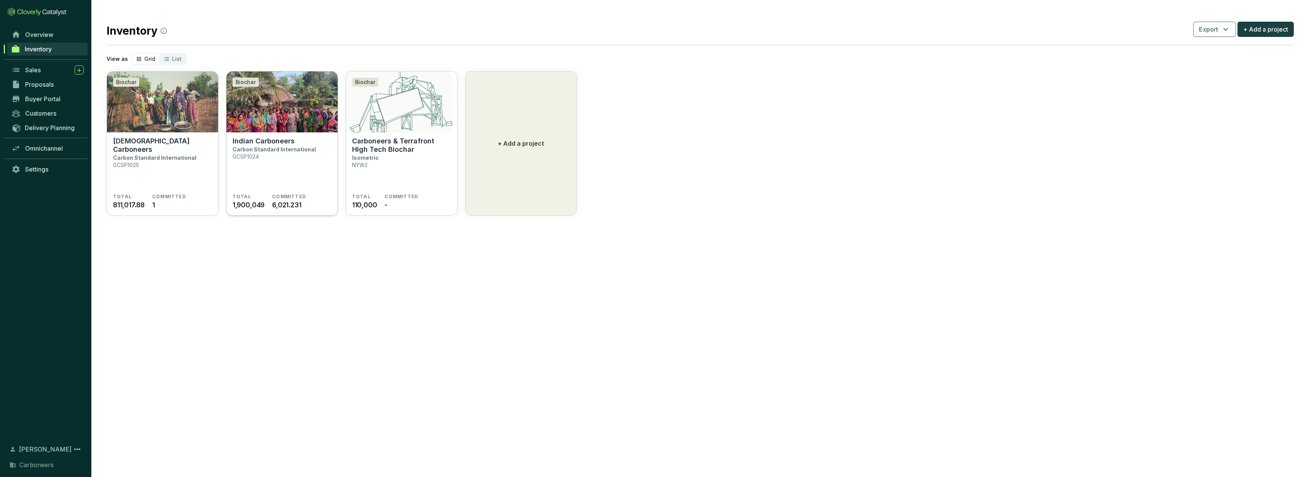
click at [251, 149] on p "Carbon Standard International" at bounding box center [274, 149] width 83 height 6
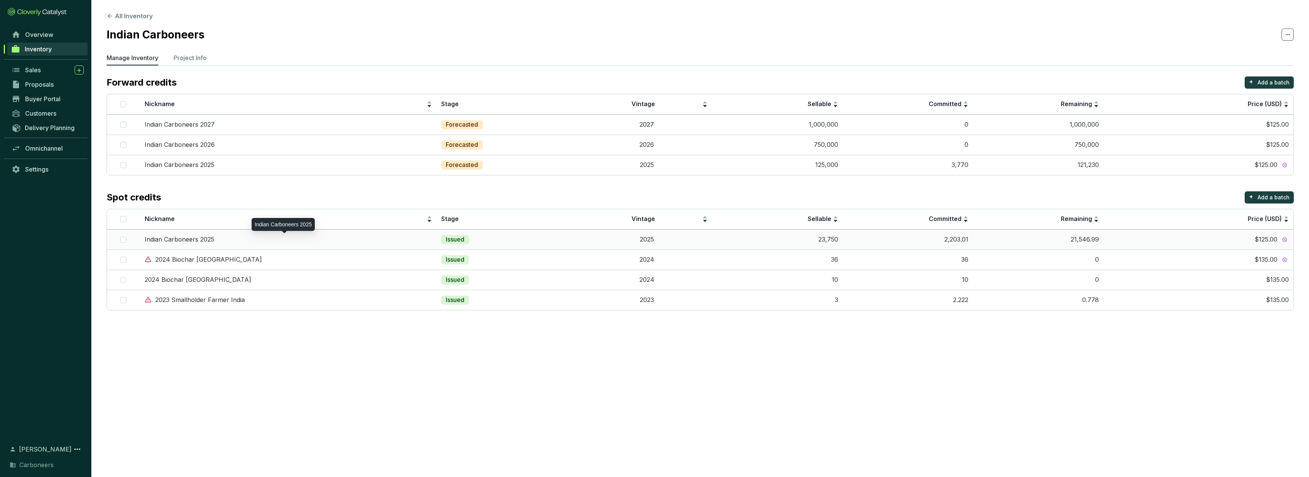
click at [234, 239] on div "Indian Carboneers 2025" at bounding box center [288, 240] width 287 height 8
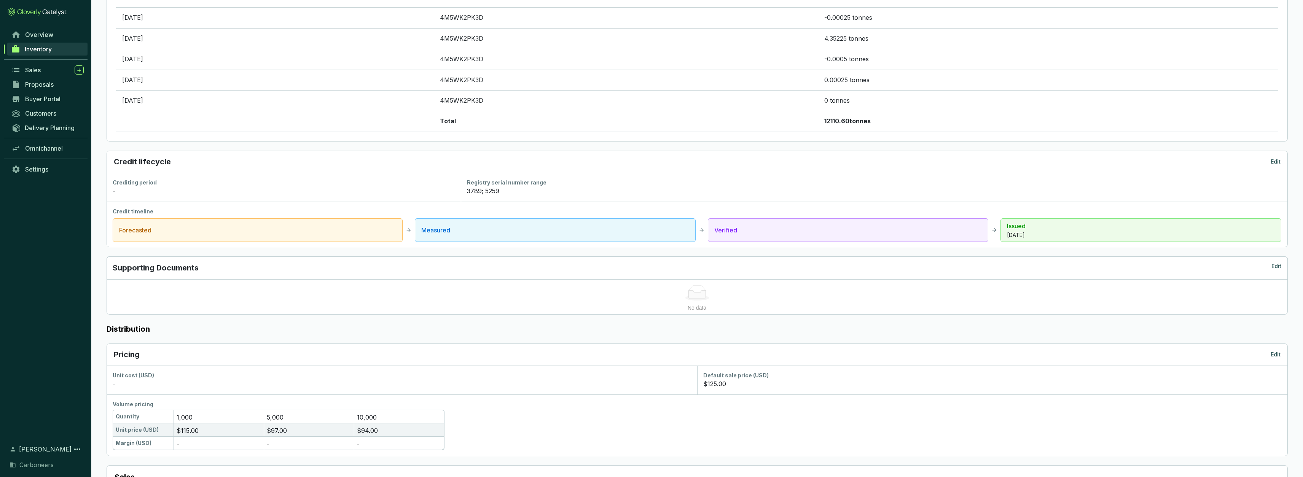
scroll to position [1449, 0]
